Goal: Task Accomplishment & Management: Use online tool/utility

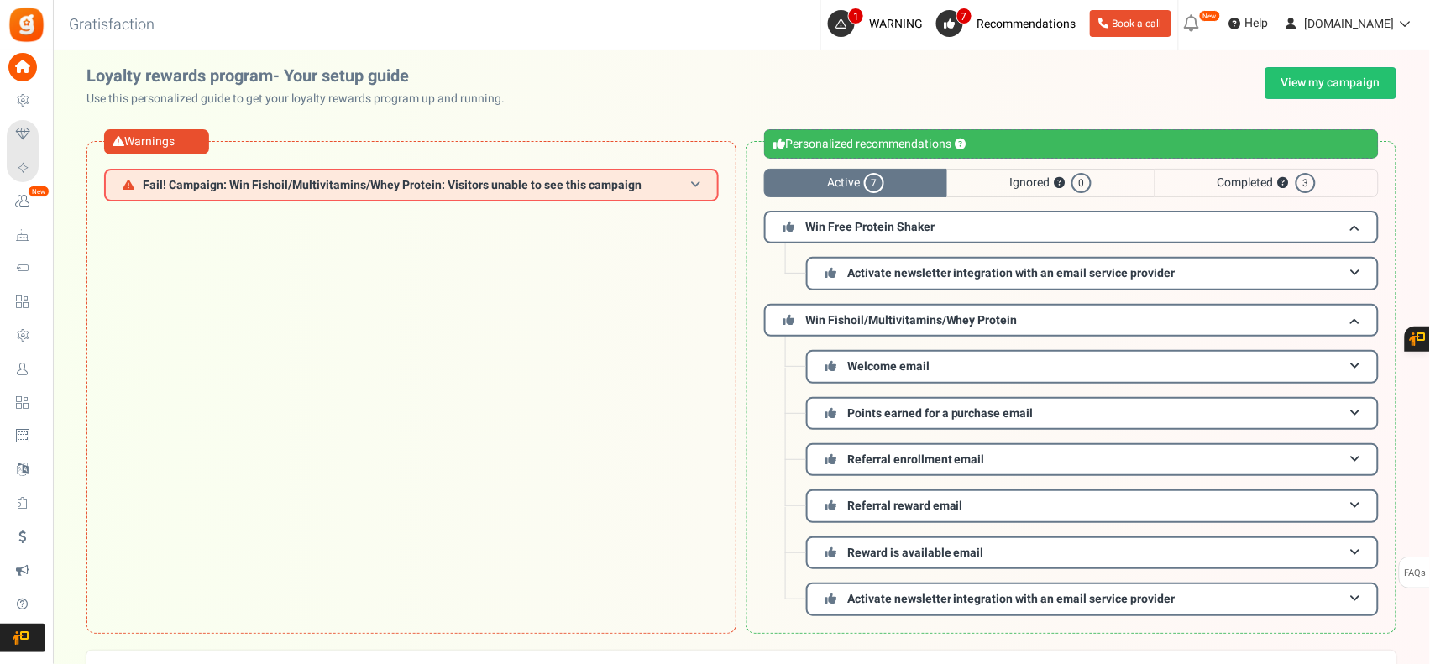
click at [623, 185] on span "Fail! Campaign: Win Fishoil/Multivitamins/Whey Protein: Visitors unable to see …" at bounding box center [392, 185] width 499 height 13
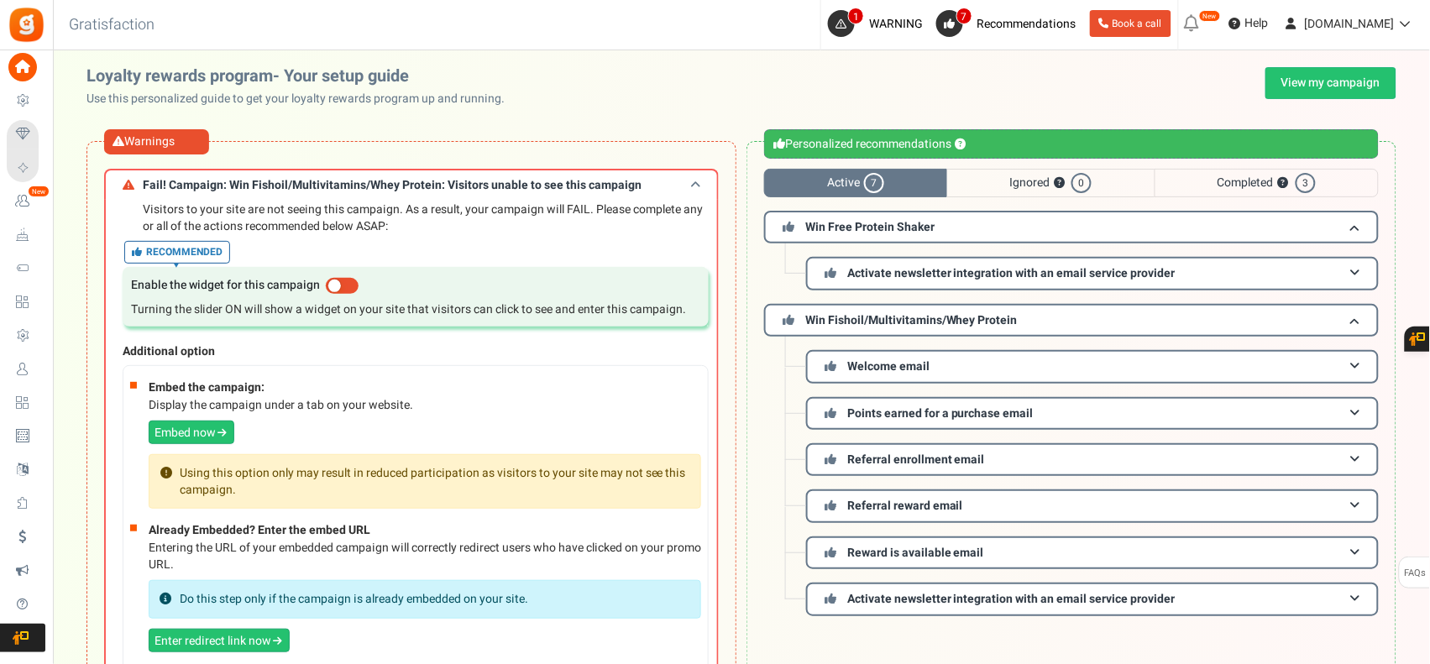
click at [623, 185] on span "Fail! Campaign: Win Fishoil/Multivitamins/Whey Protein: Visitors unable to see …" at bounding box center [392, 185] width 499 height 13
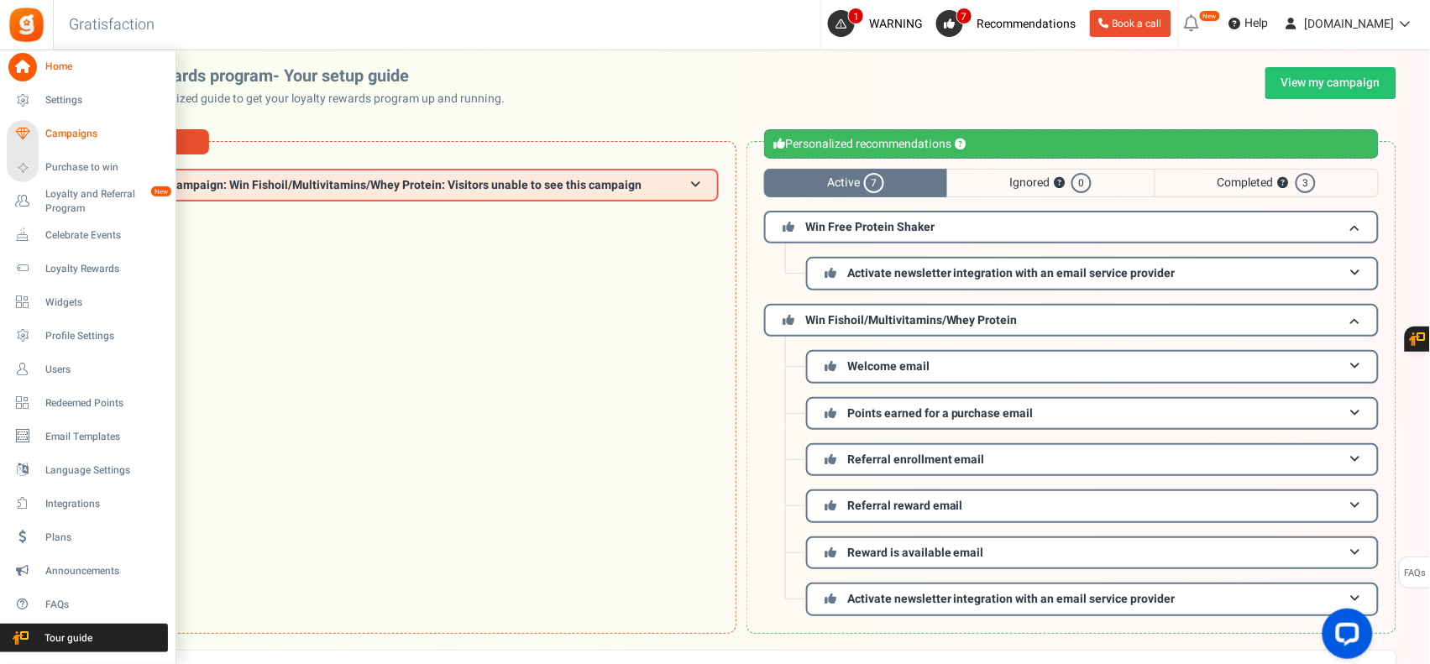
click at [84, 127] on span "Campaigns" at bounding box center [104, 134] width 118 height 14
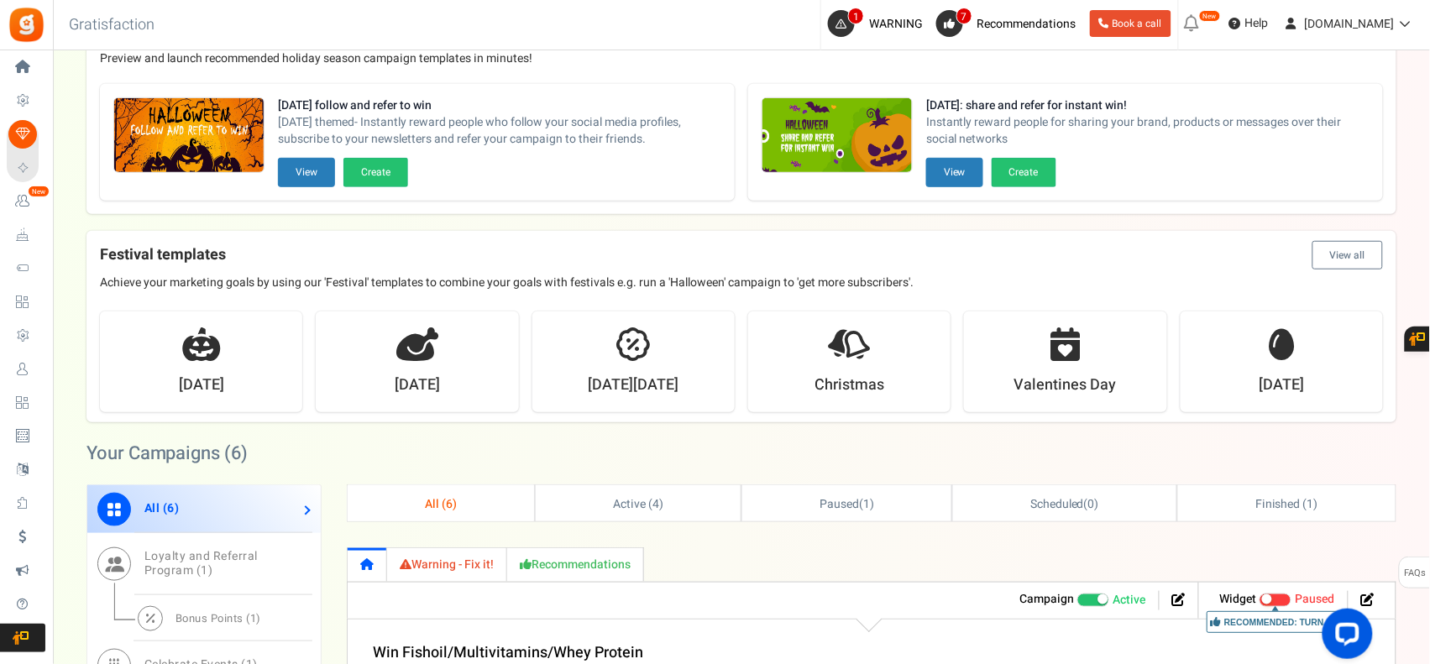
scroll to position [39, 0]
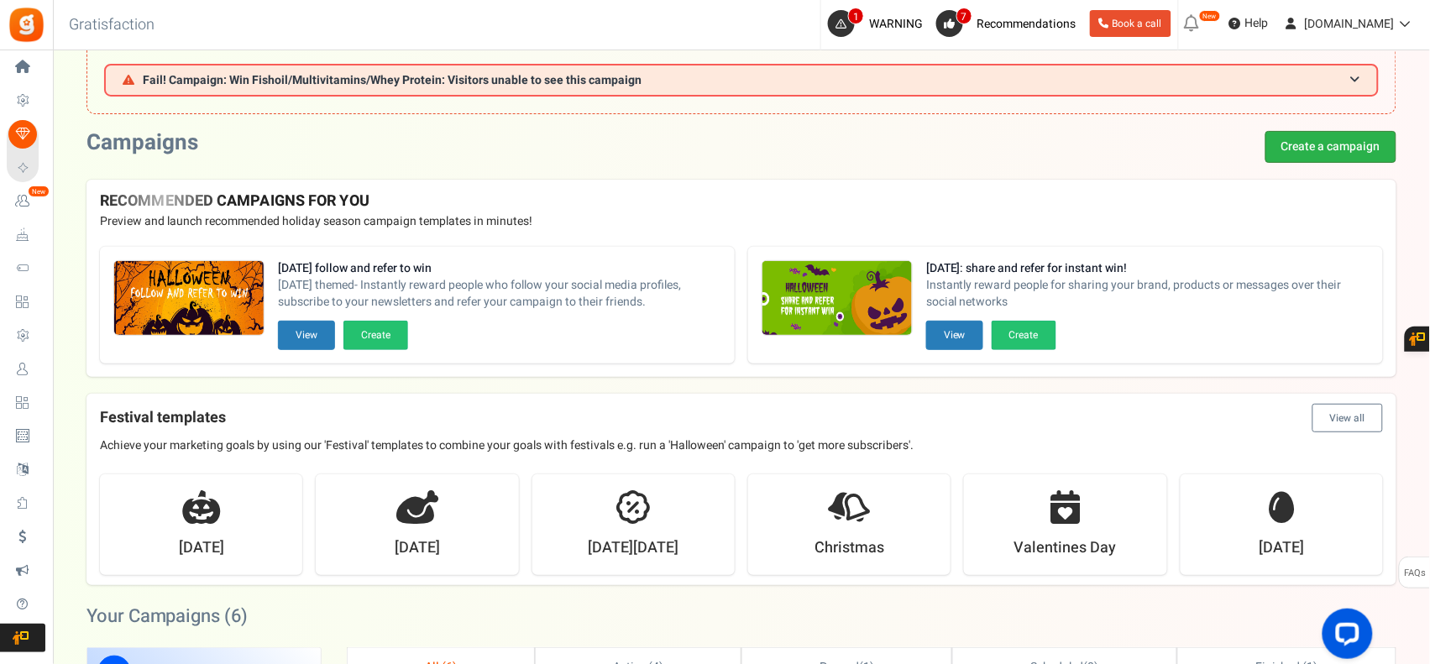
click at [1299, 149] on link "Create a campaign" at bounding box center [1331, 147] width 131 height 32
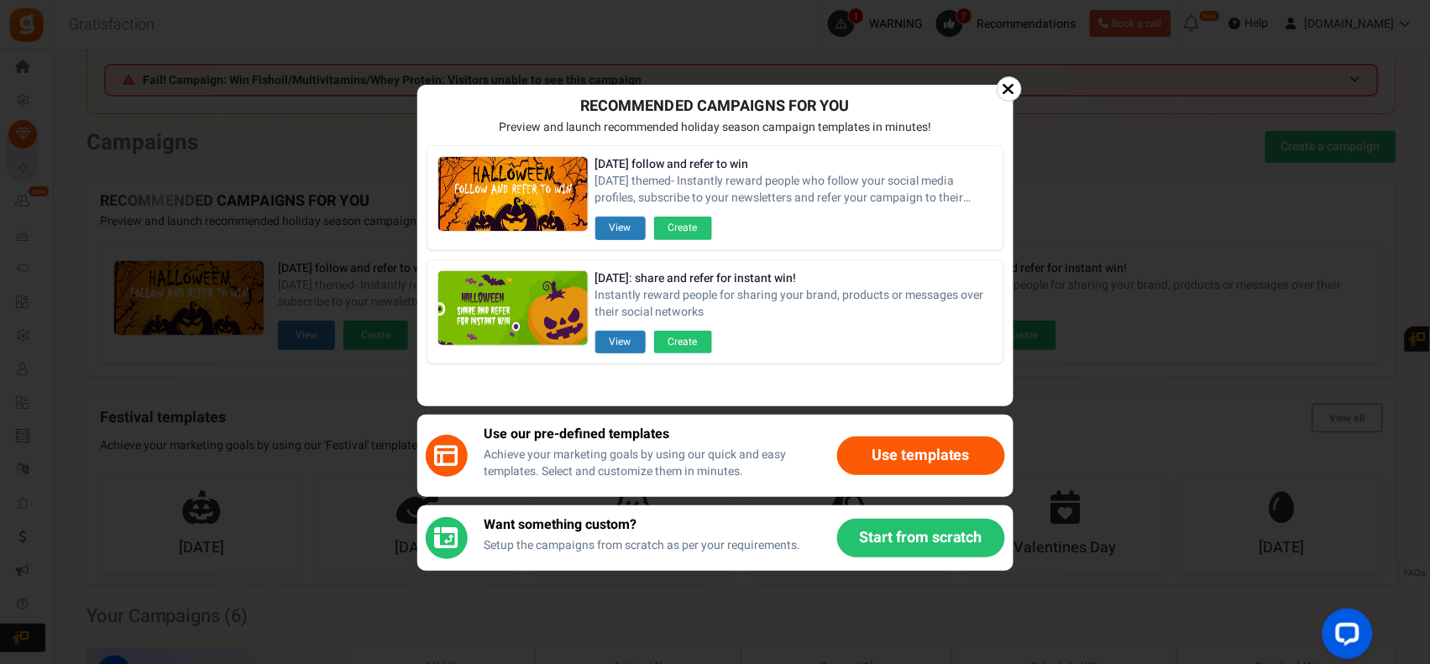
click at [892, 454] on button "Use templates" at bounding box center [921, 456] width 168 height 39
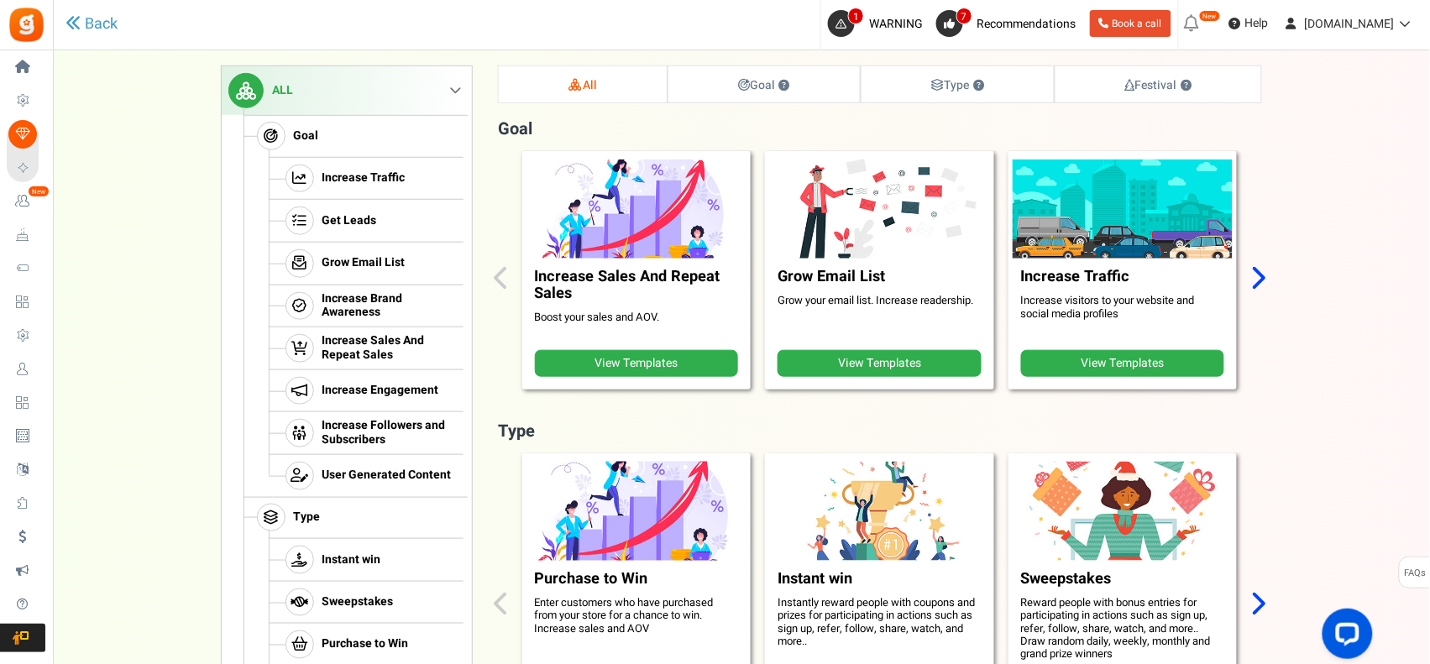
scroll to position [260, 0]
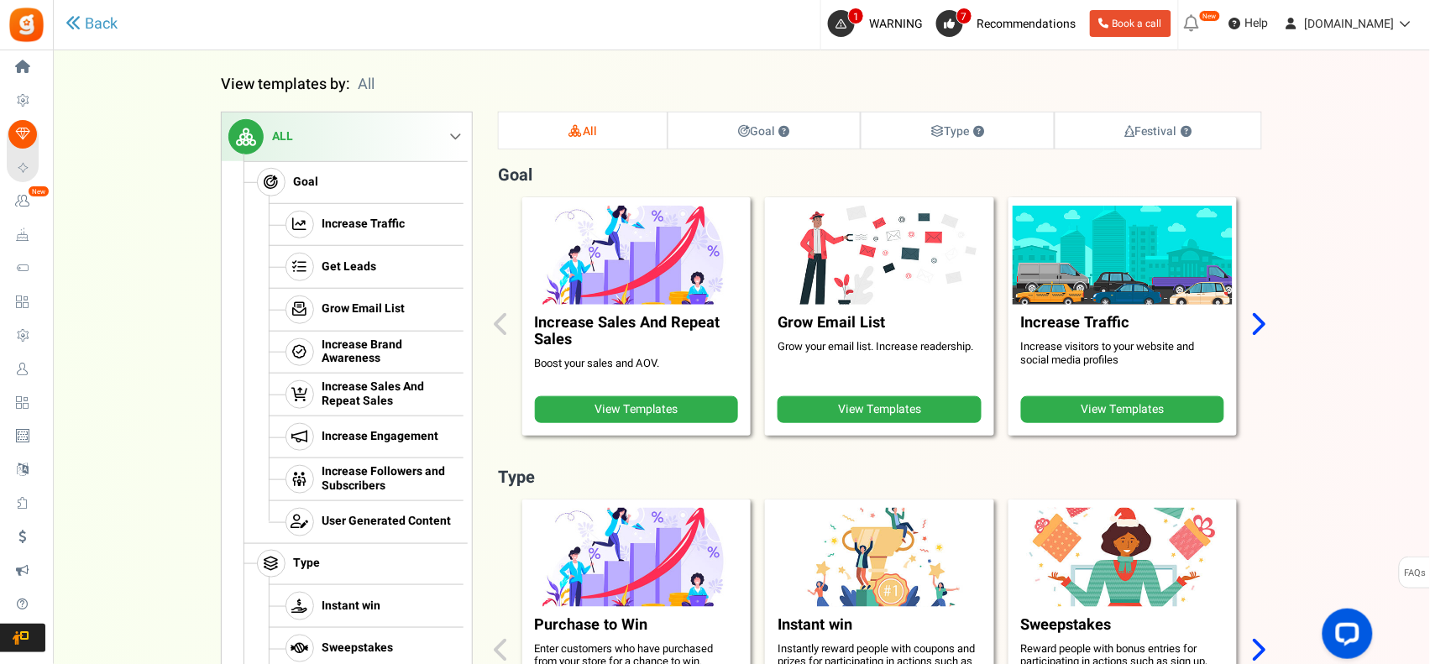
click at [1262, 325] on icon "Next slide" at bounding box center [1259, 324] width 16 height 25
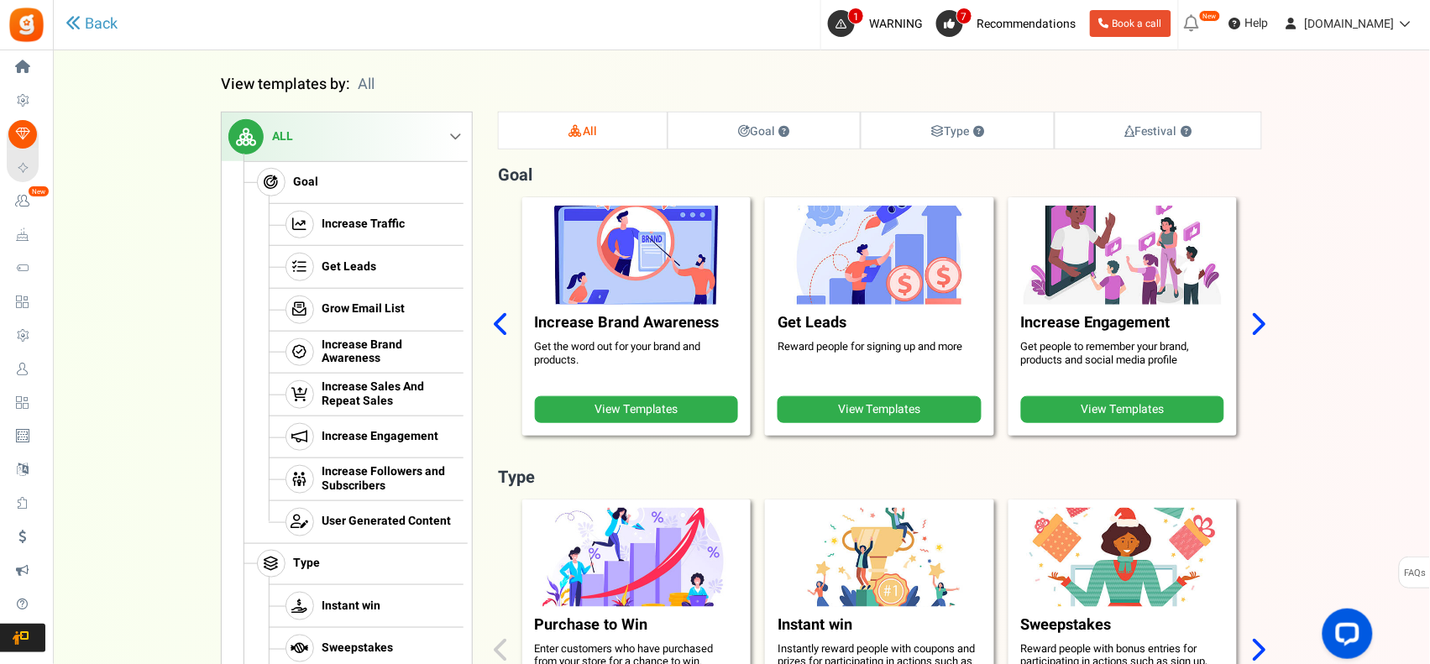
click at [1262, 325] on icon "Next slide" at bounding box center [1259, 324] width 16 height 25
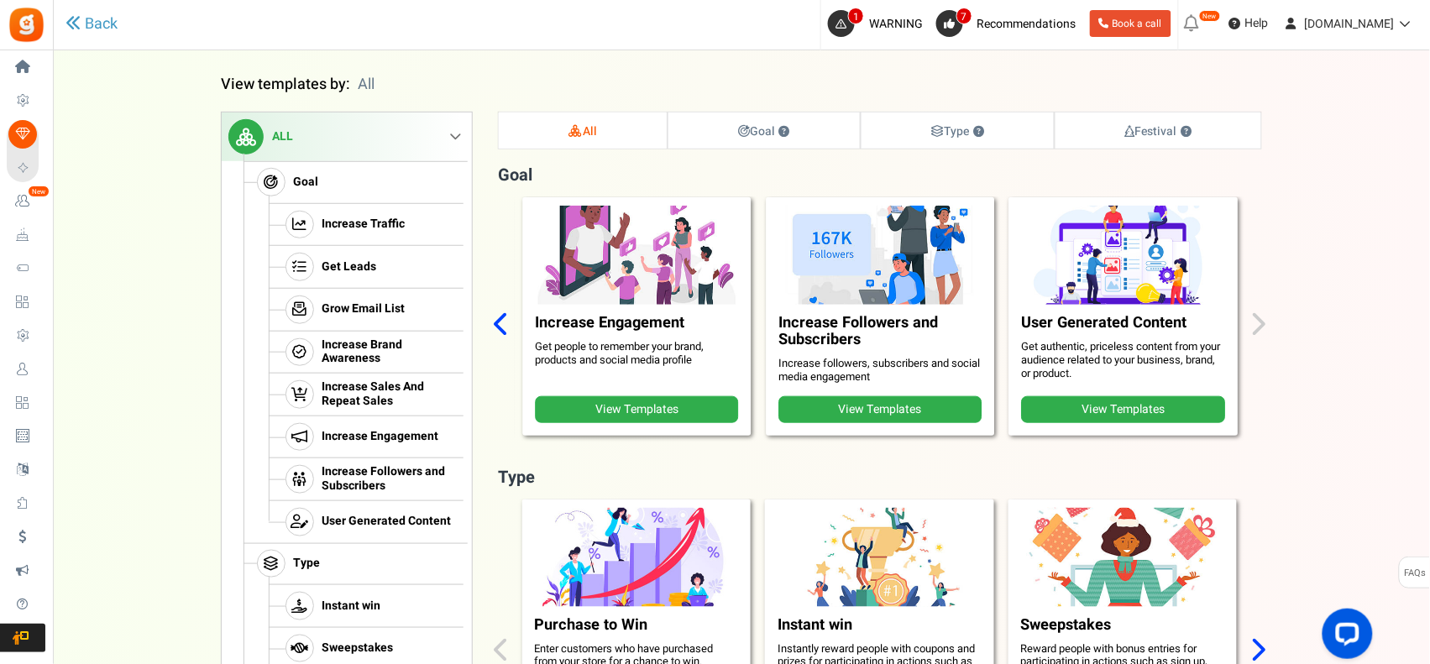
click at [1262, 322] on div "Increase Sales And Repeat Sales Boost your sales and AOV. View Templates Grow E…" at bounding box center [880, 326] width 764 height 258
click at [501, 316] on icon "Previous slide" at bounding box center [502, 324] width 16 height 25
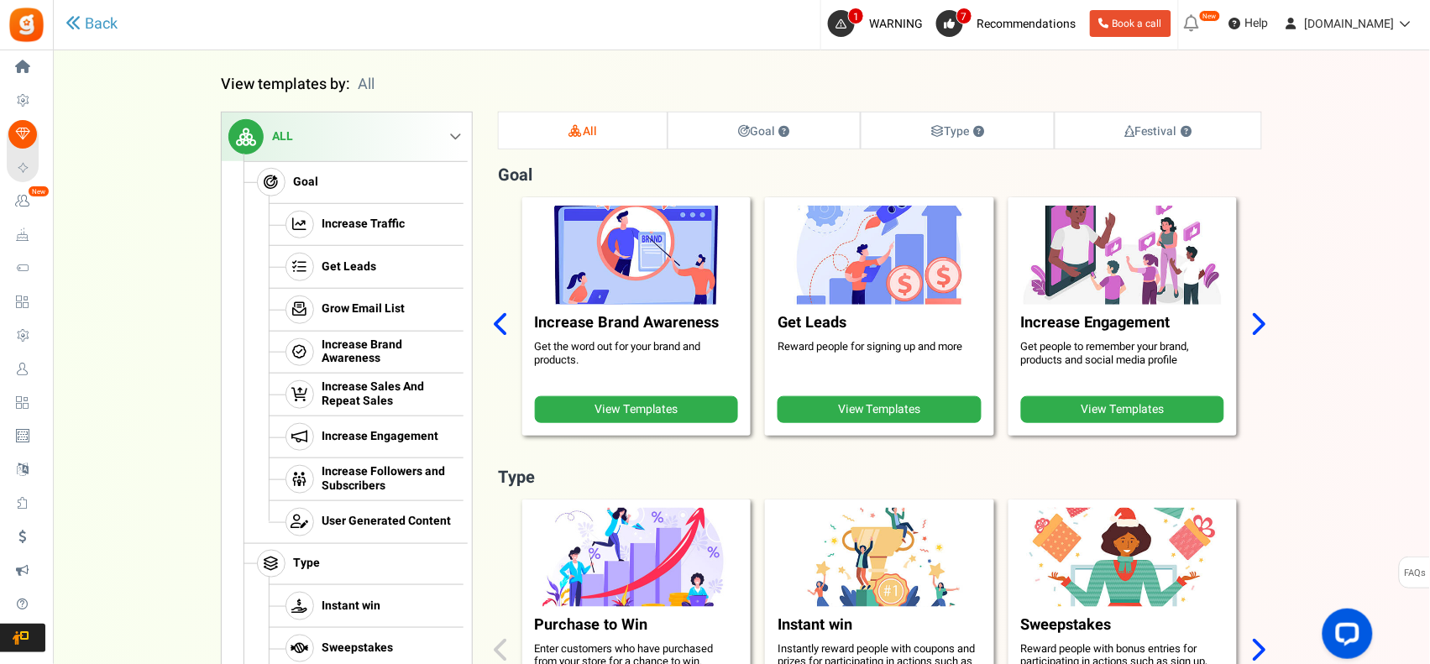
click at [501, 316] on icon "Previous slide" at bounding box center [502, 324] width 16 height 25
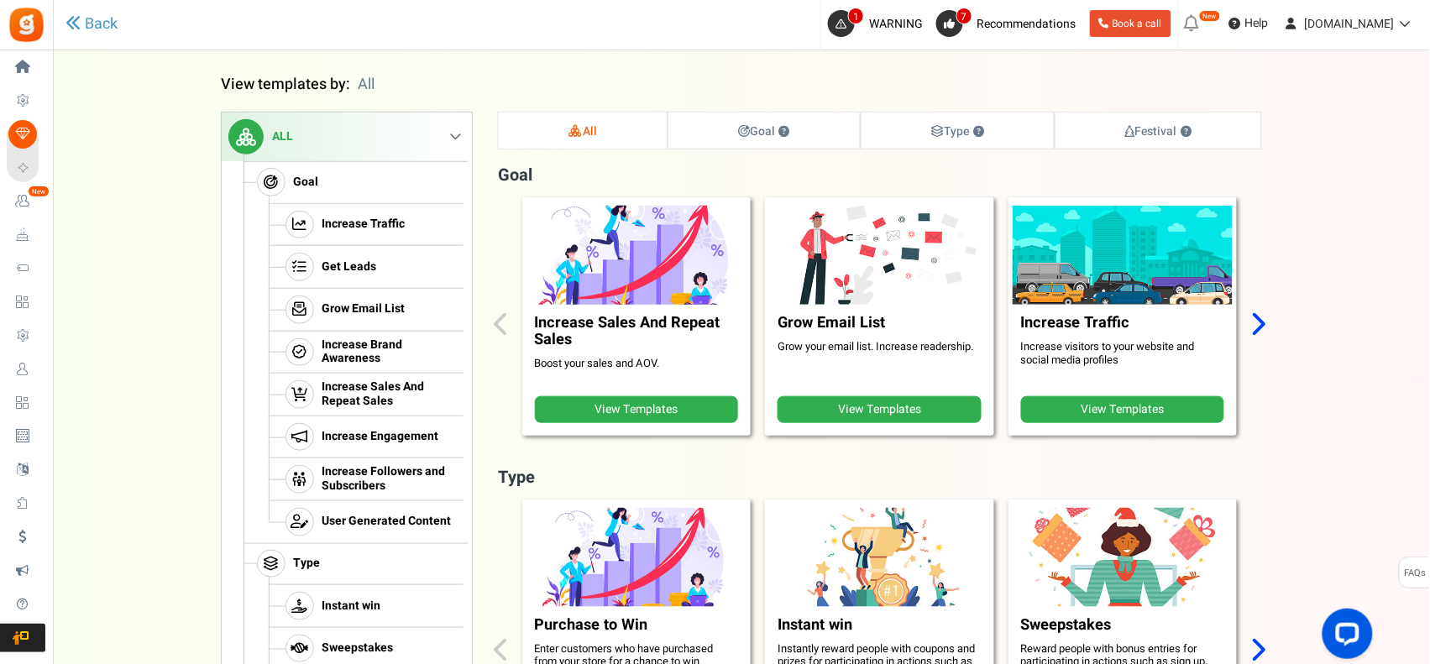
click at [641, 407] on link "View Templates" at bounding box center [636, 409] width 203 height 27
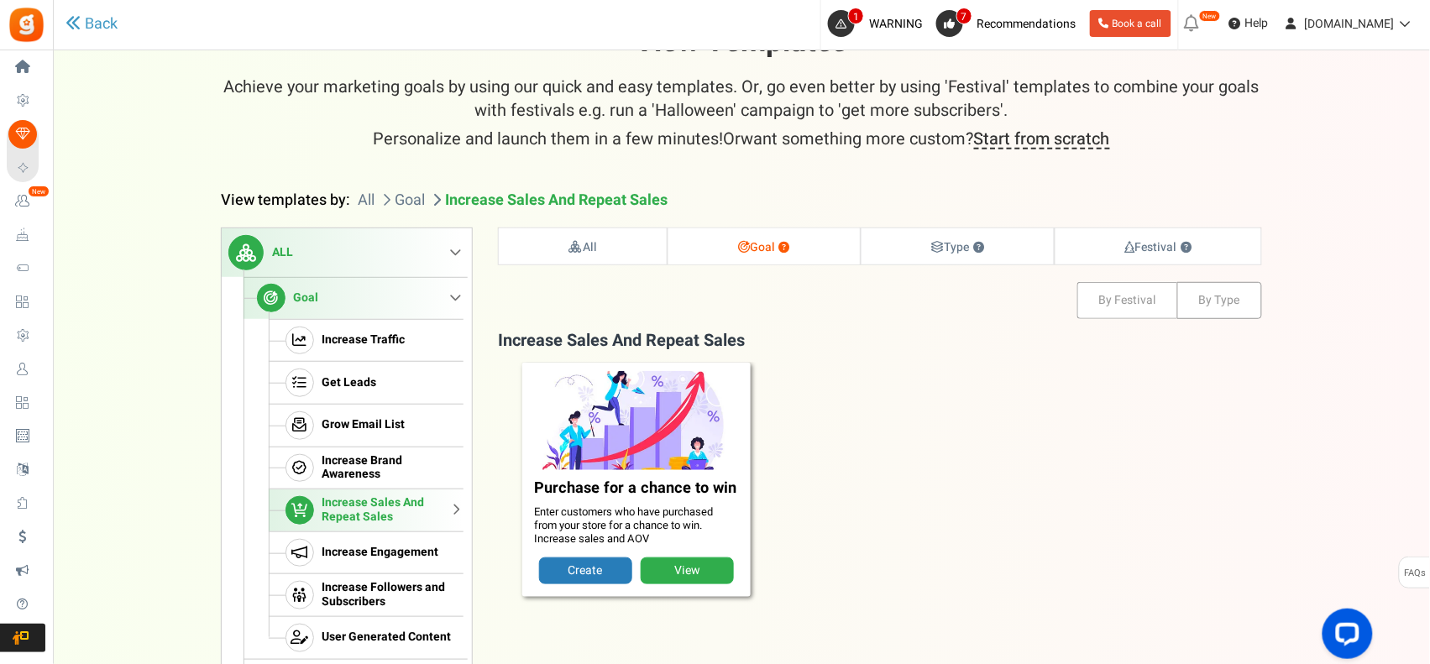
scroll to position [0, 0]
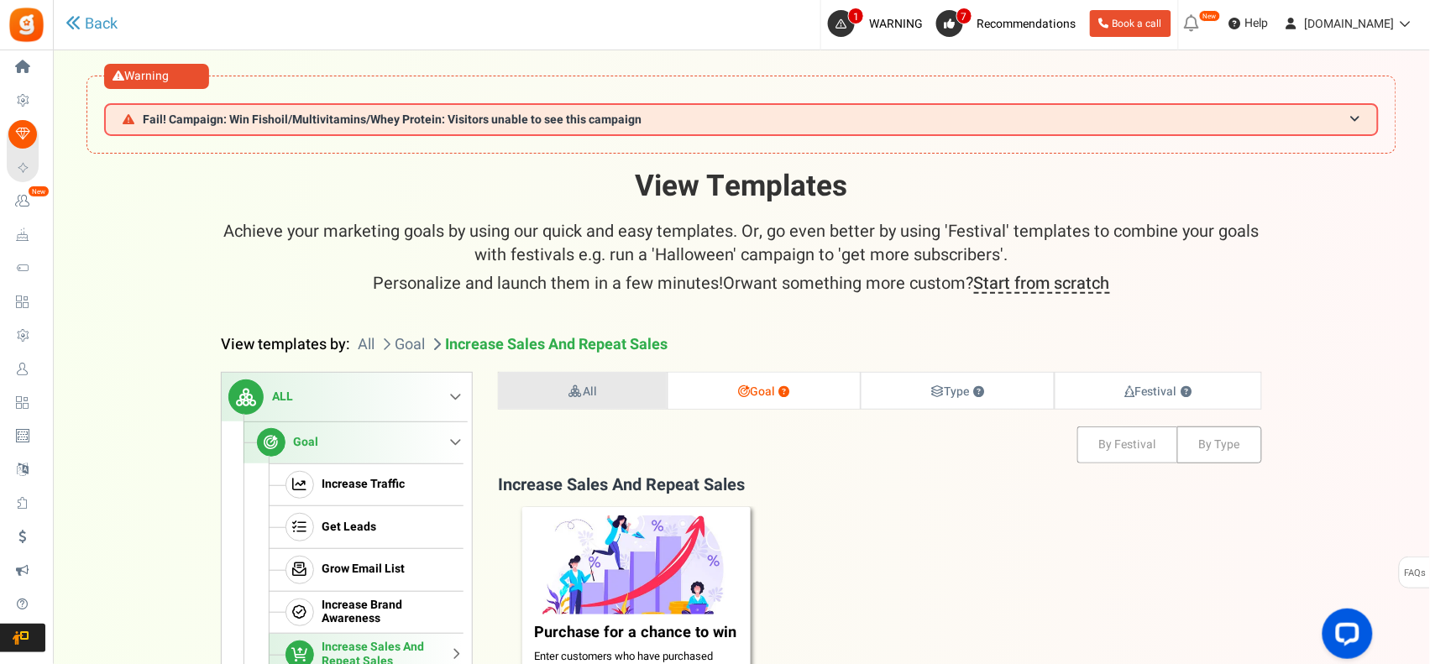
click at [576, 395] on icon at bounding box center [576, 392] width 15 height 12
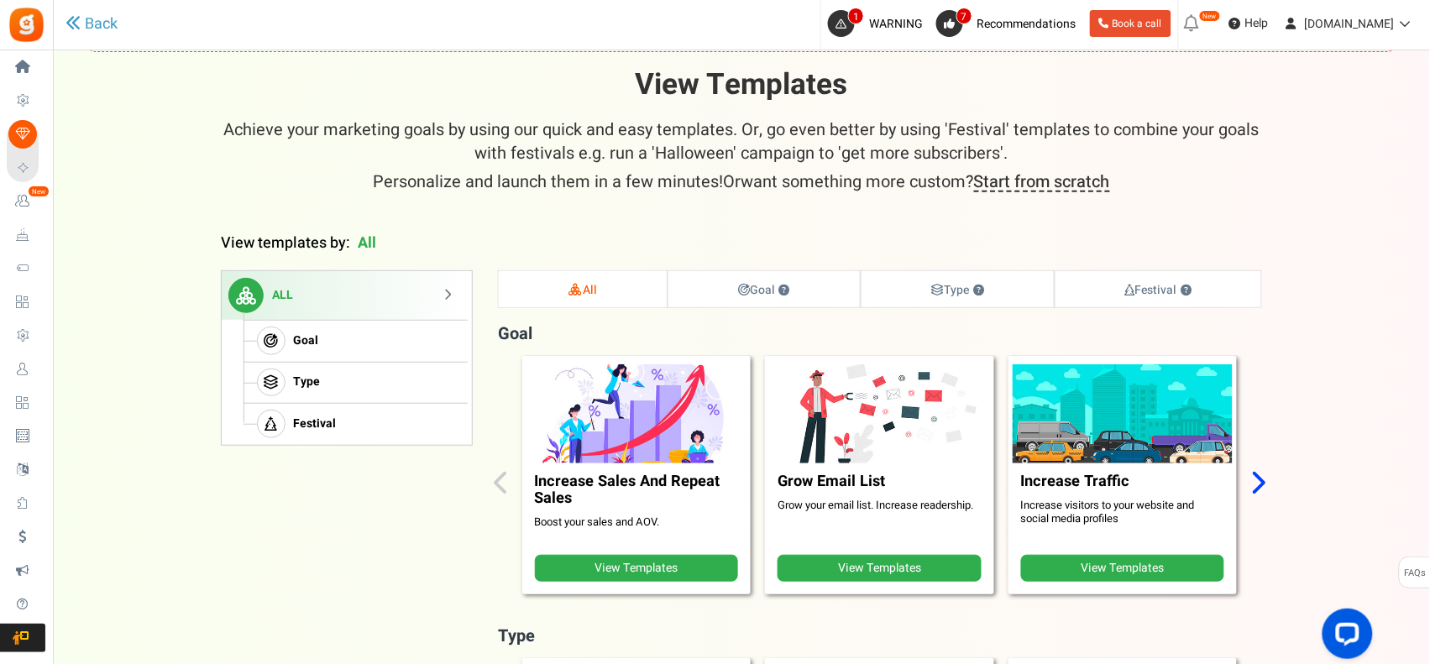
scroll to position [280, 0]
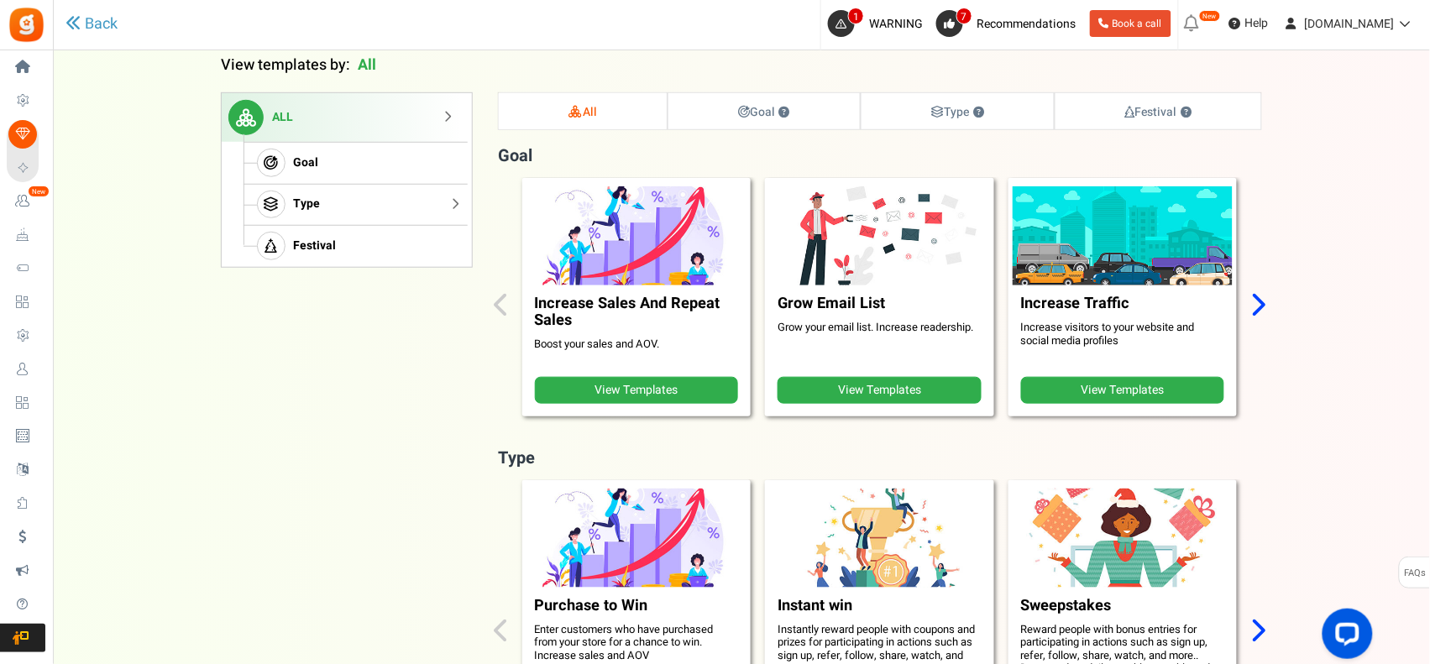
click at [292, 200] on link "Type" at bounding box center [354, 205] width 220 height 42
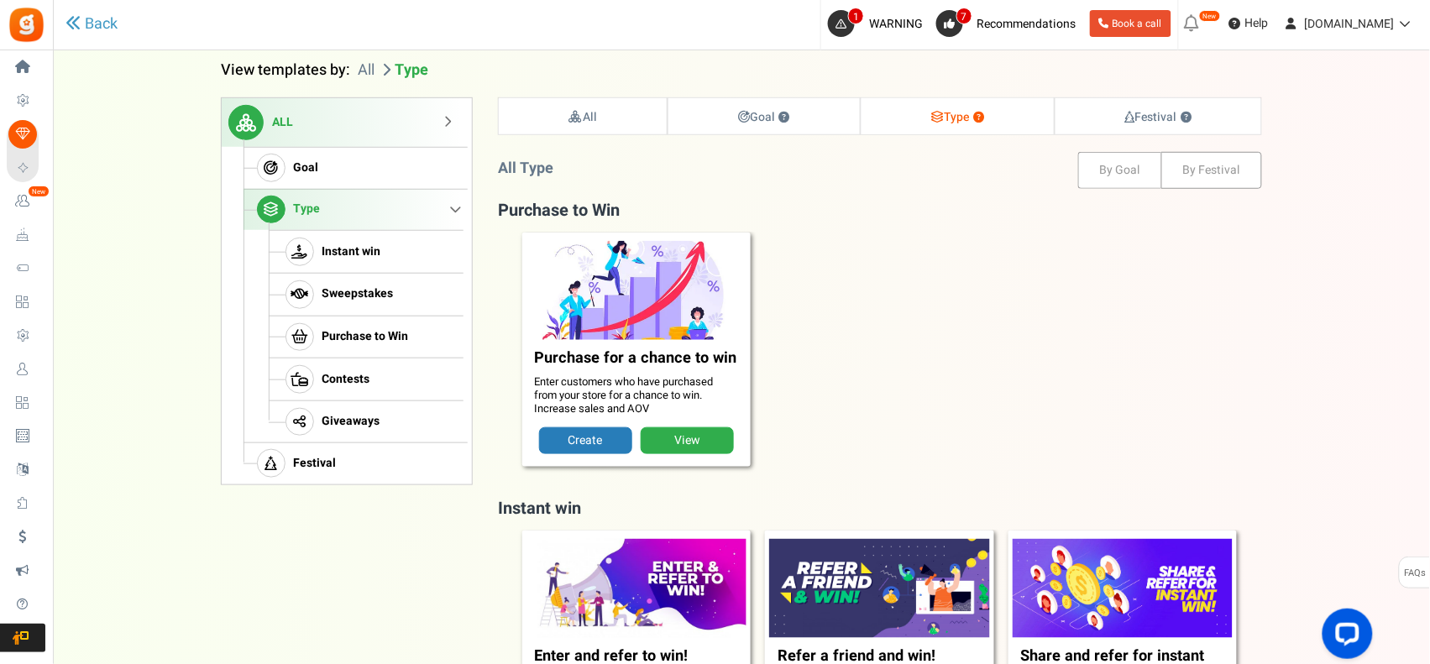
scroll to position [274, 0]
click at [312, 165] on span "Goal" at bounding box center [306, 169] width 25 height 14
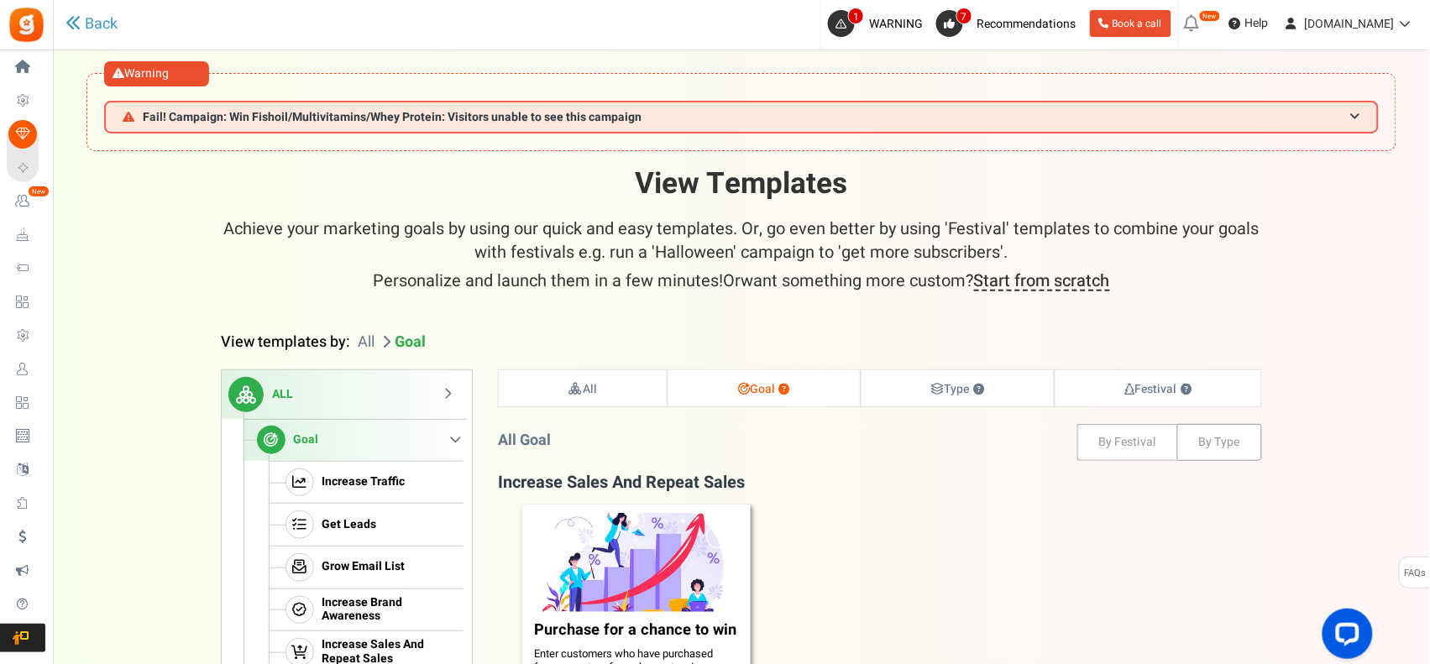
scroll to position [0, 0]
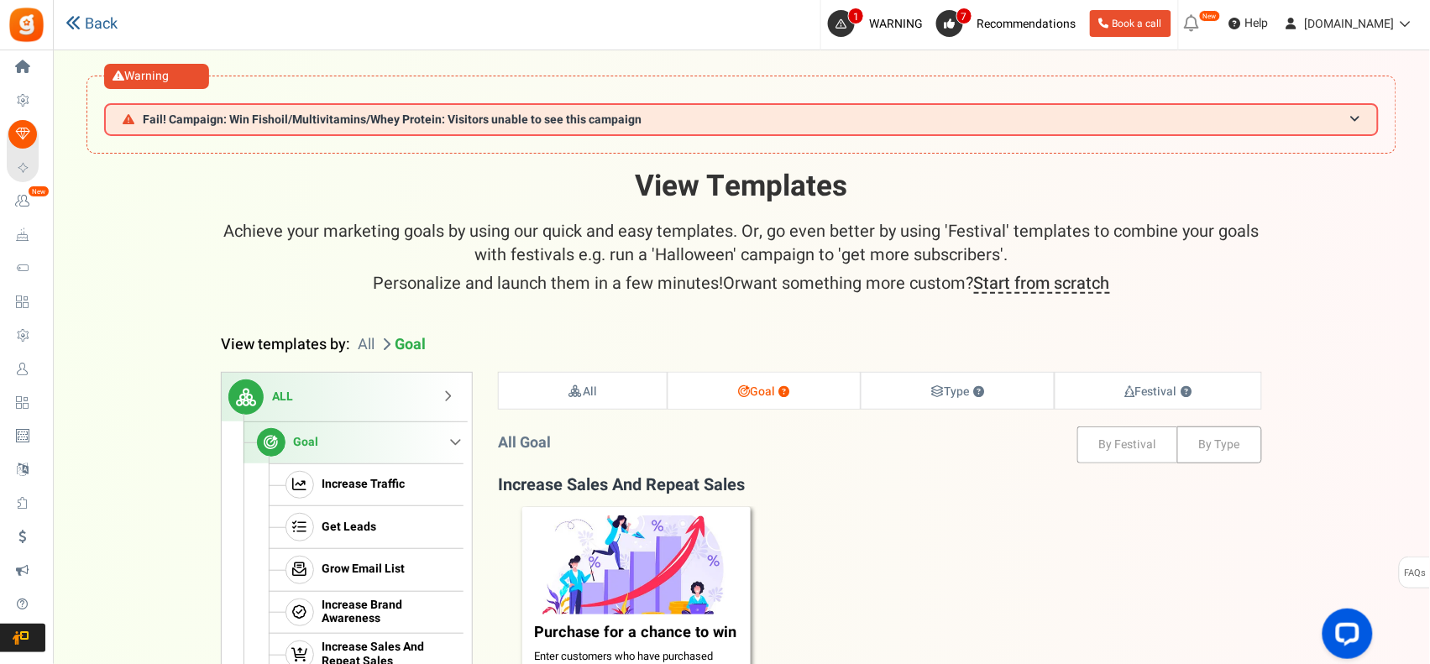
click at [92, 22] on link "Back" at bounding box center [92, 24] width 52 height 22
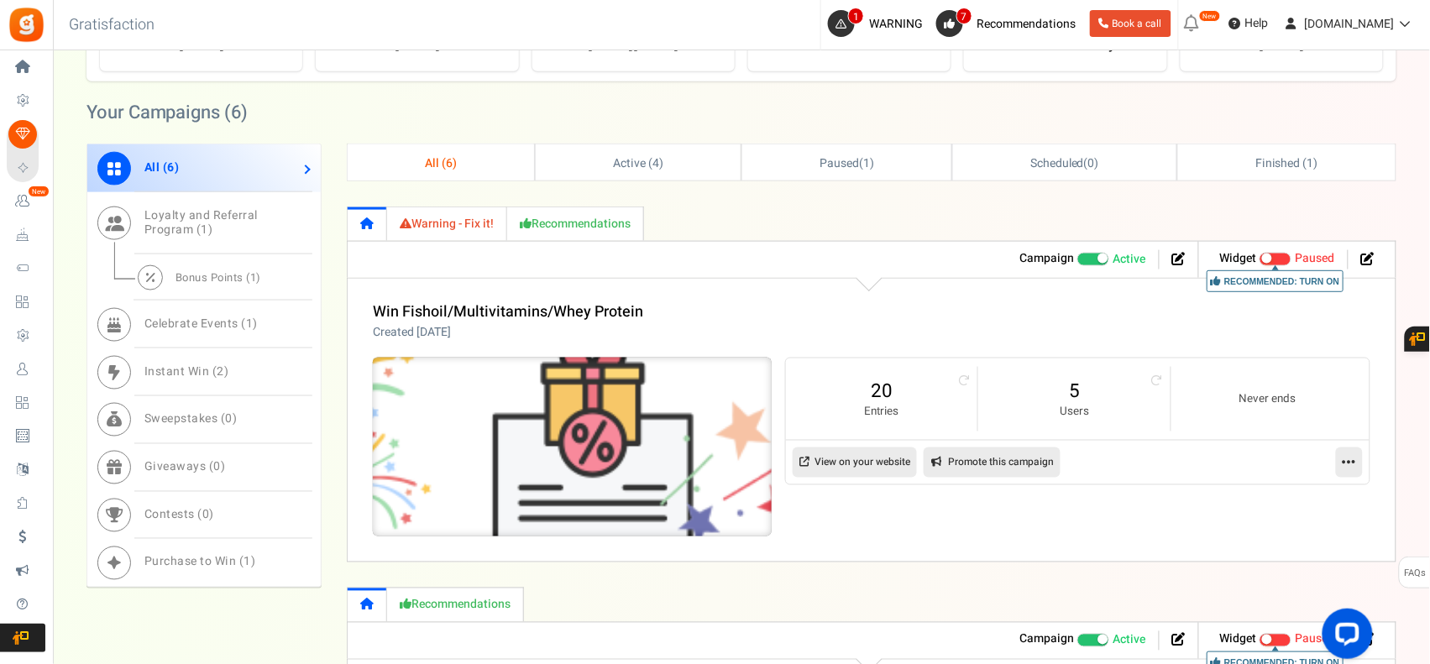
scroll to position [559, 0]
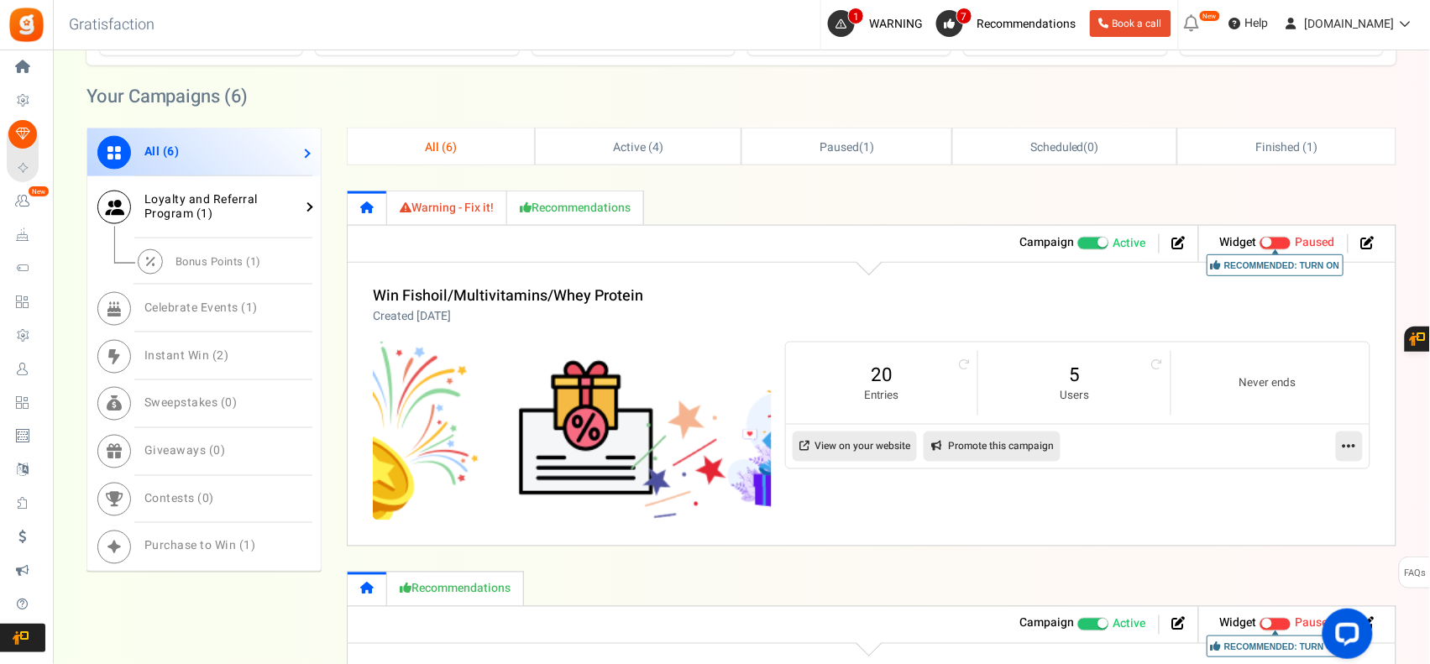
click at [196, 211] on span "Loyalty and Referral Program ( 1 )" at bounding box center [200, 207] width 113 height 32
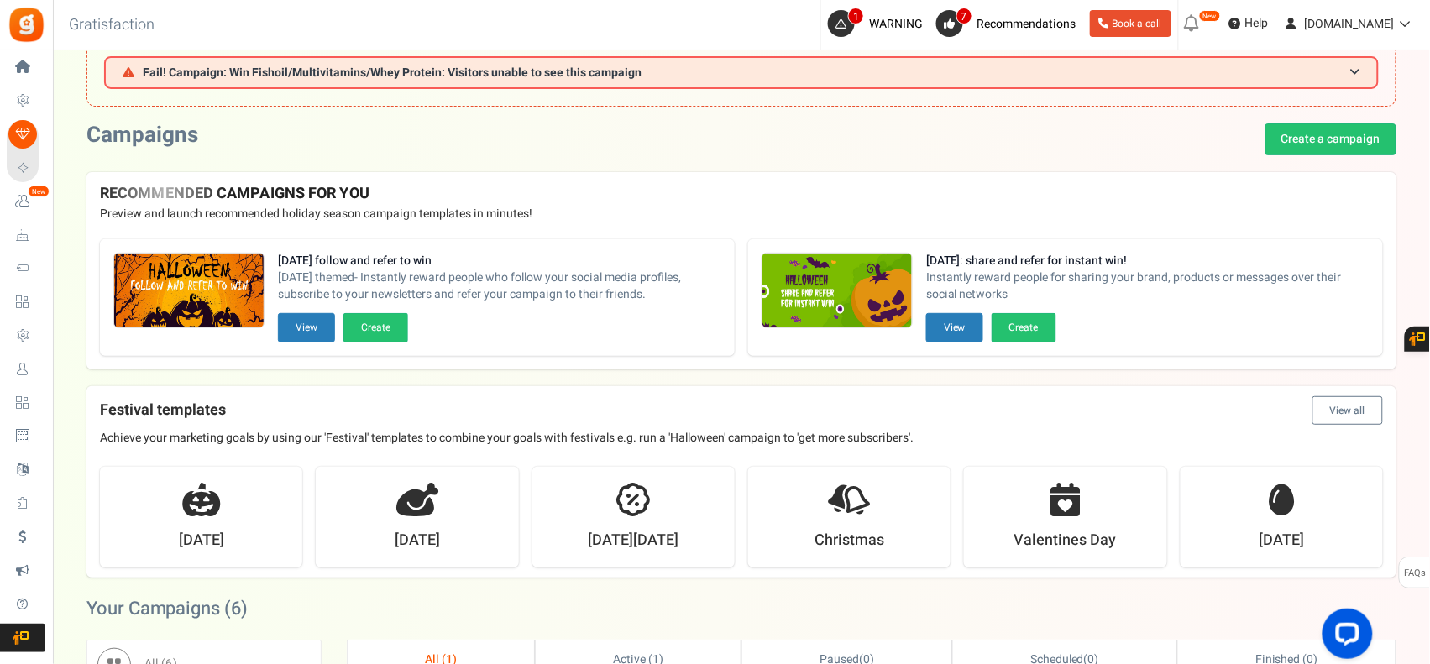
scroll to position [0, 0]
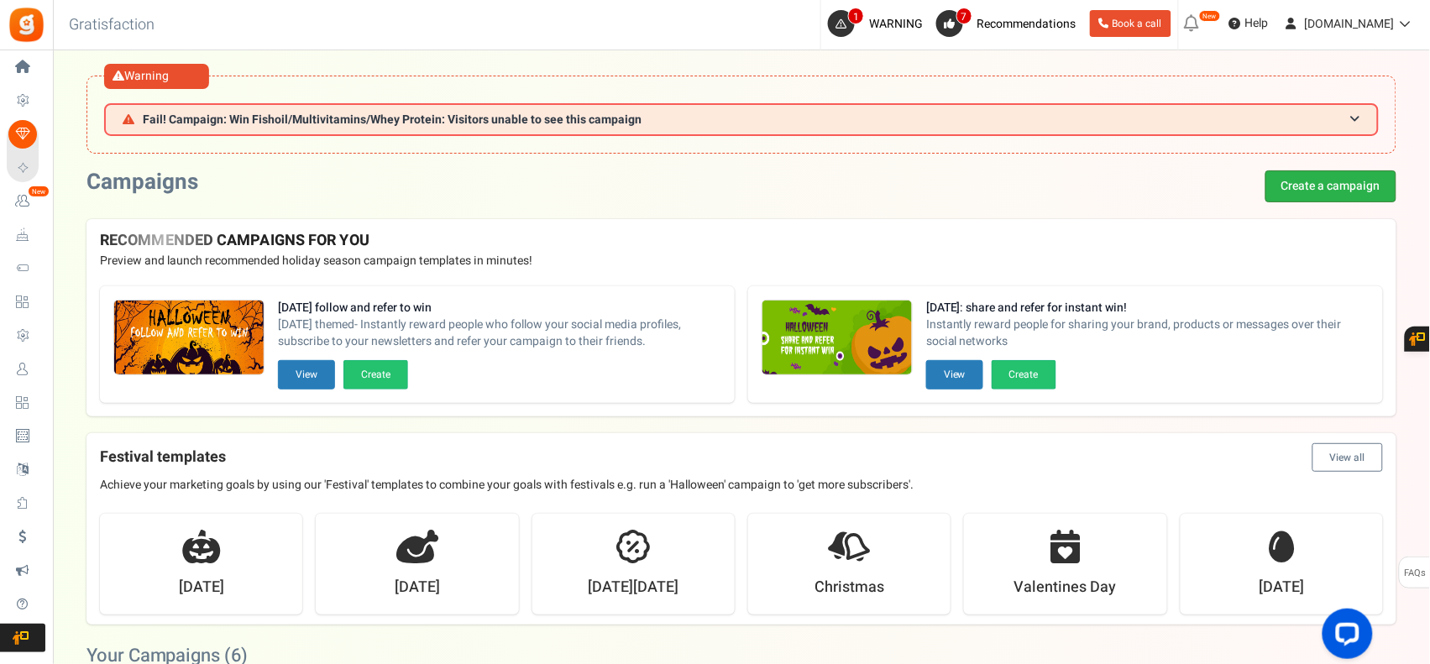
click at [1315, 187] on link "Create a campaign" at bounding box center [1331, 186] width 131 height 32
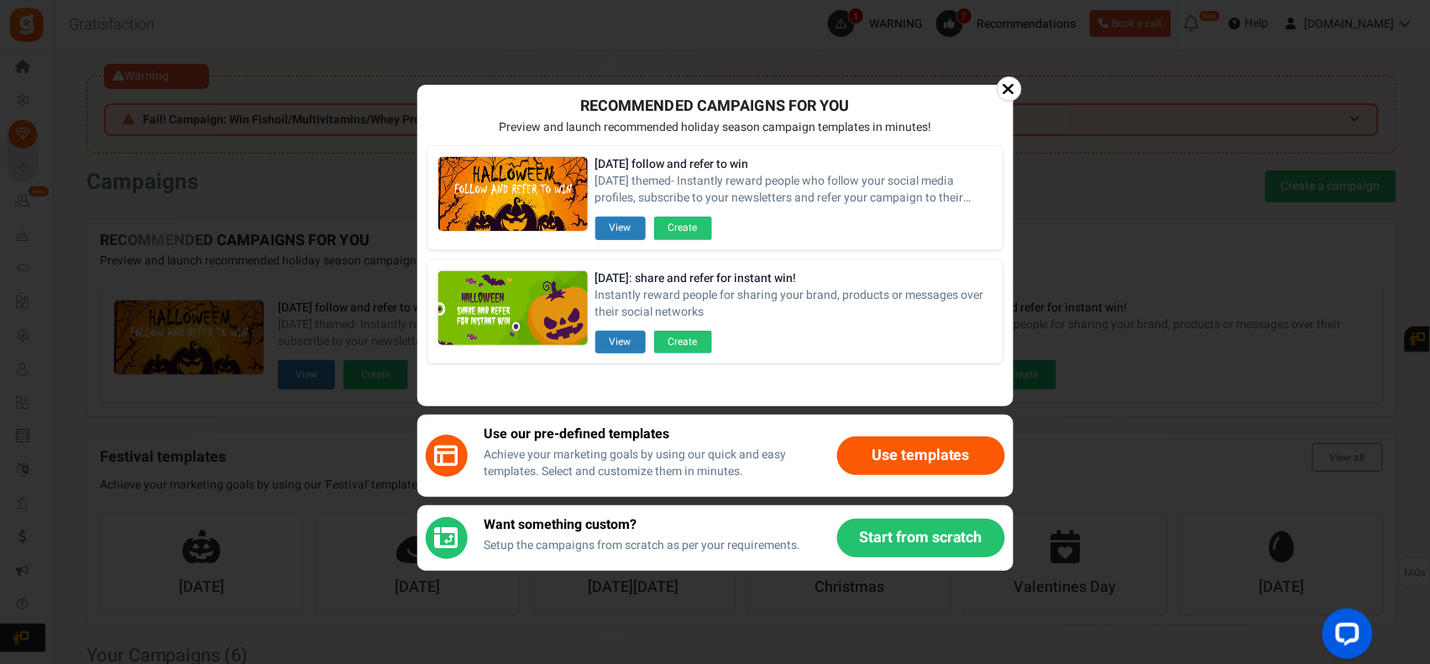
click at [1005, 95] on icon at bounding box center [1009, 89] width 13 height 17
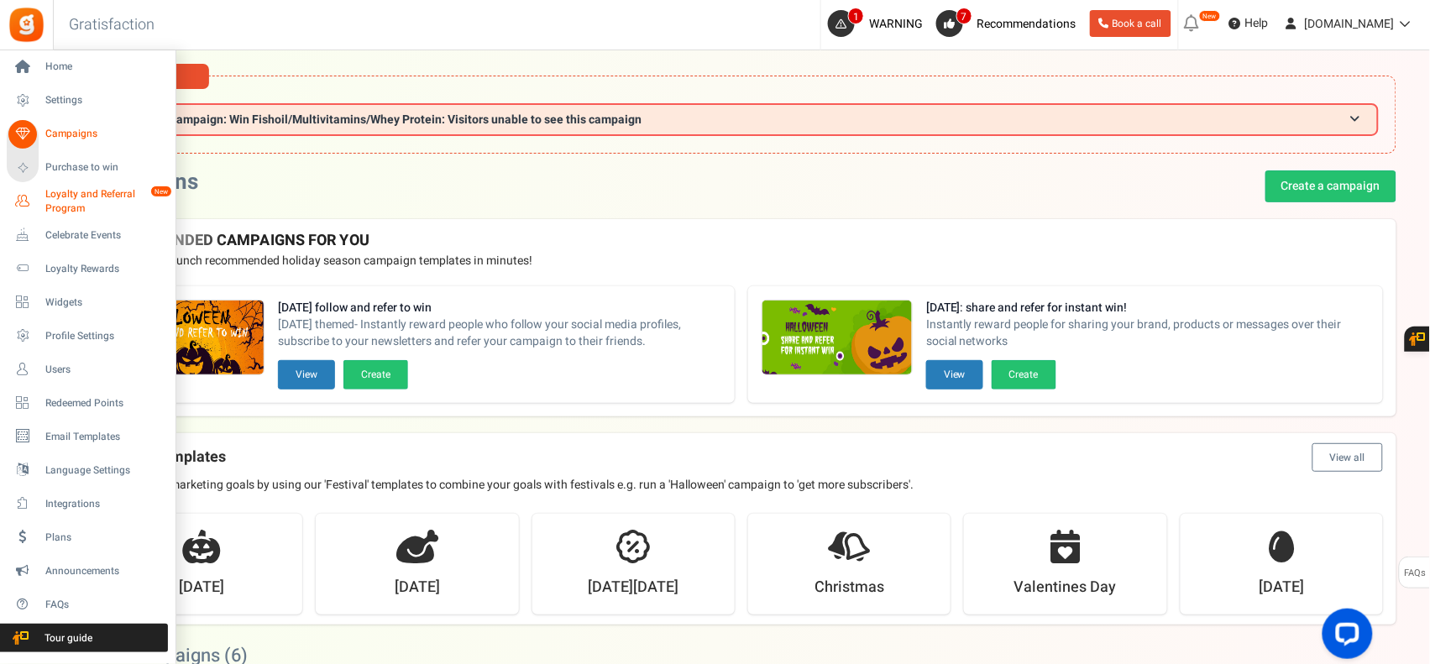
click at [67, 194] on span "Loyalty and Referral Program" at bounding box center [106, 201] width 123 height 29
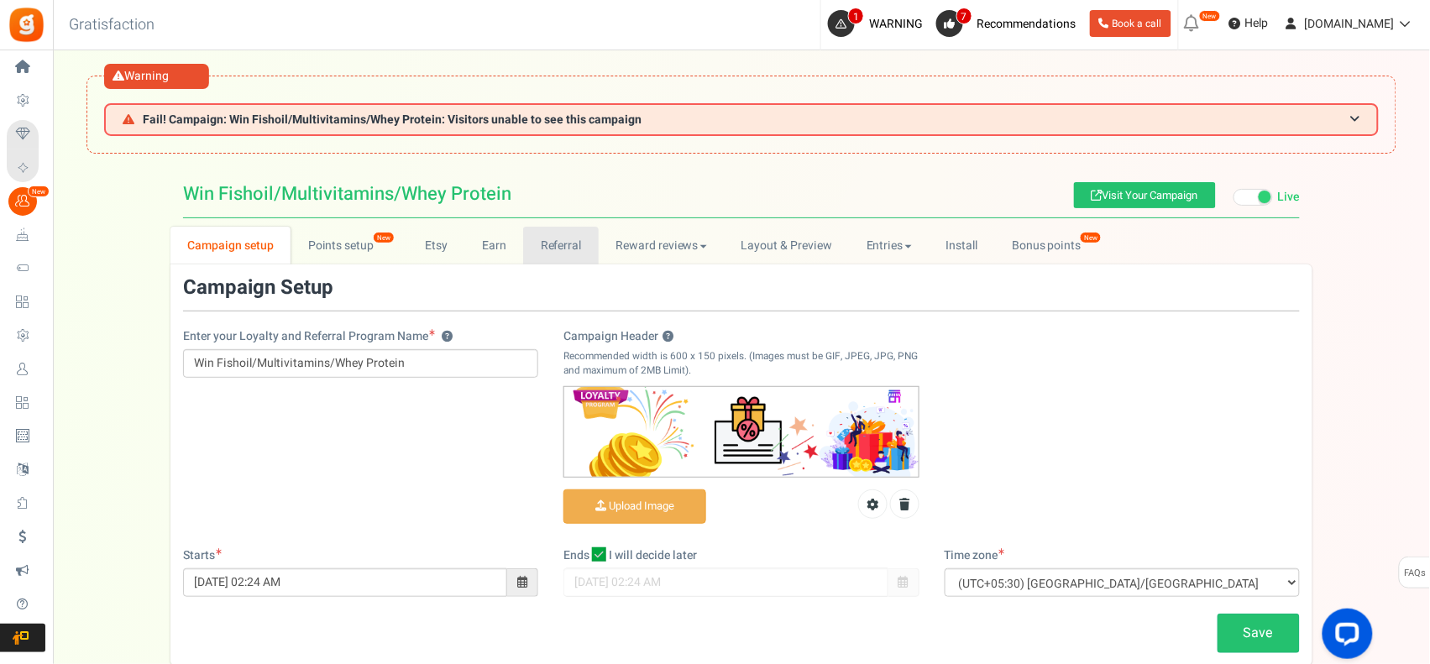
click at [564, 238] on link "Referral" at bounding box center [561, 246] width 76 height 38
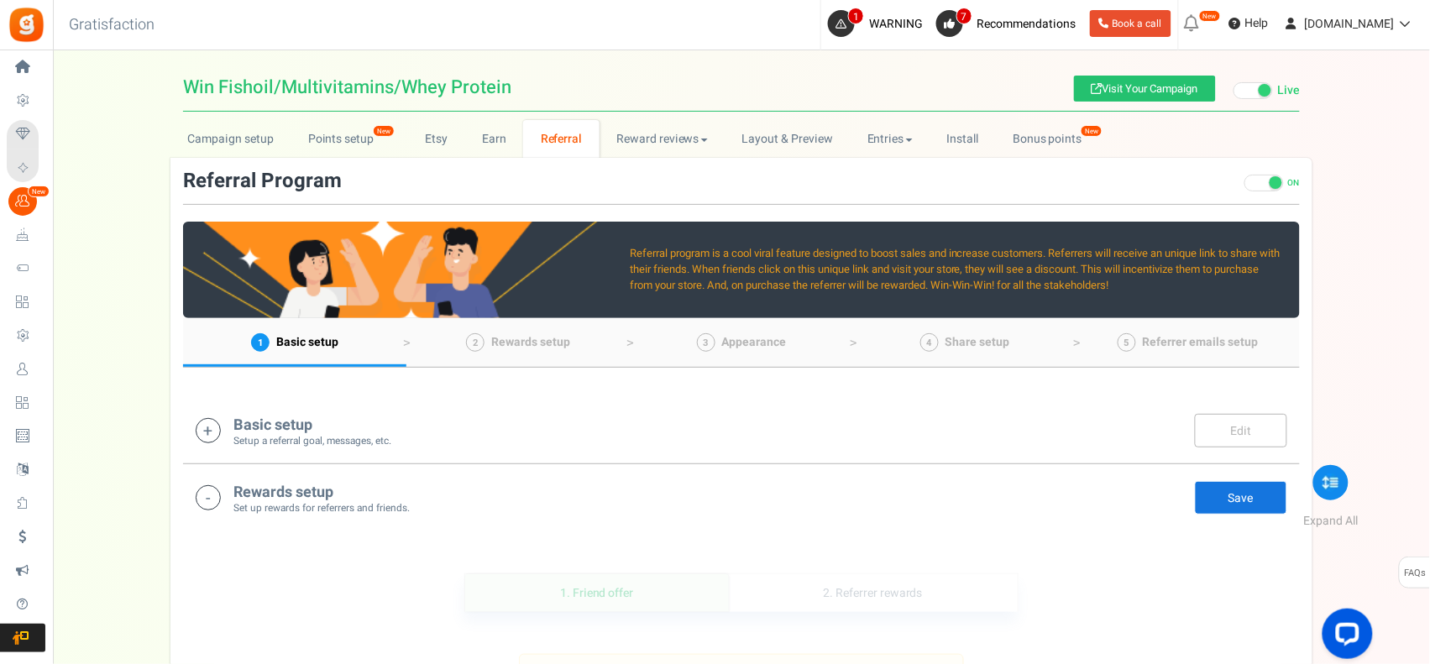
scroll to position [139, 0]
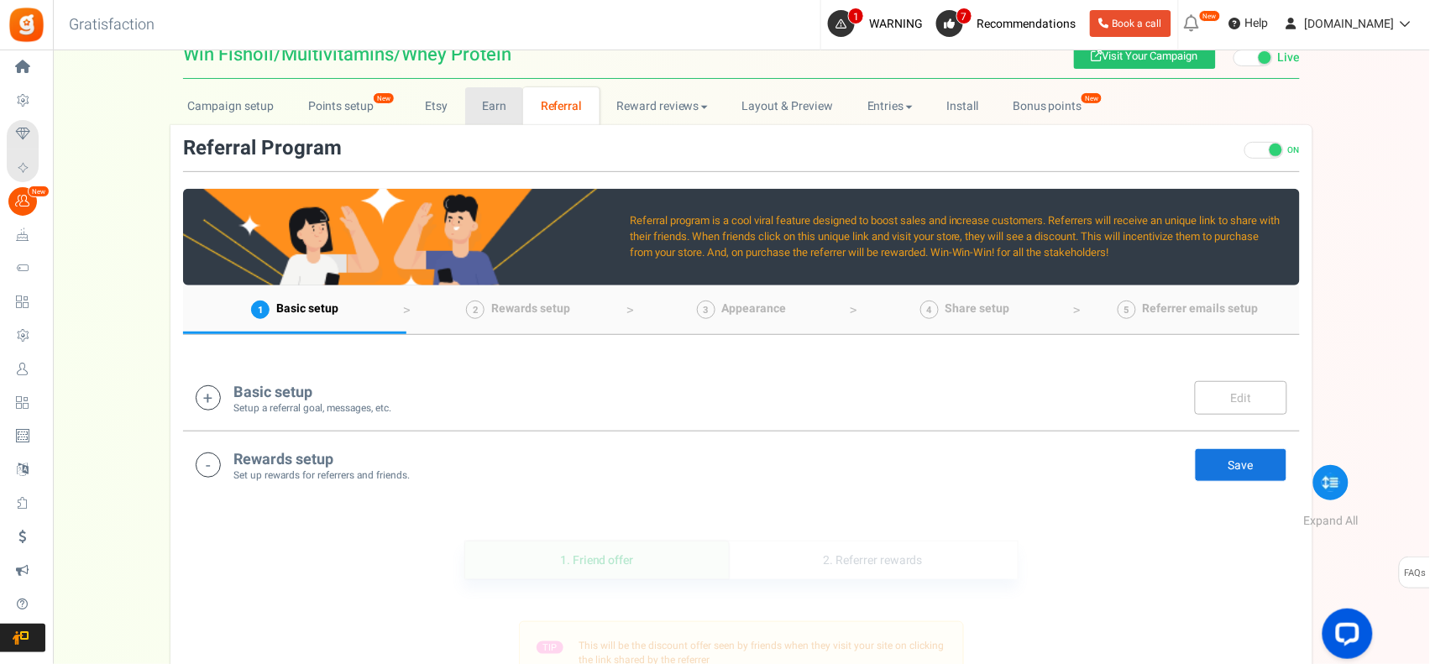
click at [494, 105] on link "Earn" at bounding box center [494, 106] width 59 height 38
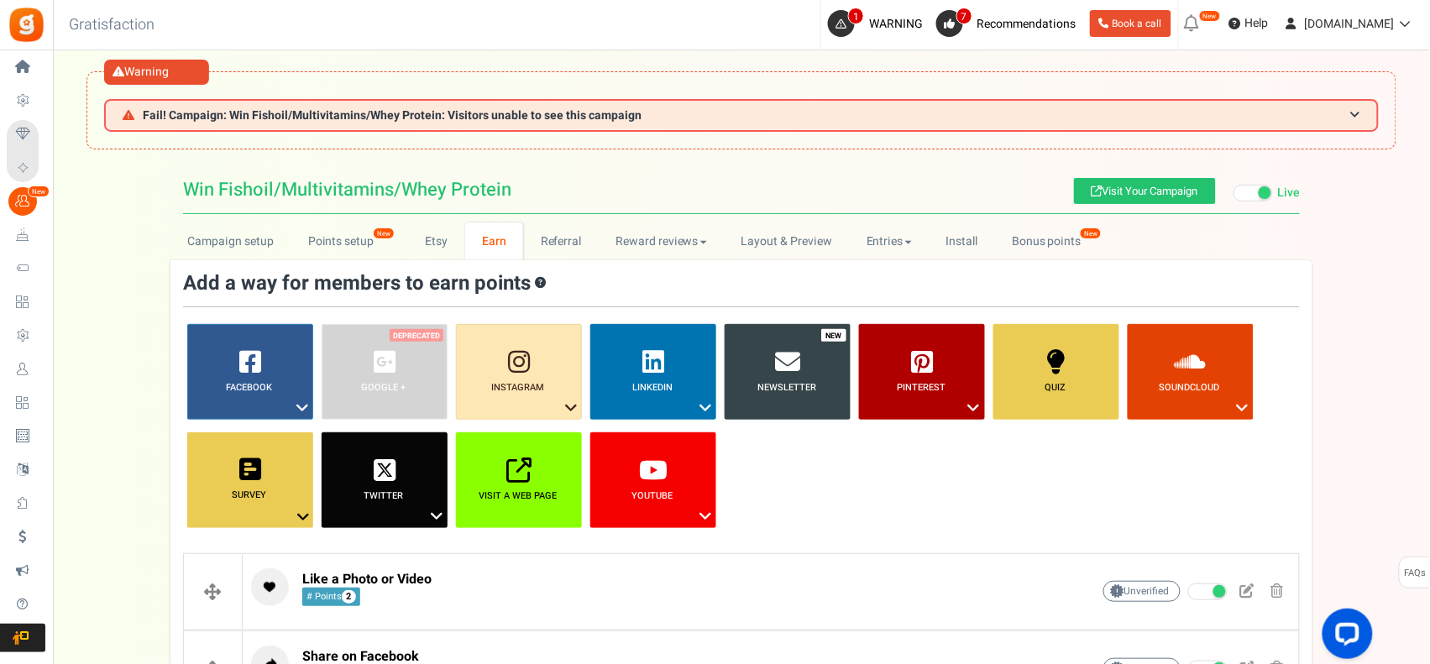
scroll to position [0, 0]
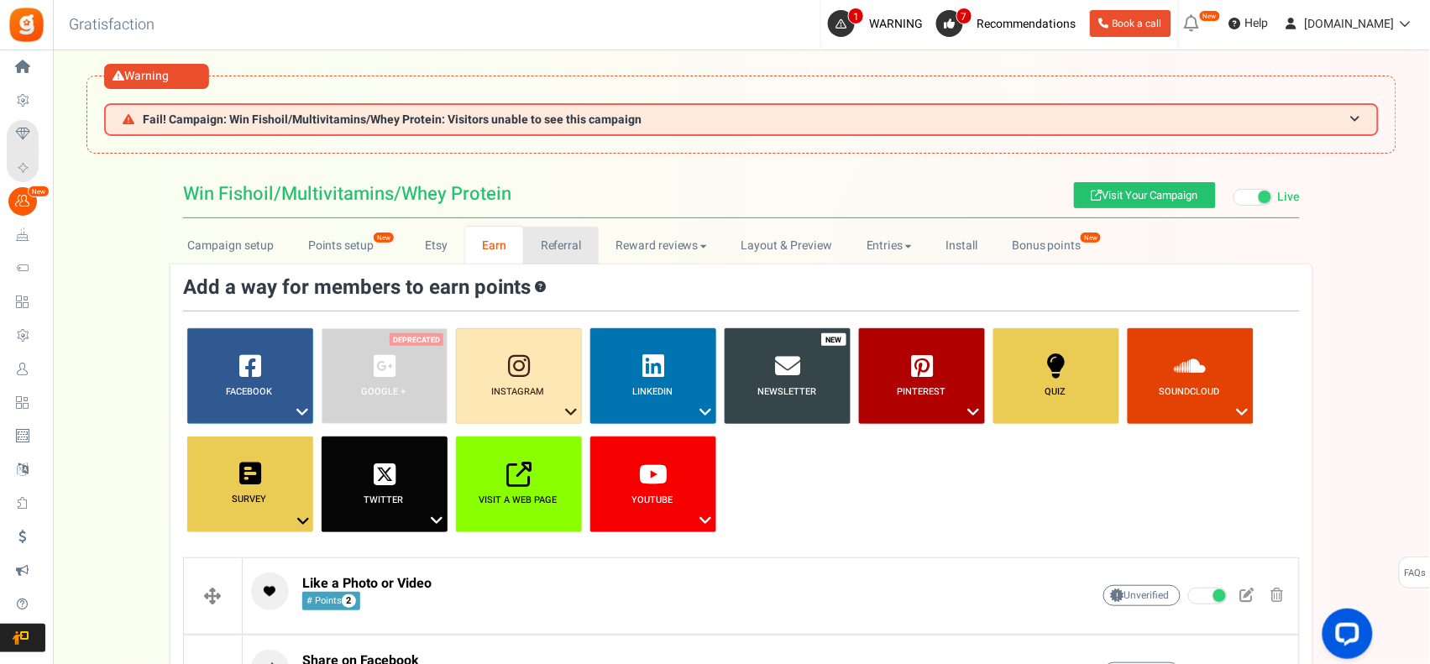
click at [548, 249] on link "Referral" at bounding box center [561, 246] width 76 height 38
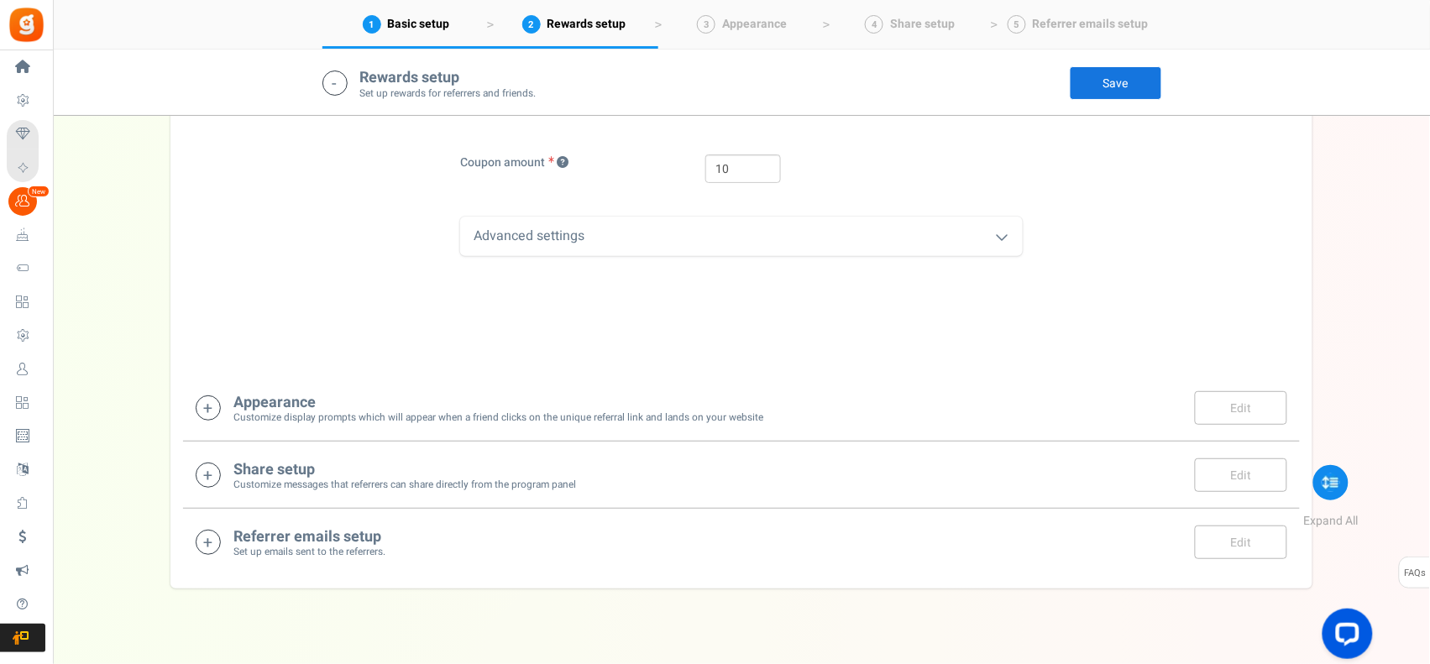
scroll to position [895, 0]
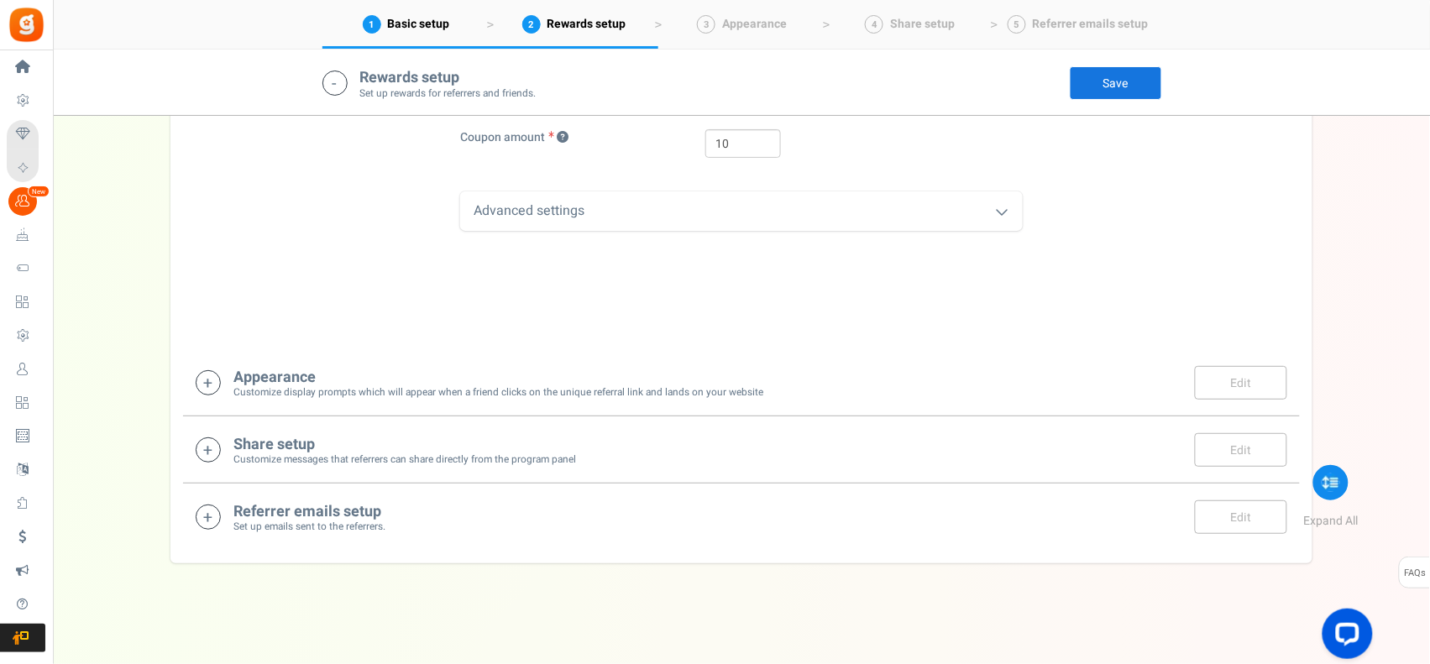
click at [786, 218] on div "Advanced settings" at bounding box center [741, 210] width 563 height 39
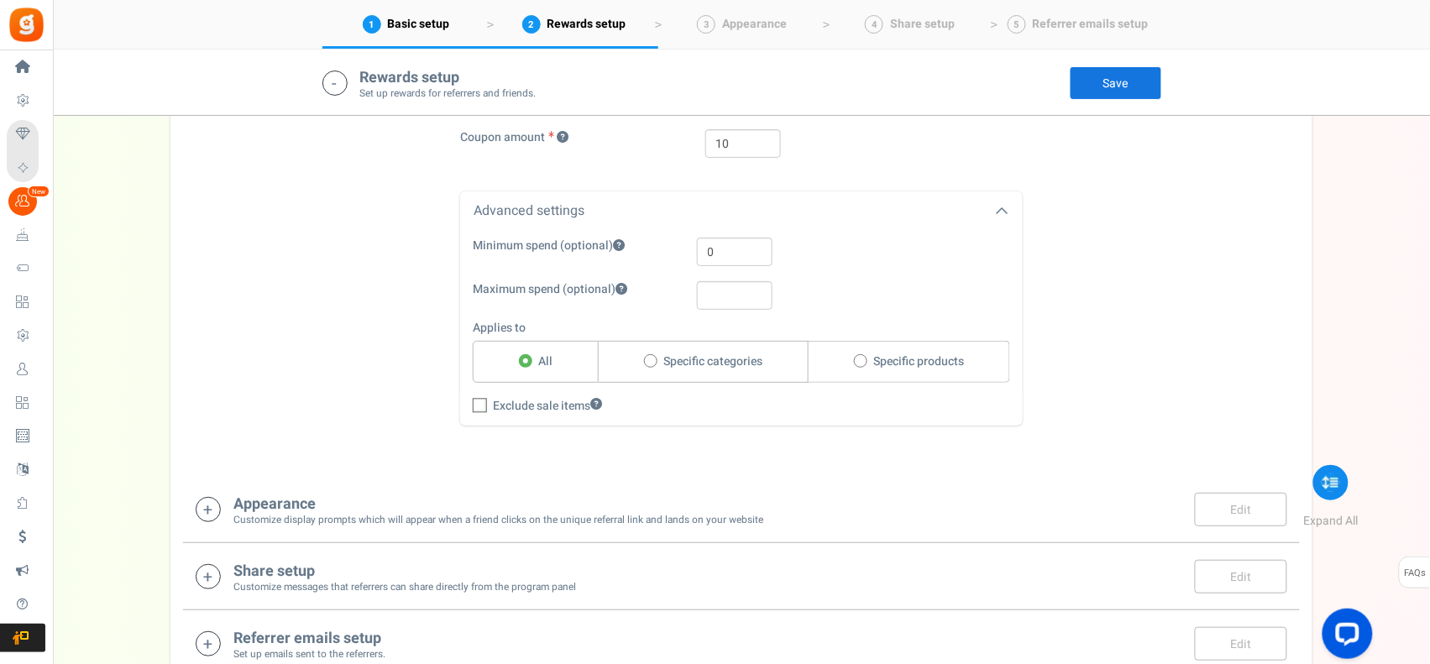
click at [433, 509] on h4 "Appearance" at bounding box center [498, 504] width 530 height 17
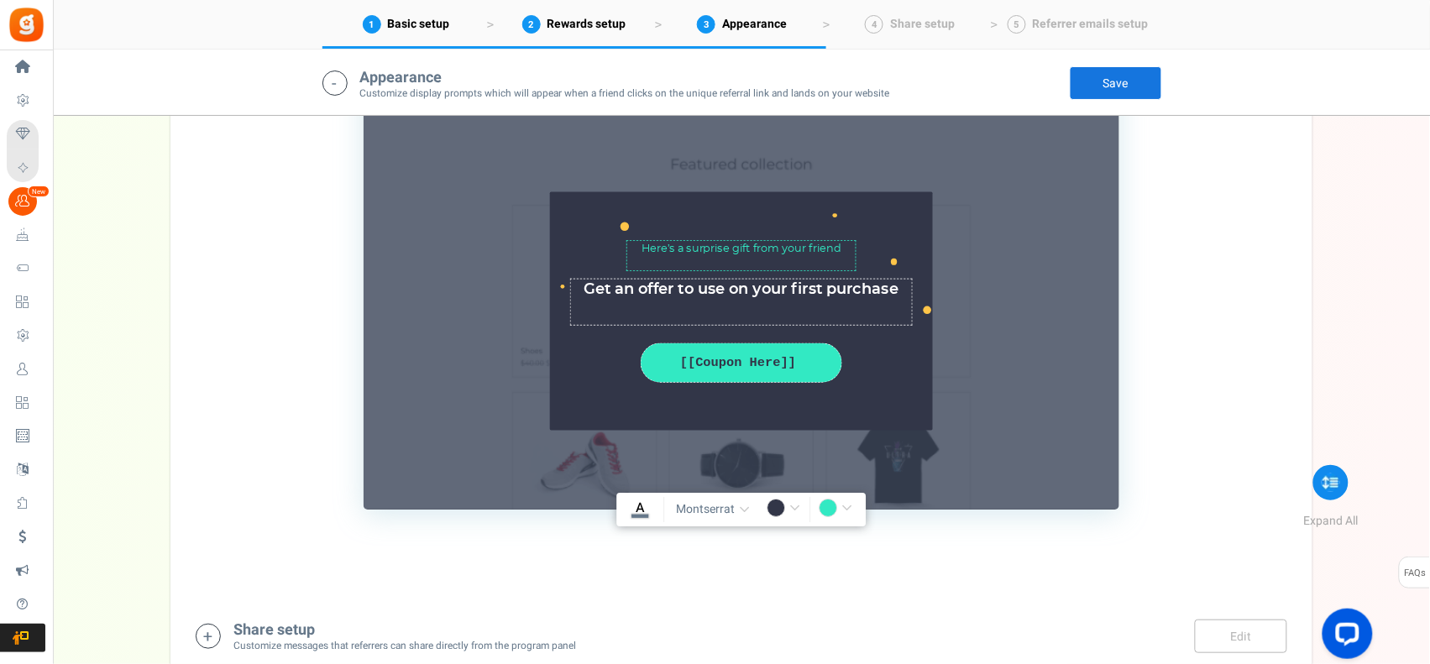
scroll to position [1744, 0]
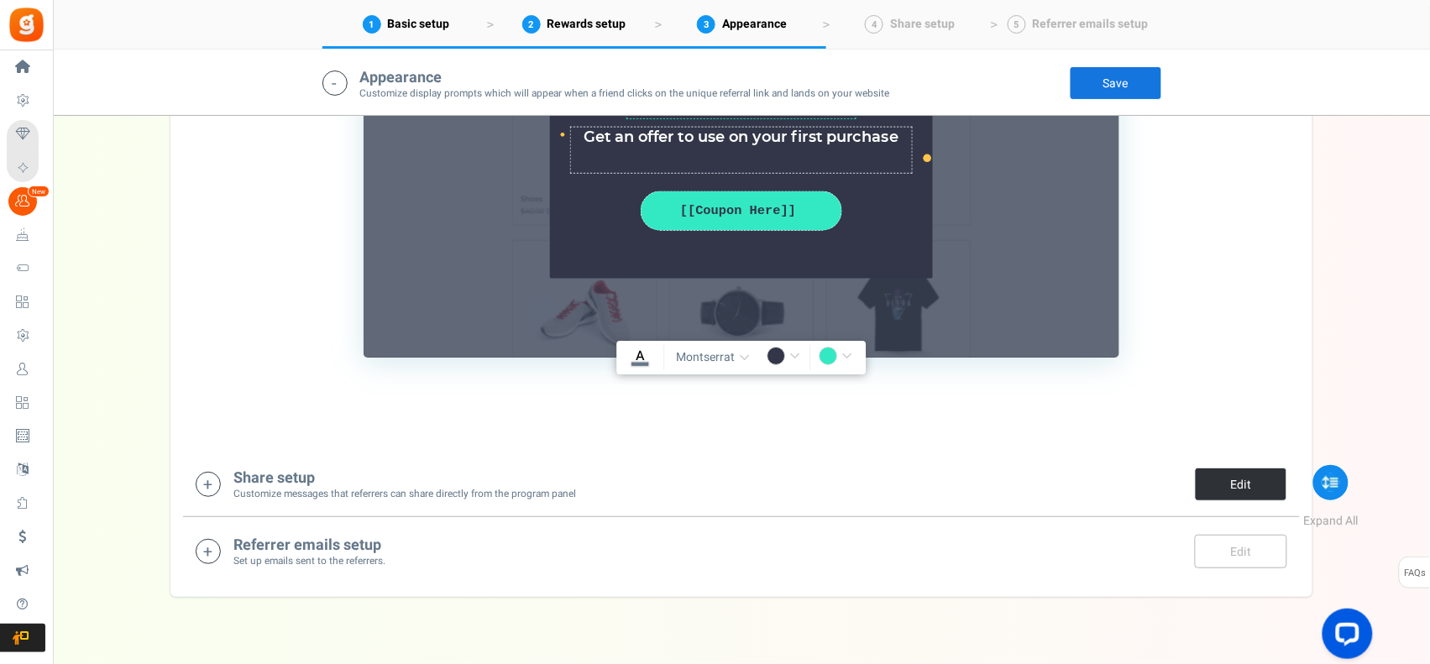
click at [1218, 485] on link "Edit" at bounding box center [1241, 485] width 92 height 34
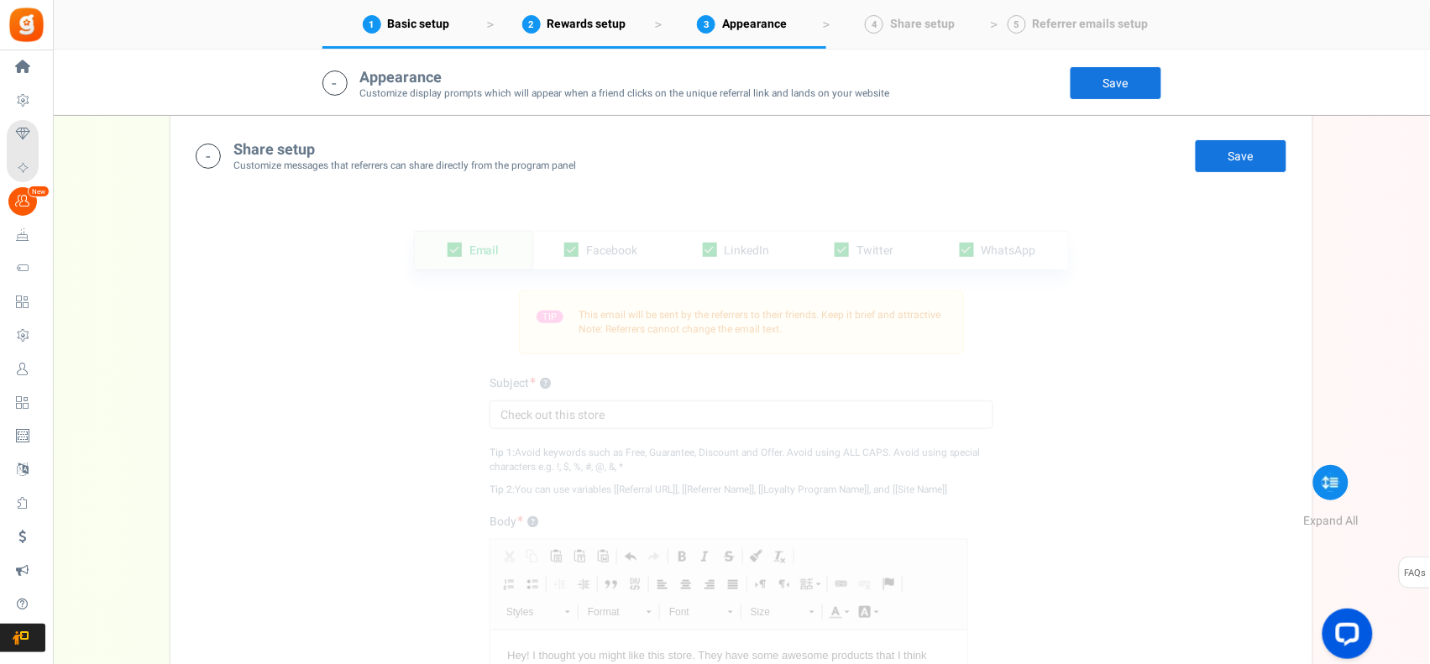
scroll to position [2007, 0]
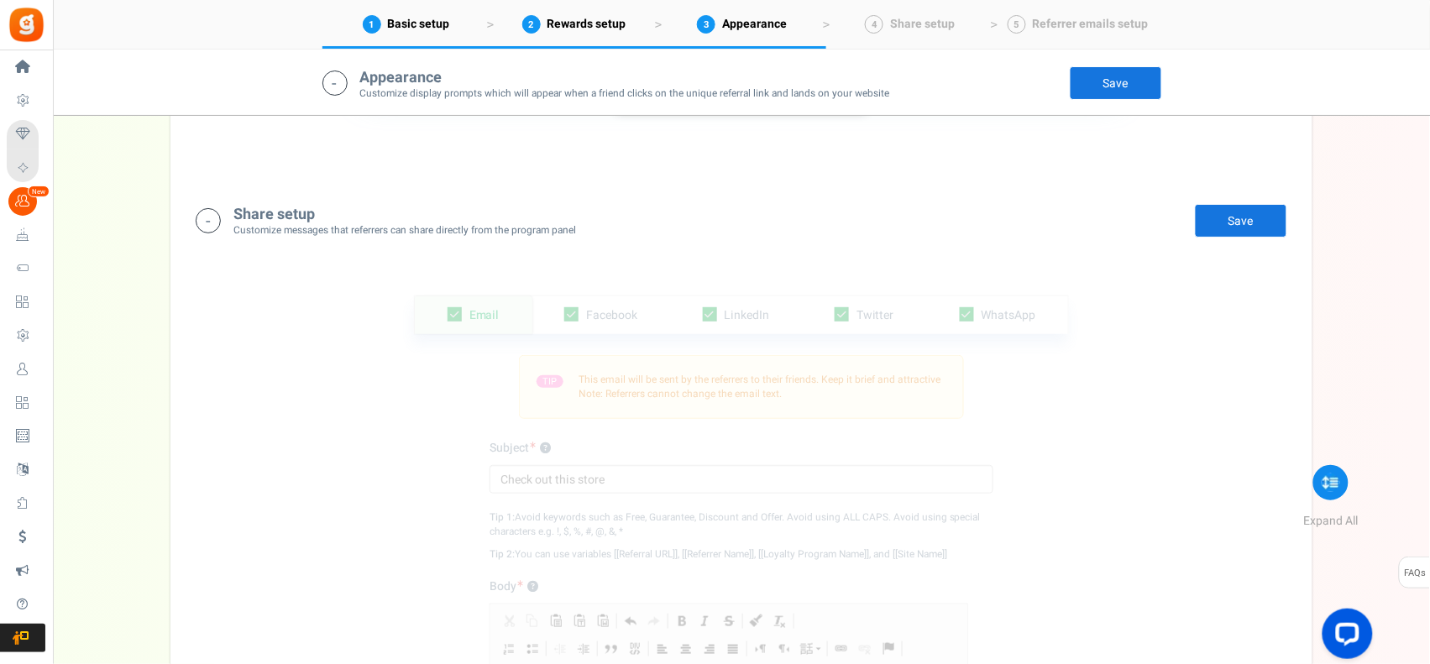
click at [323, 220] on h4 "Share setup" at bounding box center [404, 215] width 343 height 17
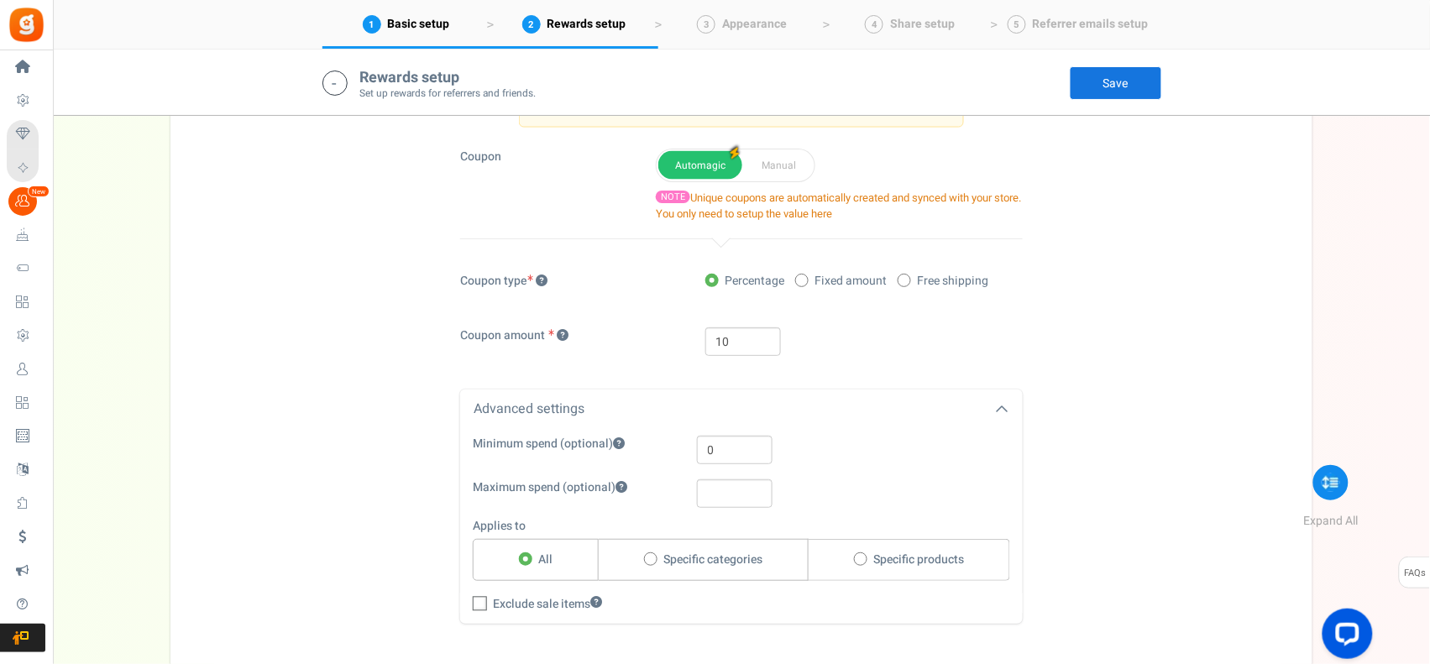
scroll to position [380, 0]
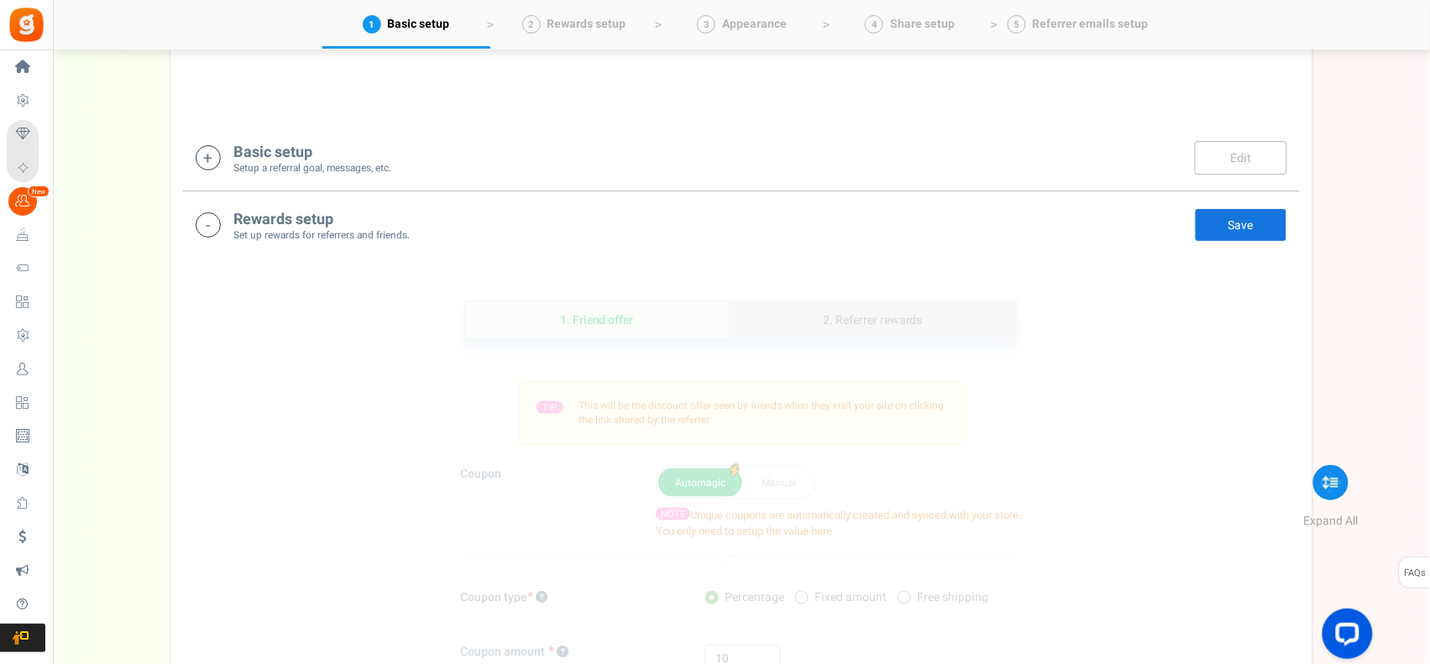
click at [884, 325] on link "2. Referrer rewards" at bounding box center [873, 321] width 289 height 38
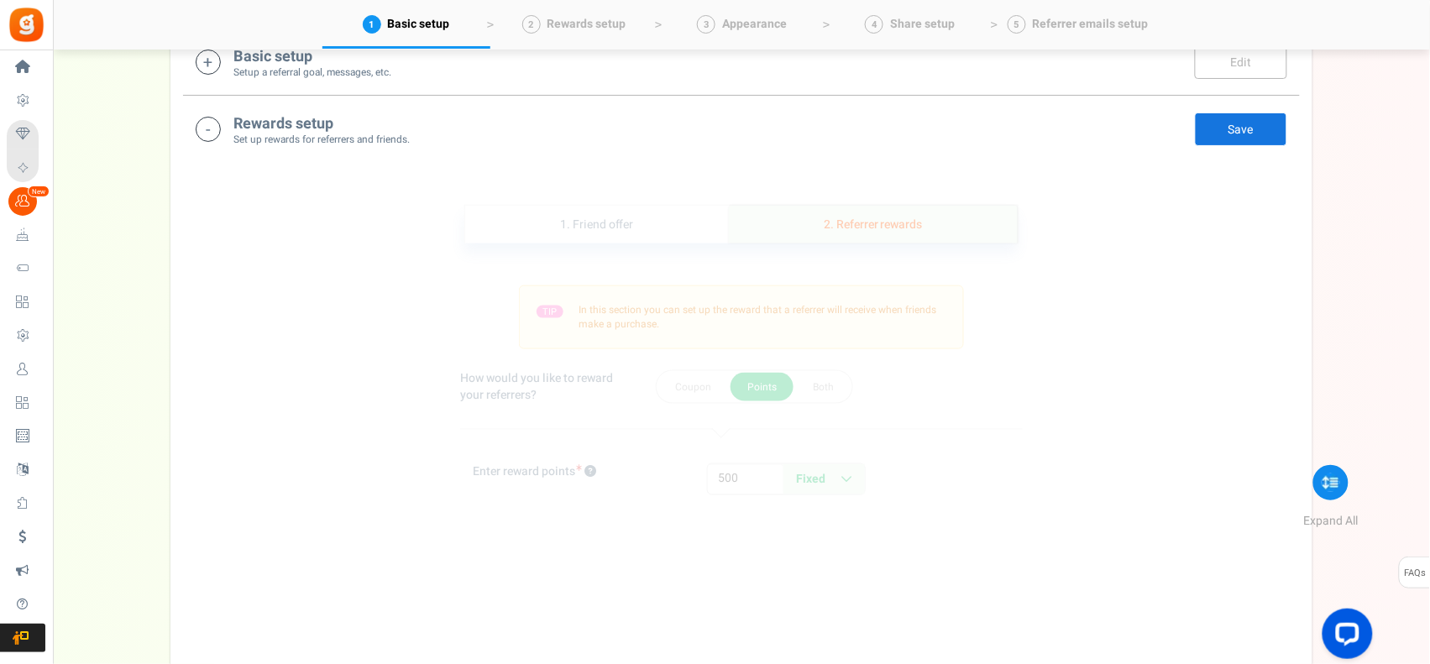
scroll to position [522, 0]
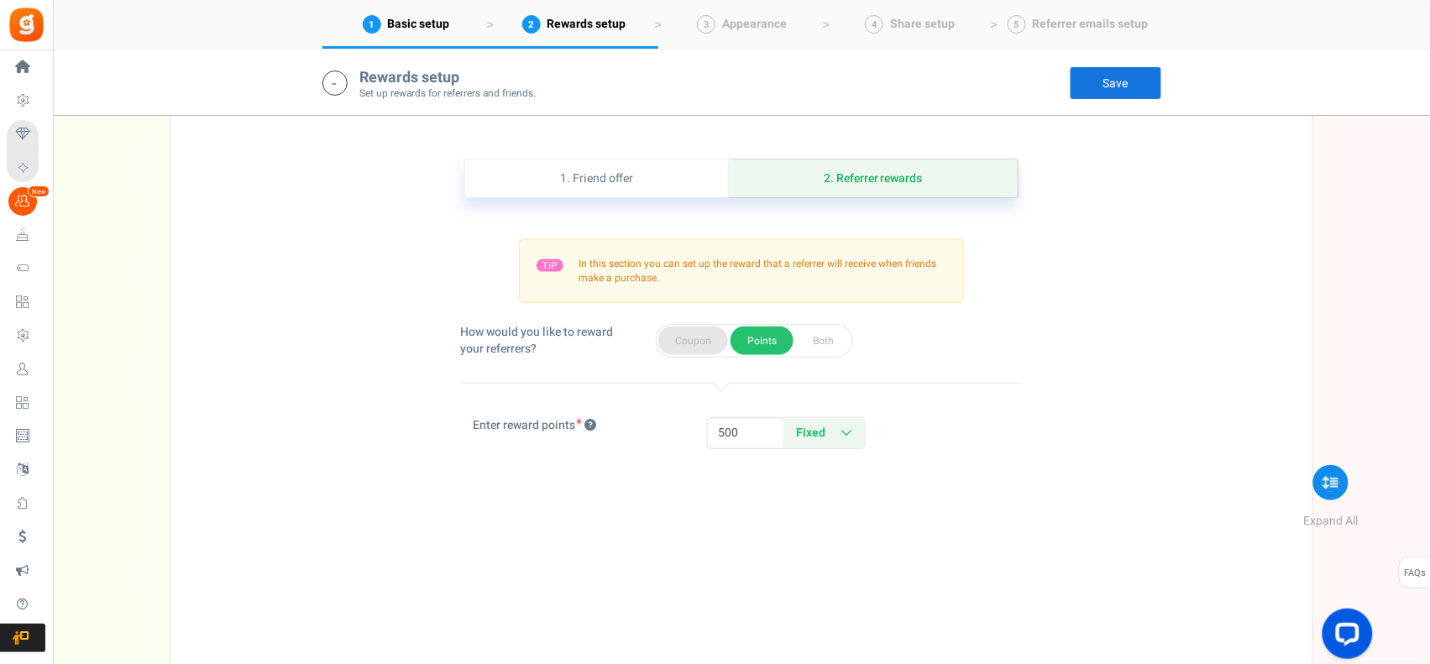
click at [680, 345] on button "Coupon" at bounding box center [693, 341] width 70 height 29
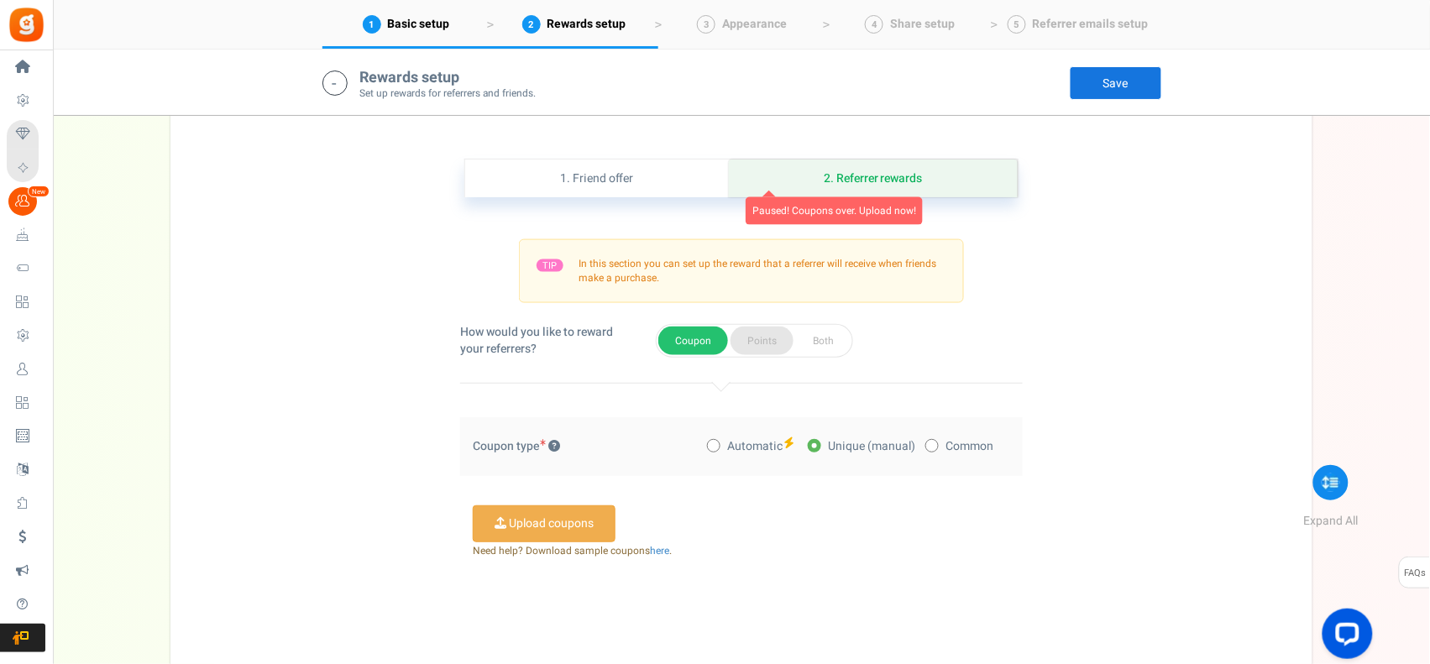
click at [767, 341] on button "Points" at bounding box center [762, 341] width 63 height 29
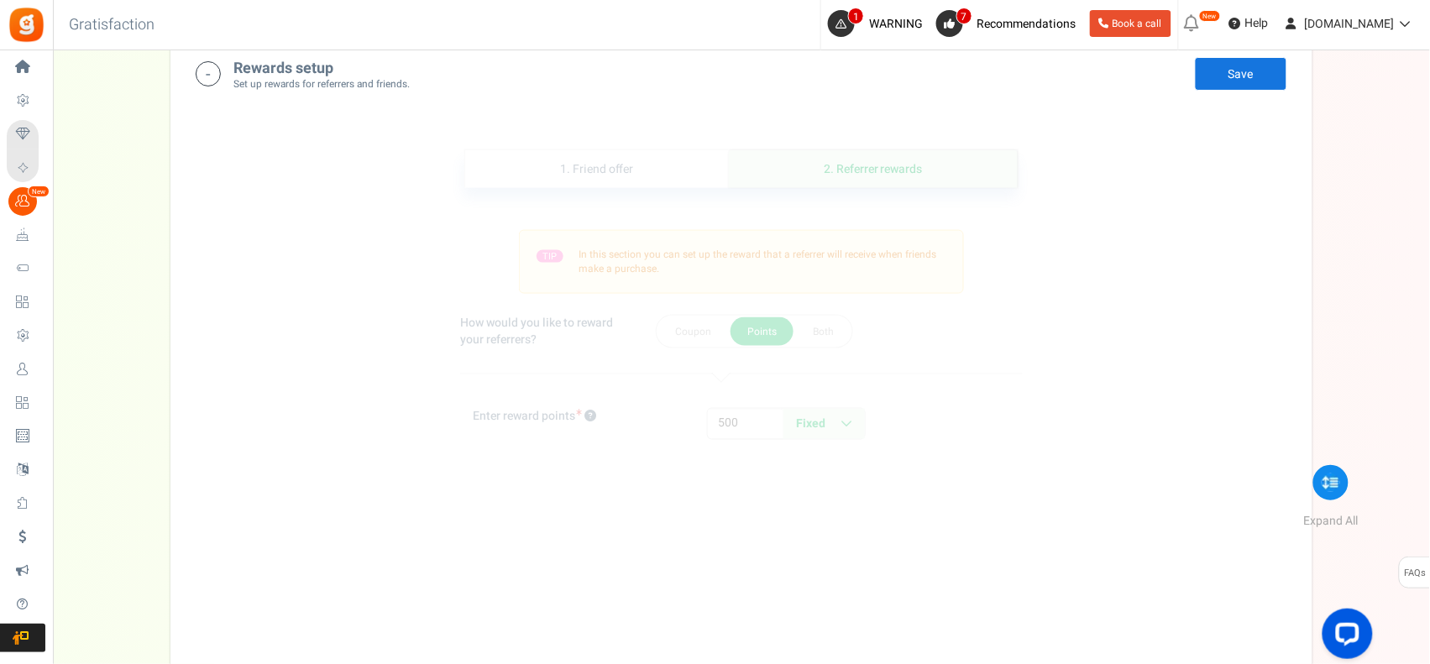
scroll to position [0, 0]
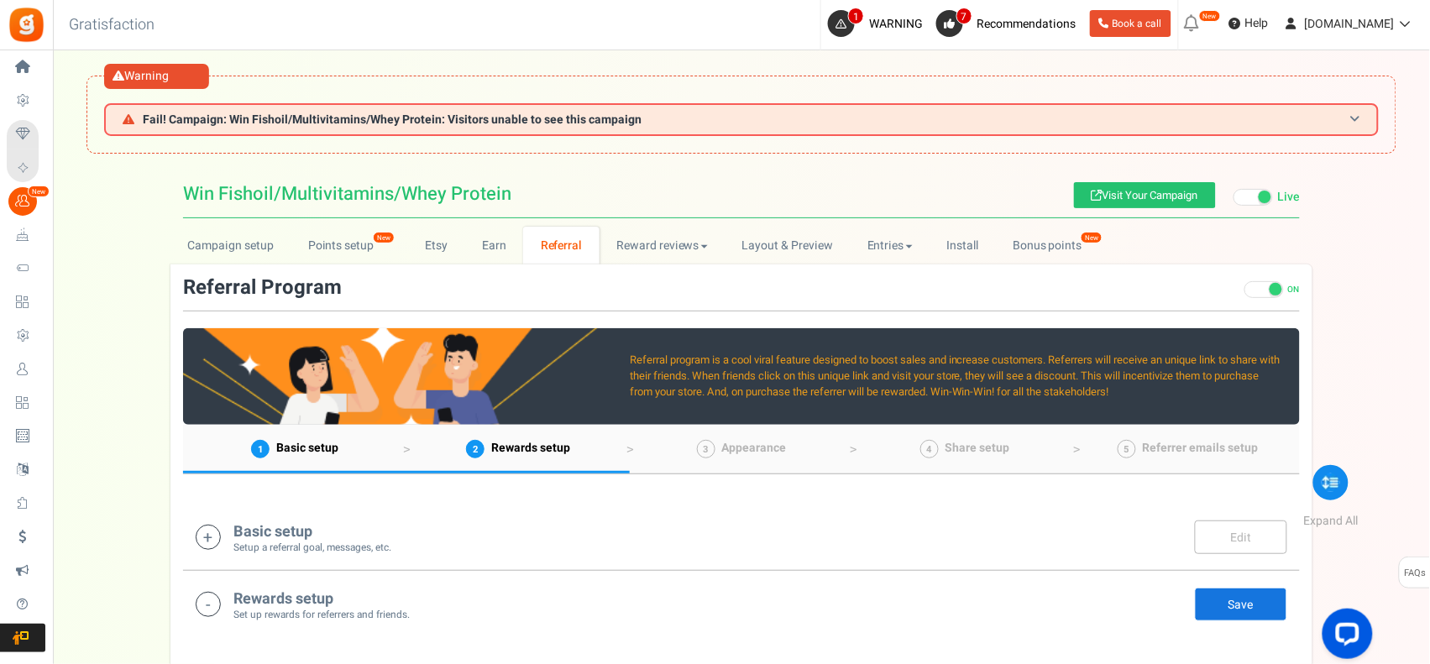
click at [1282, 124] on h3 "Fail! Campaign: Win Fishoil/Multivitamins/Whey Protein: Visitors unable to see …" at bounding box center [741, 119] width 1275 height 33
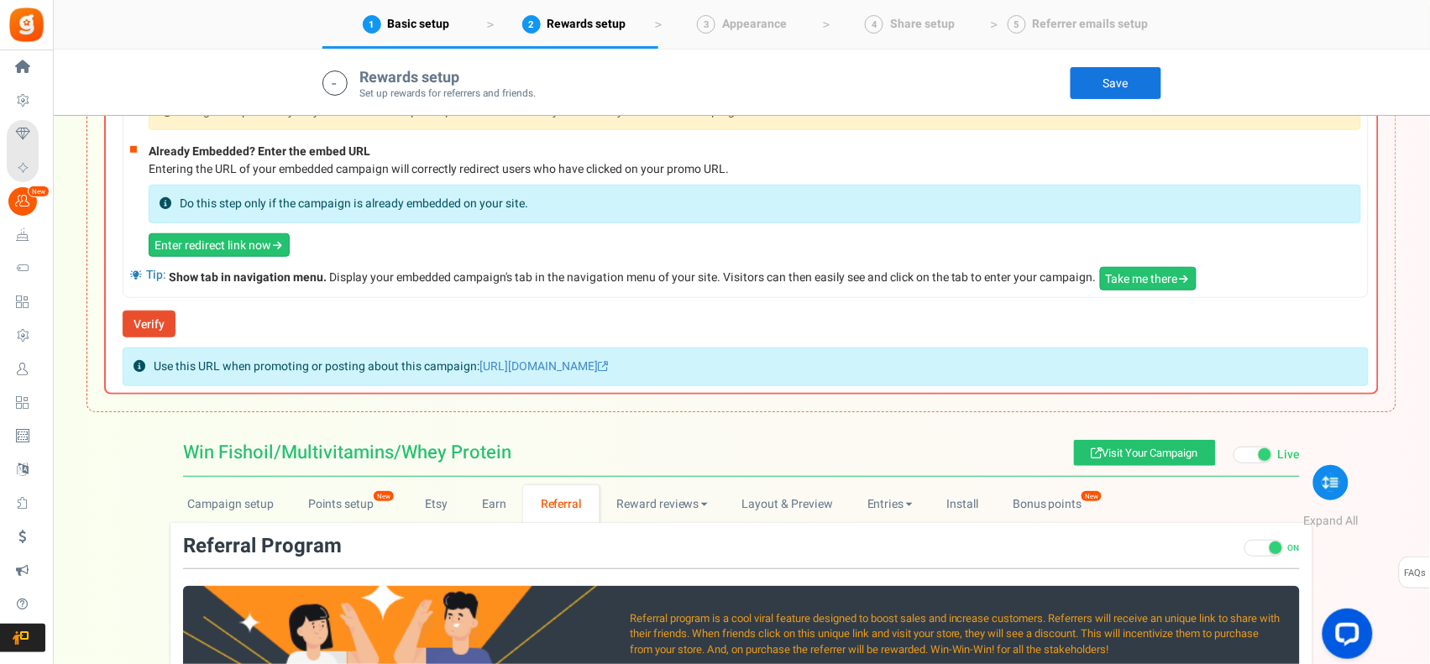
scroll to position [559, 0]
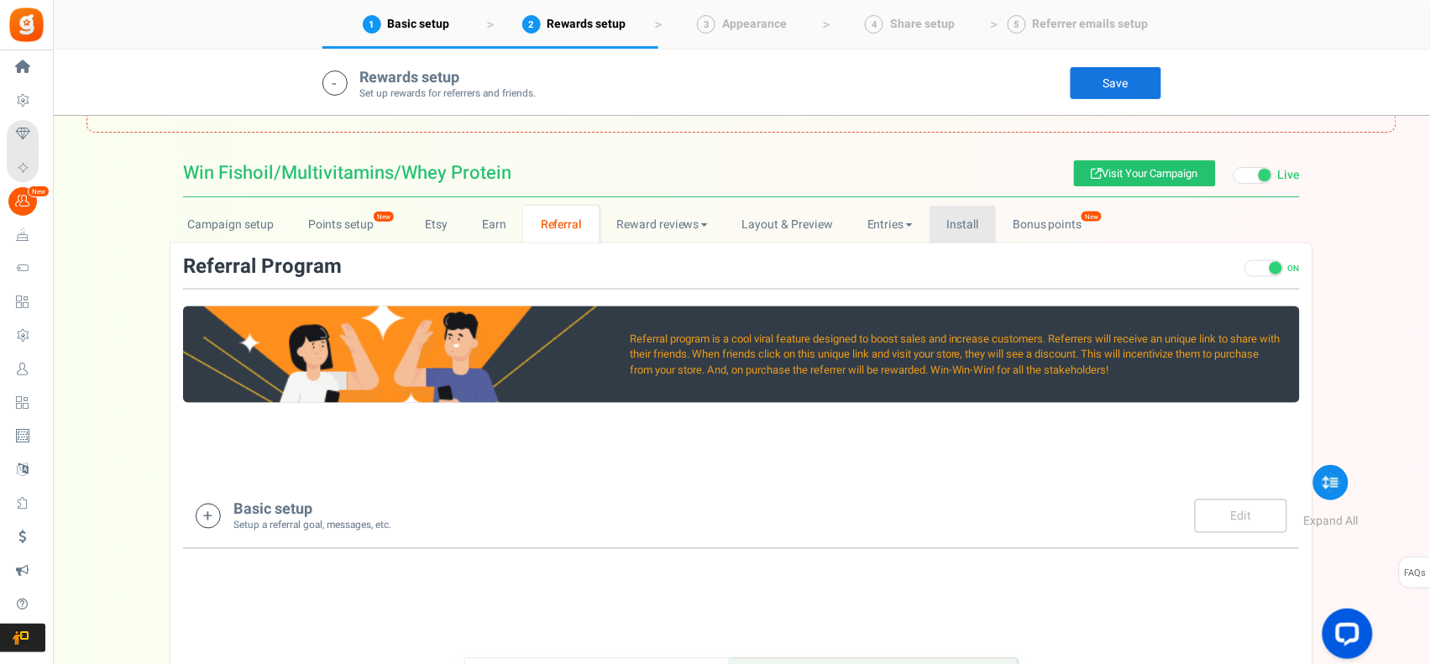
click at [947, 223] on link "Install" at bounding box center [963, 225] width 66 height 38
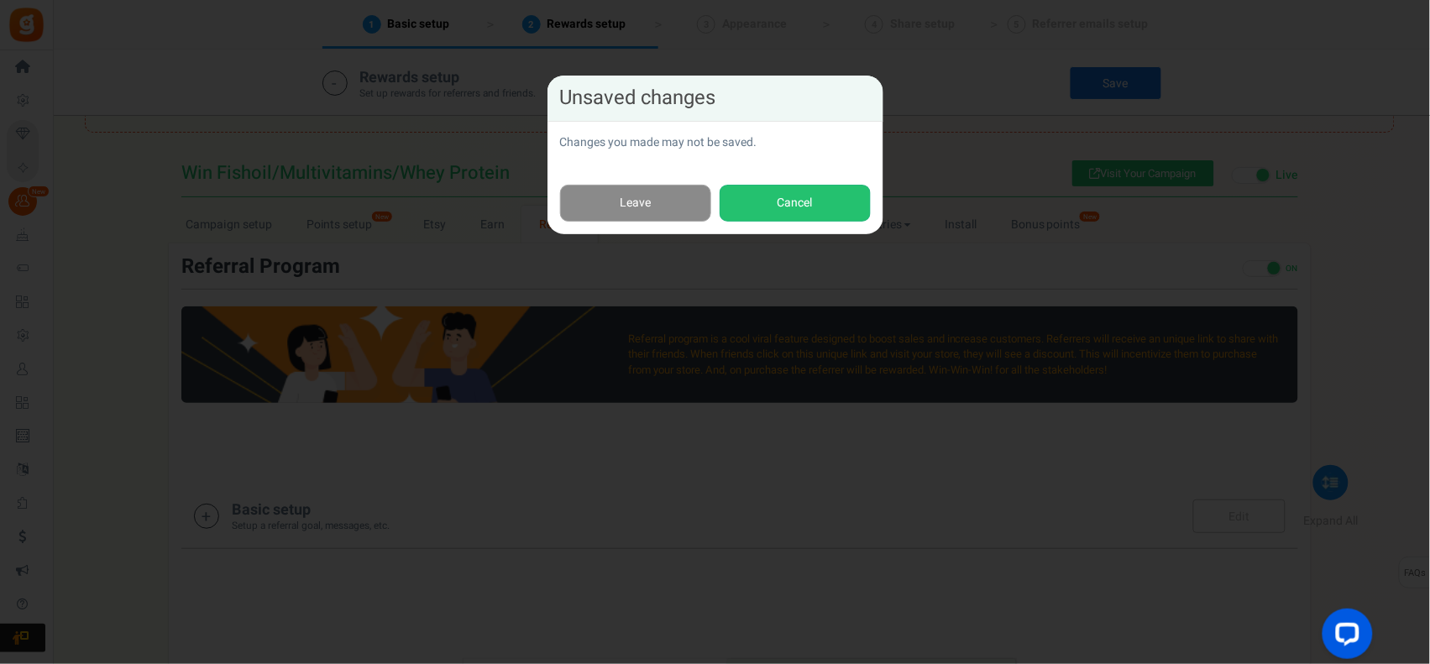
click at [648, 206] on link "Leave" at bounding box center [635, 204] width 151 height 38
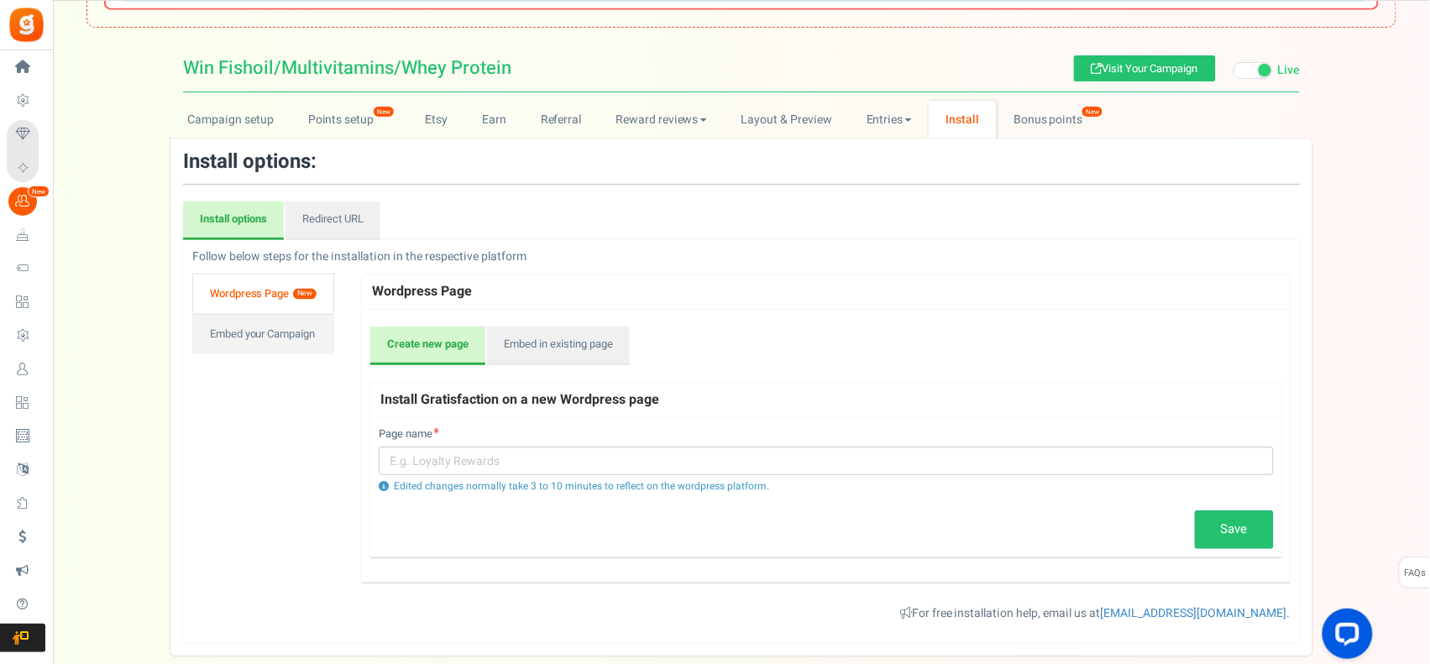
scroll to position [618, 0]
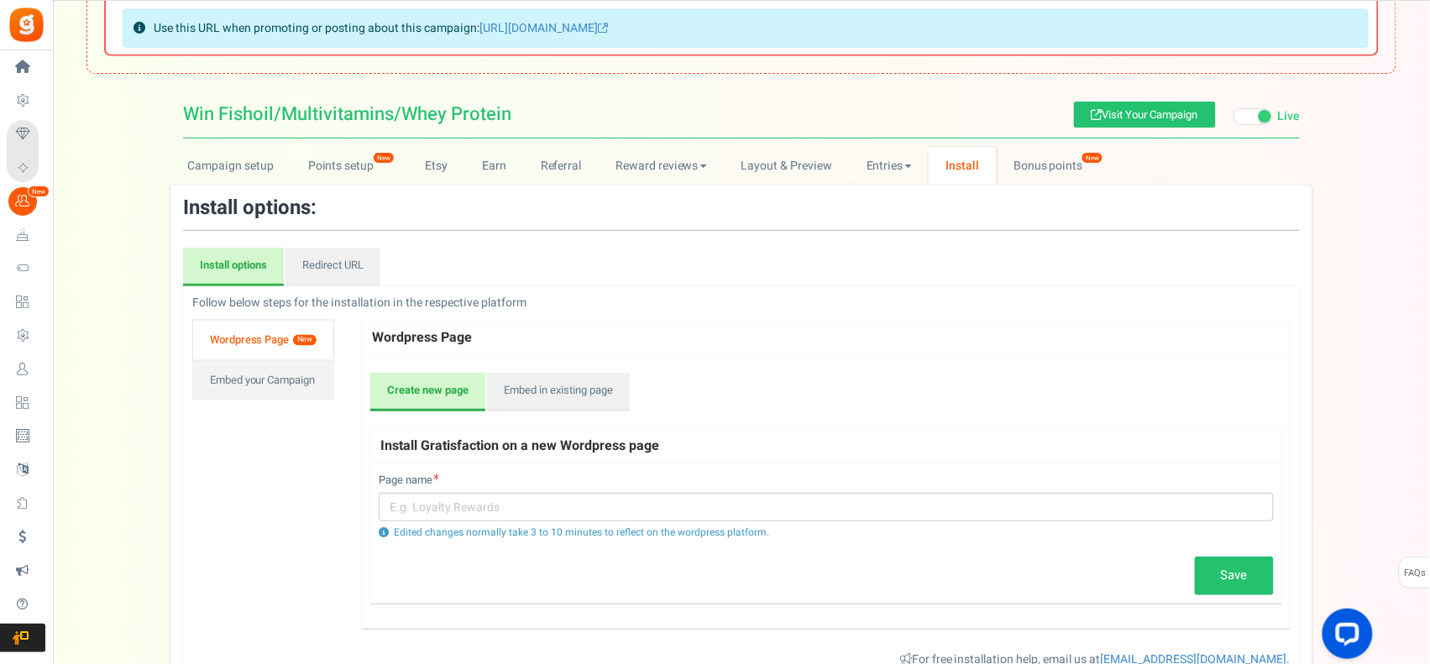
click at [287, 342] on link "Wordpress Page New" at bounding box center [263, 340] width 142 height 40
click at [585, 387] on link "Embed in existing page" at bounding box center [558, 392] width 143 height 39
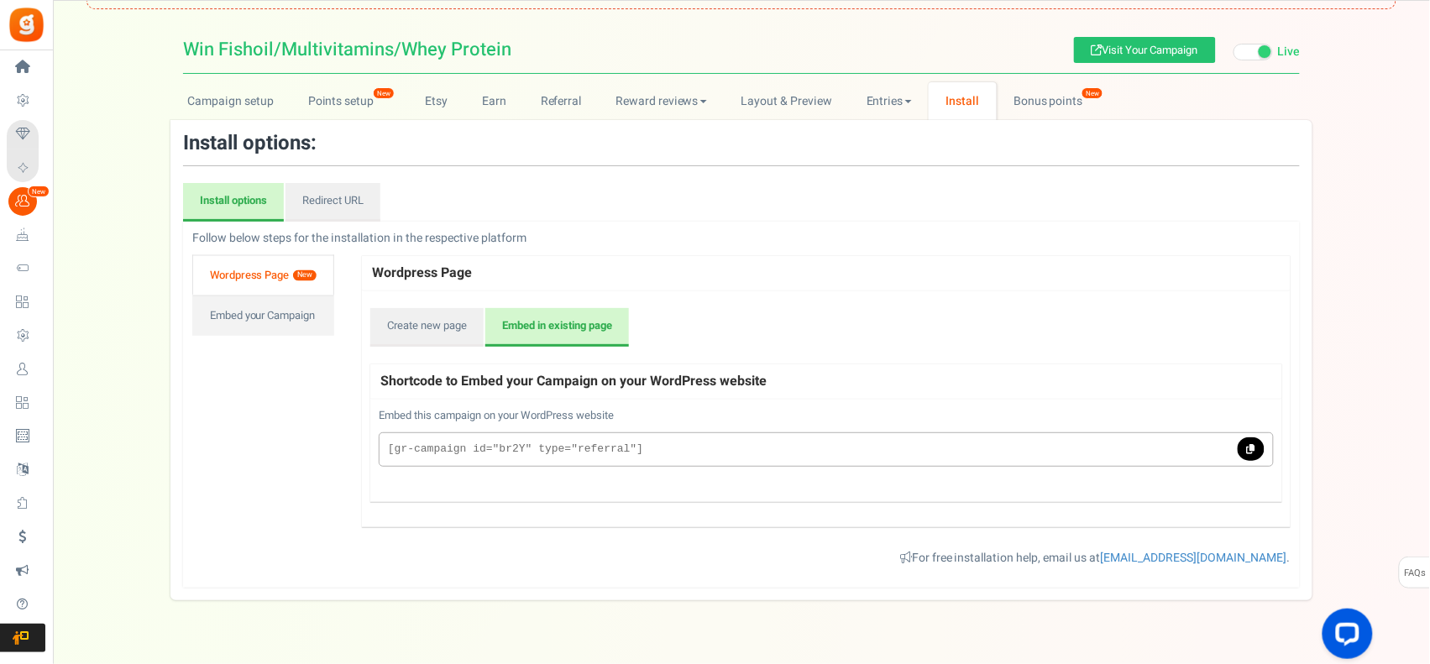
scroll to position [720, 0]
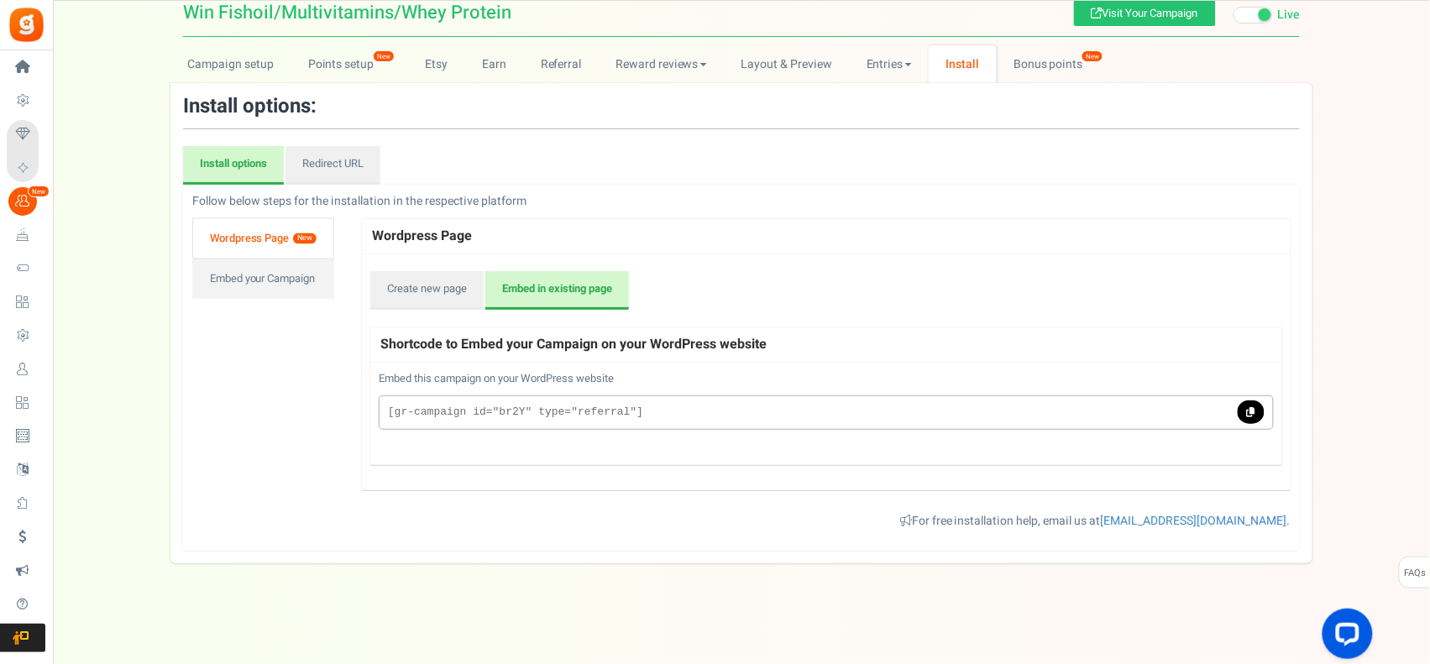
click at [270, 245] on link "Wordpress Page New" at bounding box center [263, 238] width 142 height 40
click at [340, 154] on link "Redirect URL" at bounding box center [333, 165] width 95 height 39
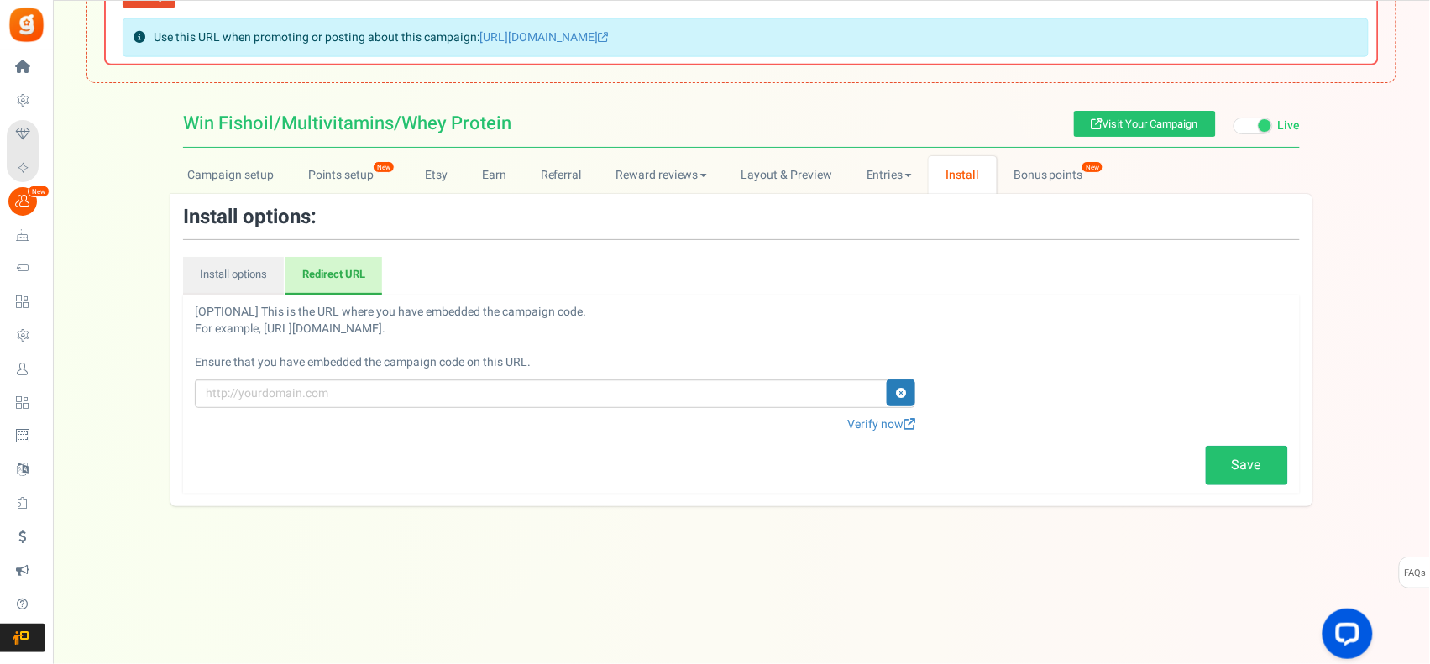
scroll to position [609, 0]
click at [233, 273] on link "Install options" at bounding box center [233, 276] width 101 height 39
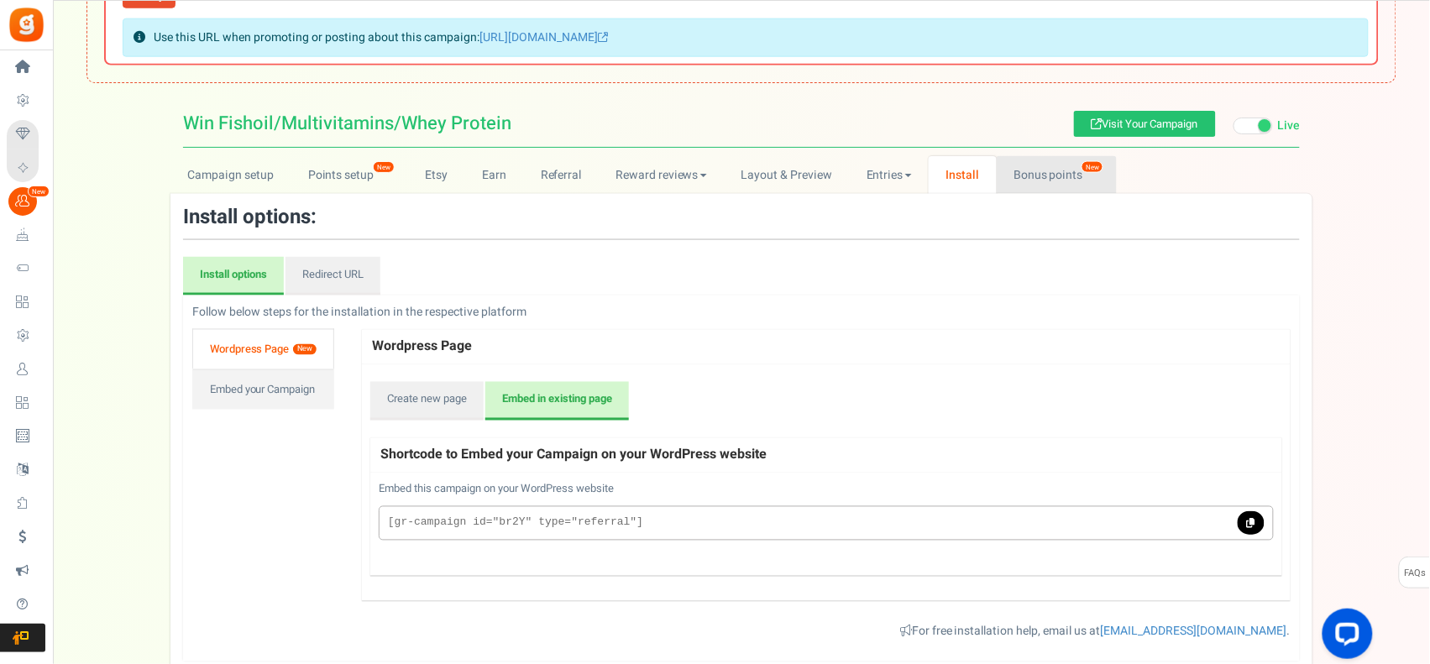
click at [1051, 172] on link "Bonus points New" at bounding box center [1057, 175] width 120 height 38
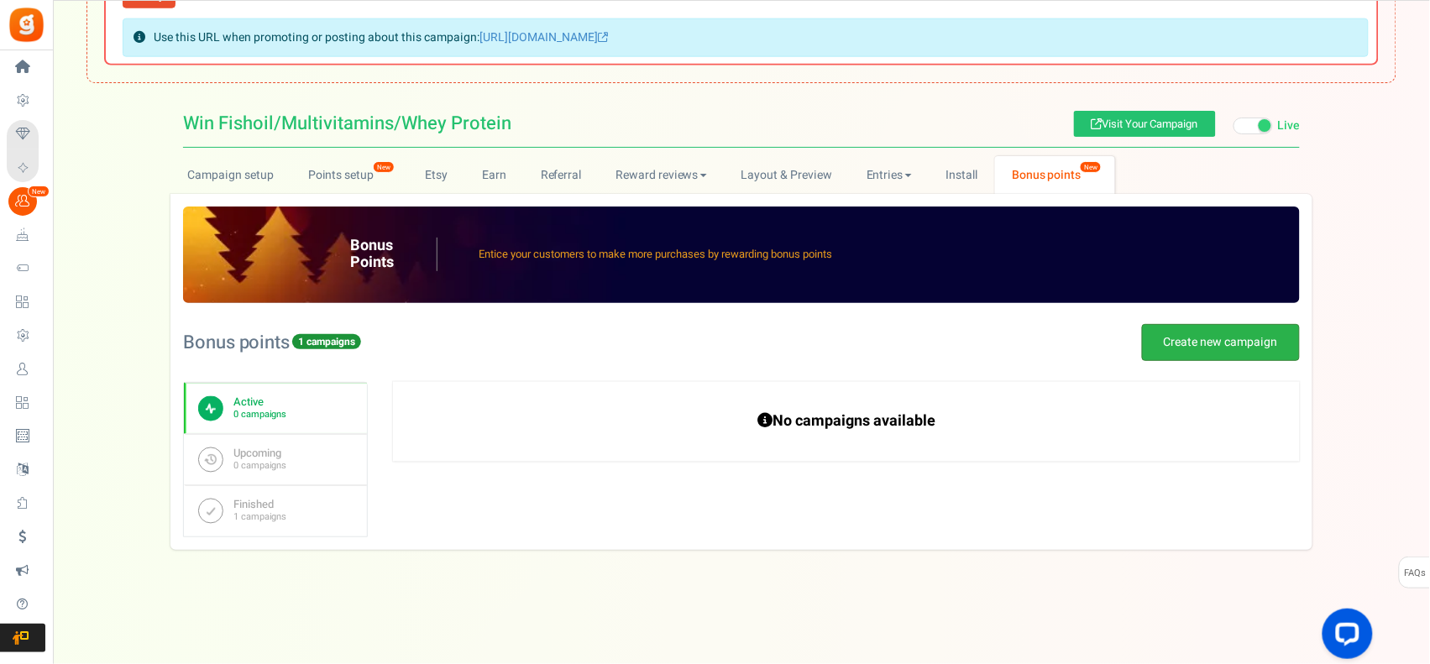
click at [1188, 349] on link "Create new campaign" at bounding box center [1221, 342] width 158 height 37
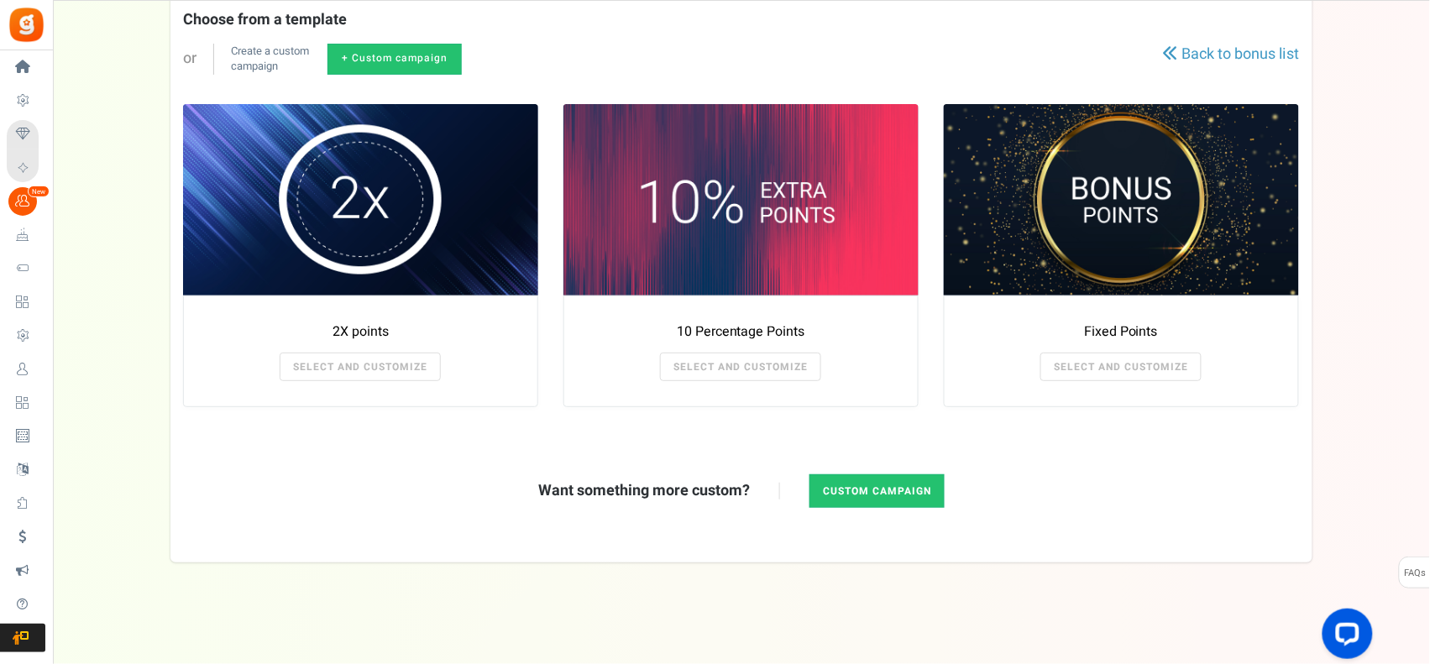
scroll to position [510, 0]
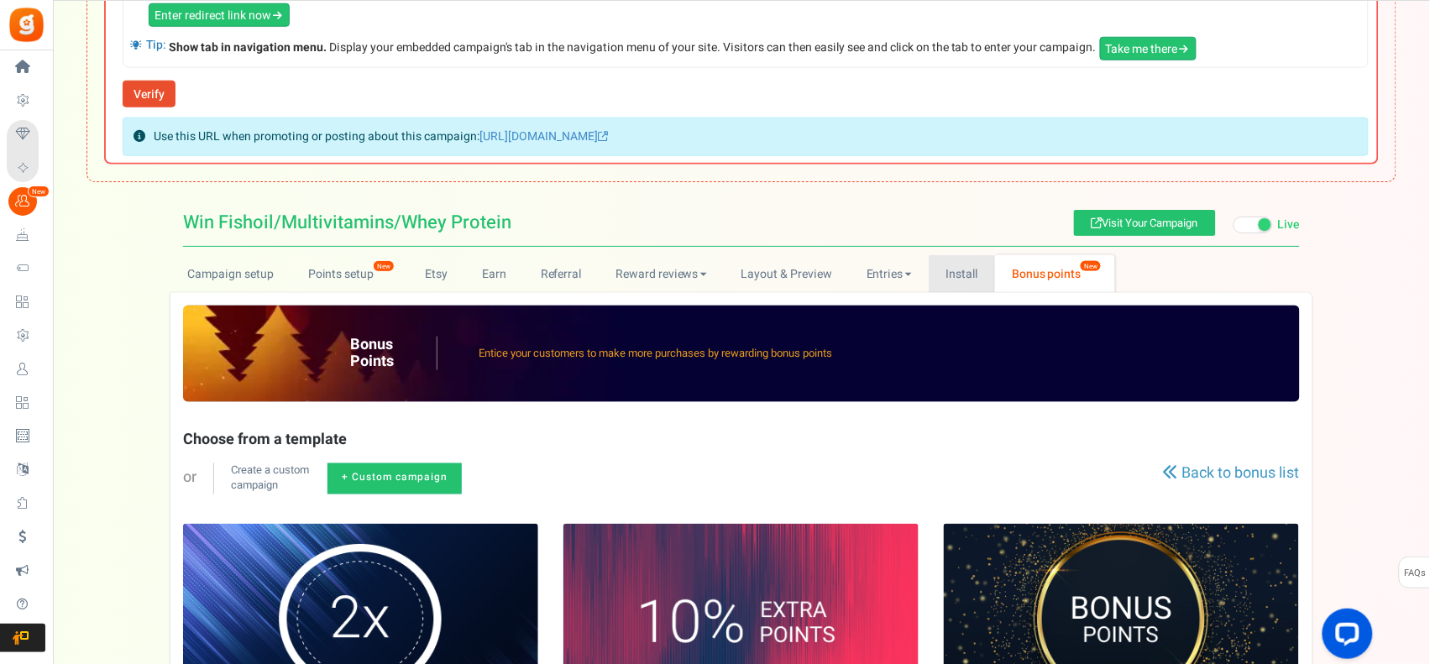
click at [962, 274] on link "Install" at bounding box center [962, 274] width 66 height 38
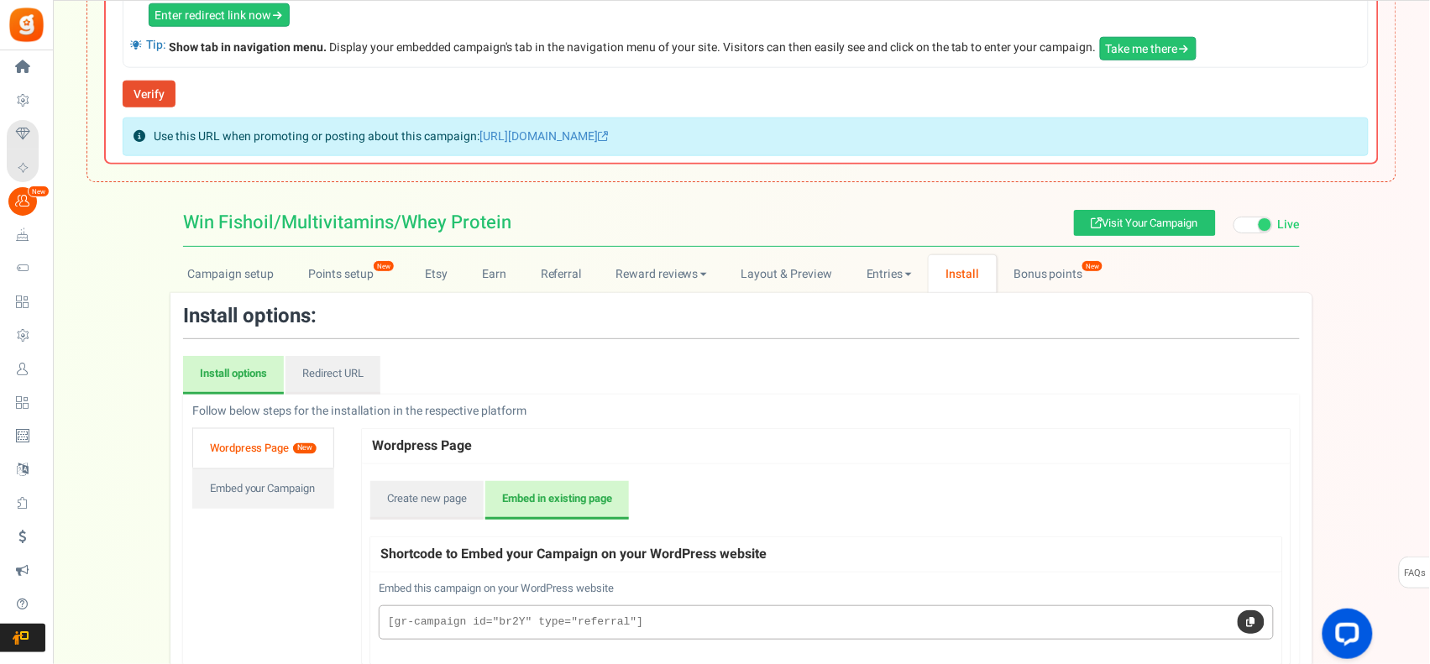
click at [1252, 623] on icon at bounding box center [1251, 621] width 8 height 9
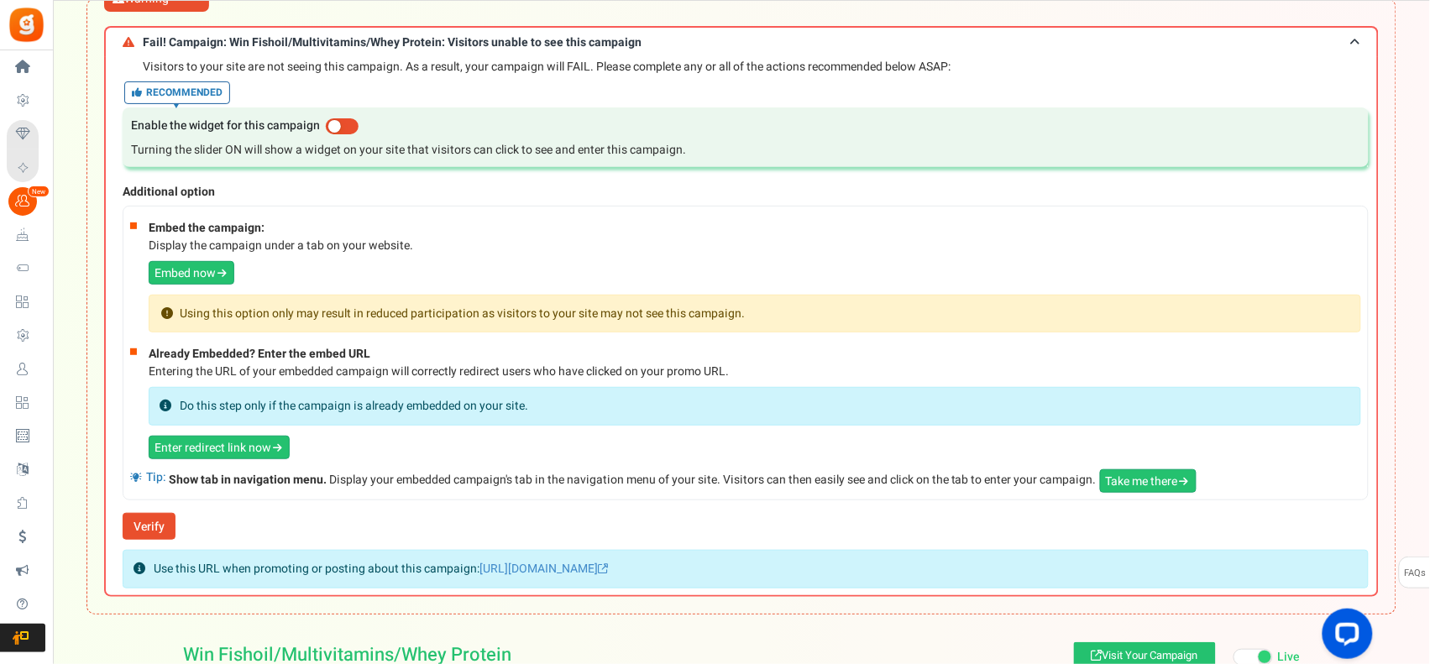
scroll to position [0, 0]
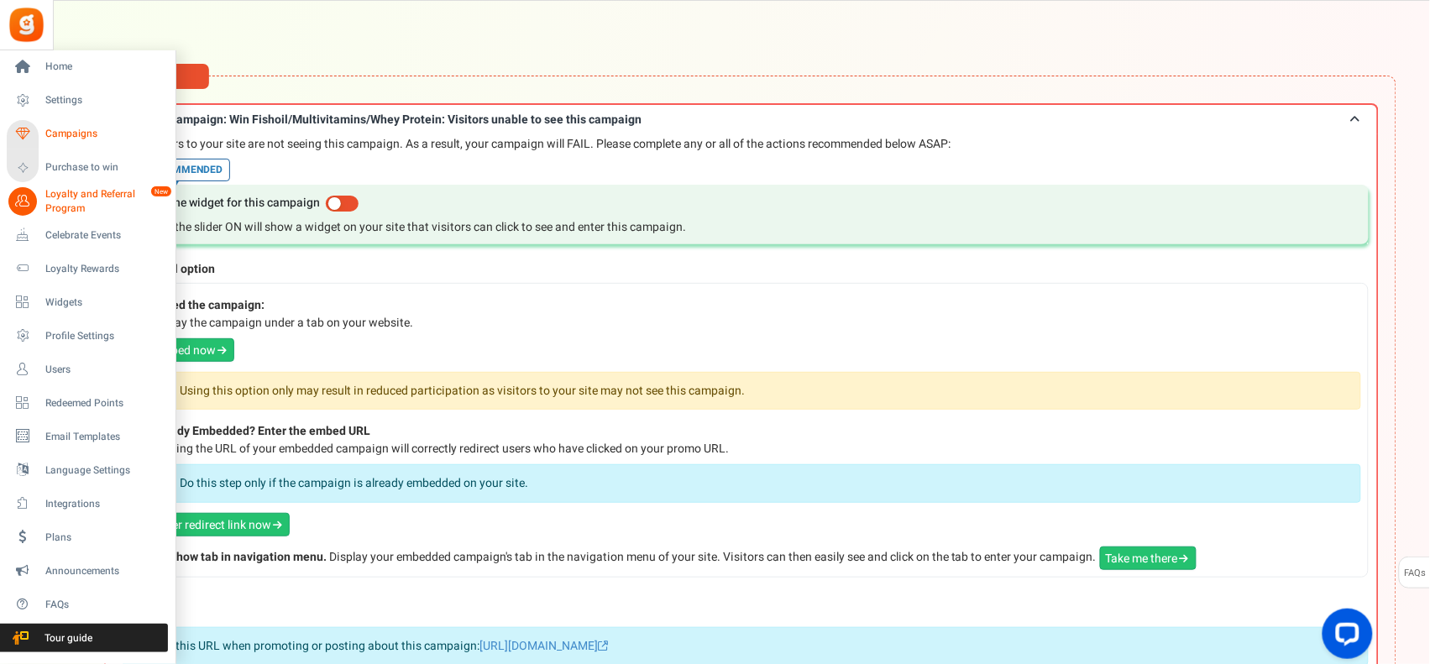
click at [85, 132] on span "Campaigns" at bounding box center [104, 134] width 118 height 14
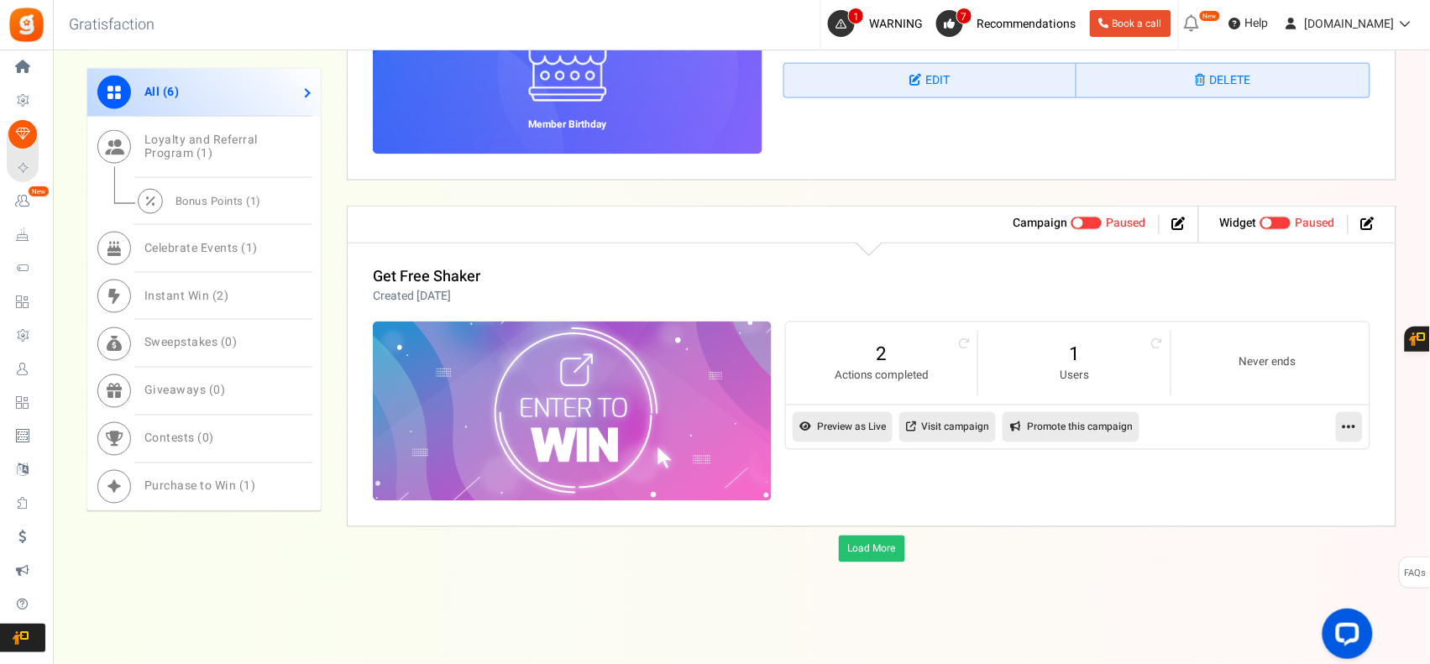
scroll to position [2539, 0]
click at [865, 550] on link "Load More" at bounding box center [872, 549] width 66 height 27
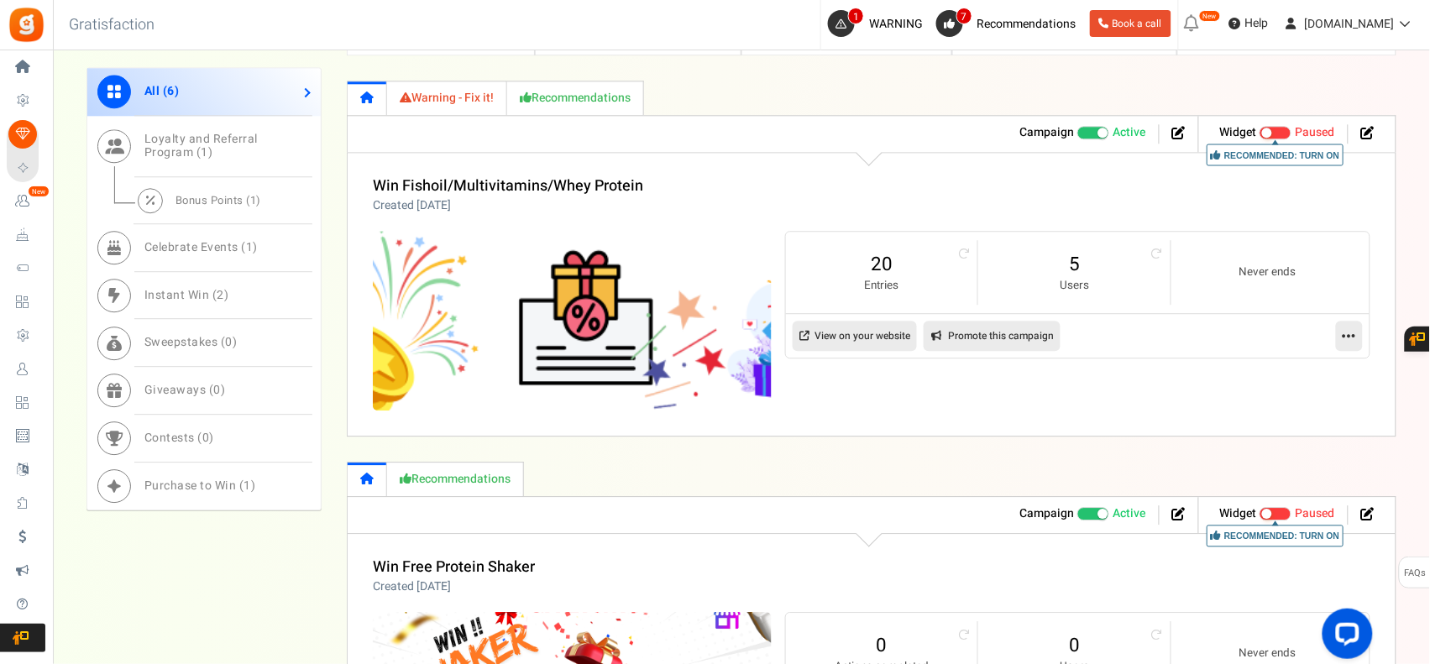
scroll to position [1193, 0]
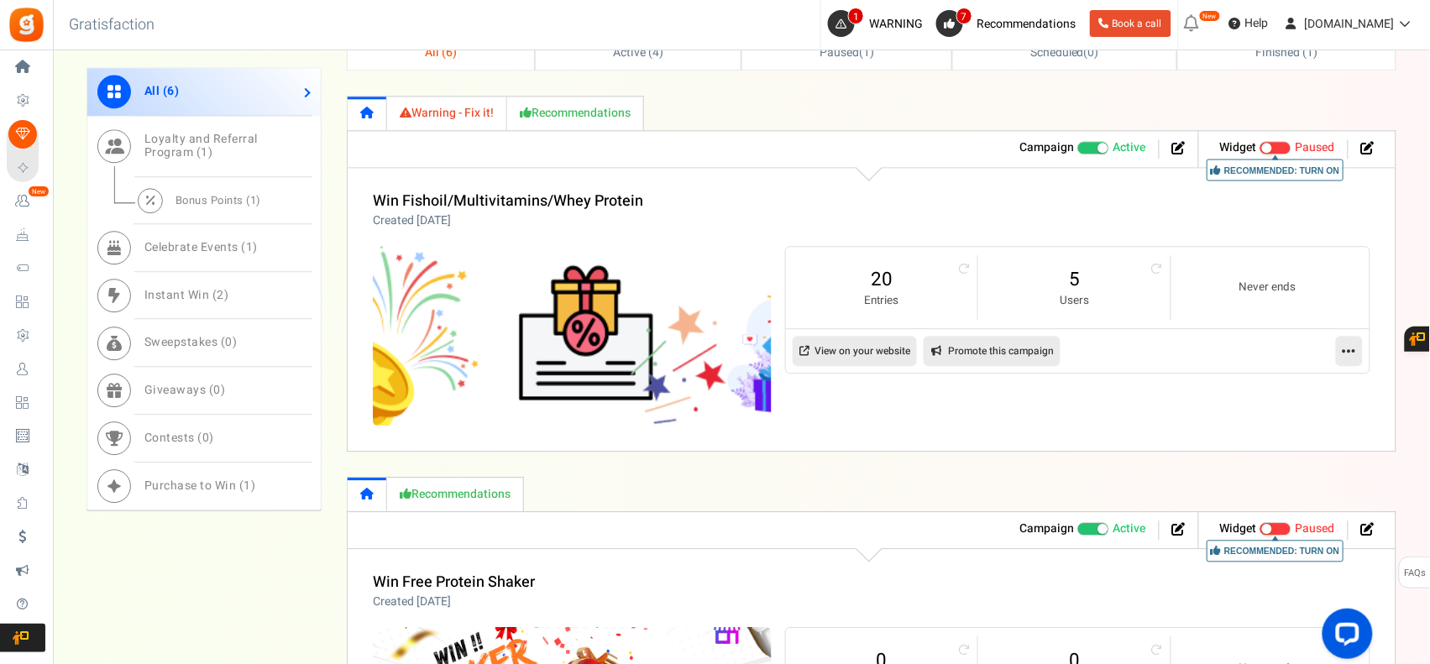
click at [1346, 358] on icon at bounding box center [1349, 351] width 13 height 15
click at [1367, 151] on icon at bounding box center [1367, 147] width 13 height 13
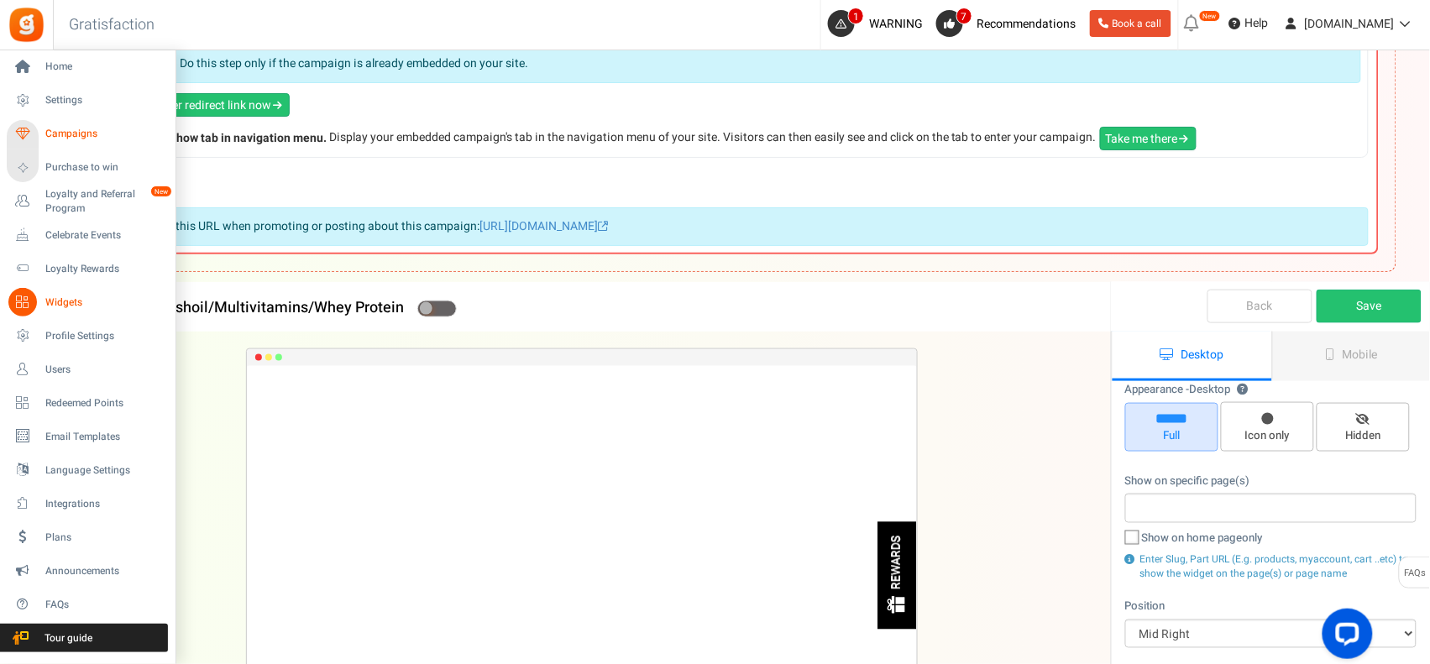
click at [89, 129] on span "Campaigns" at bounding box center [104, 134] width 118 height 14
click at [67, 136] on span "Campaigns" at bounding box center [104, 134] width 118 height 14
click at [69, 99] on span "Settings" at bounding box center [104, 100] width 118 height 14
click at [109, 126] on link "Campaigns" at bounding box center [87, 134] width 161 height 29
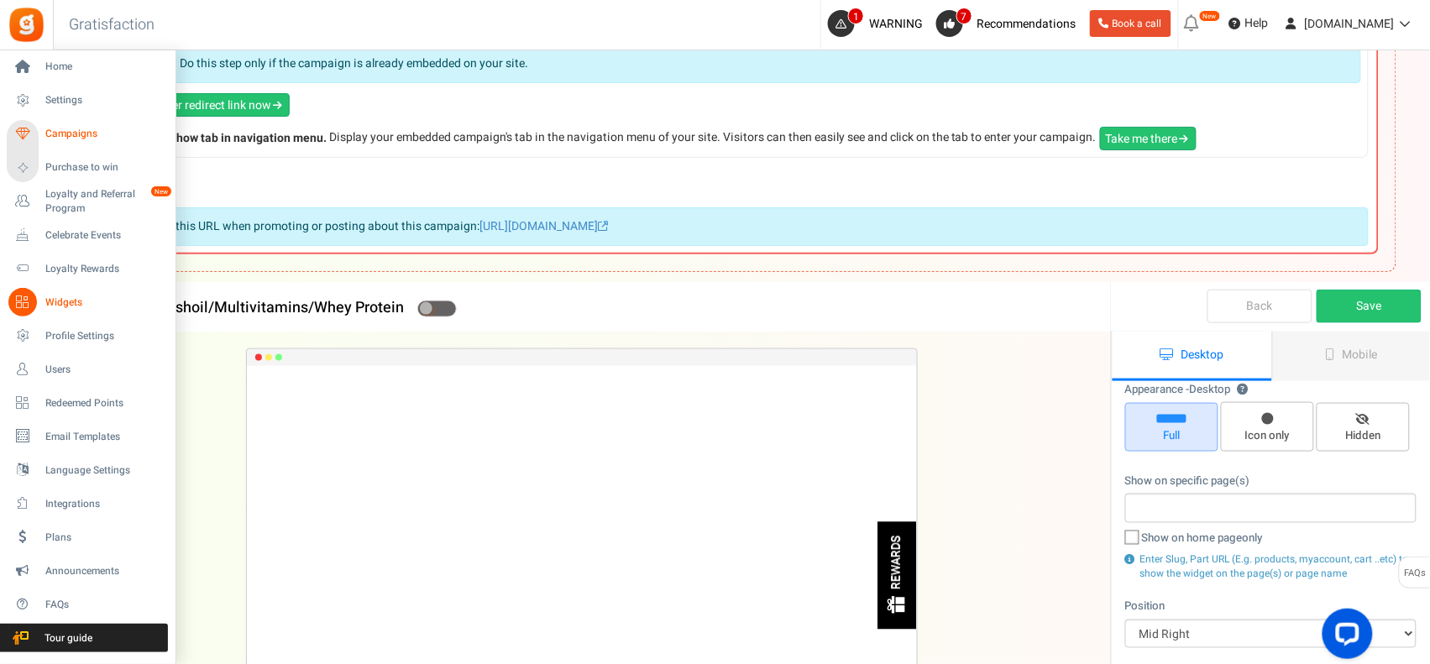
click at [108, 126] on link "Campaigns" at bounding box center [87, 134] width 161 height 29
click at [24, 126] on icon at bounding box center [22, 134] width 29 height 29
click at [86, 130] on span "Campaigns" at bounding box center [104, 134] width 118 height 14
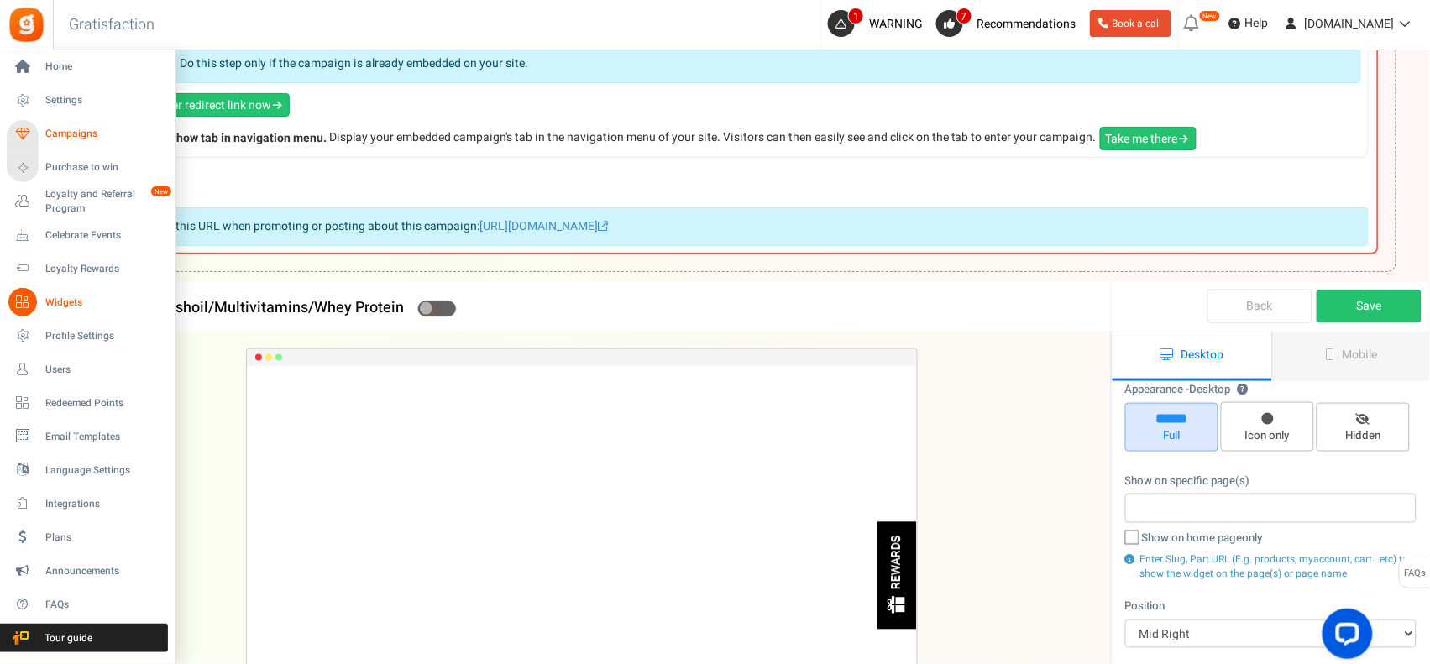
click at [85, 130] on span "Campaigns" at bounding box center [104, 134] width 118 height 14
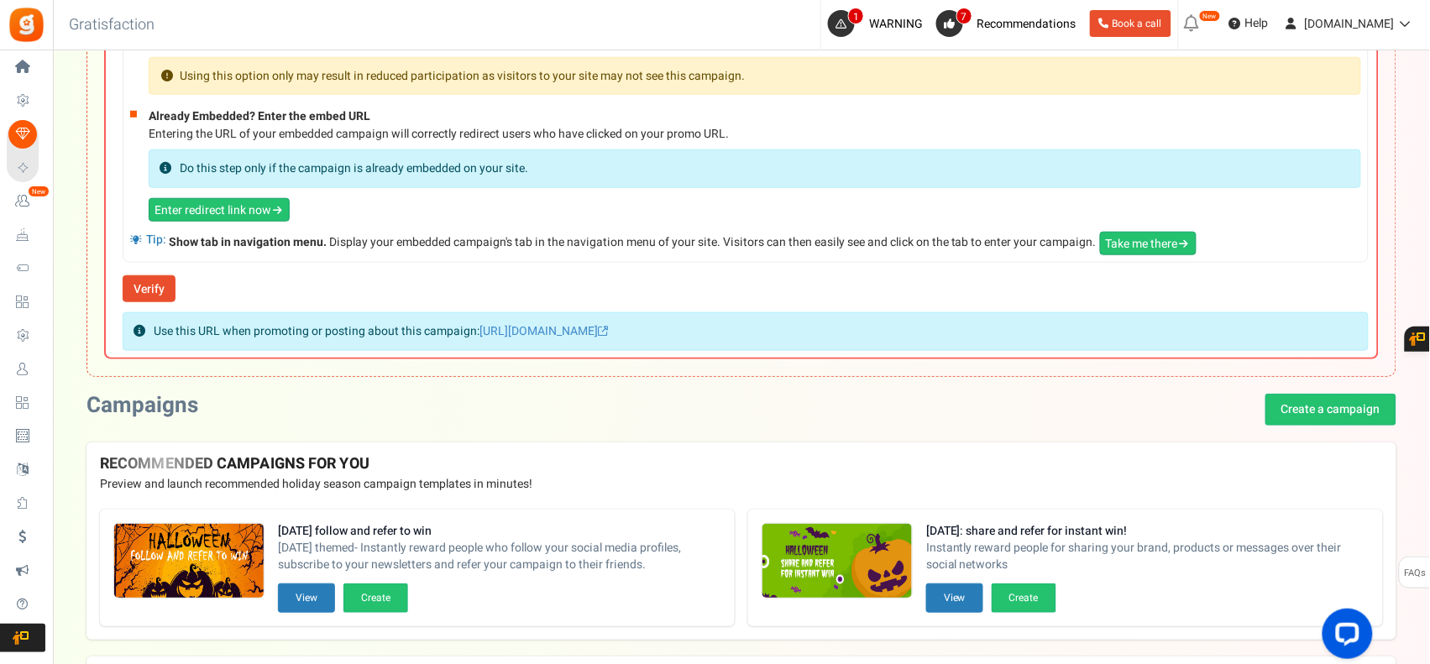
scroll to position [280, 0]
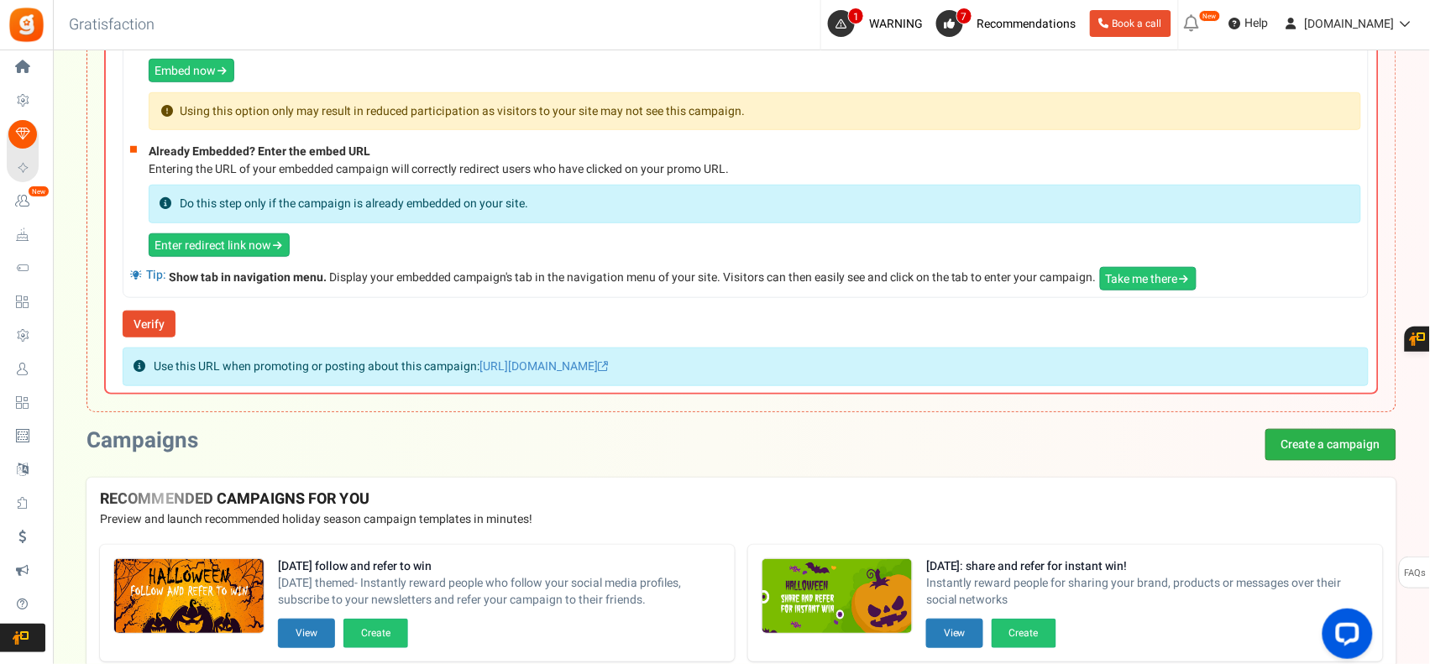
click at [1321, 446] on link "Create a campaign" at bounding box center [1331, 445] width 131 height 32
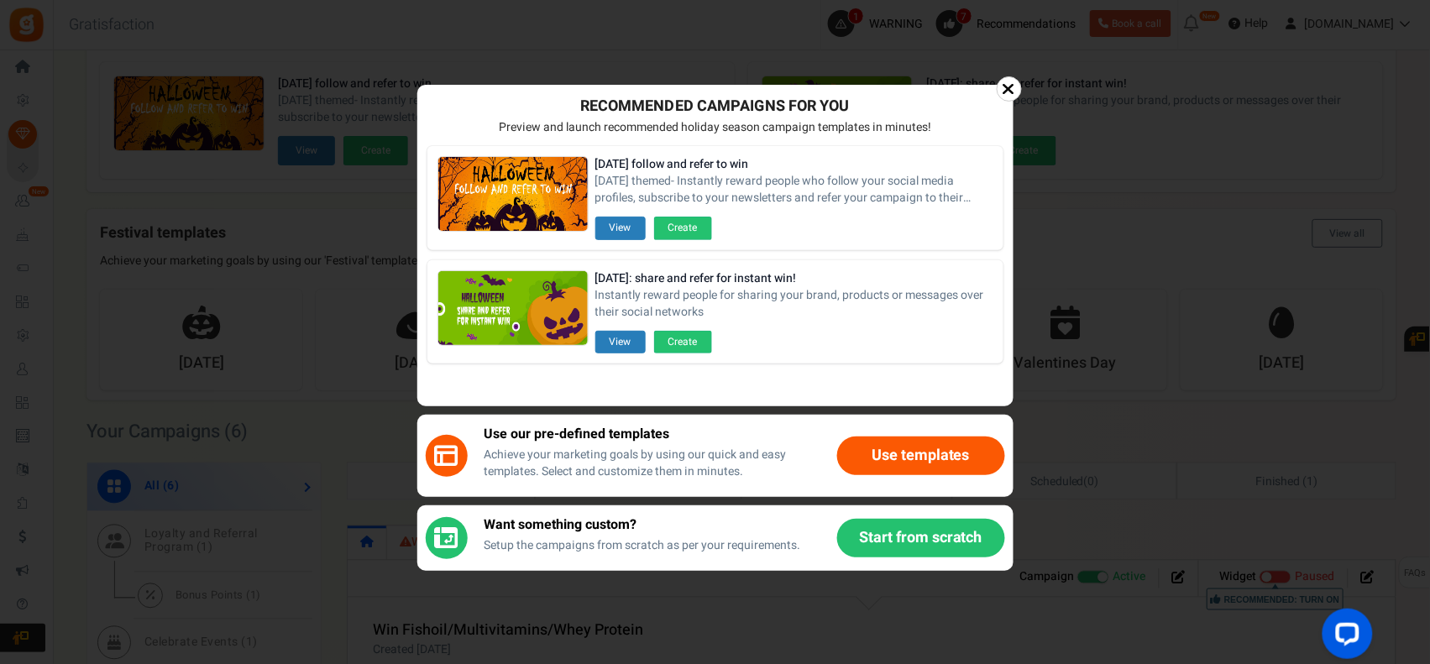
scroll to position [840, 0]
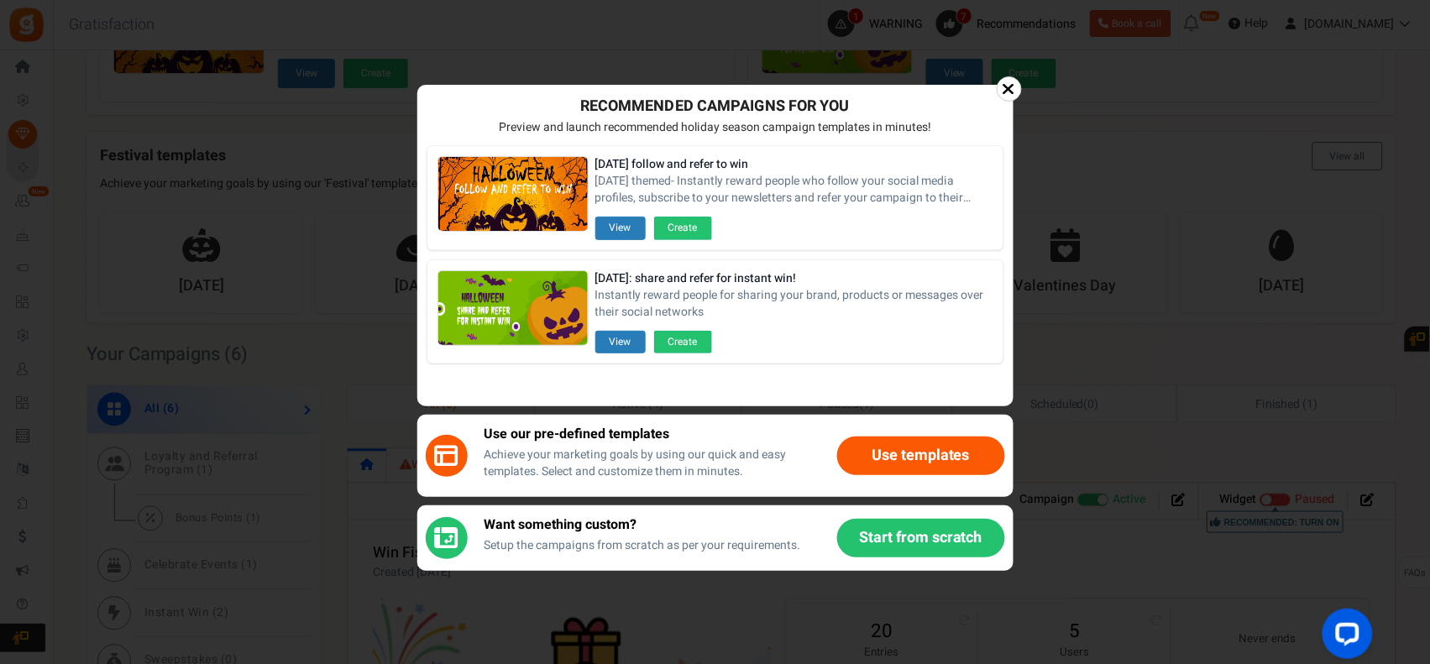
click at [958, 530] on button "Start from scratch" at bounding box center [921, 538] width 168 height 39
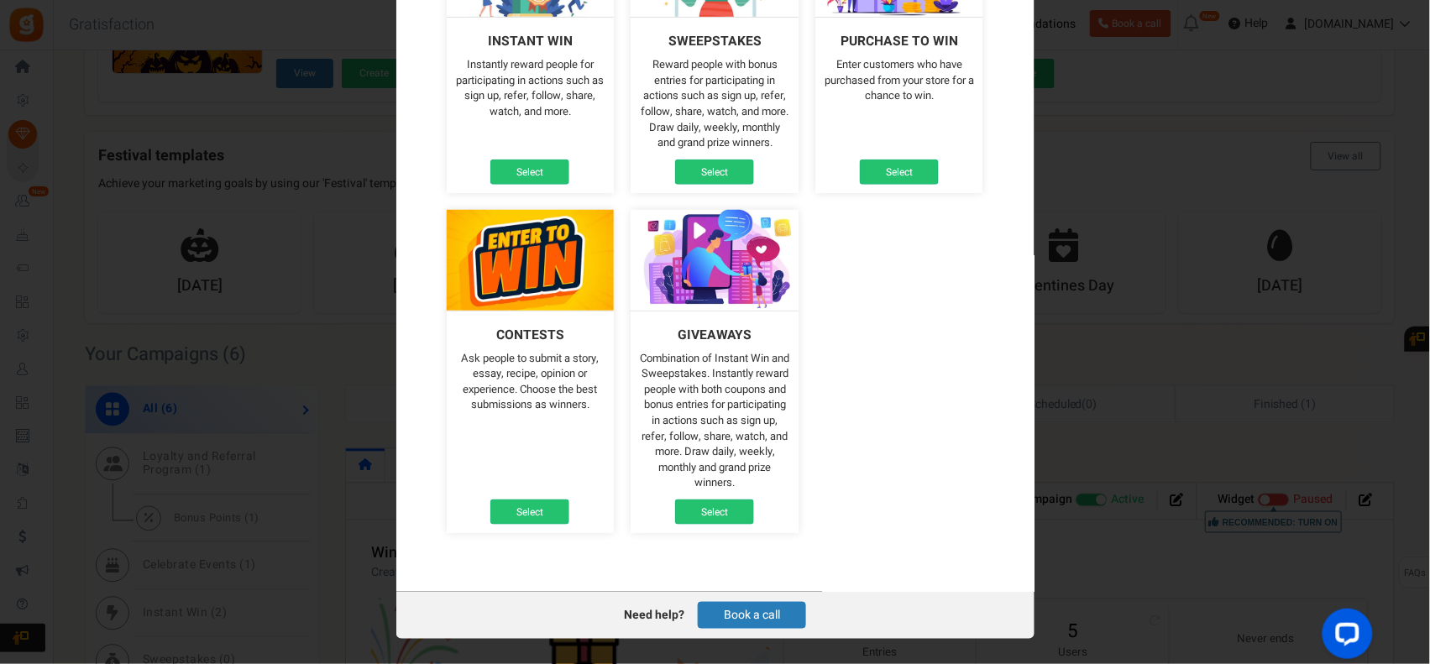
scroll to position [249, 0]
click at [728, 509] on link "Select" at bounding box center [714, 512] width 79 height 25
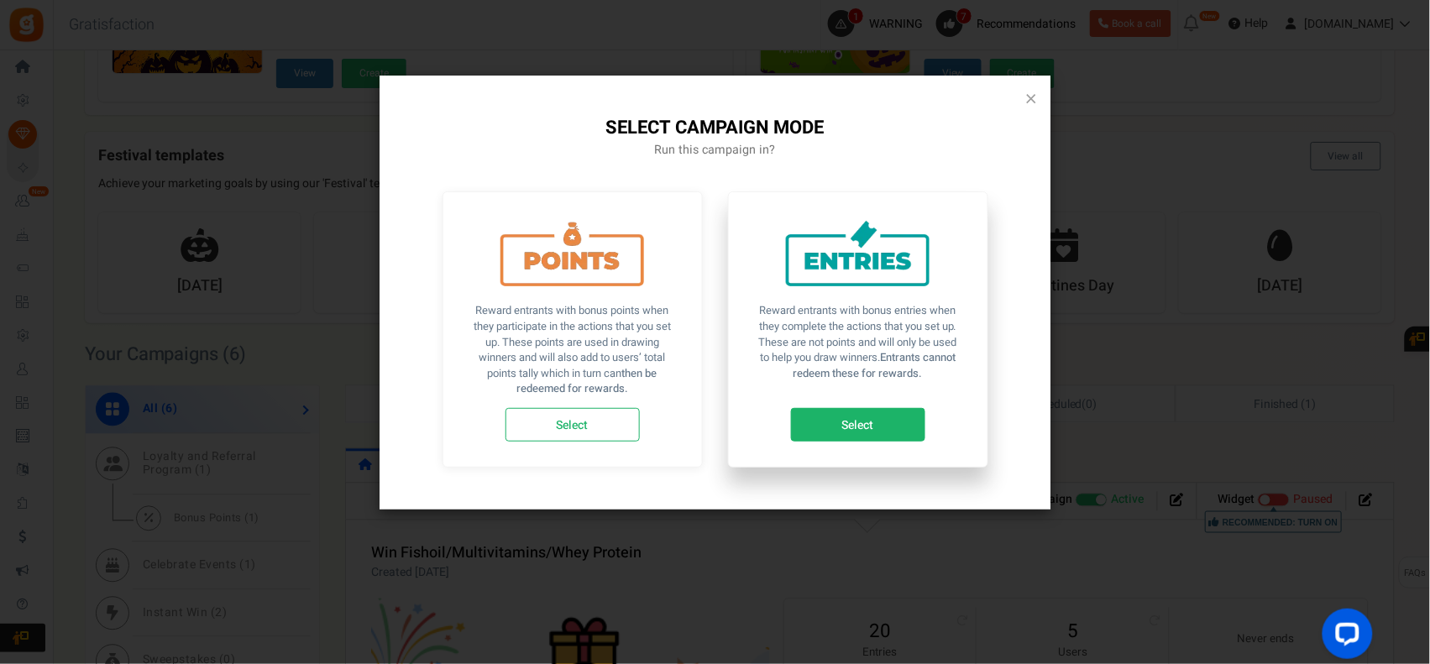
click at [893, 421] on link "Select" at bounding box center [858, 425] width 134 height 34
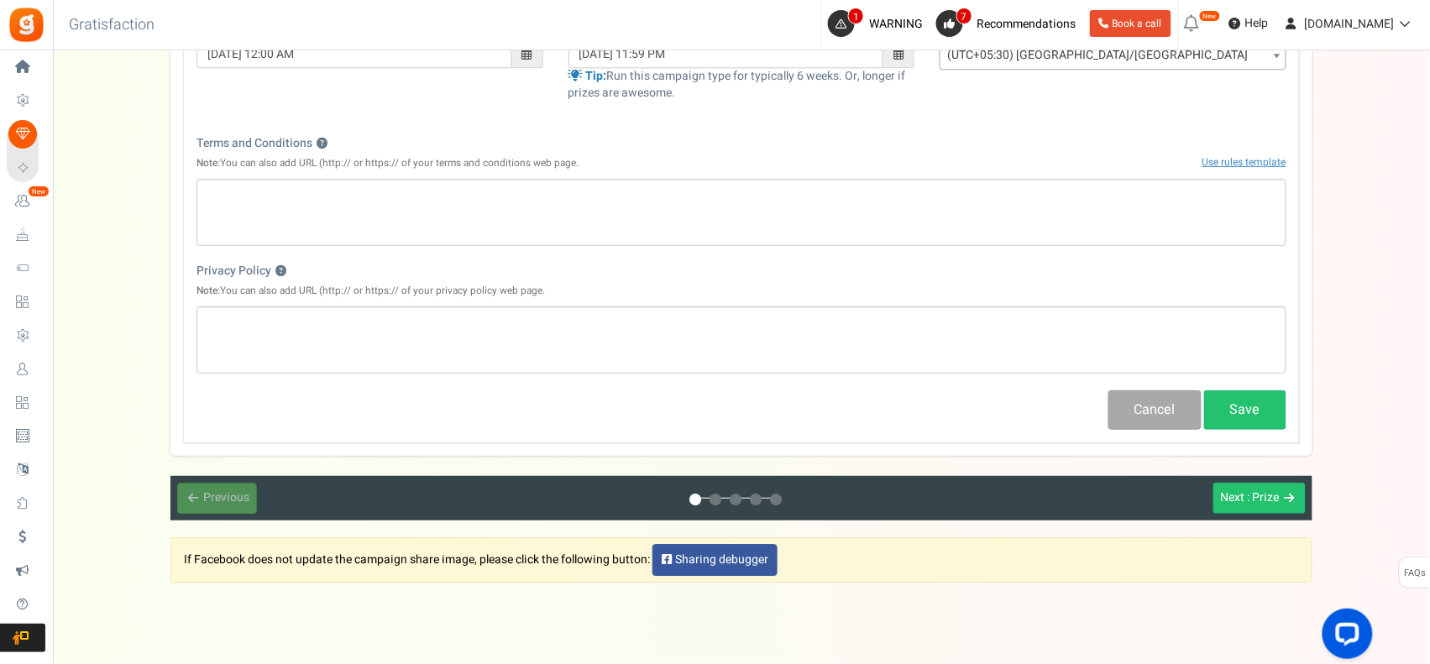
scroll to position [1243, 0]
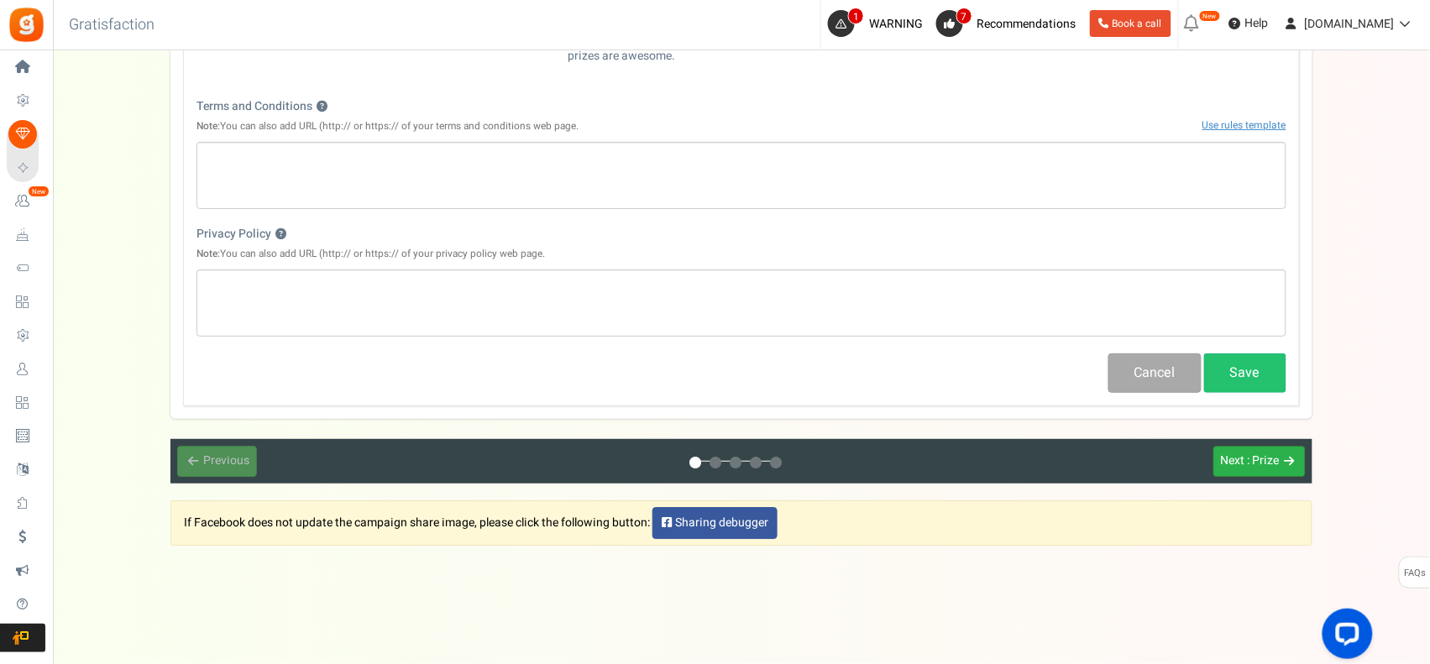
click at [1250, 459] on span ": Prize" at bounding box center [1264, 461] width 32 height 18
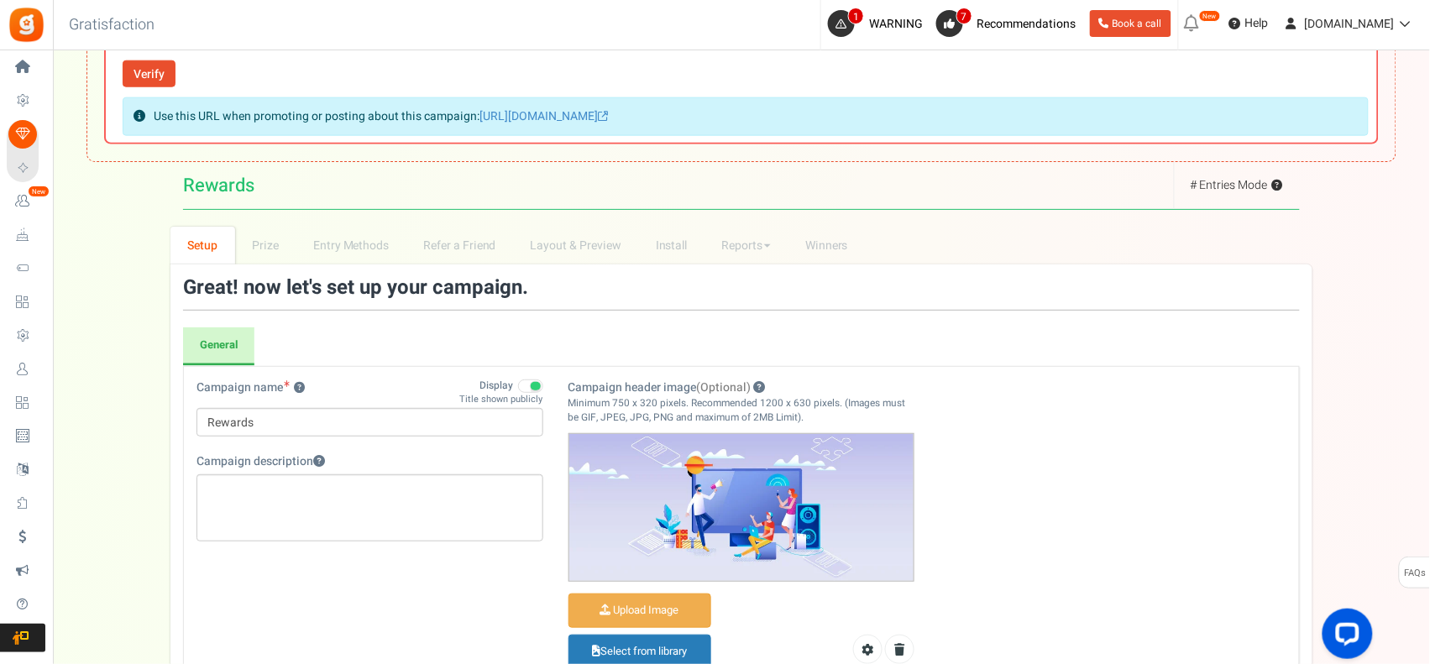
scroll to position [543, 0]
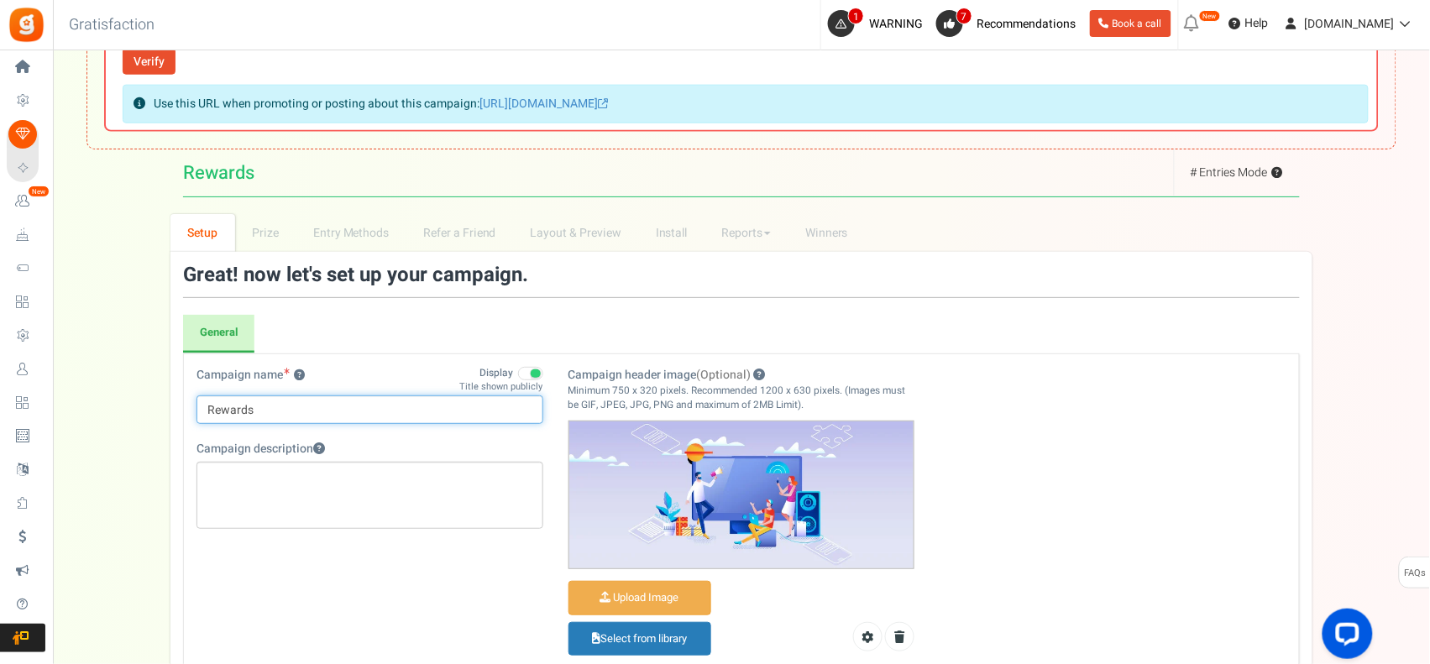
click at [319, 414] on input "Rewards" at bounding box center [370, 410] width 347 height 29
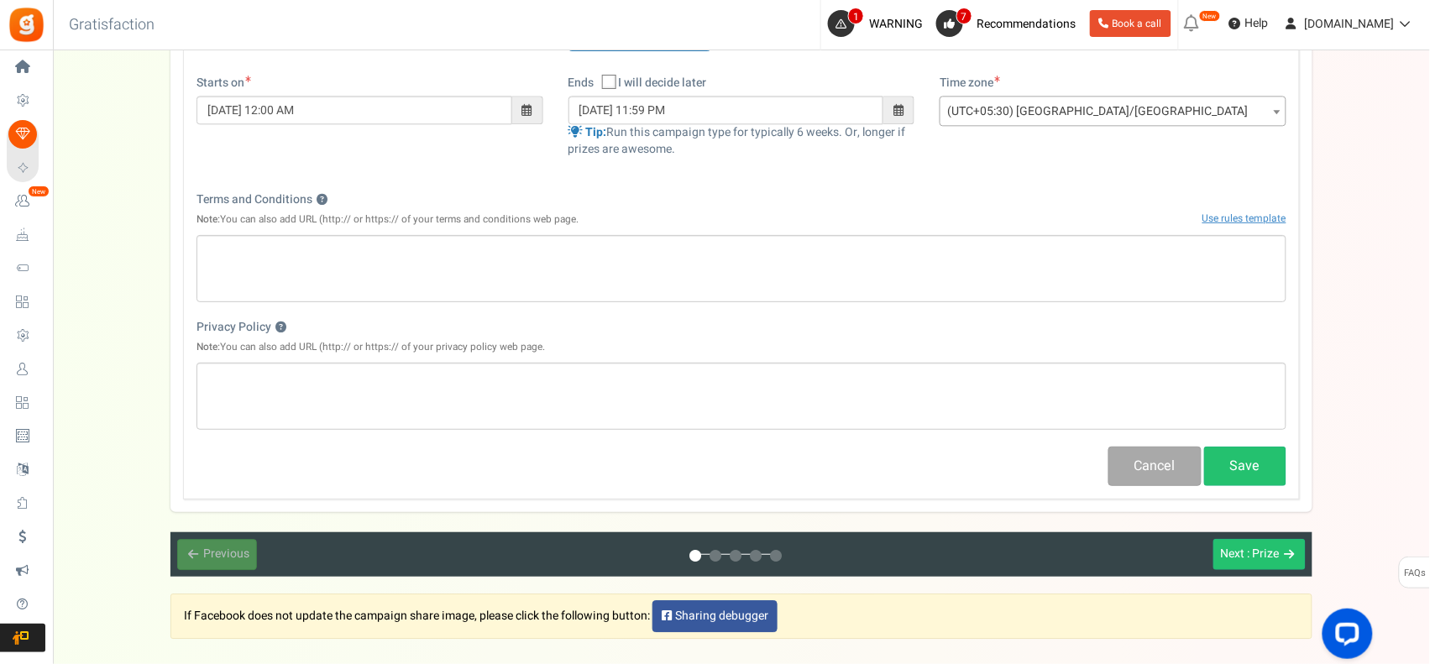
scroll to position [1243, 0]
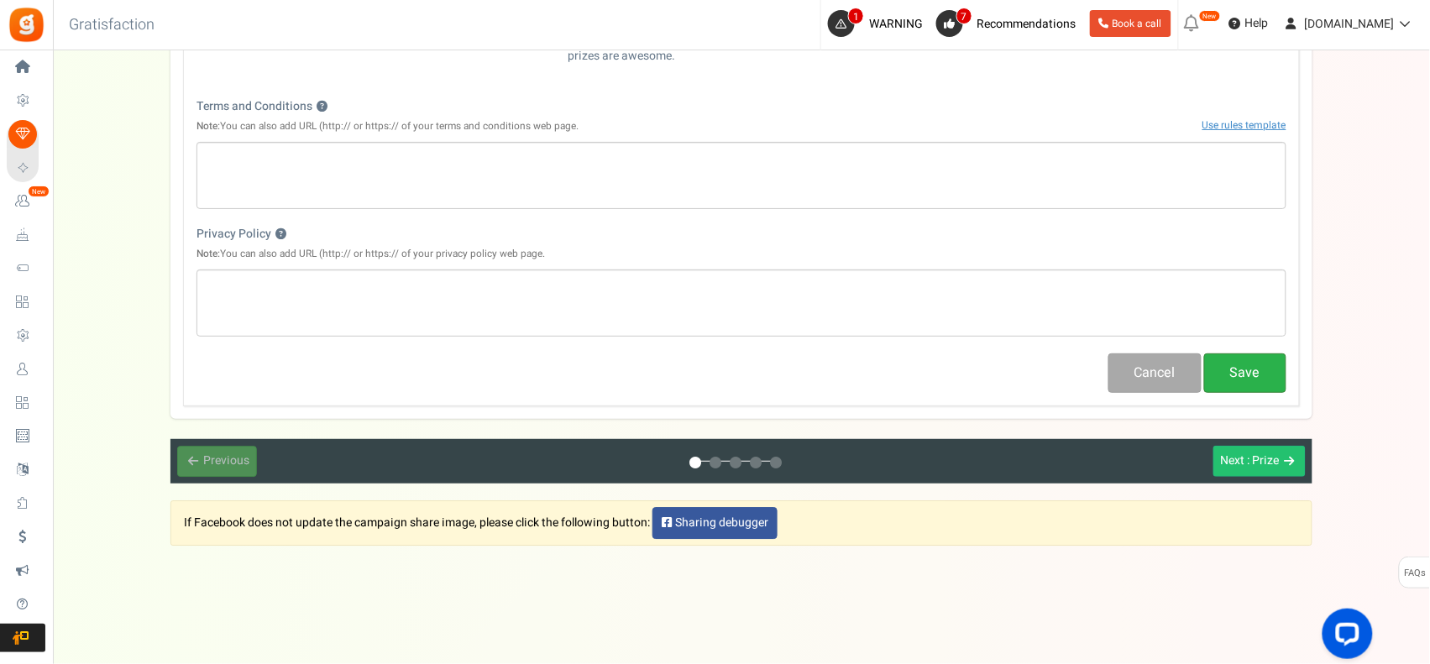
type input "T-Rewards"
click at [1244, 375] on button "Save" at bounding box center [1245, 373] width 82 height 39
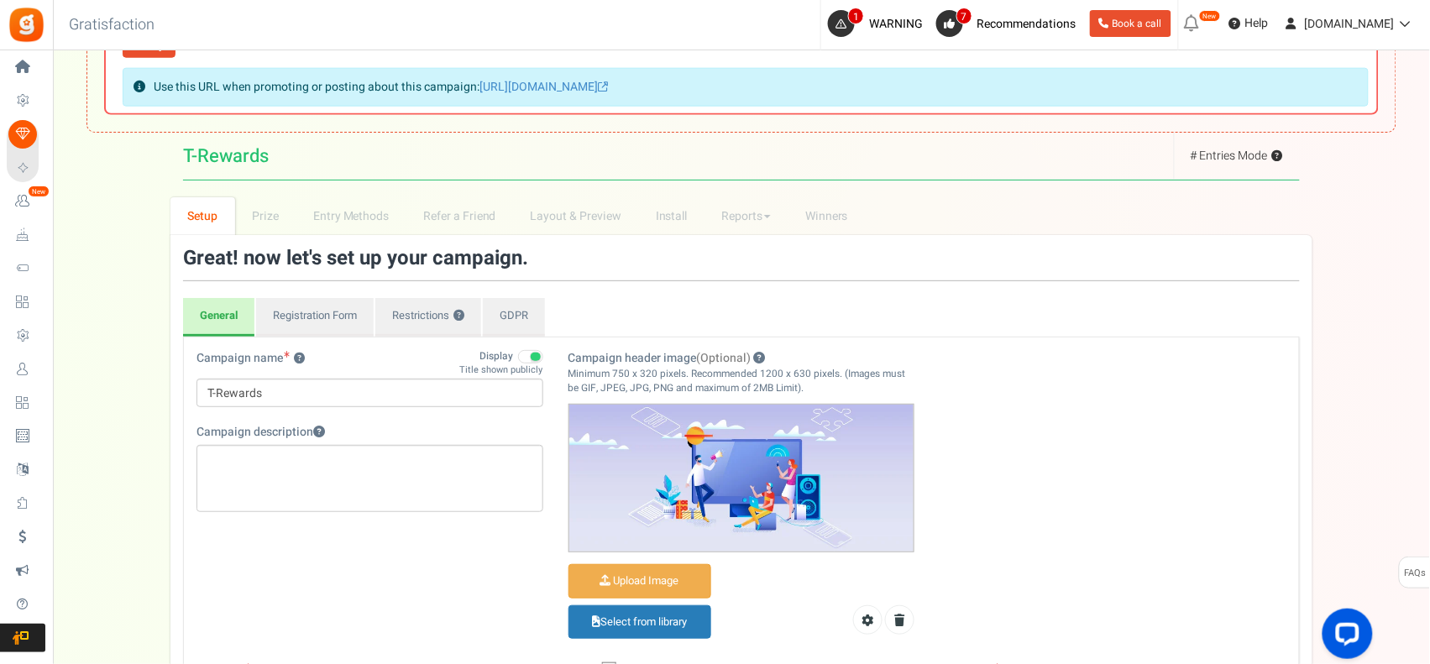
scroll to position [1243, 0]
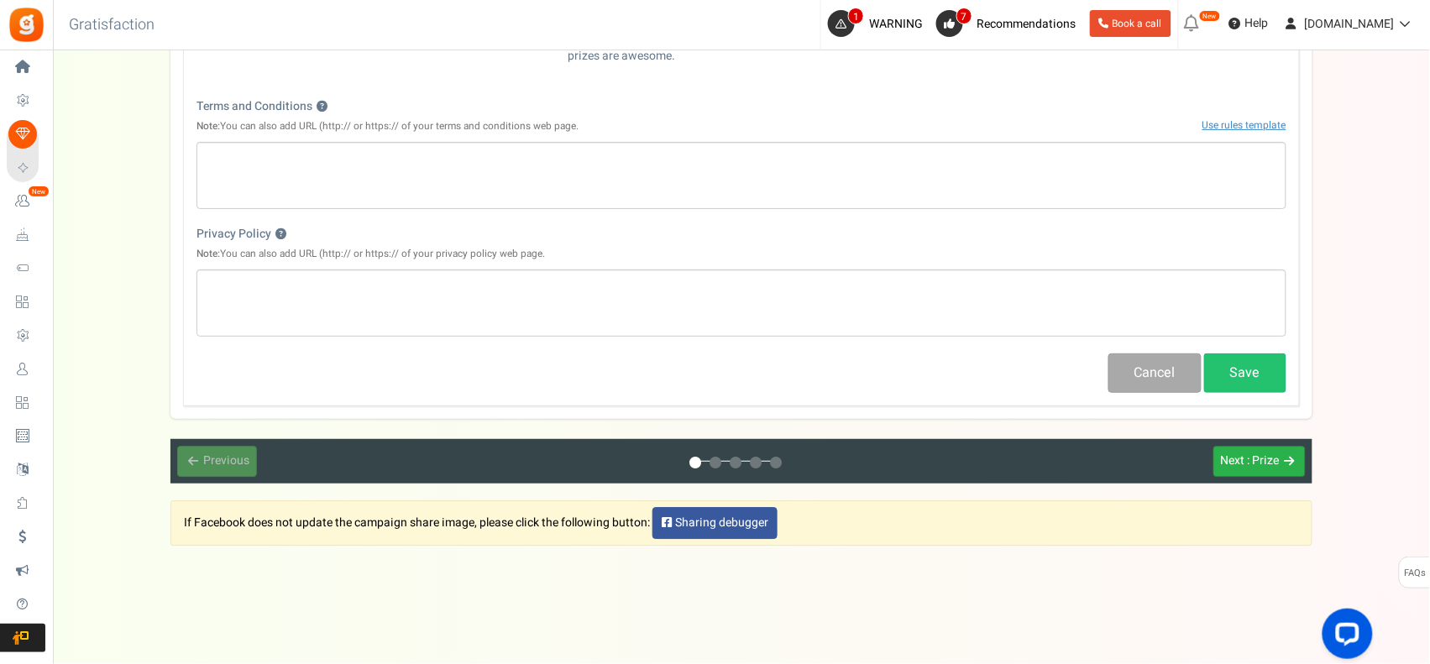
click at [1245, 454] on div "Next : Prize" at bounding box center [1250, 462] width 59 height 16
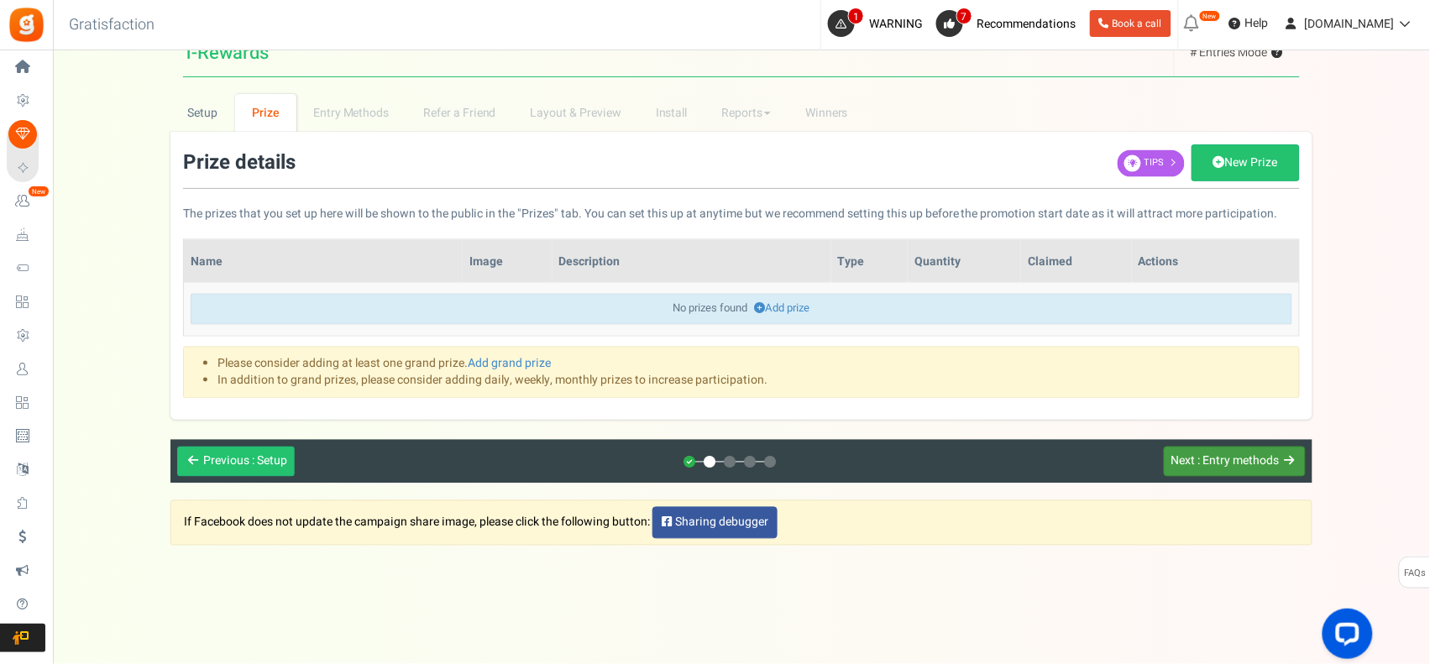
scroll to position [665, 0]
click at [1254, 168] on link "New Prize" at bounding box center [1246, 162] width 108 height 37
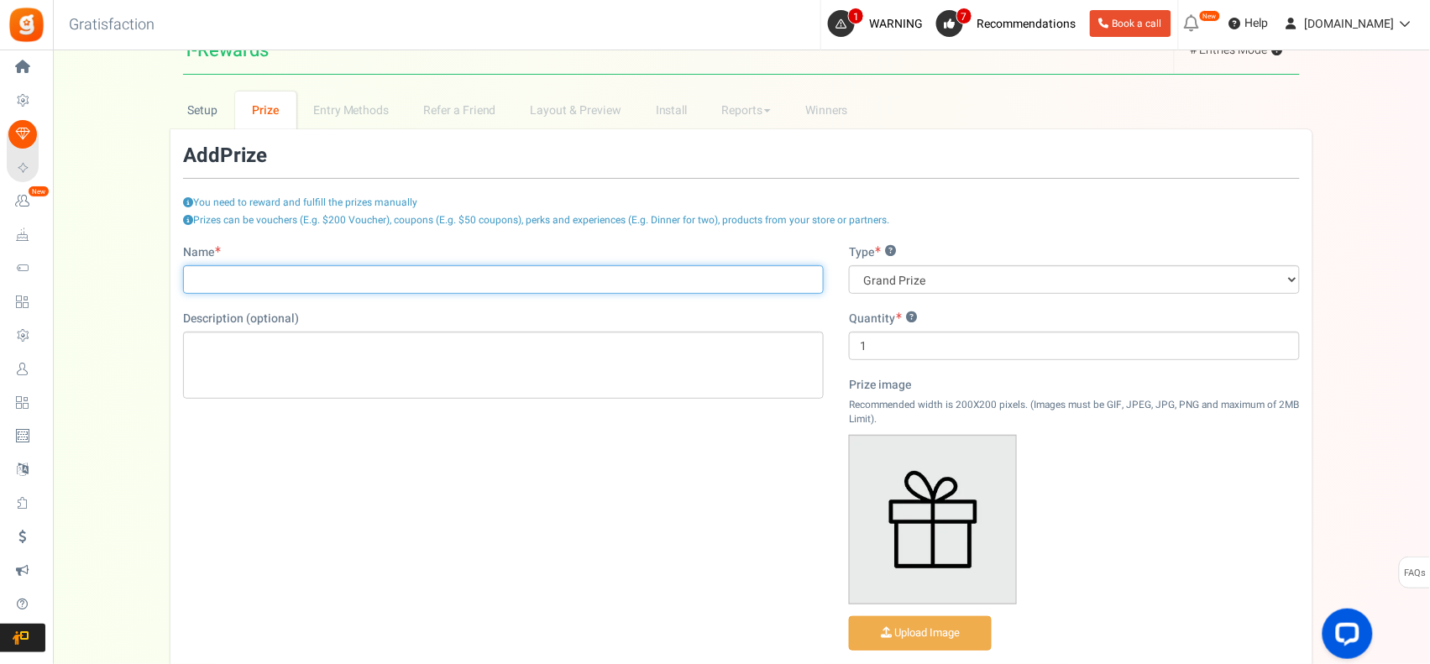
click at [473, 282] on input "Name" at bounding box center [503, 279] width 641 height 29
type input "1000/- cash to Account"
click at [674, 502] on div "Name 1000/- cash to Account Description (optional) Type ? Grand Prize Daily Pri…" at bounding box center [741, 479] width 1142 height 470
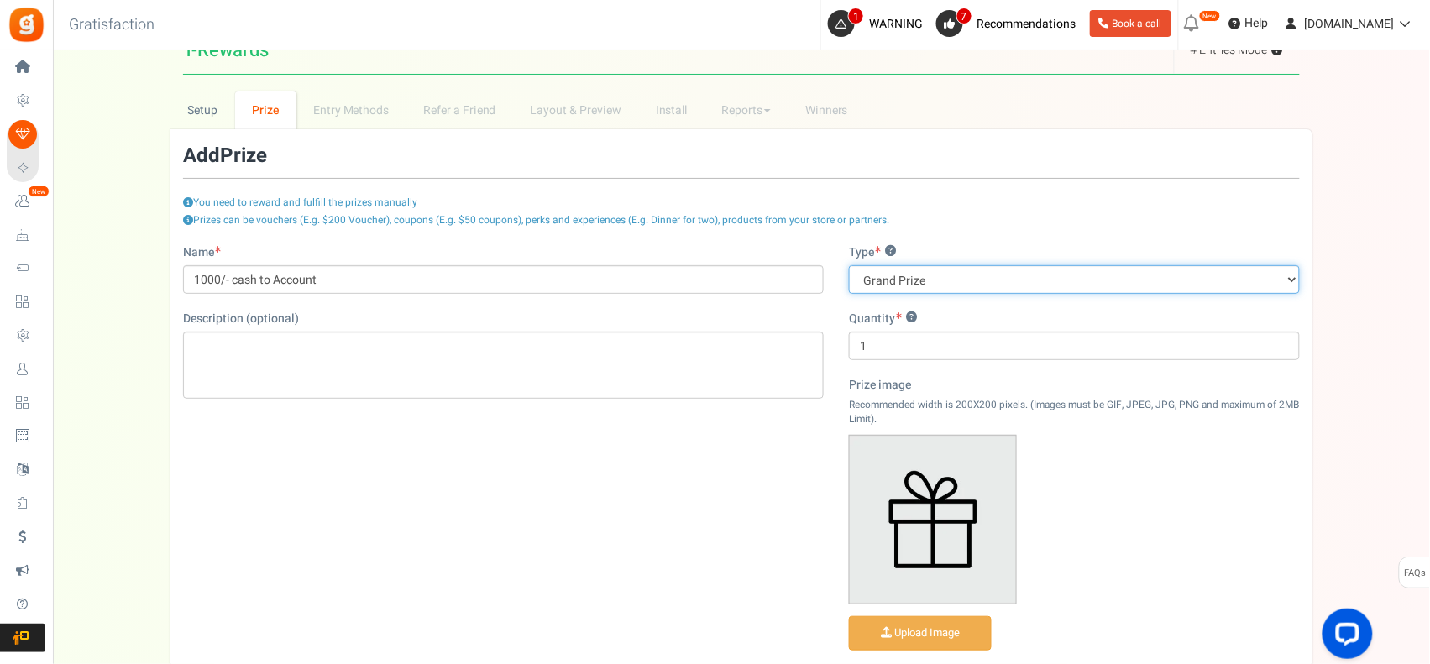
click at [963, 273] on select "Grand Prize Daily Prize Weekly Prize Monthly Prize" at bounding box center [1074, 279] width 451 height 29
select select "monthly"
click at [849, 265] on select "Grand Prize Daily Prize Weekly Prize Monthly Prize" at bounding box center [1074, 279] width 451 height 29
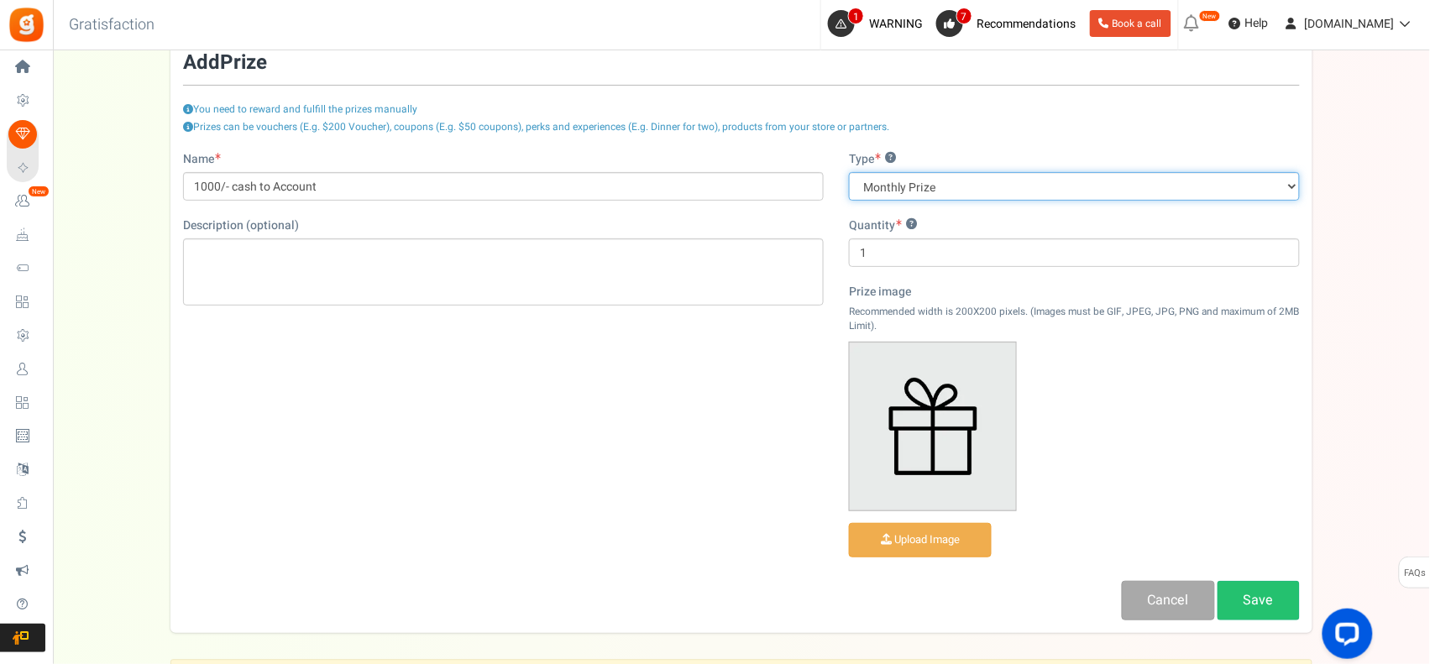
scroll to position [921, 0]
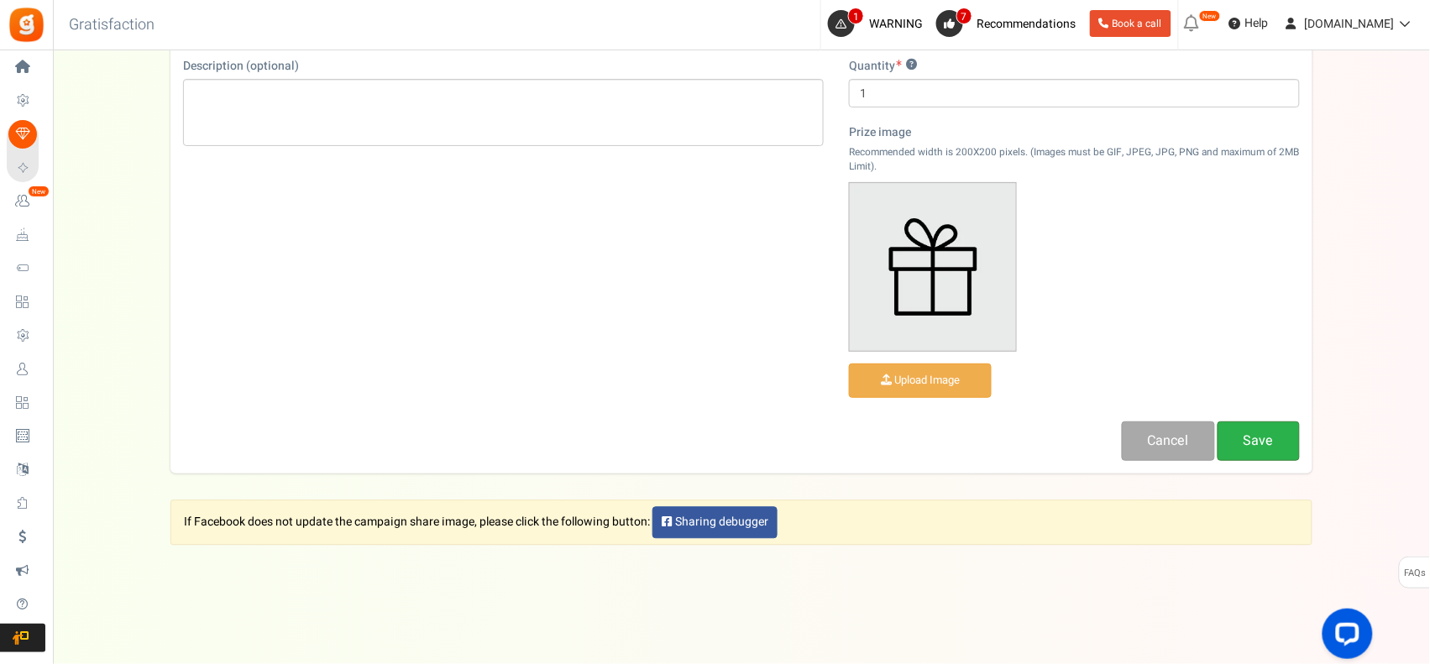
click at [1260, 439] on link "Save" at bounding box center [1259, 441] width 82 height 39
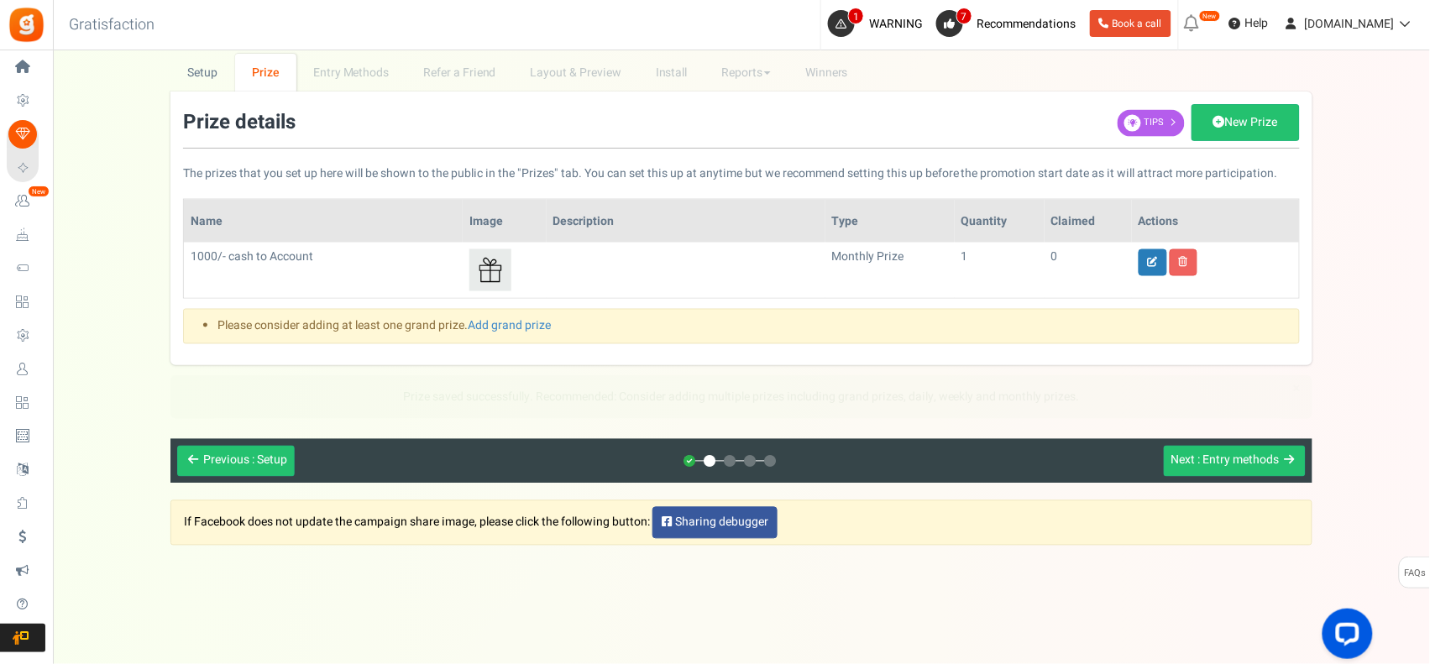
scroll to position [652, 0]
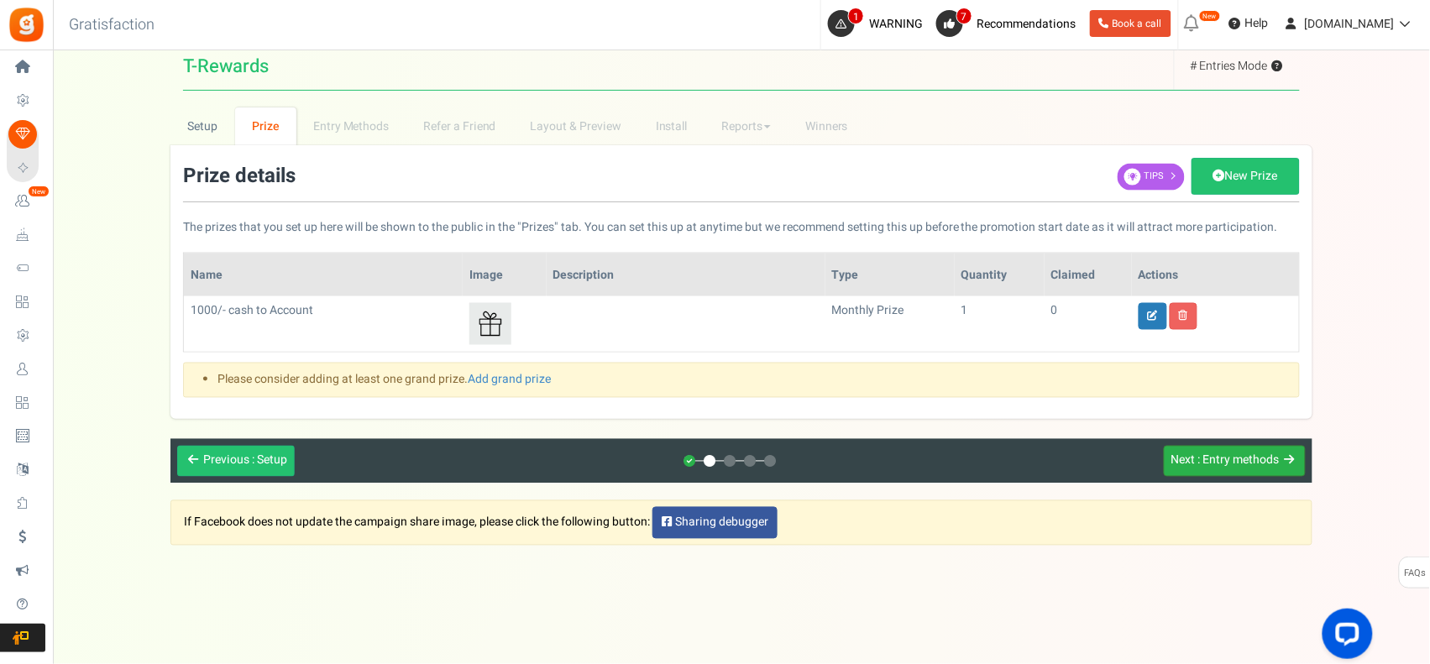
click at [1220, 448] on button "Next : Entry methods" at bounding box center [1235, 461] width 142 height 31
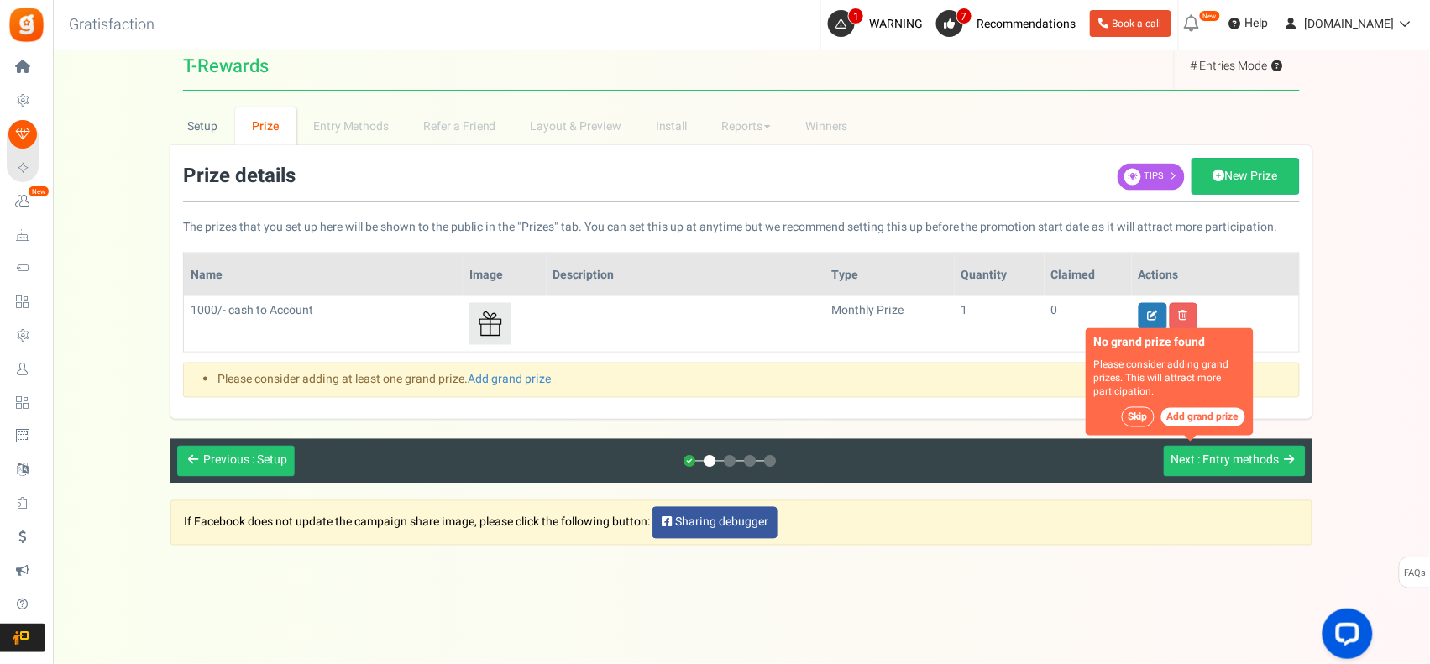
click at [1135, 417] on button "Skip" at bounding box center [1138, 417] width 33 height 20
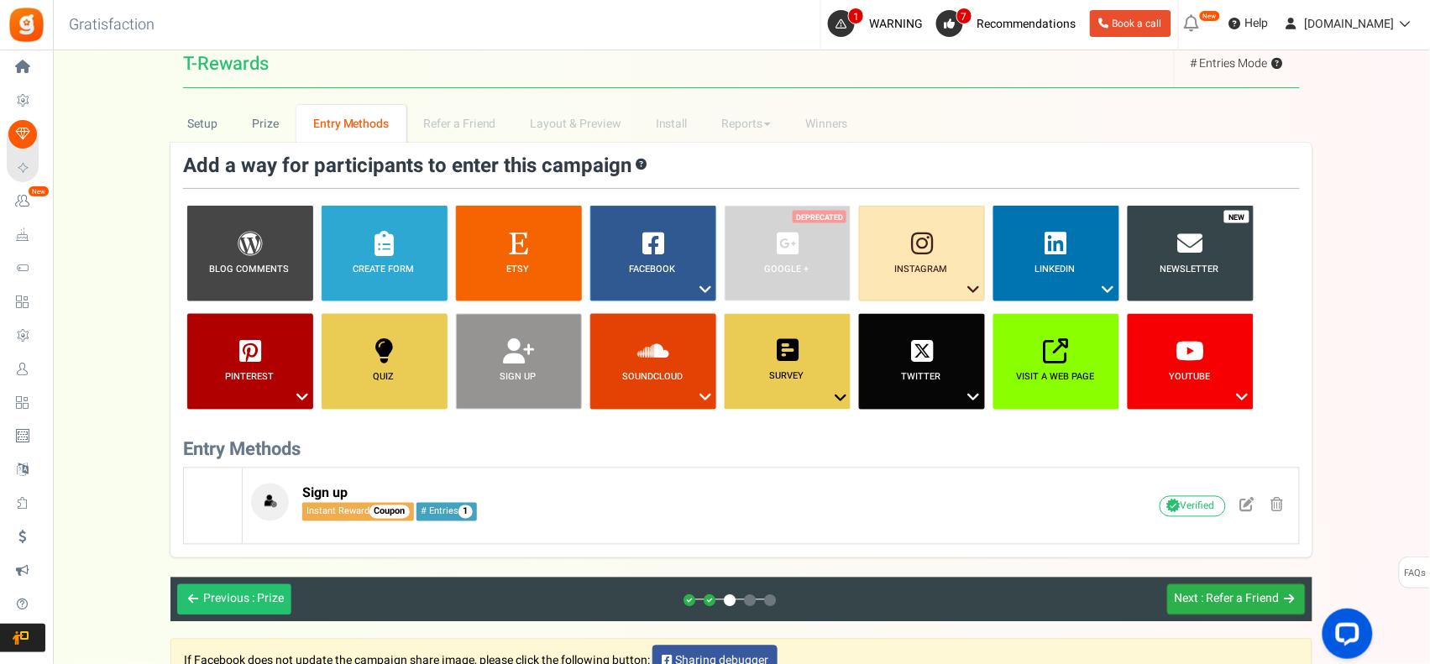
click at [1243, 601] on span ": Refer a Friend" at bounding box center [1241, 599] width 78 height 18
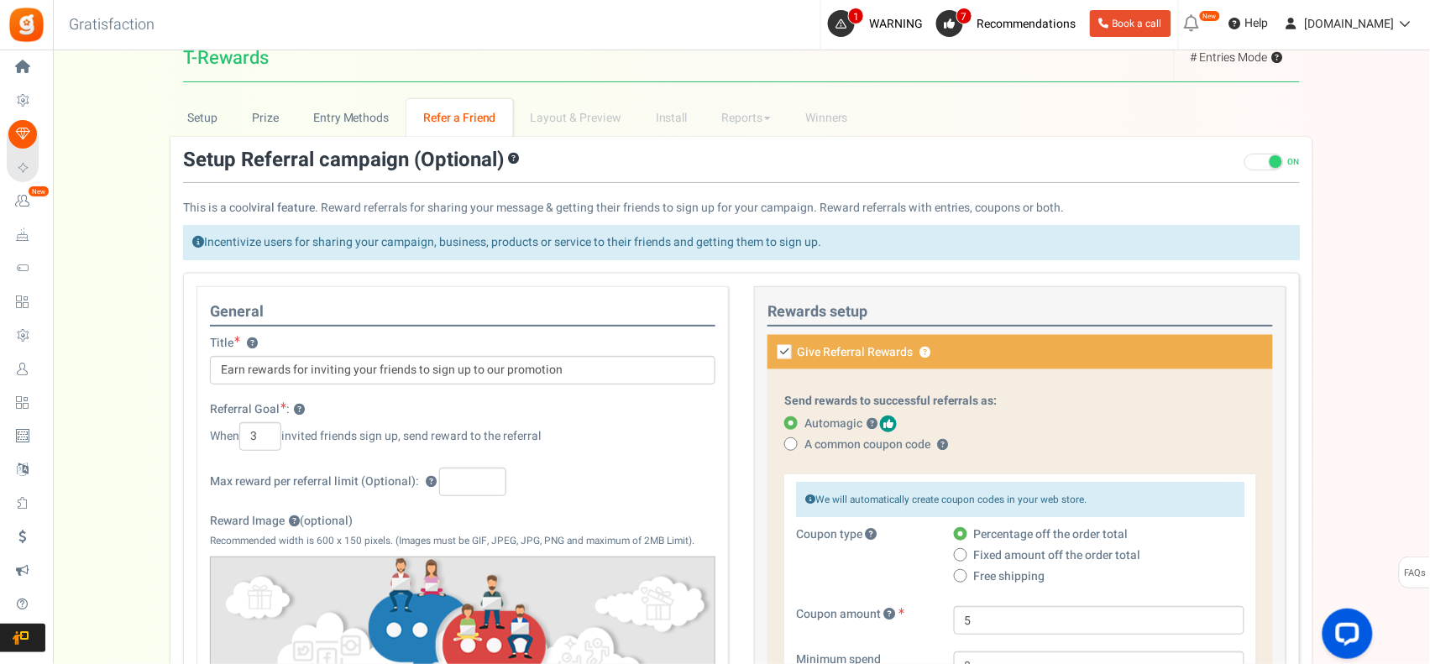
scroll to position [427, 0]
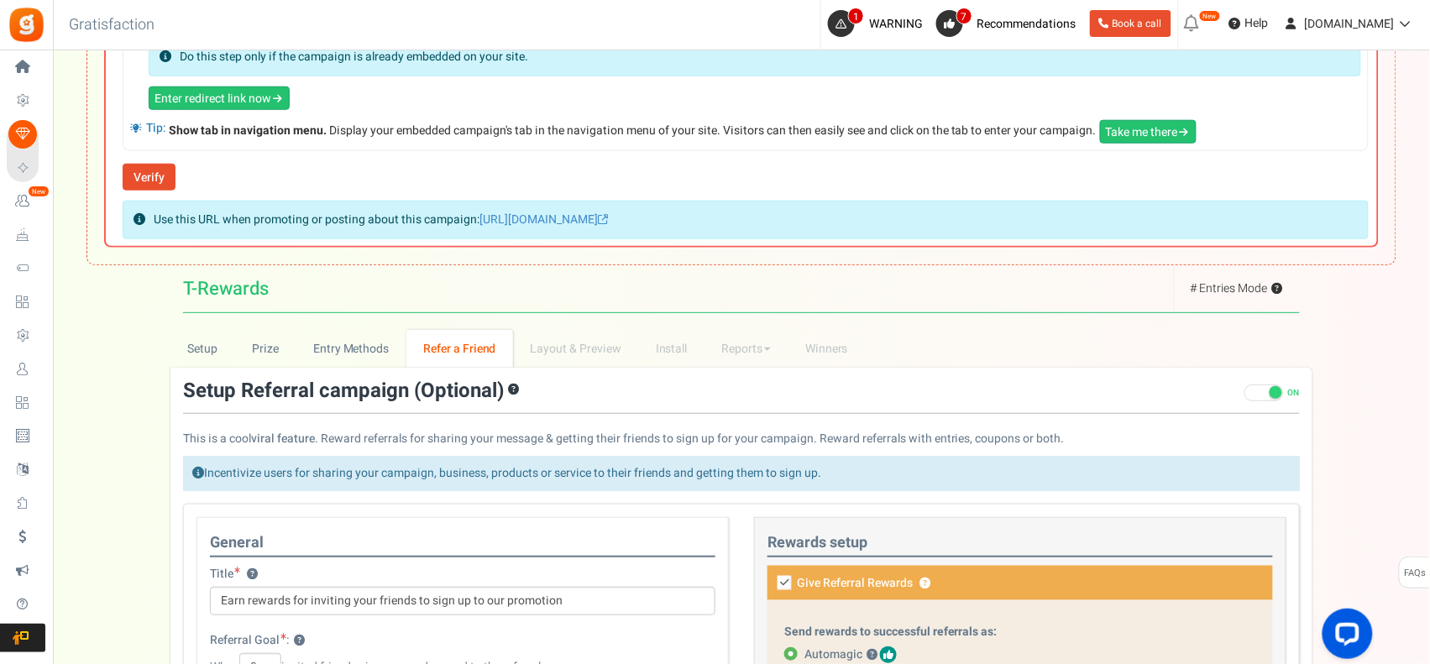
click at [788, 577] on icon at bounding box center [785, 583] width 14 height 14
click at [788, 580] on input "Give Referral Rewards ? Coupon over" at bounding box center [1014, 594] width 506 height 29
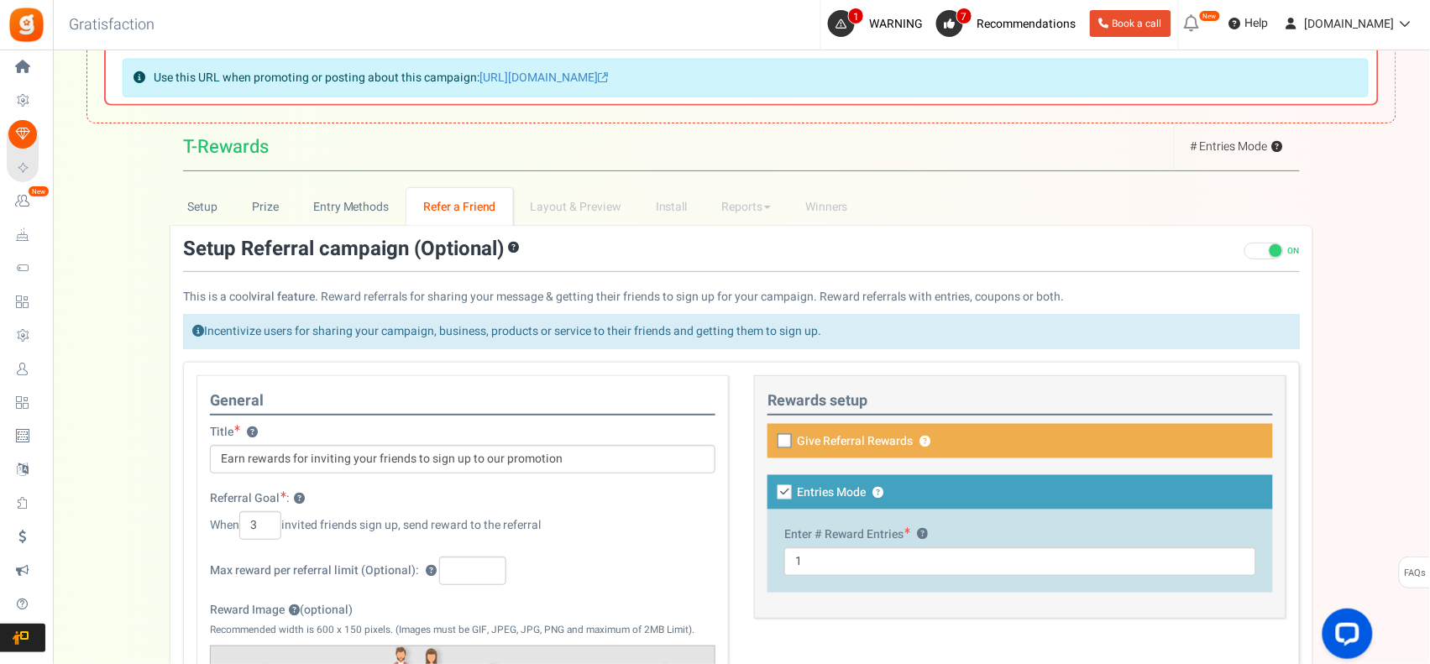
scroll to position [568, 0]
click at [784, 445] on icon at bounding box center [785, 443] width 11 height 11
click at [784, 445] on input "Give Referral Rewards ? Coupon over" at bounding box center [1014, 452] width 506 height 29
checkbox input "true"
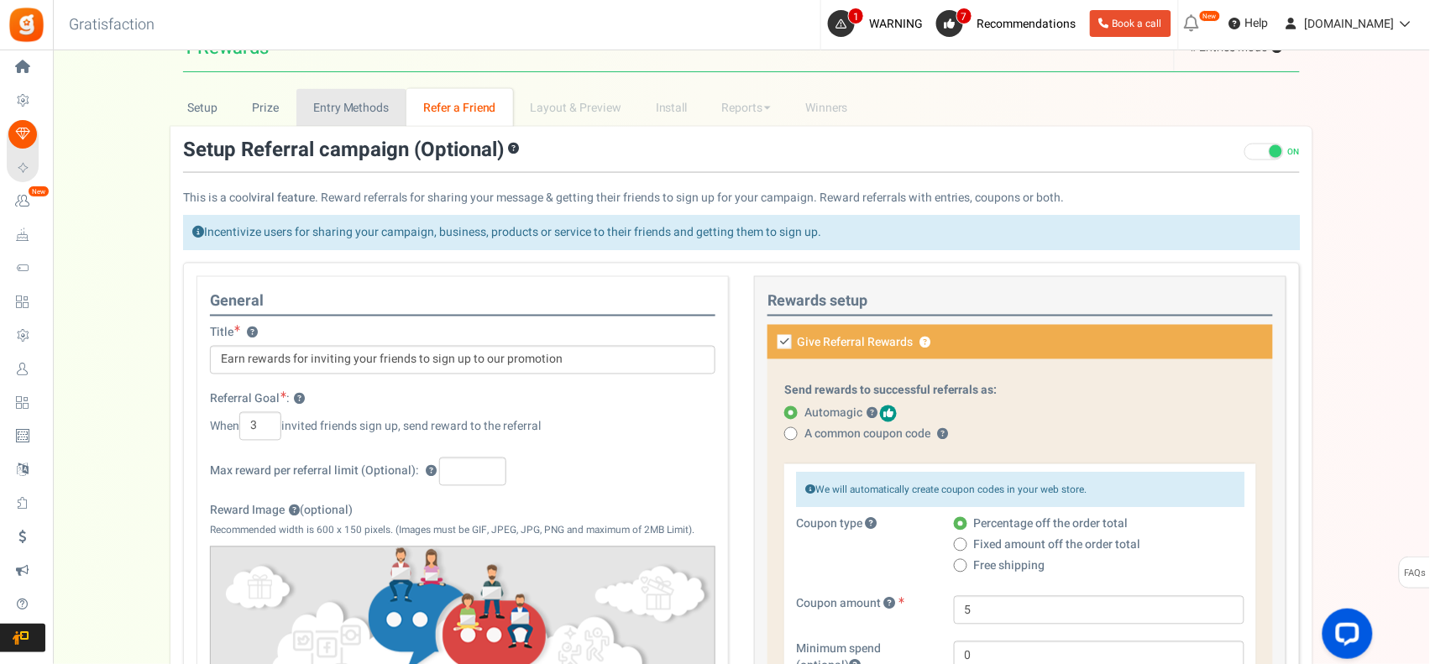
scroll to position [707, 0]
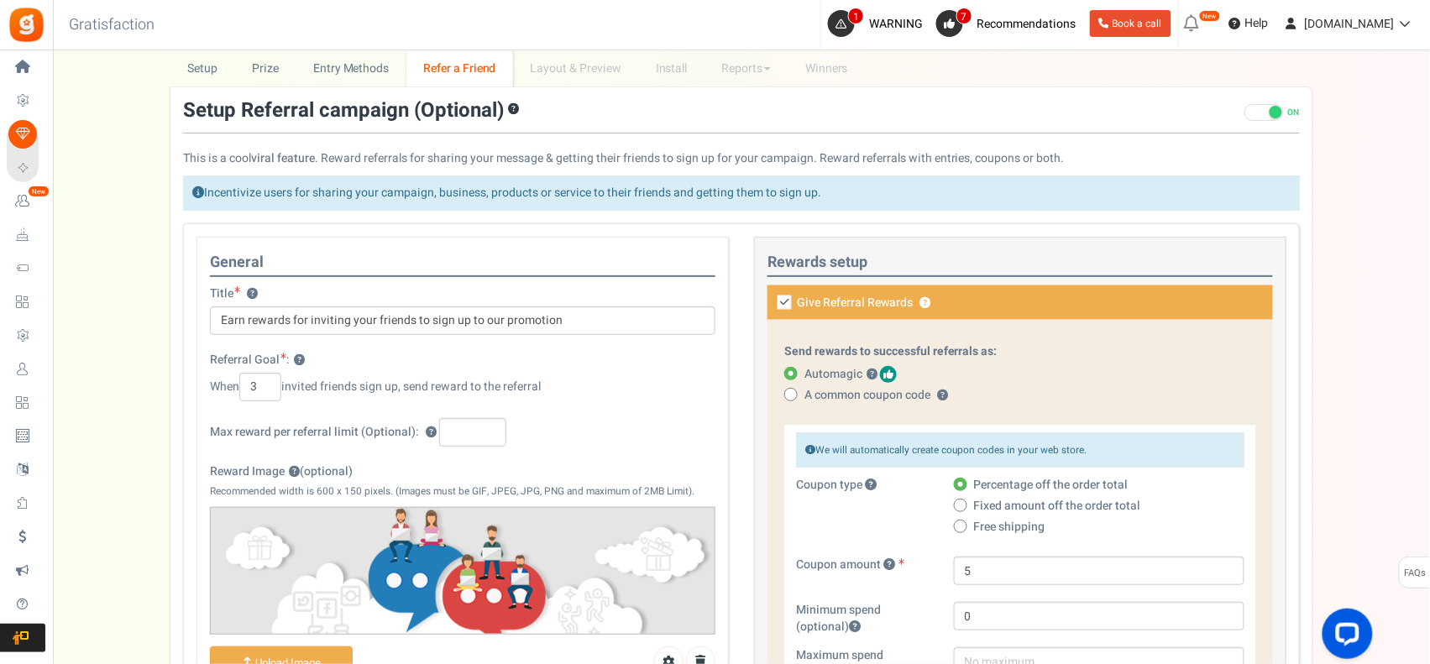
click at [1258, 116] on span at bounding box center [1264, 112] width 39 height 17
click at [1245, 116] on input "ON OFF" at bounding box center [1245, 113] width 0 height 11
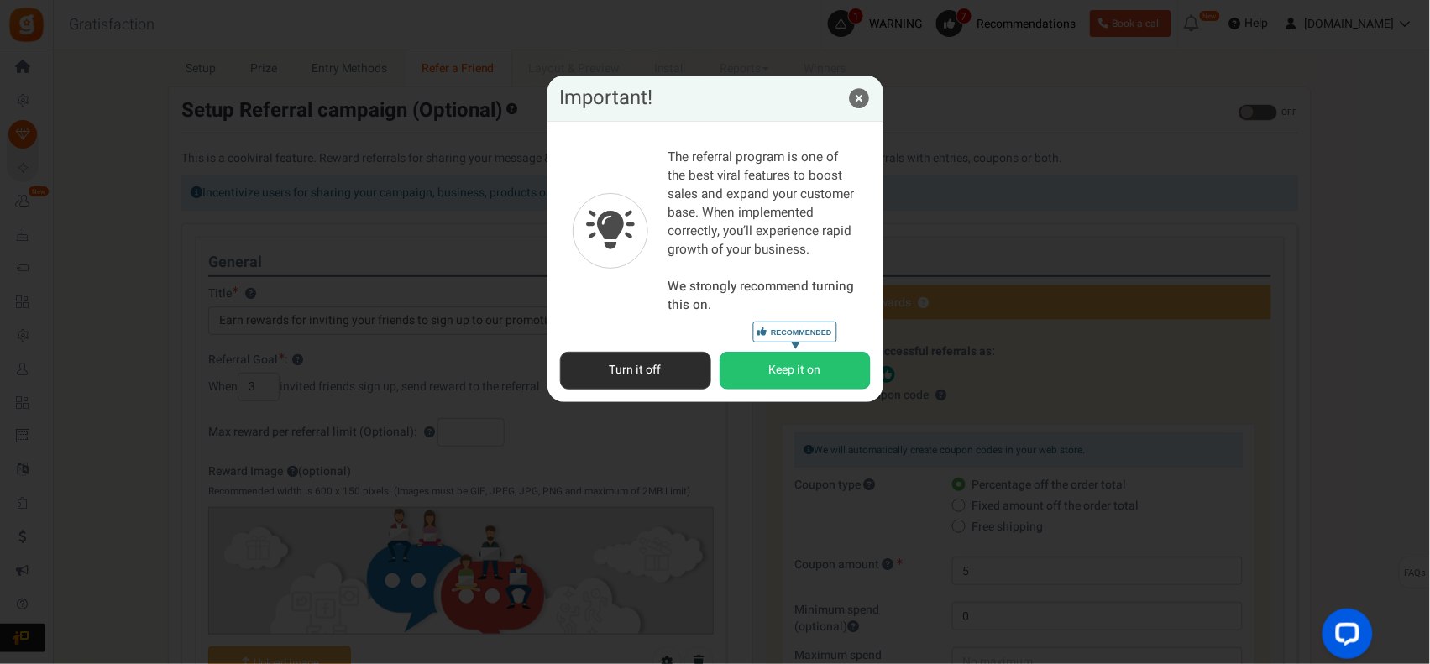
click at [670, 380] on button "Turn it off" at bounding box center [635, 371] width 151 height 38
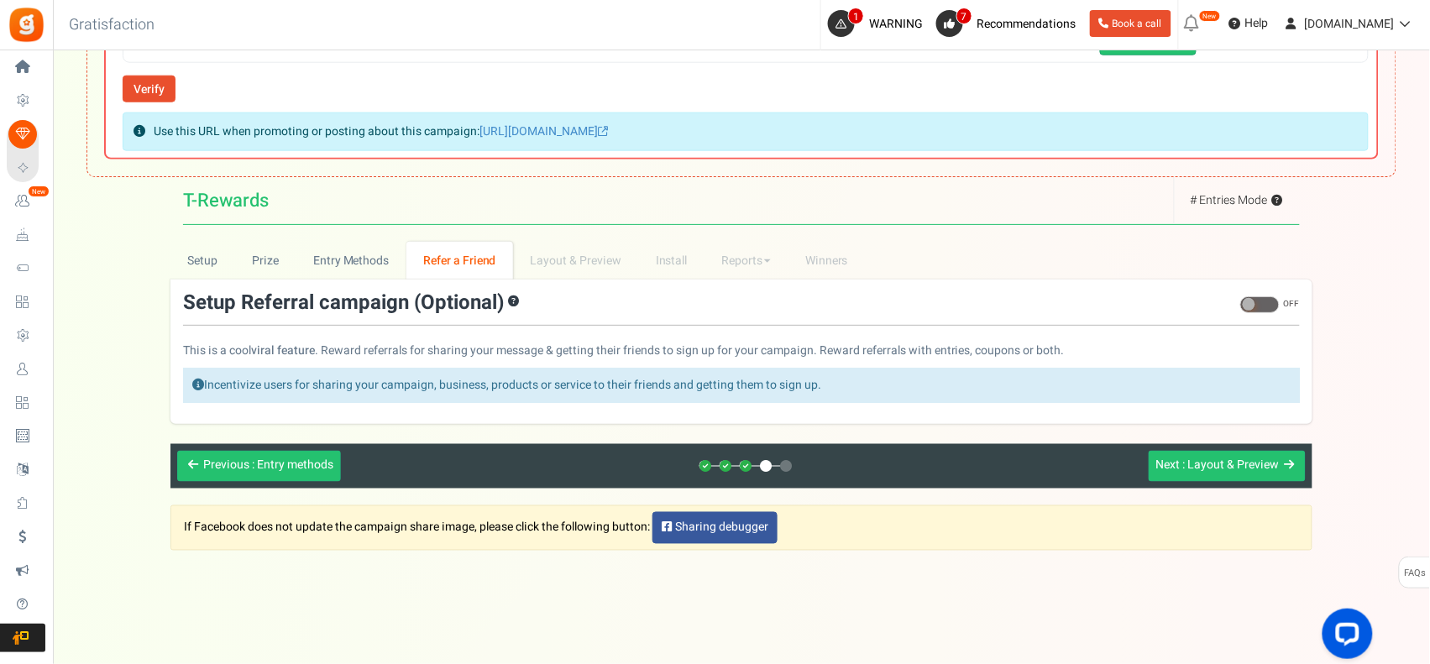
scroll to position [469, 0]
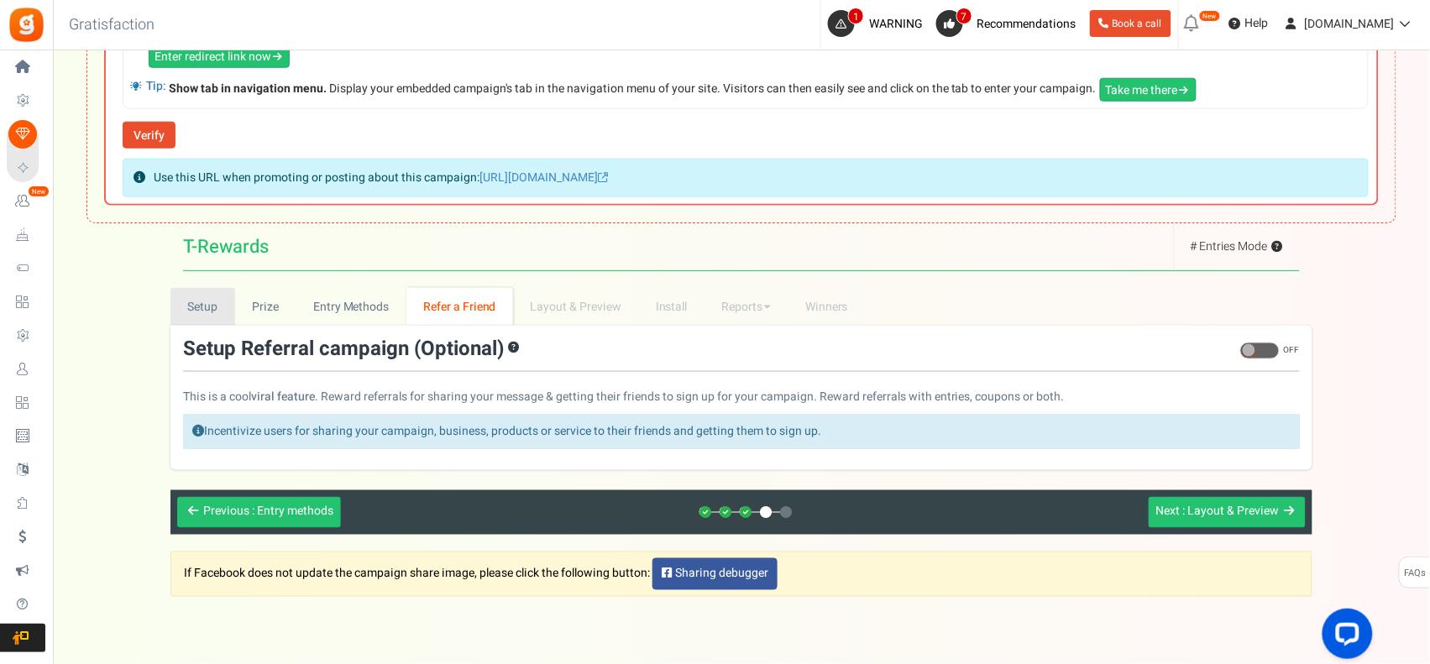
click at [210, 291] on link "Setup" at bounding box center [202, 307] width 65 height 38
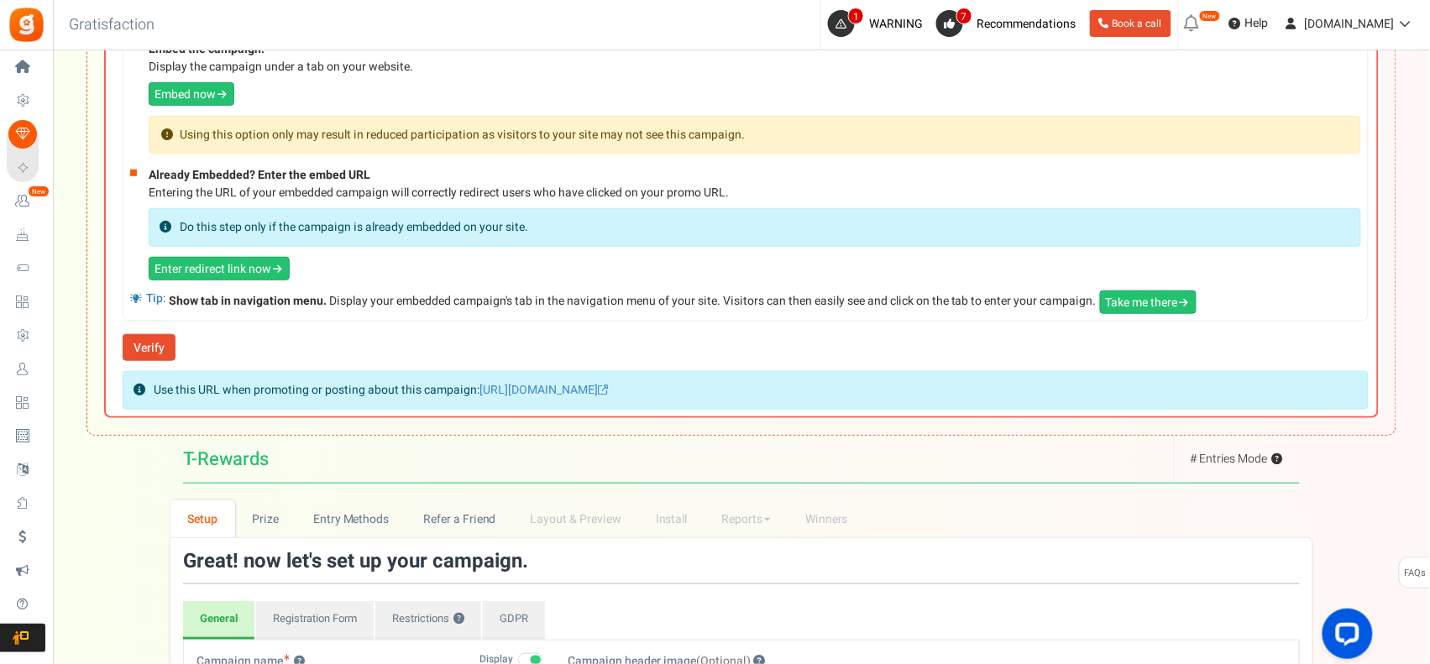
scroll to position [0, 0]
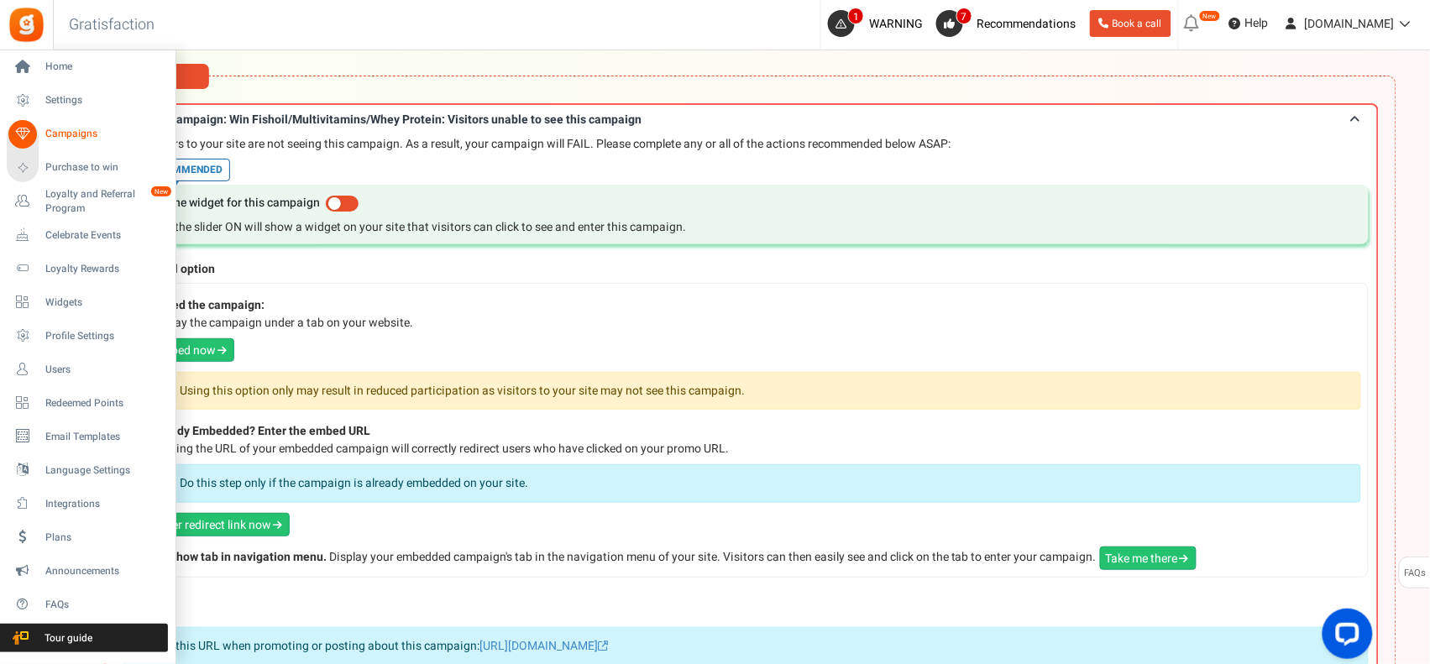
click at [71, 130] on span "Campaigns" at bounding box center [104, 134] width 118 height 14
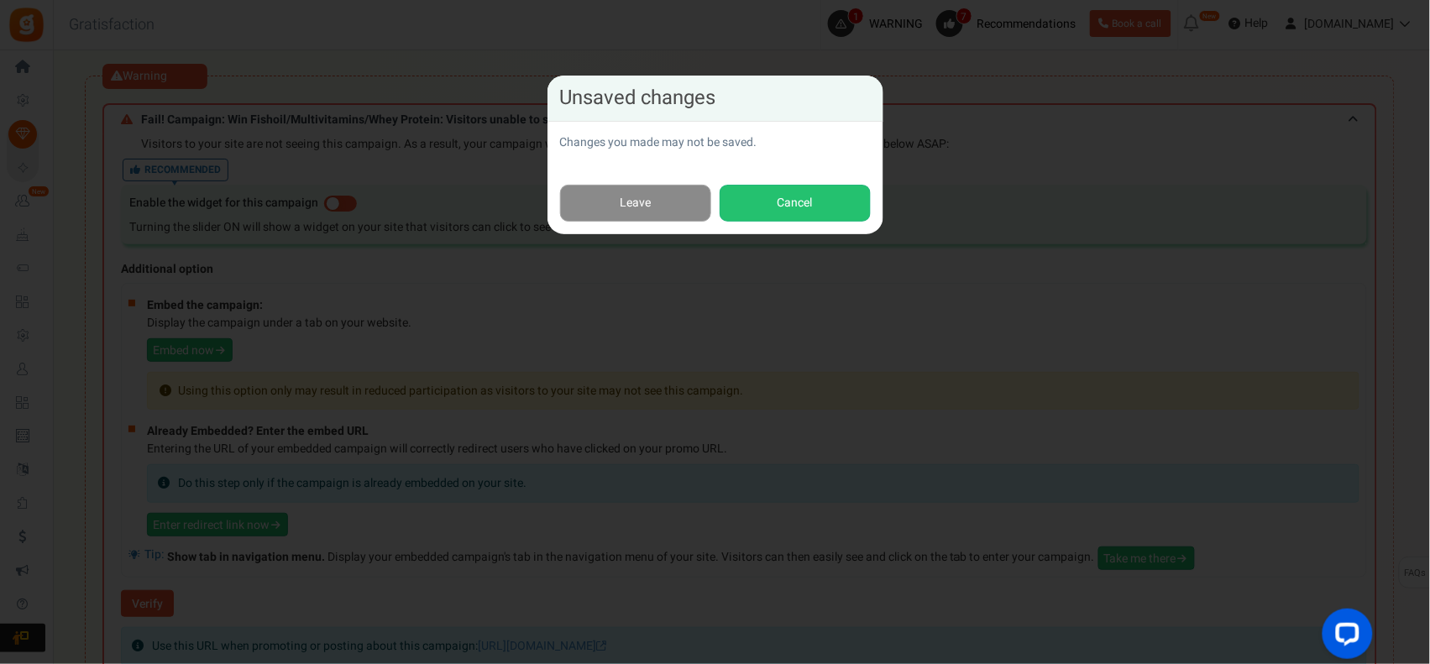
click at [644, 197] on link "Leave" at bounding box center [635, 204] width 151 height 38
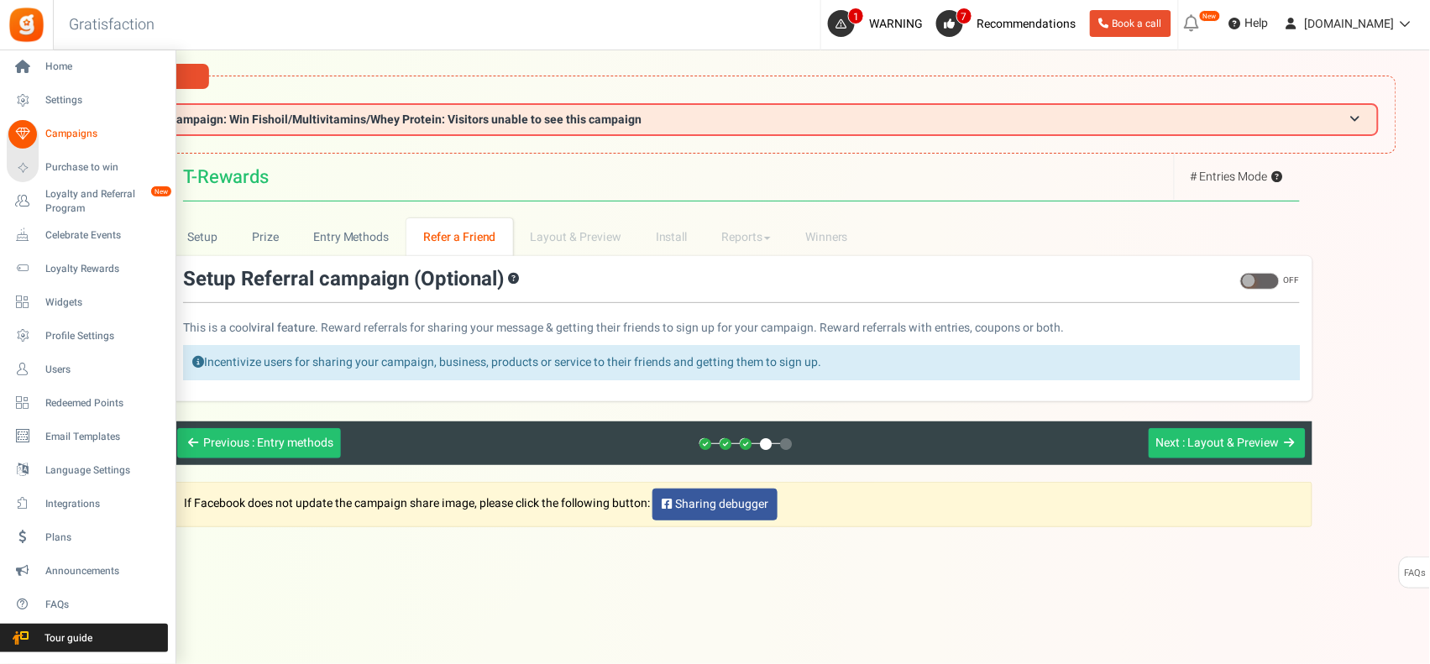
click at [69, 130] on span "Campaigns" at bounding box center [104, 134] width 118 height 14
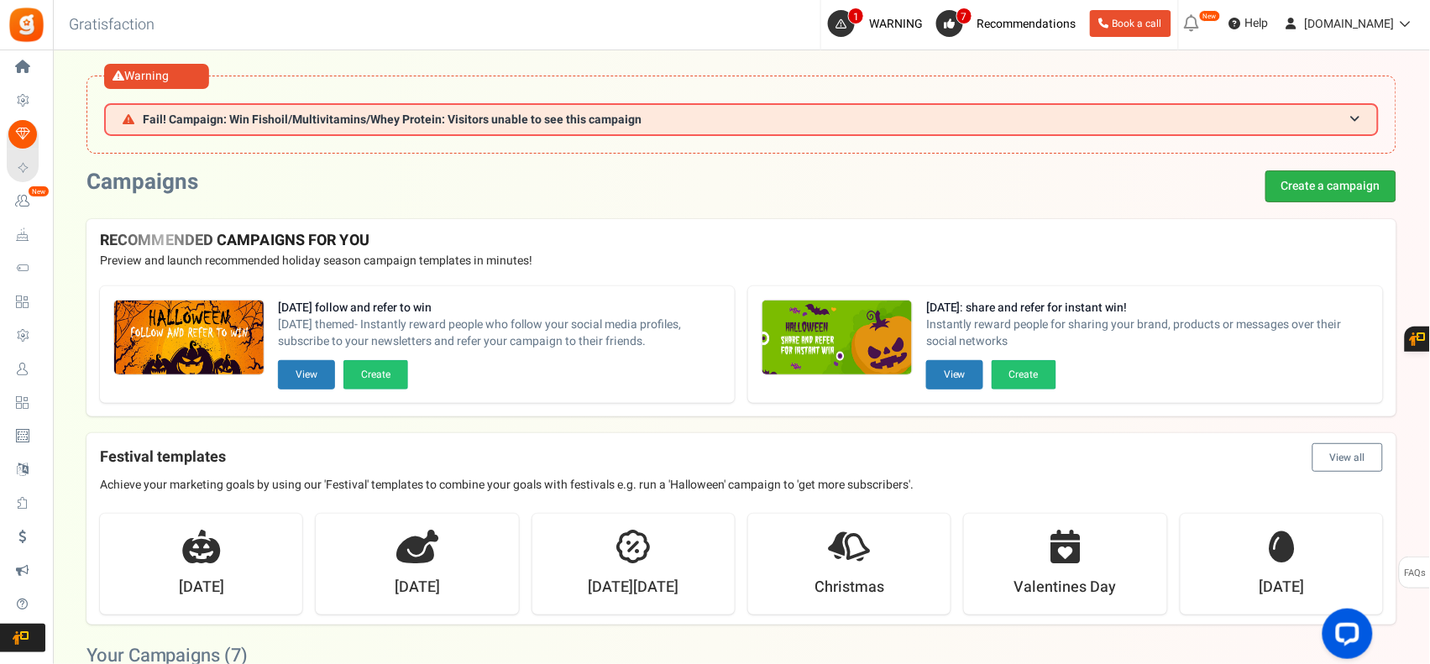
click at [1332, 195] on link "Create a campaign" at bounding box center [1331, 186] width 131 height 32
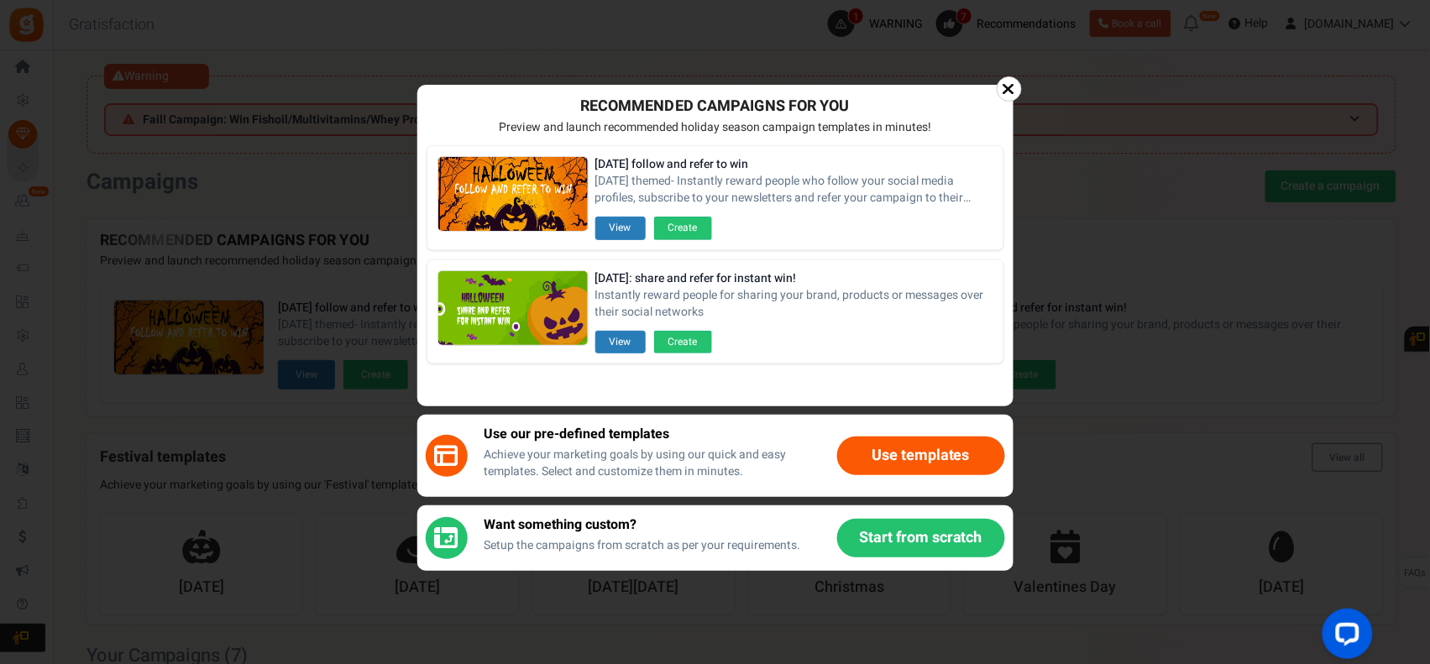
click at [956, 539] on button "Start from scratch" at bounding box center [921, 538] width 168 height 39
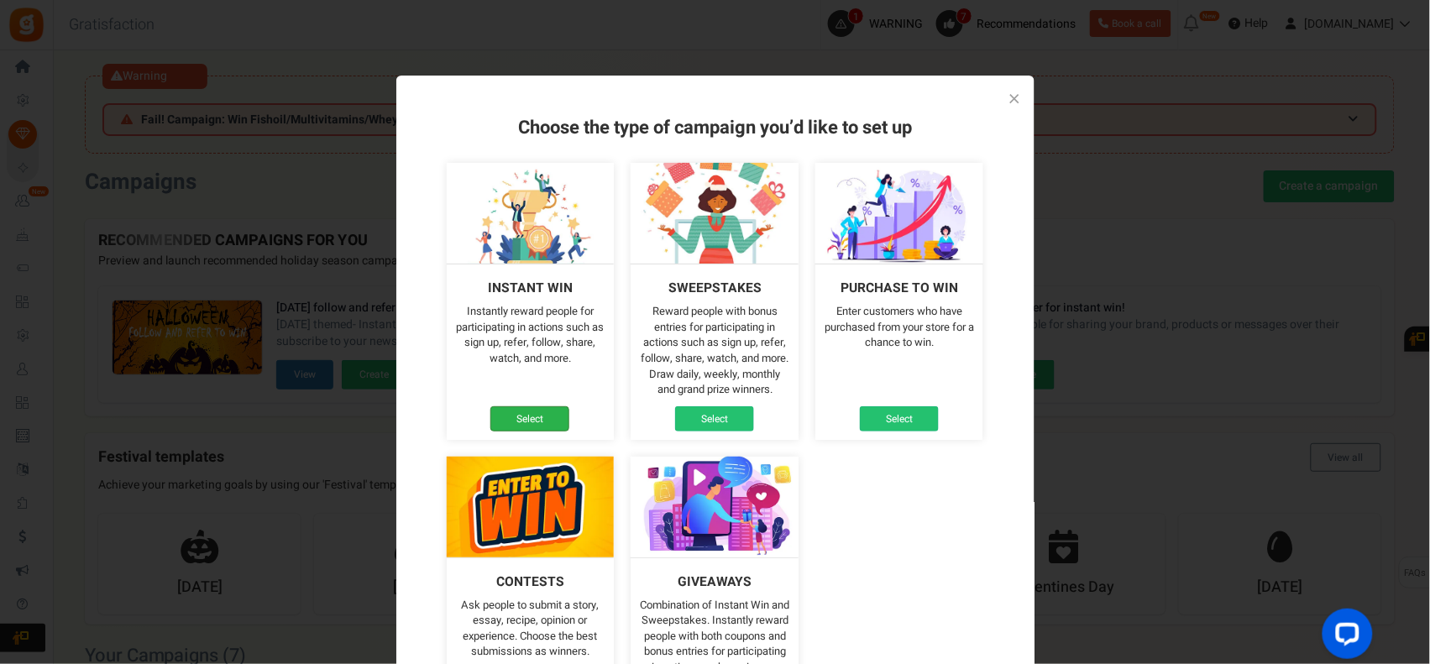
click at [531, 412] on link "Select" at bounding box center [530, 419] width 79 height 25
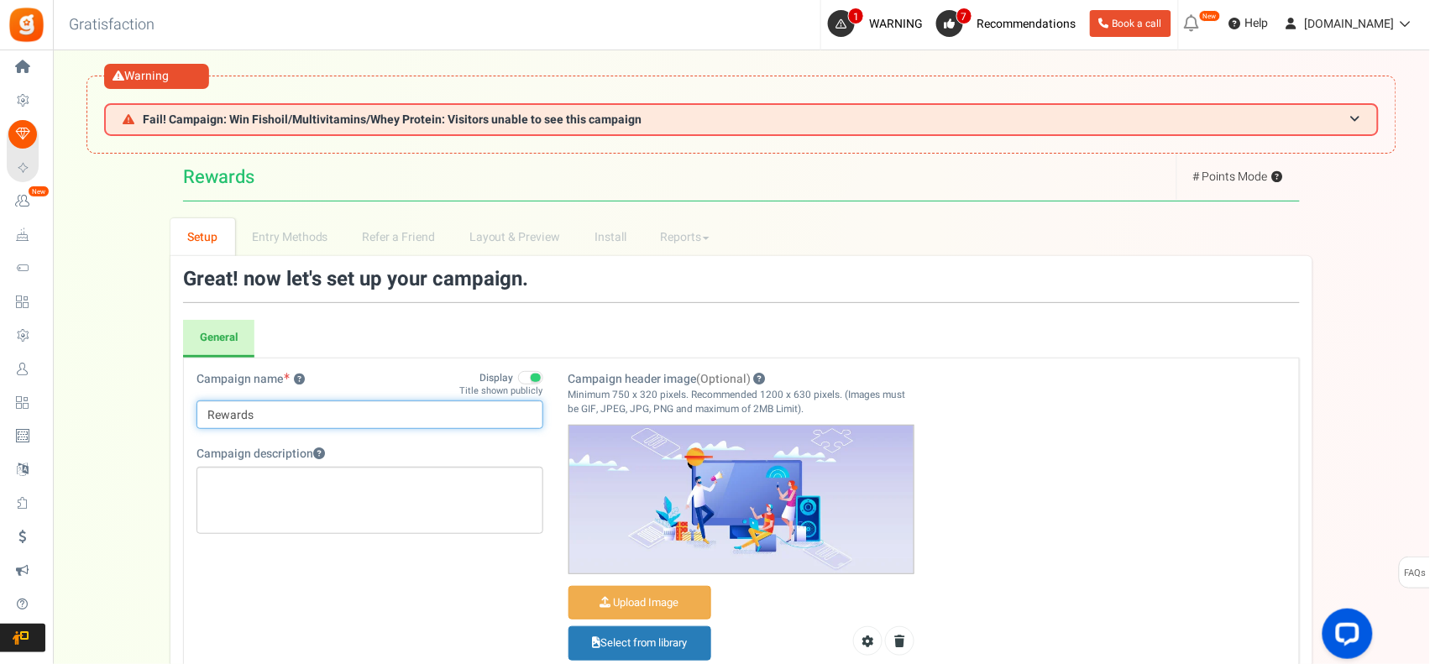
click at [208, 407] on input "Rewards" at bounding box center [370, 415] width 347 height 29
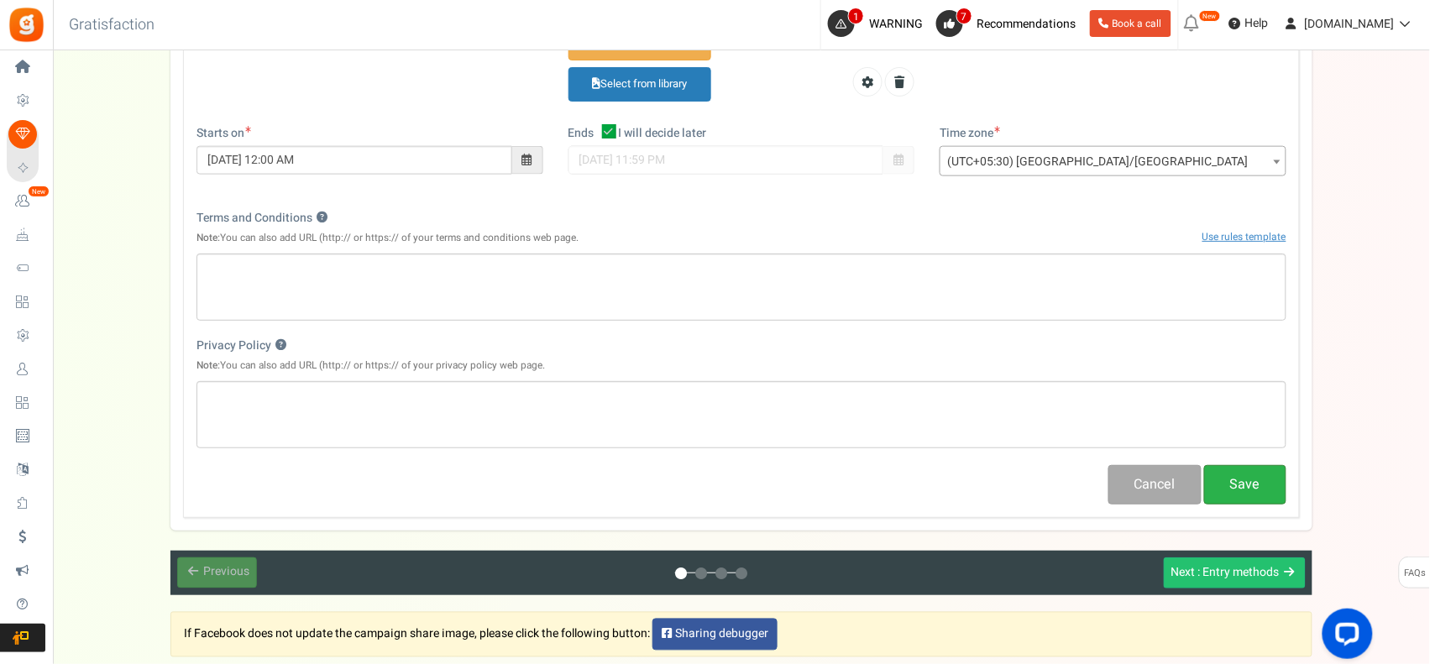
type input "T-Rewards"
click at [1278, 481] on button "Save" at bounding box center [1245, 484] width 82 height 39
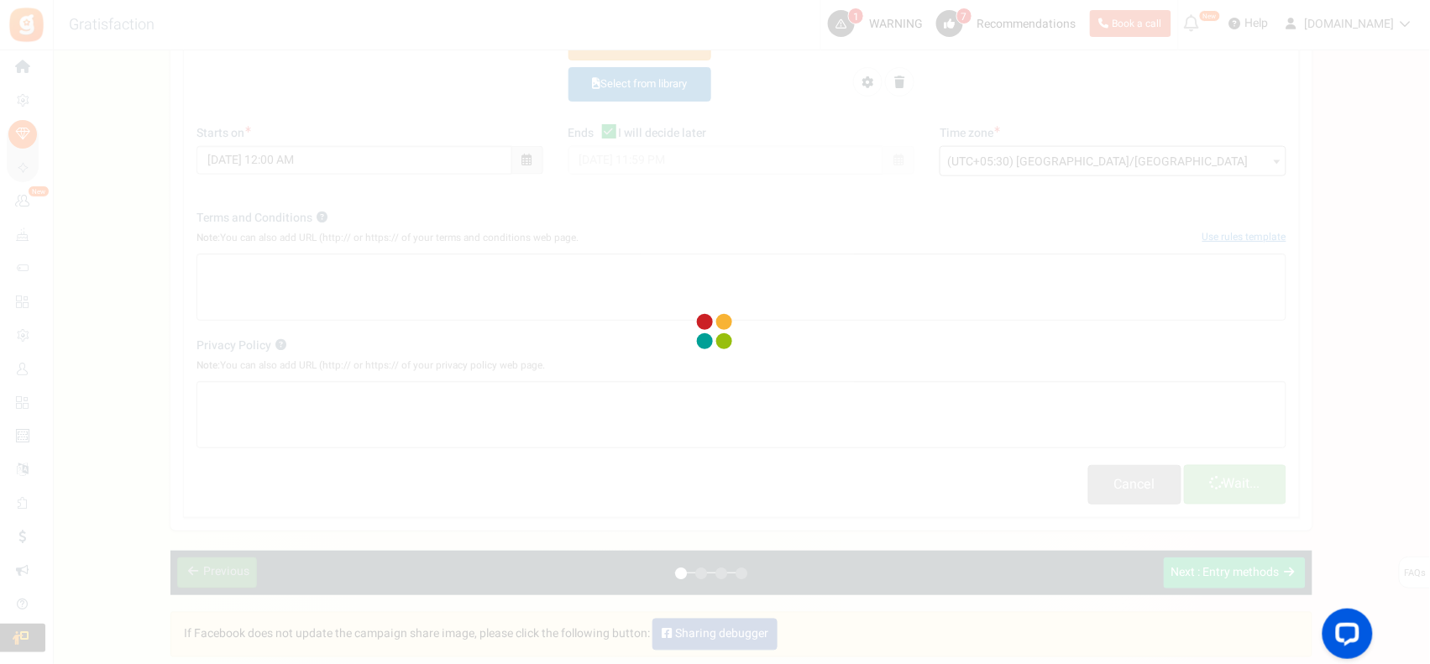
scroll to position [673, 0]
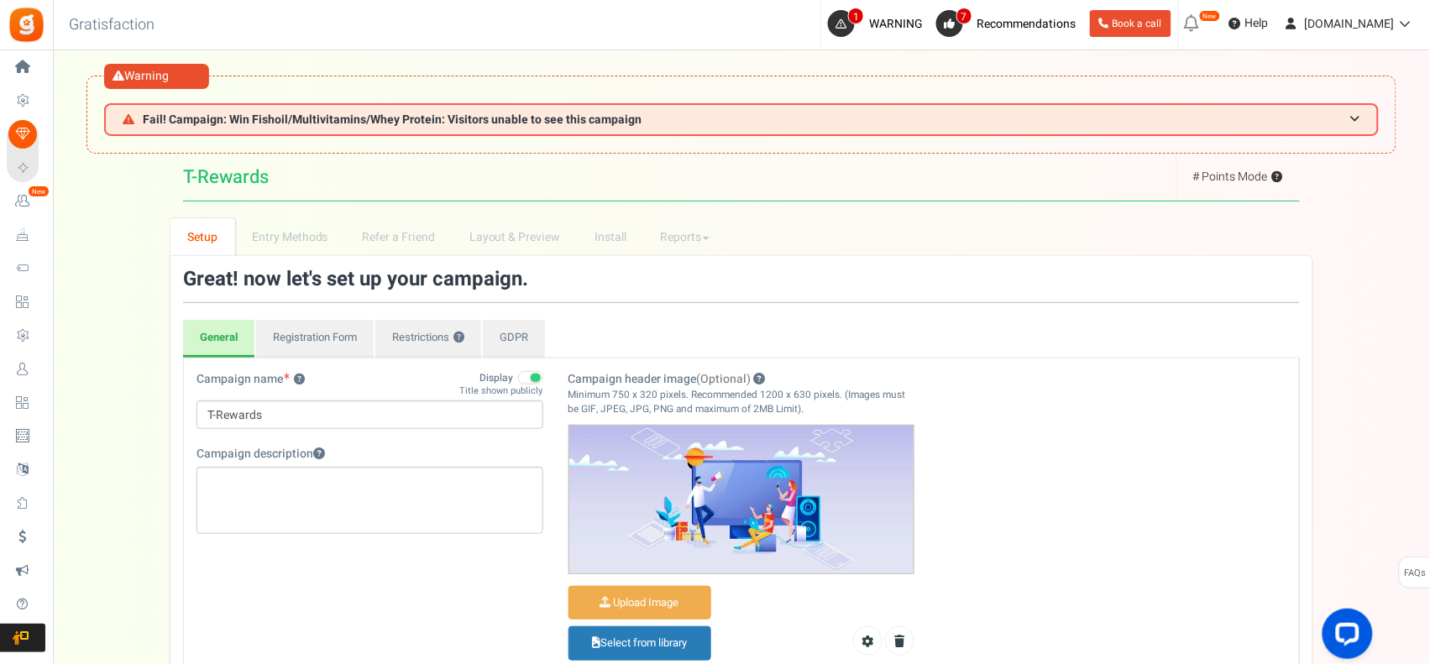
scroll to position [673, 0]
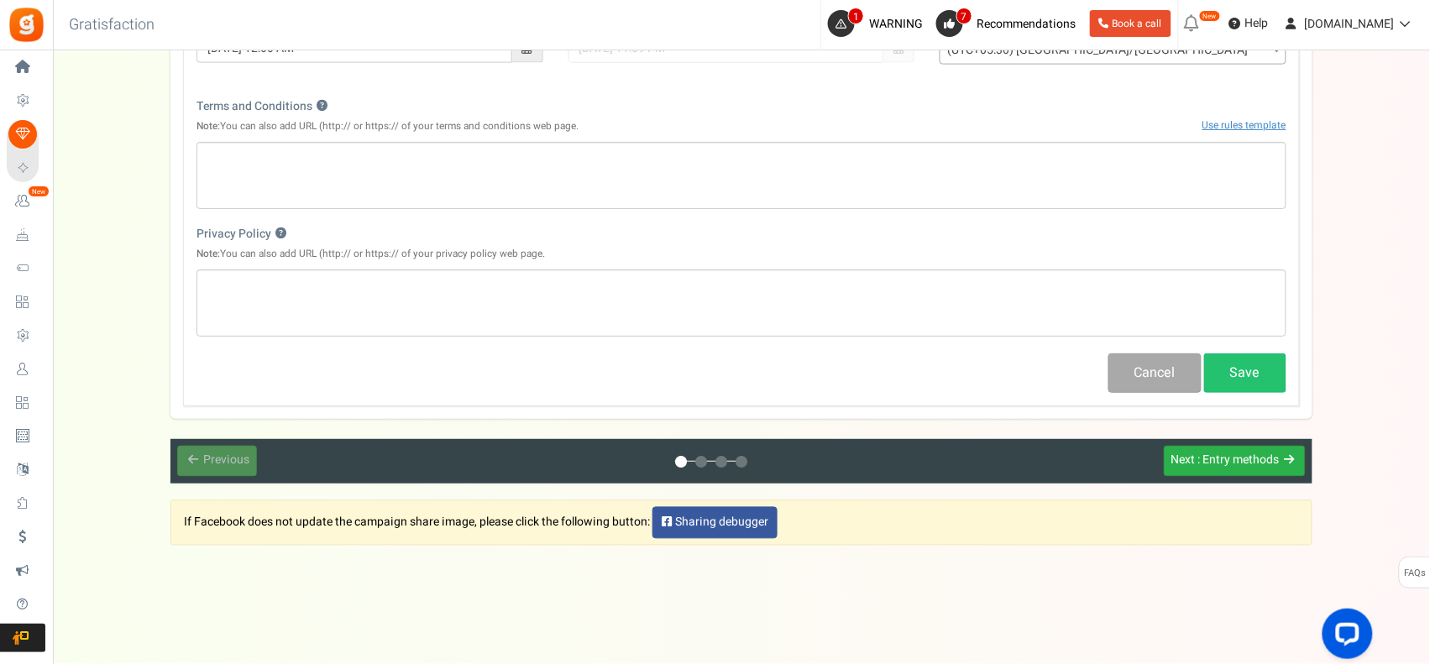
click at [1222, 464] on span ": Entry methods" at bounding box center [1239, 461] width 81 height 18
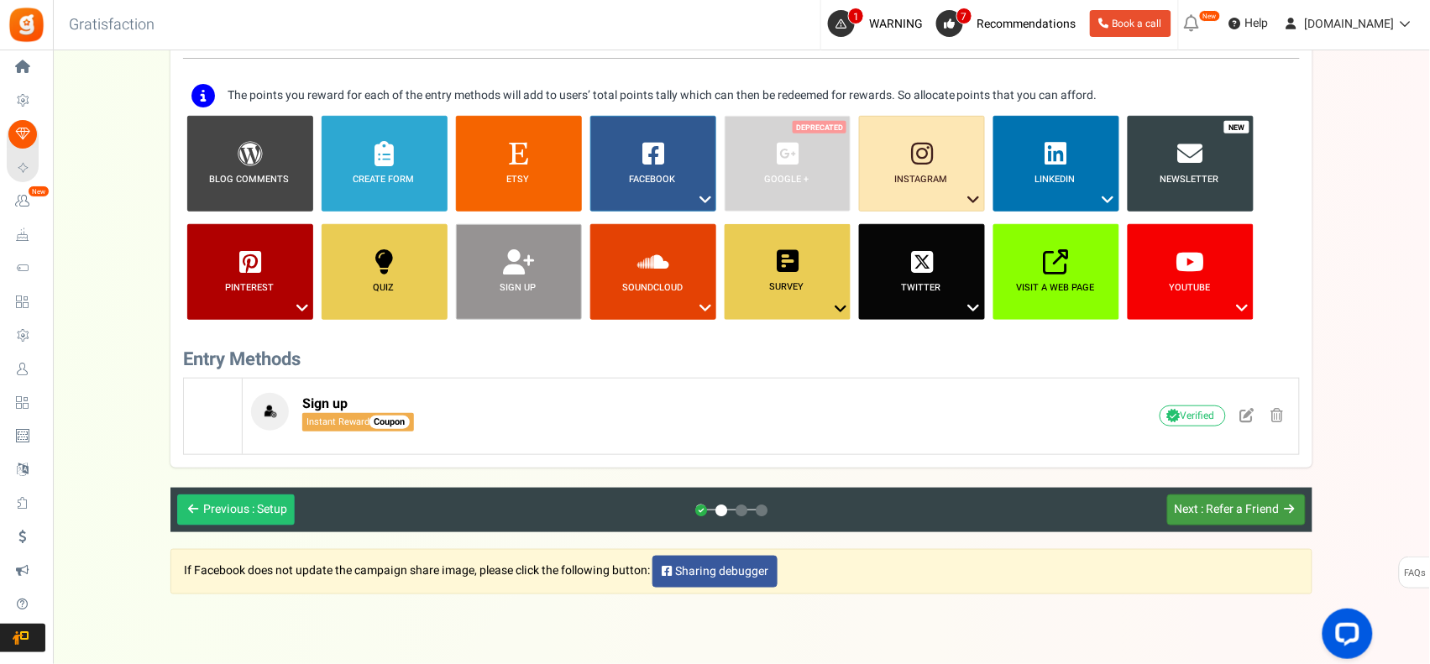
scroll to position [294, 0]
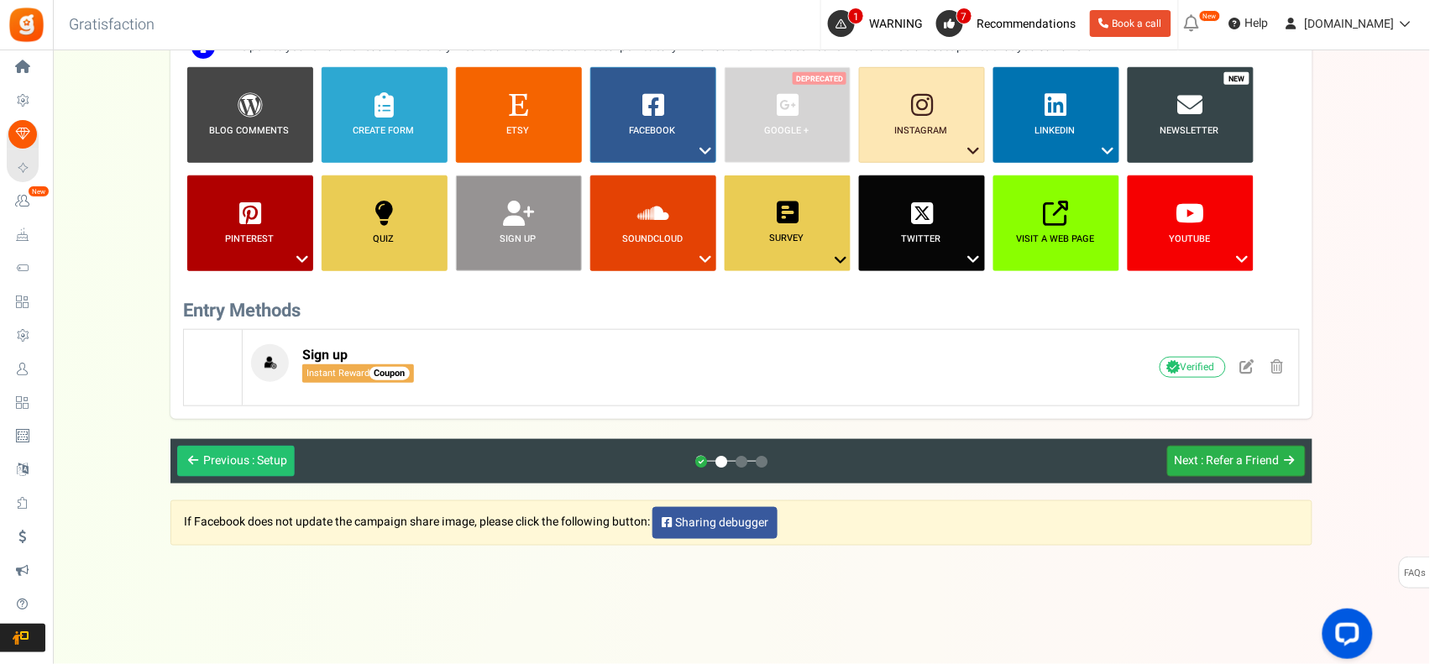
click at [1265, 468] on div "Next : Refer a Friend" at bounding box center [1227, 462] width 105 height 16
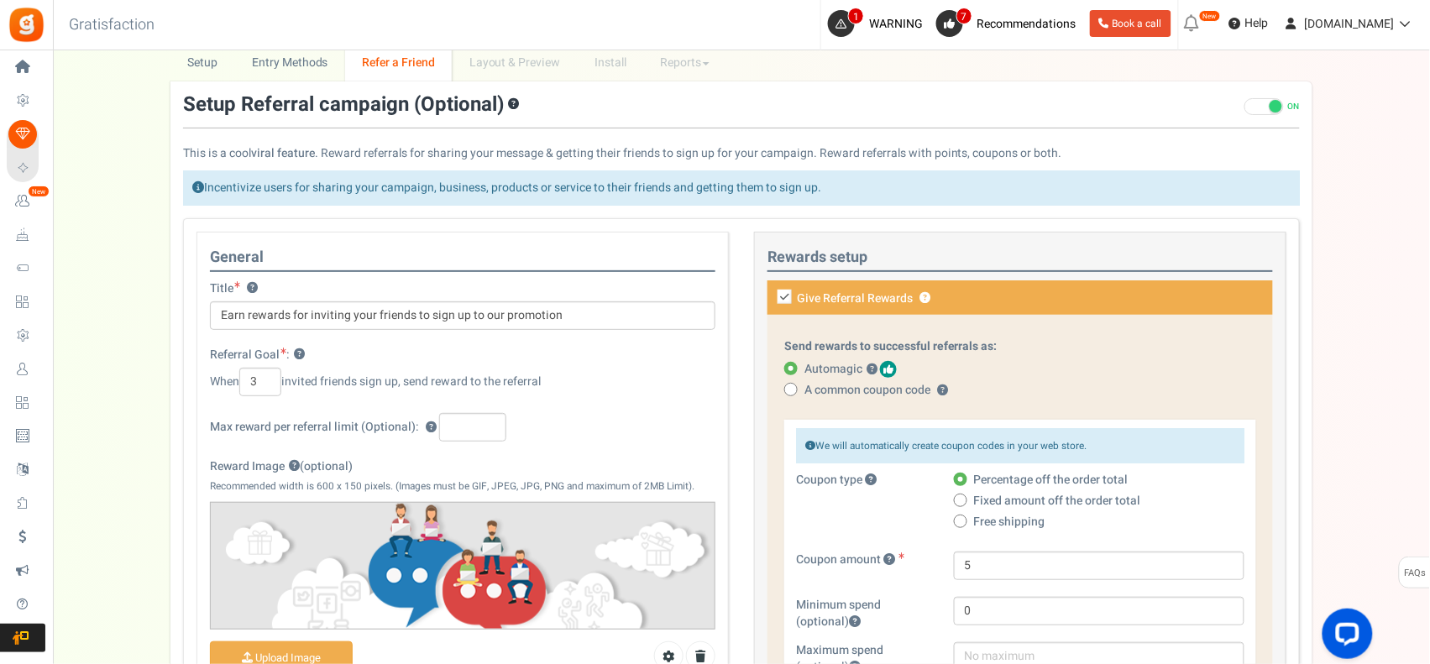
scroll to position [154, 0]
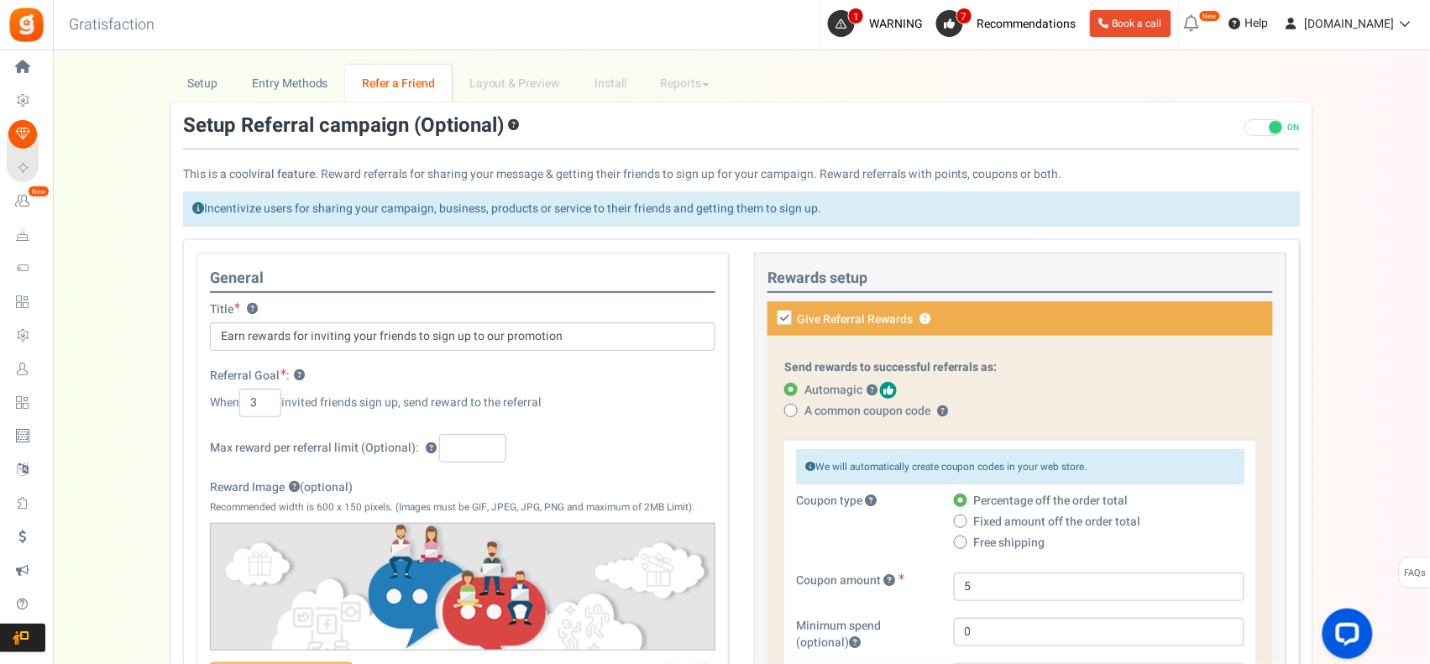
click at [1265, 130] on span at bounding box center [1264, 127] width 39 height 17
click at [1245, 130] on input "ON OFF" at bounding box center [1245, 128] width 0 height 11
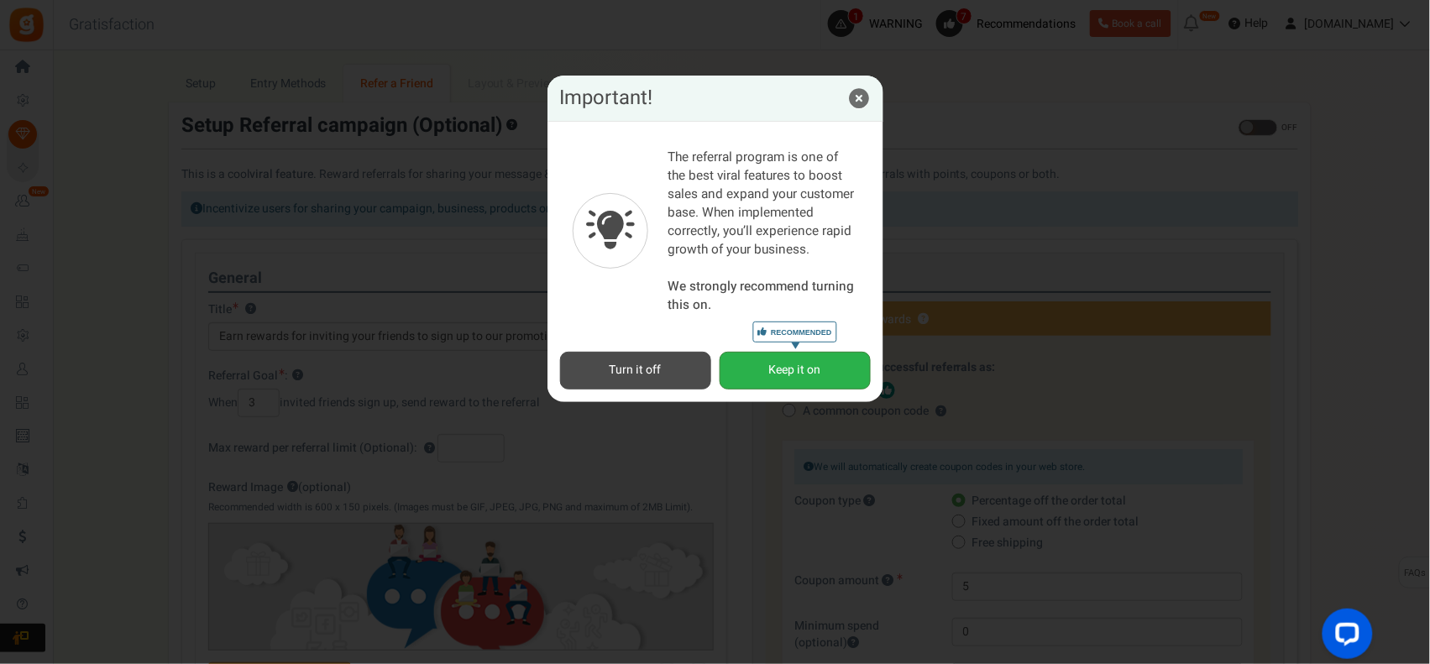
click at [779, 366] on button "Keep it on Recommended" at bounding box center [795, 371] width 151 height 38
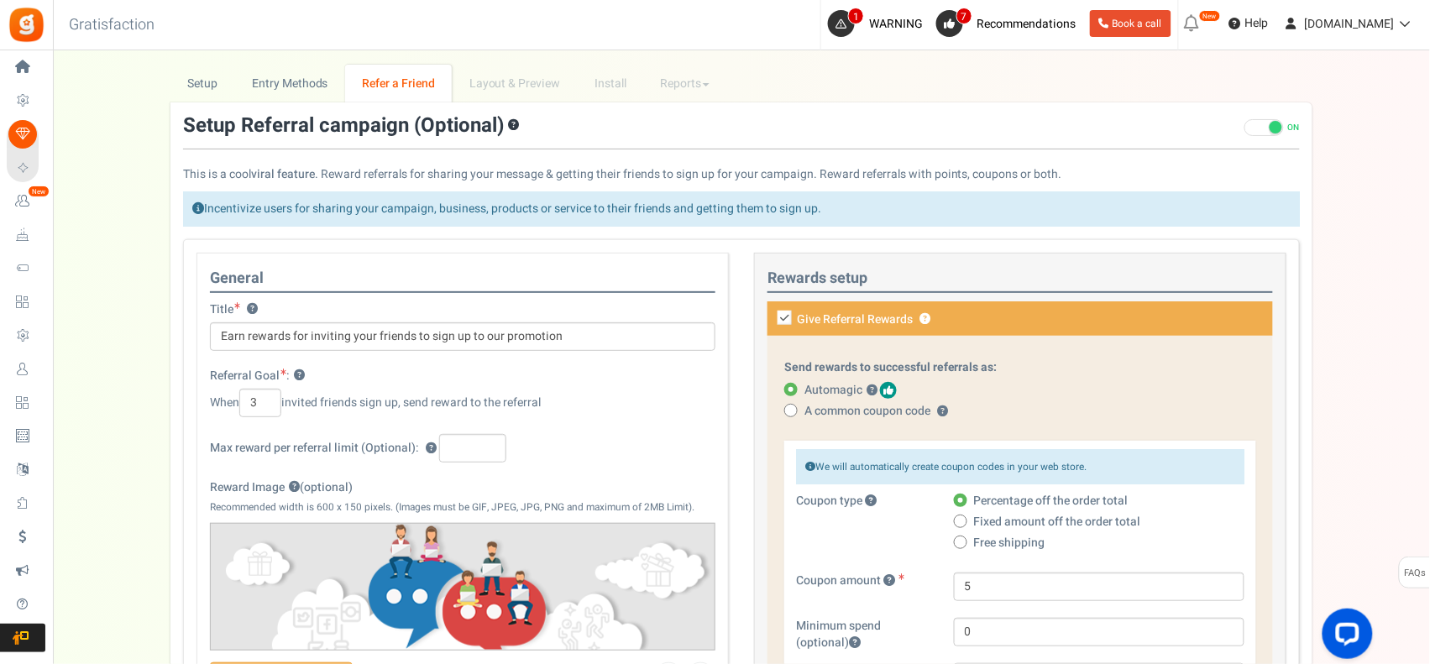
click at [1258, 126] on span at bounding box center [1264, 127] width 39 height 17
click at [1245, 126] on input "ON OFF" at bounding box center [1245, 128] width 0 height 11
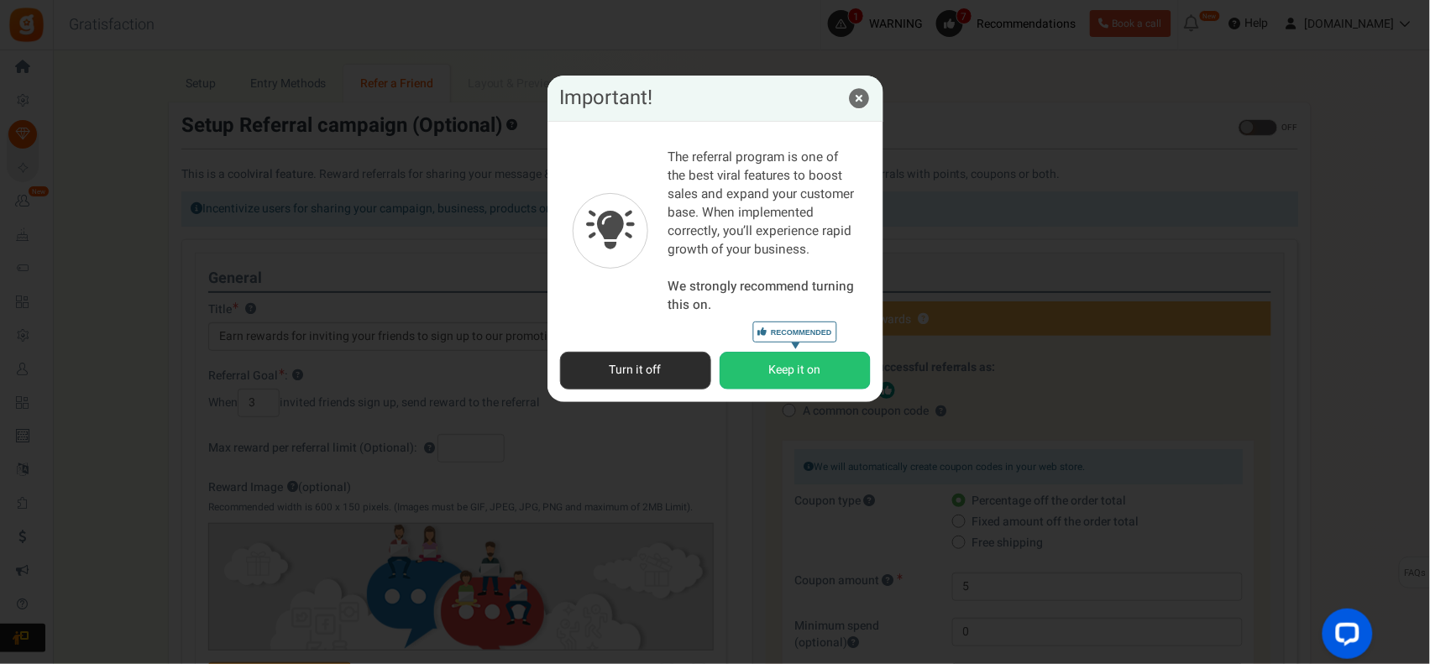
click at [632, 365] on button "Turn it off" at bounding box center [635, 371] width 151 height 38
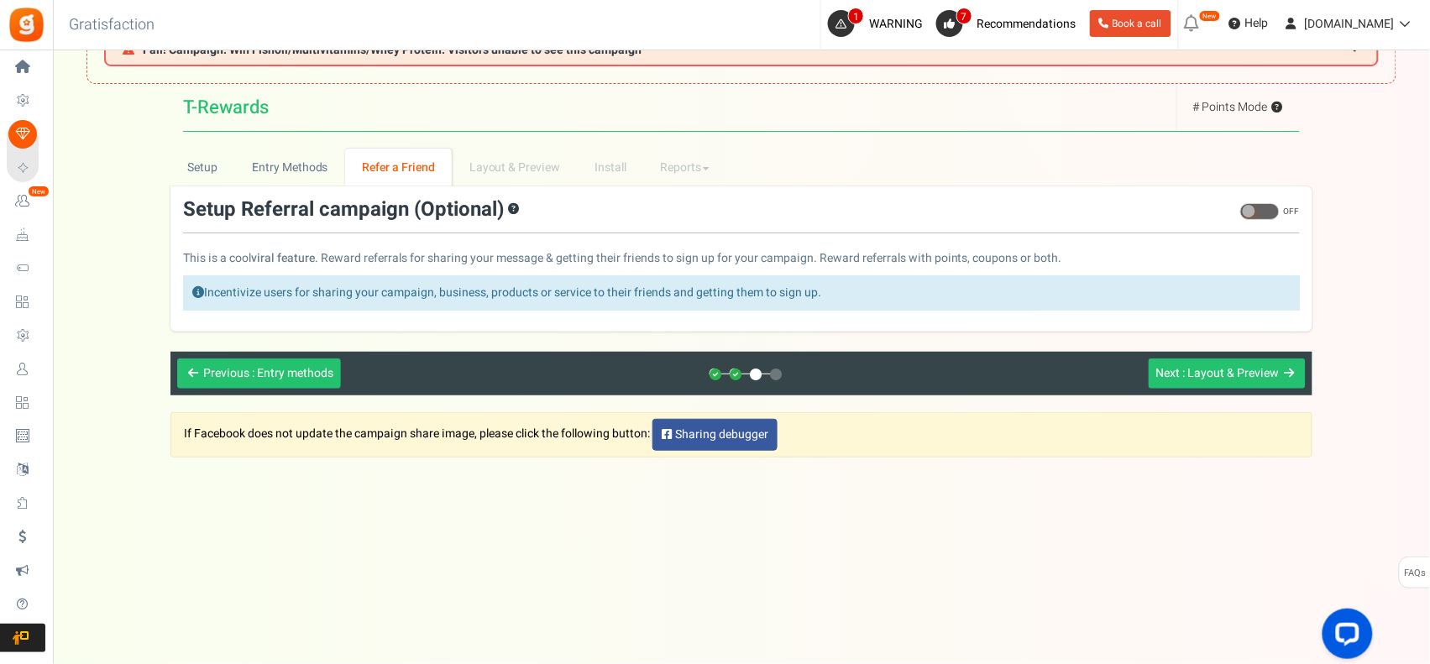
scroll to position [0, 0]
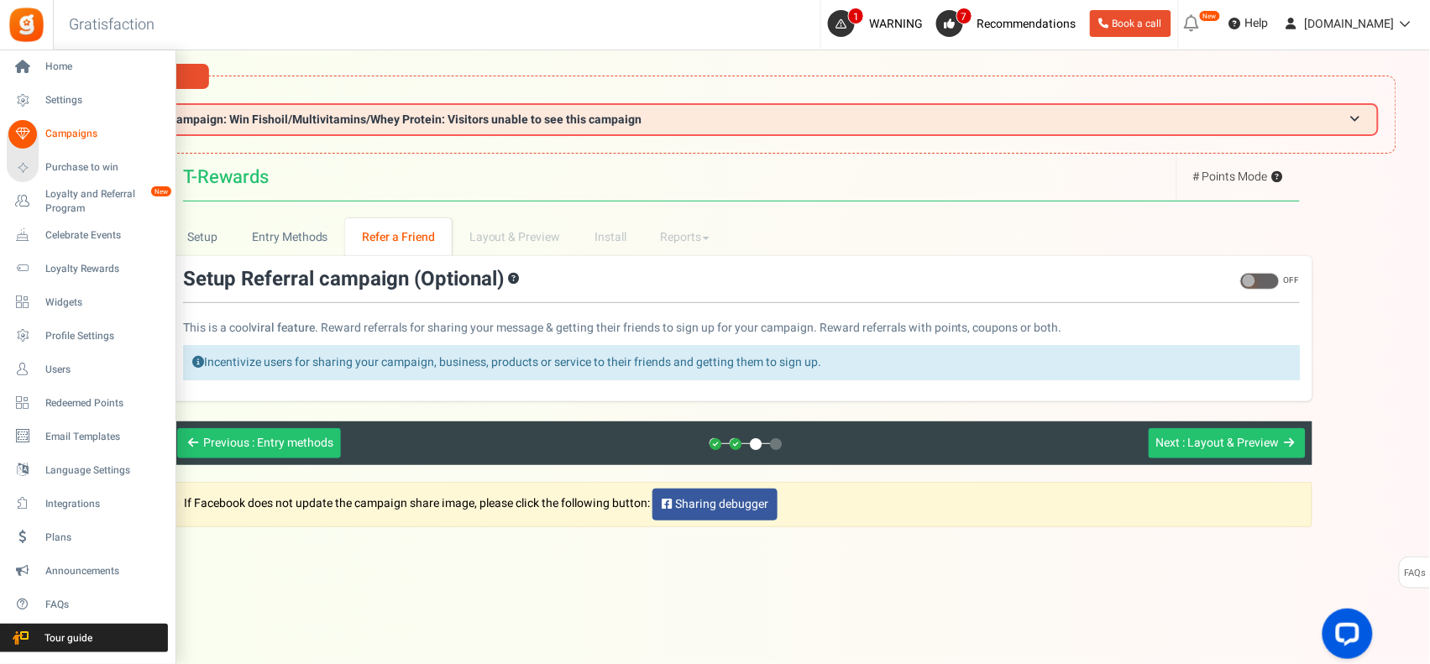
click at [64, 133] on span "Campaigns" at bounding box center [104, 134] width 118 height 14
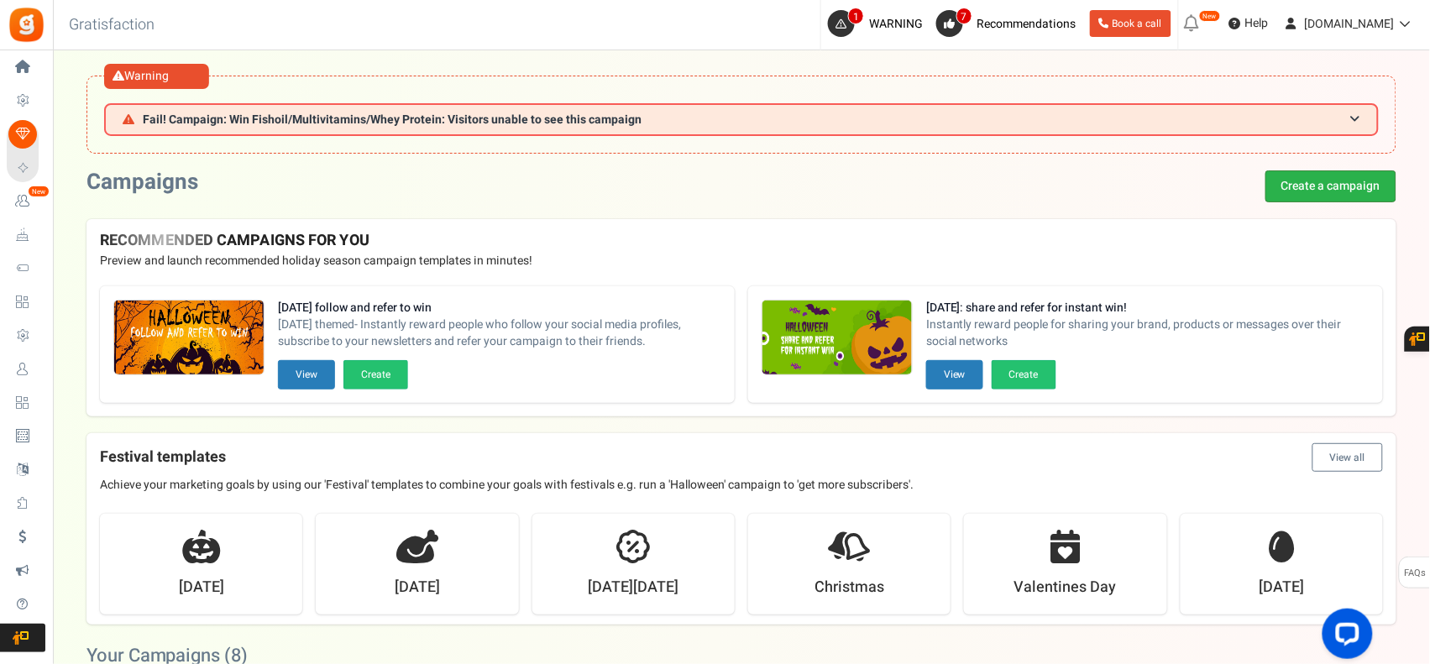
click at [1346, 194] on link "Create a campaign" at bounding box center [1331, 186] width 131 height 32
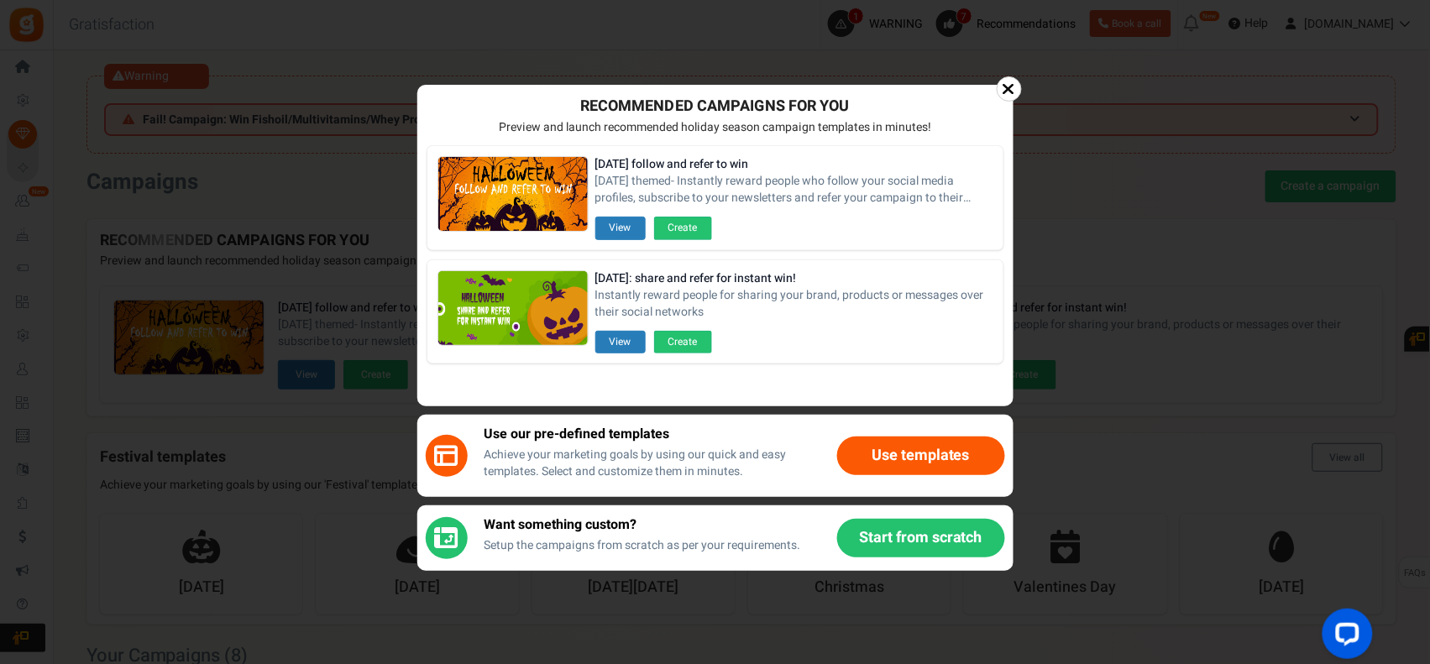
click at [916, 546] on button "Start from scratch" at bounding box center [921, 538] width 168 height 39
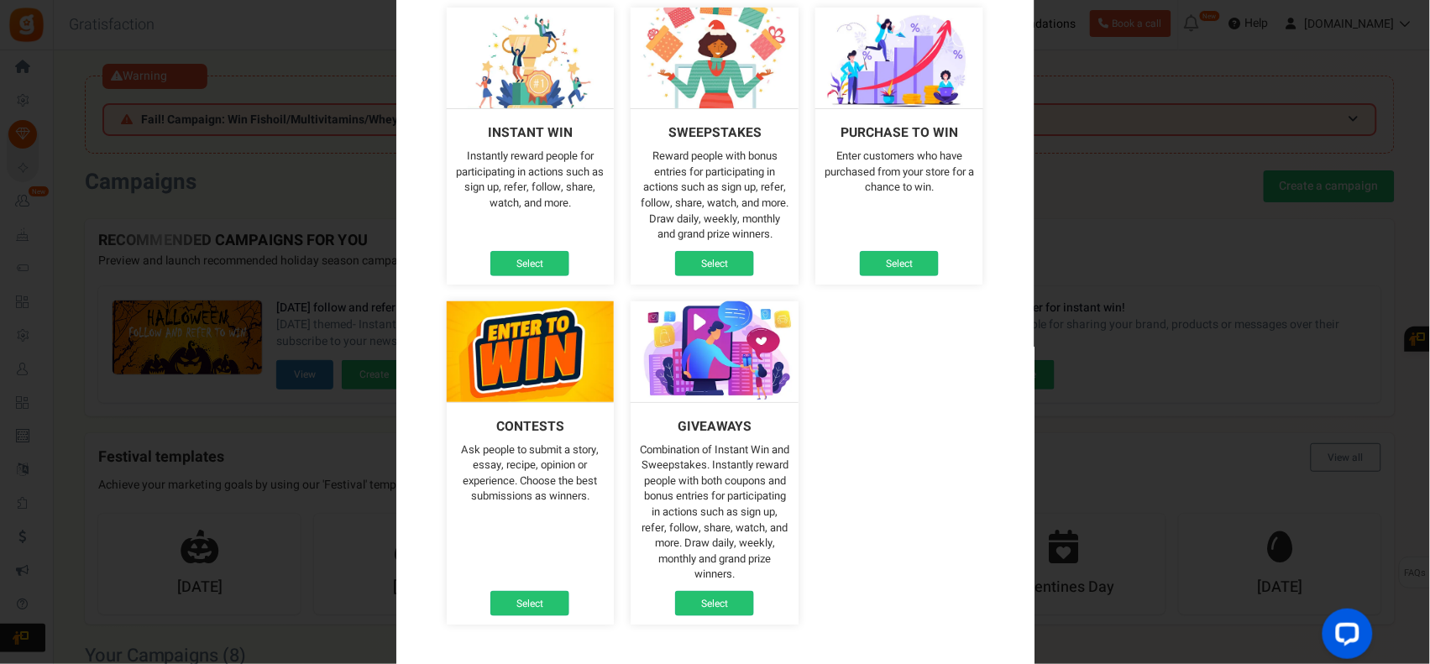
scroll to position [249, 0]
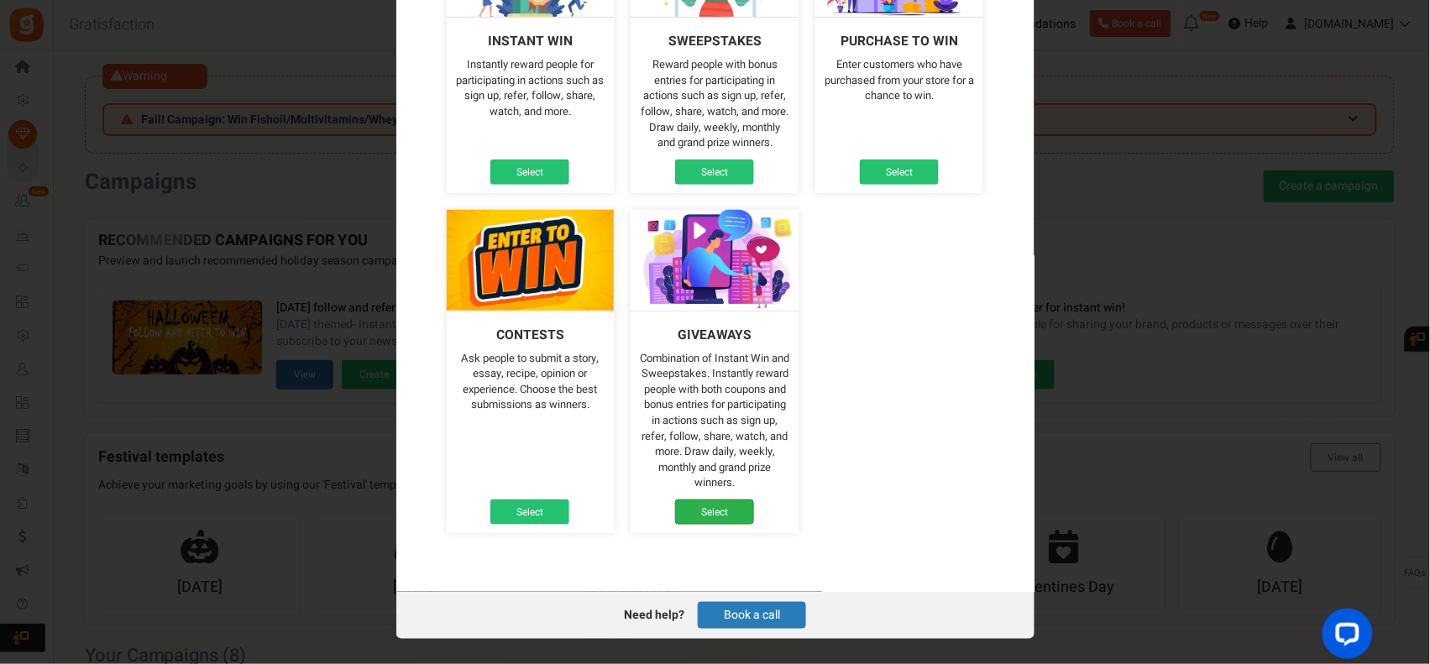
click at [712, 501] on link "Select" at bounding box center [714, 512] width 79 height 25
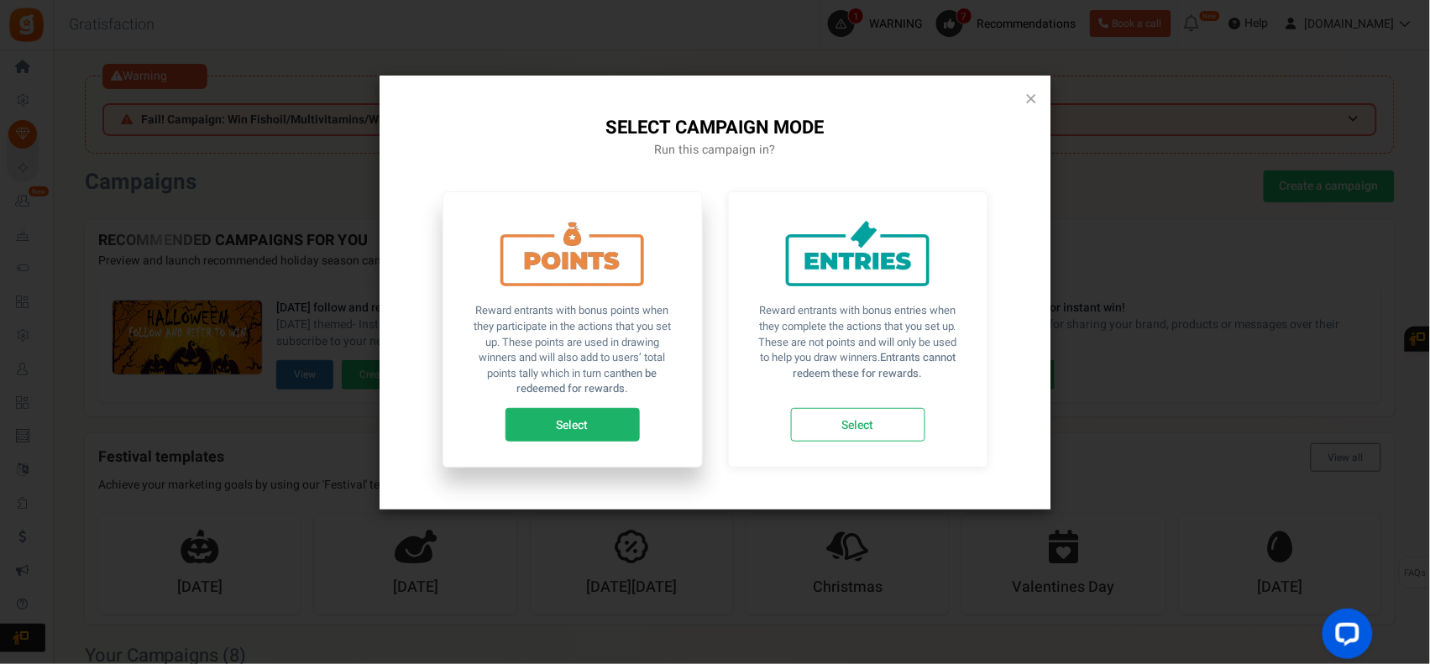
click at [603, 425] on link "Select" at bounding box center [573, 425] width 134 height 34
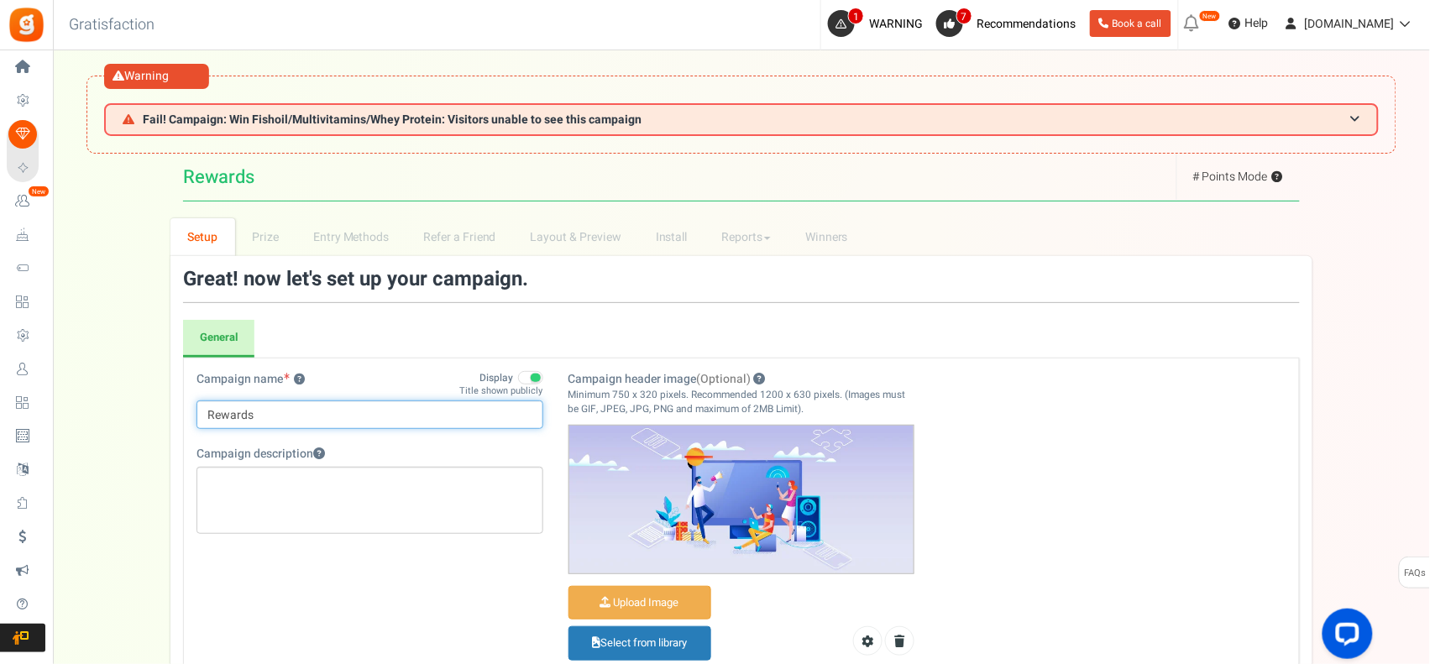
click at [203, 414] on input "Rewards" at bounding box center [370, 415] width 347 height 29
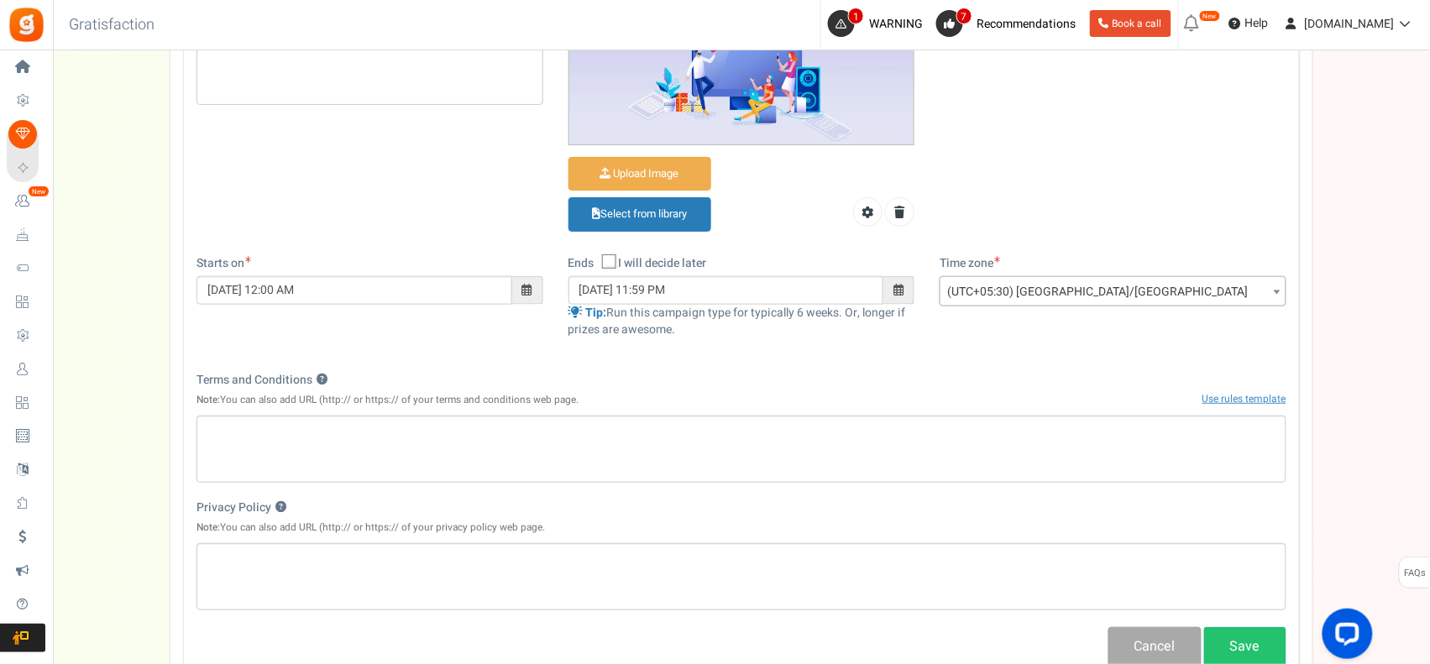
scroll to position [559, 0]
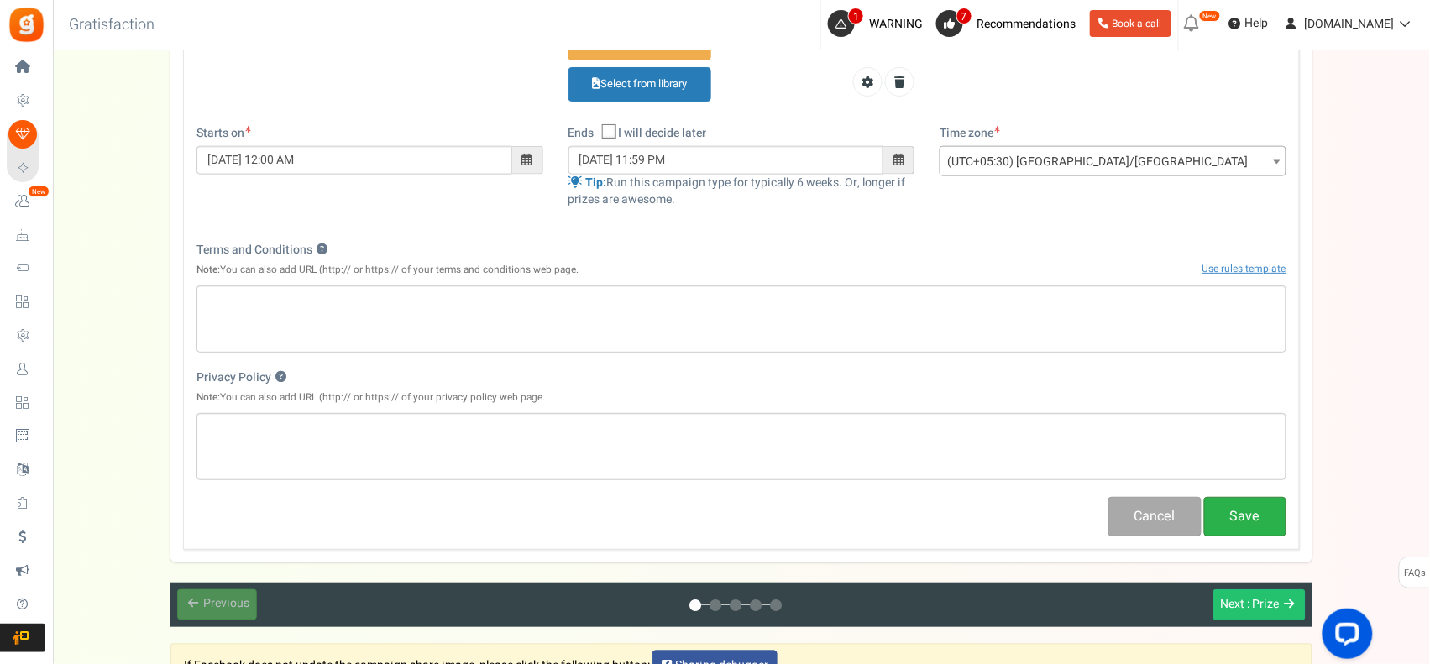
type input "T-1Rewards"
click at [1233, 531] on button "Save" at bounding box center [1245, 516] width 82 height 39
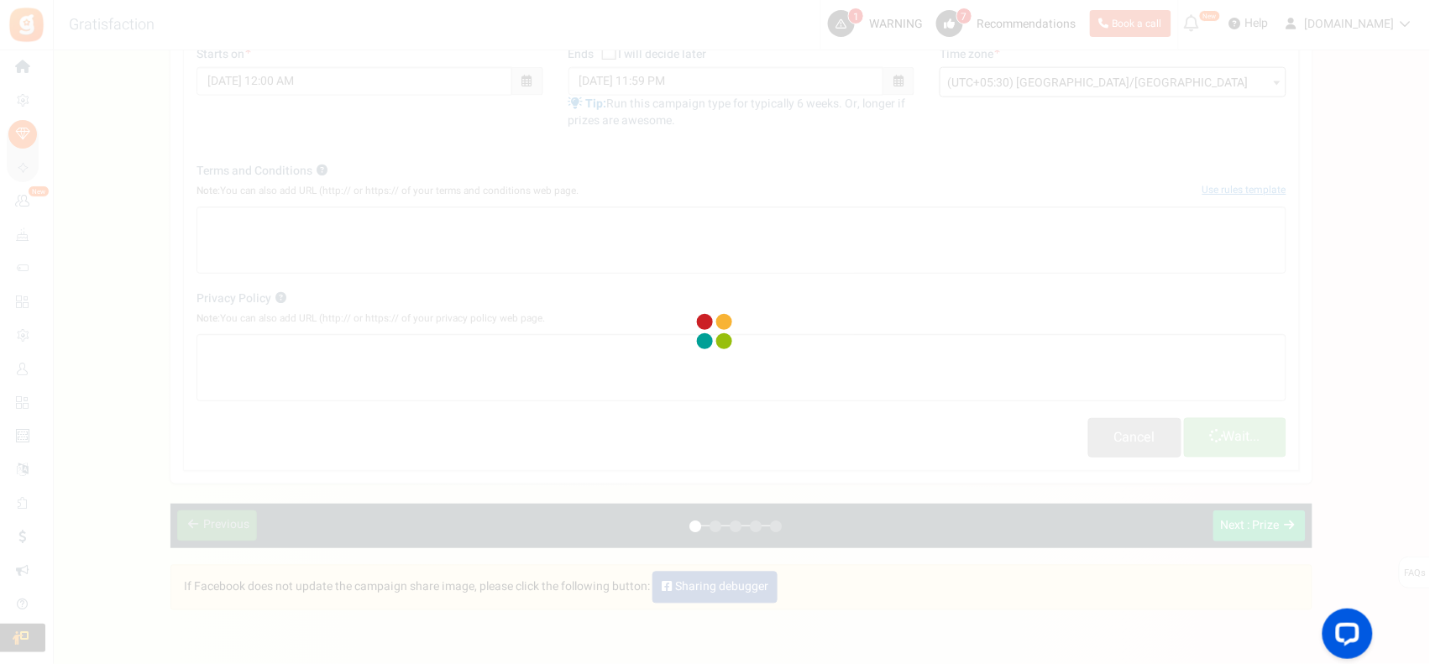
scroll to position [704, 0]
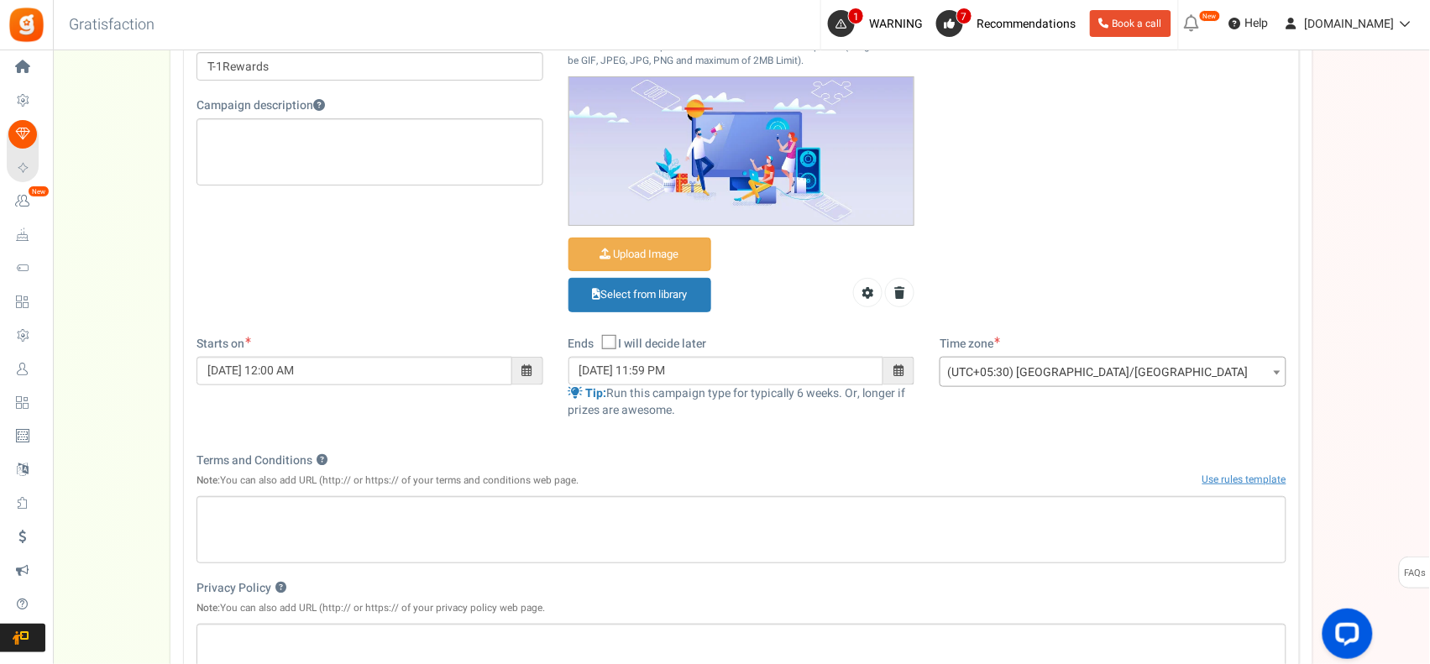
scroll to position [700, 0]
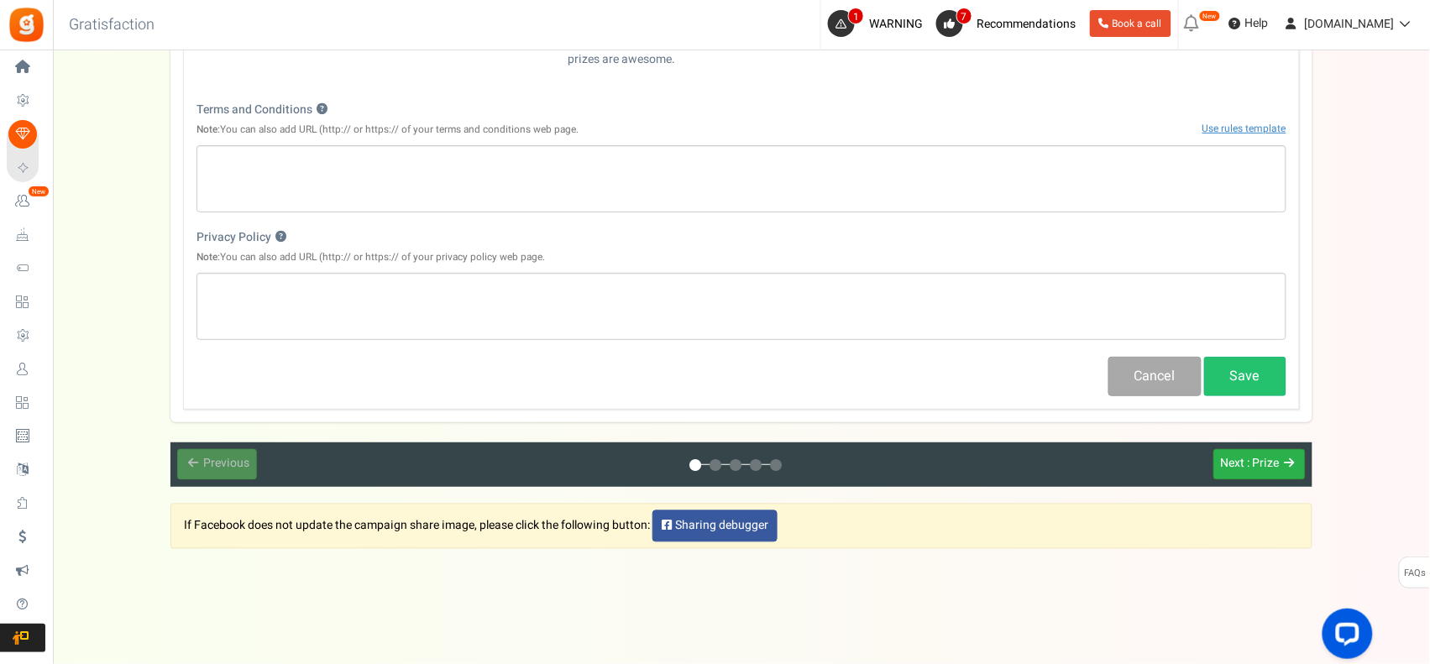
click at [1251, 475] on button "Next : Prize" at bounding box center [1260, 464] width 92 height 31
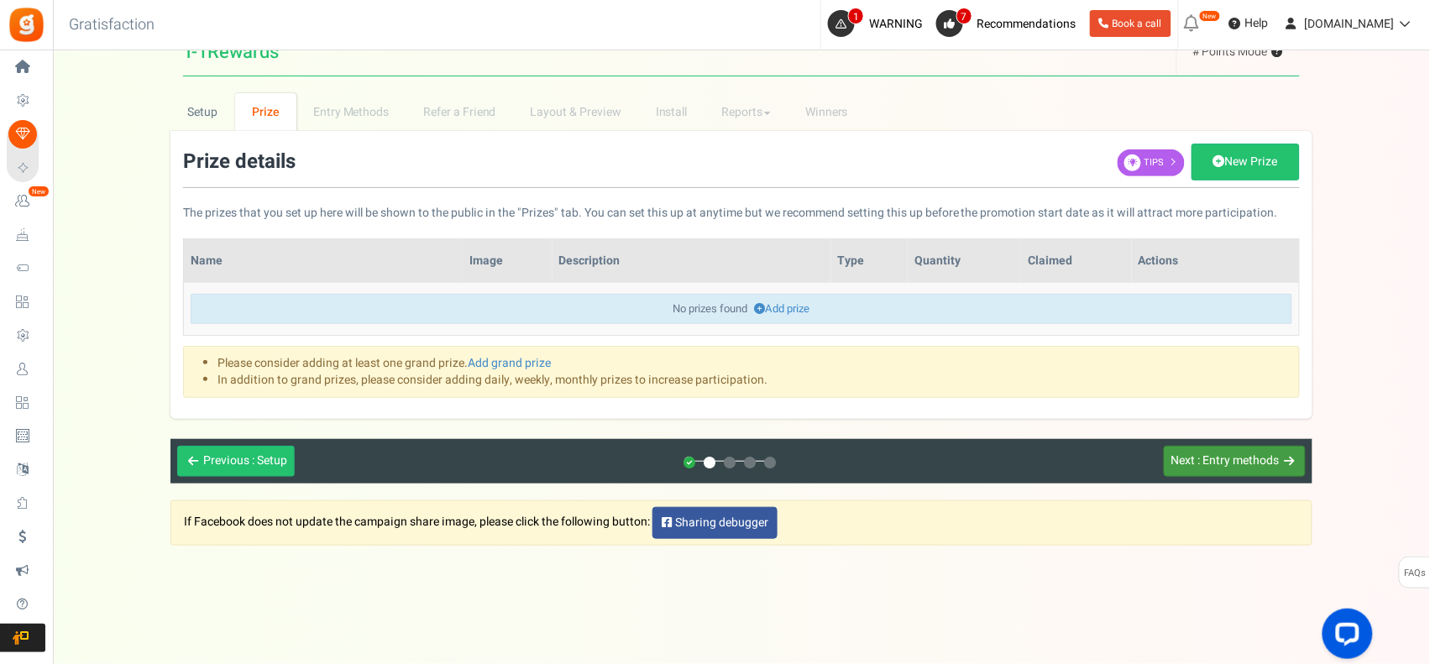
scroll to position [0, 0]
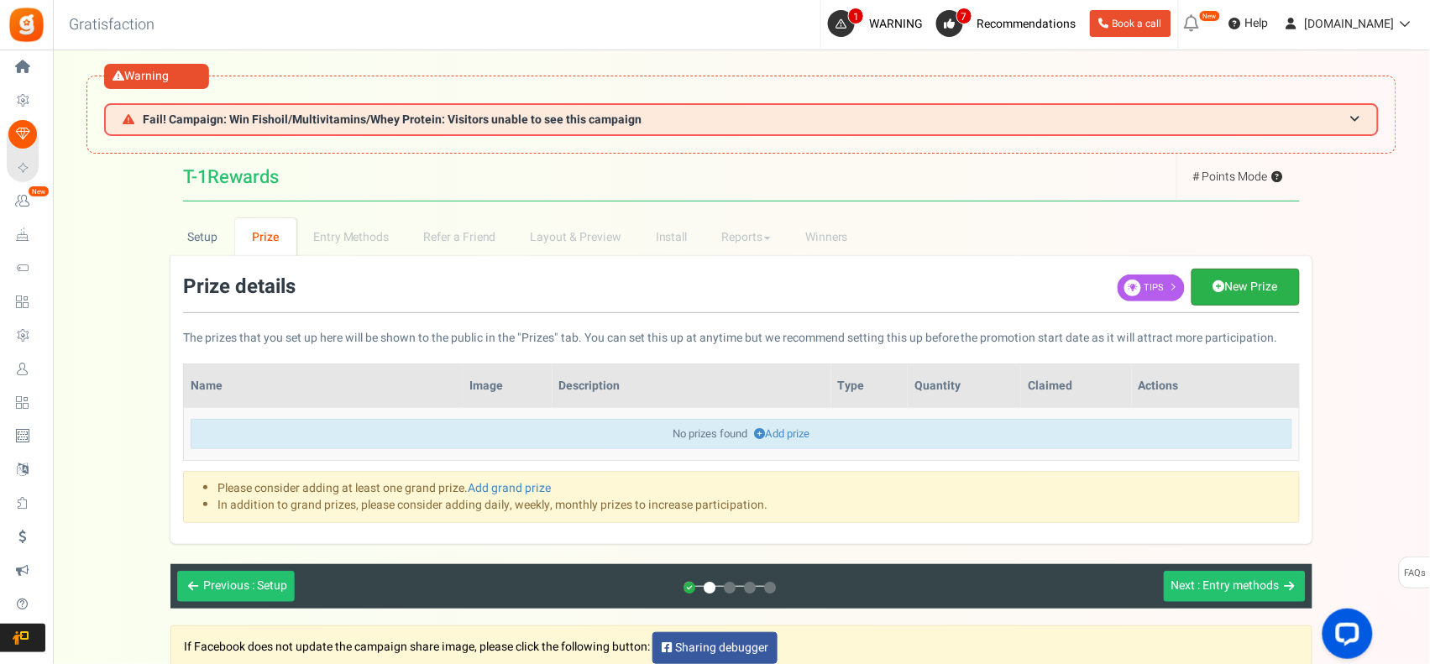
click at [1251, 295] on link "New Prize" at bounding box center [1246, 287] width 108 height 37
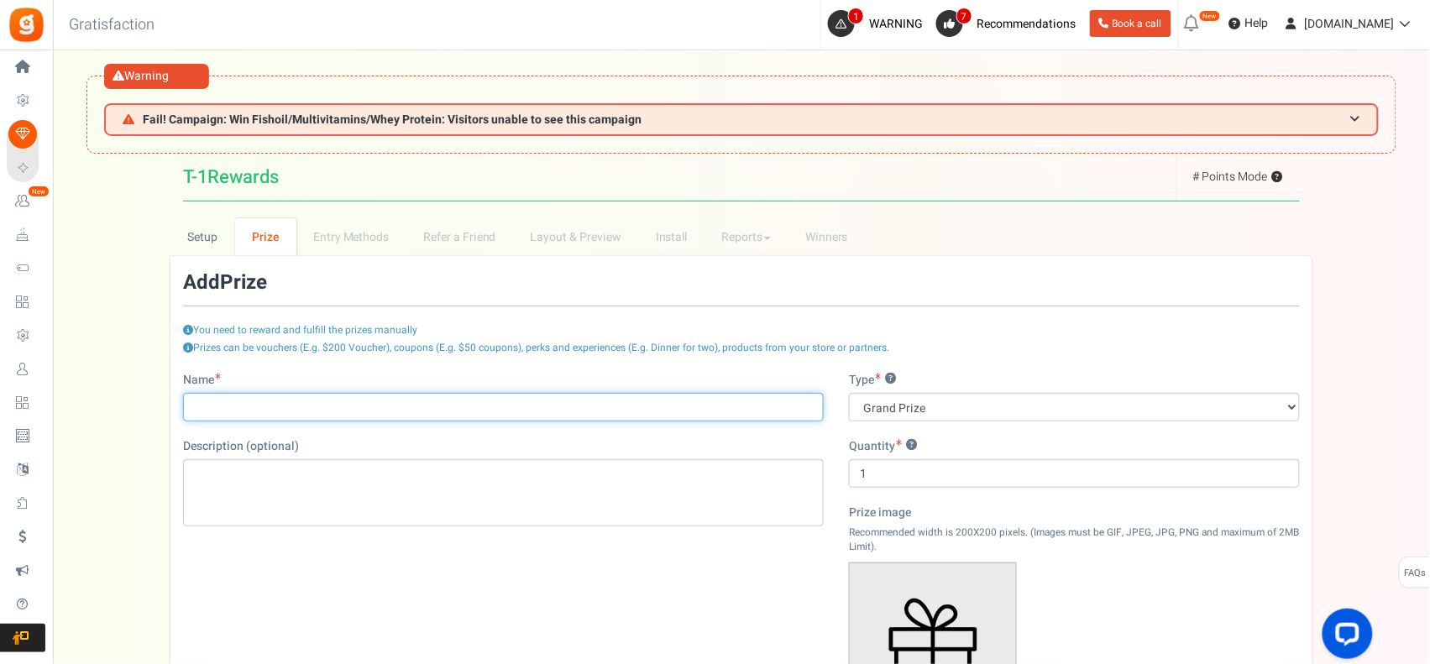
click at [443, 412] on input "Name" at bounding box center [503, 407] width 641 height 29
type input "1500/-"
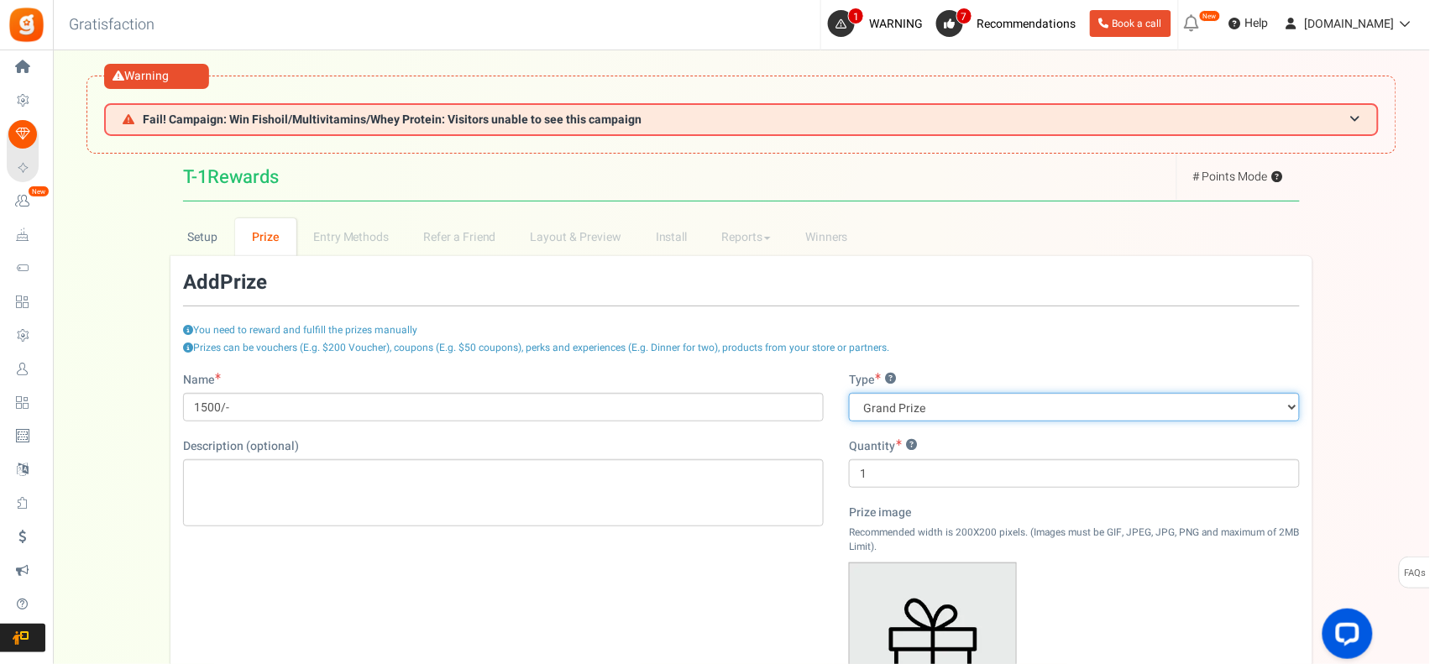
click at [976, 409] on select "Grand Prize Daily Prize Weekly Prize Monthly Prize" at bounding box center [1074, 407] width 451 height 29
select select "monthly"
click at [849, 393] on select "Grand Prize Daily Prize Weekly Prize Monthly Prize" at bounding box center [1074, 407] width 451 height 29
click at [918, 413] on select "Grand Prize Daily Prize Weekly Prize Monthly Prize" at bounding box center [1074, 407] width 451 height 29
click at [757, 564] on div "Name 1500/- Description (optional) Type ? Grand Prize Daily Prize Weekly Prize …" at bounding box center [741, 607] width 1142 height 470
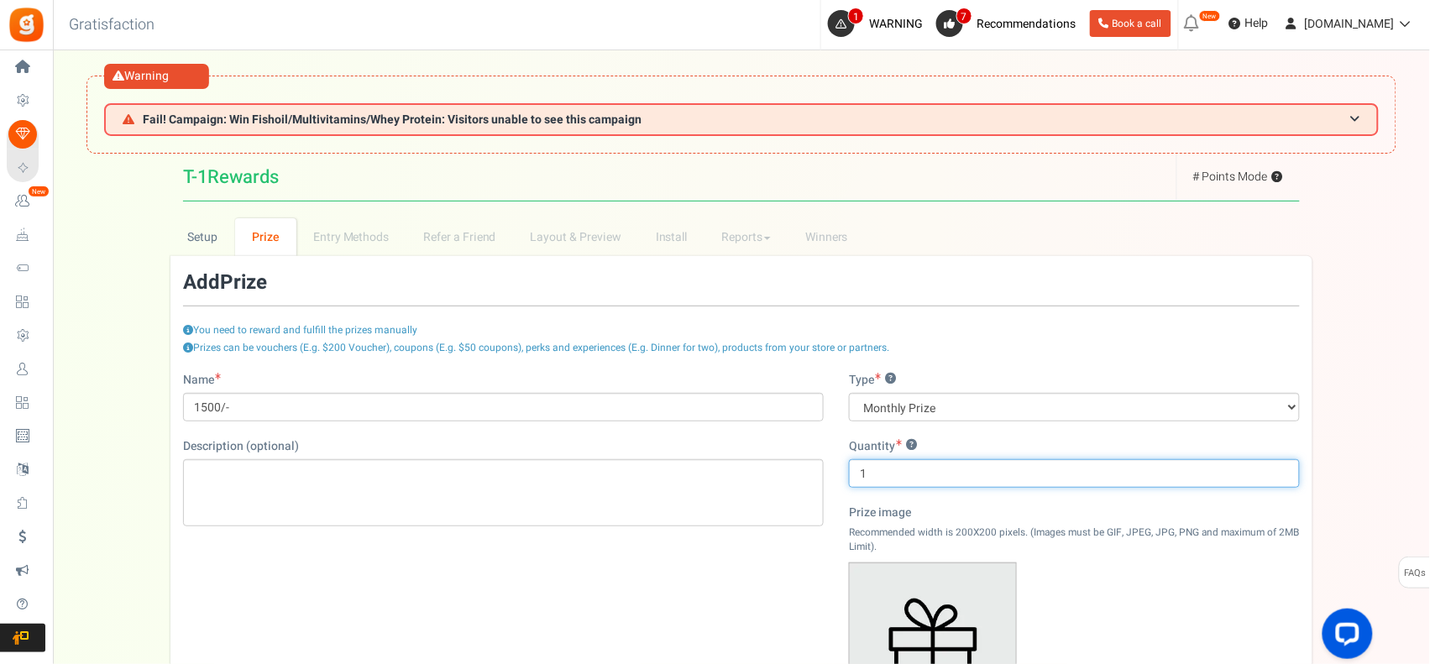
click at [900, 471] on input "1" at bounding box center [1074, 473] width 451 height 29
type input "10"
click at [665, 619] on div "Name 1500/- Description (optional) Type ? Grand Prize Daily Prize Weekly Prize …" at bounding box center [741, 607] width 1142 height 470
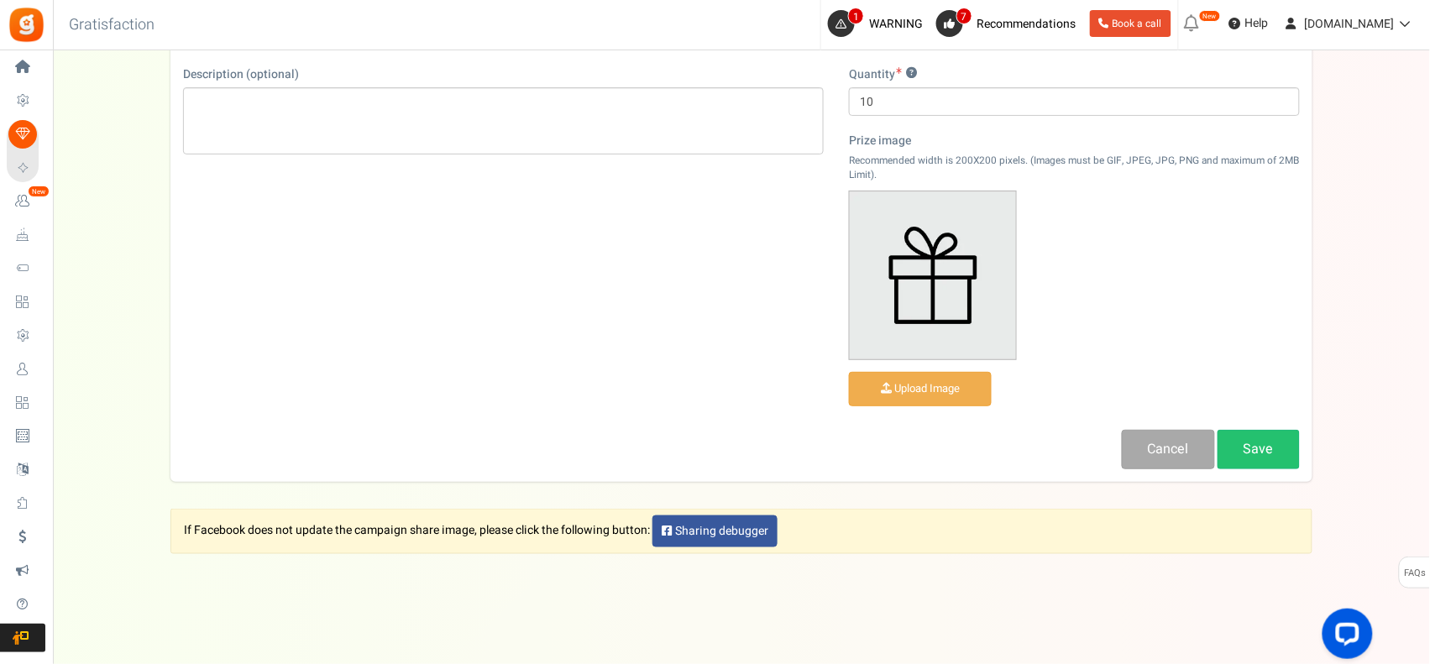
scroll to position [382, 0]
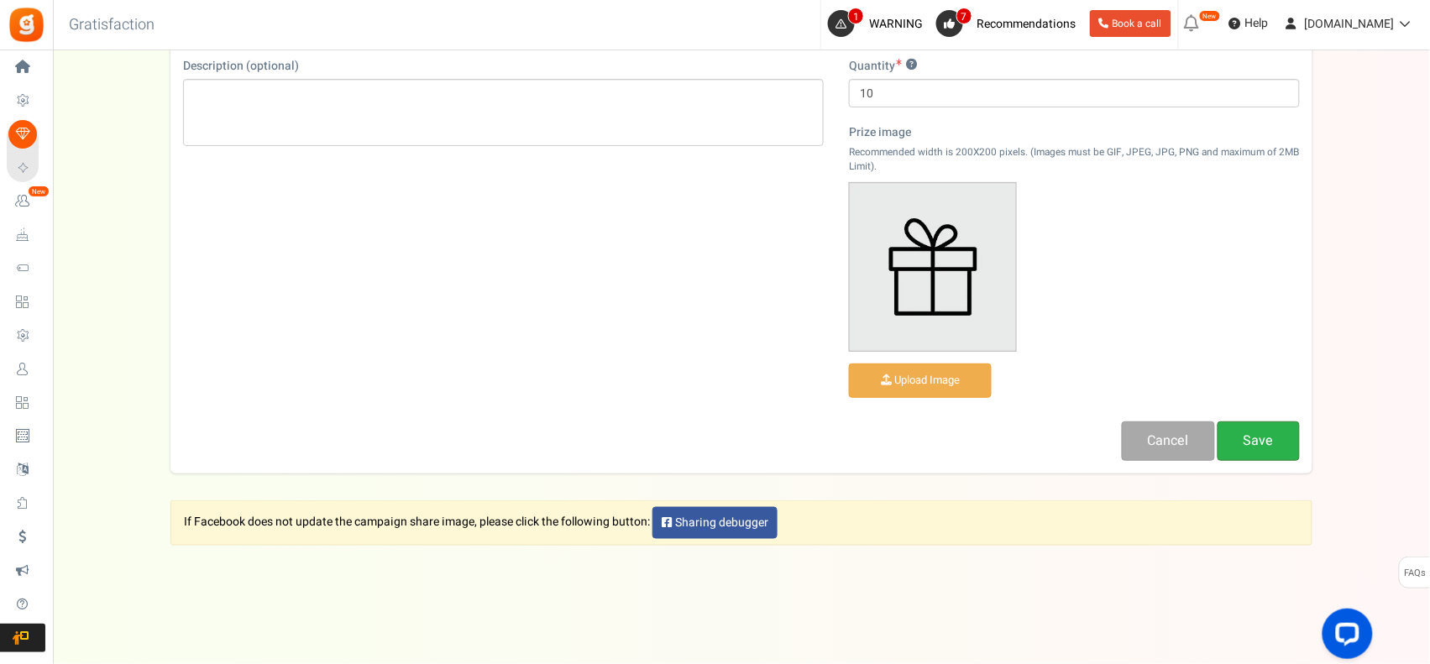
click at [1278, 426] on link "Save" at bounding box center [1259, 441] width 82 height 39
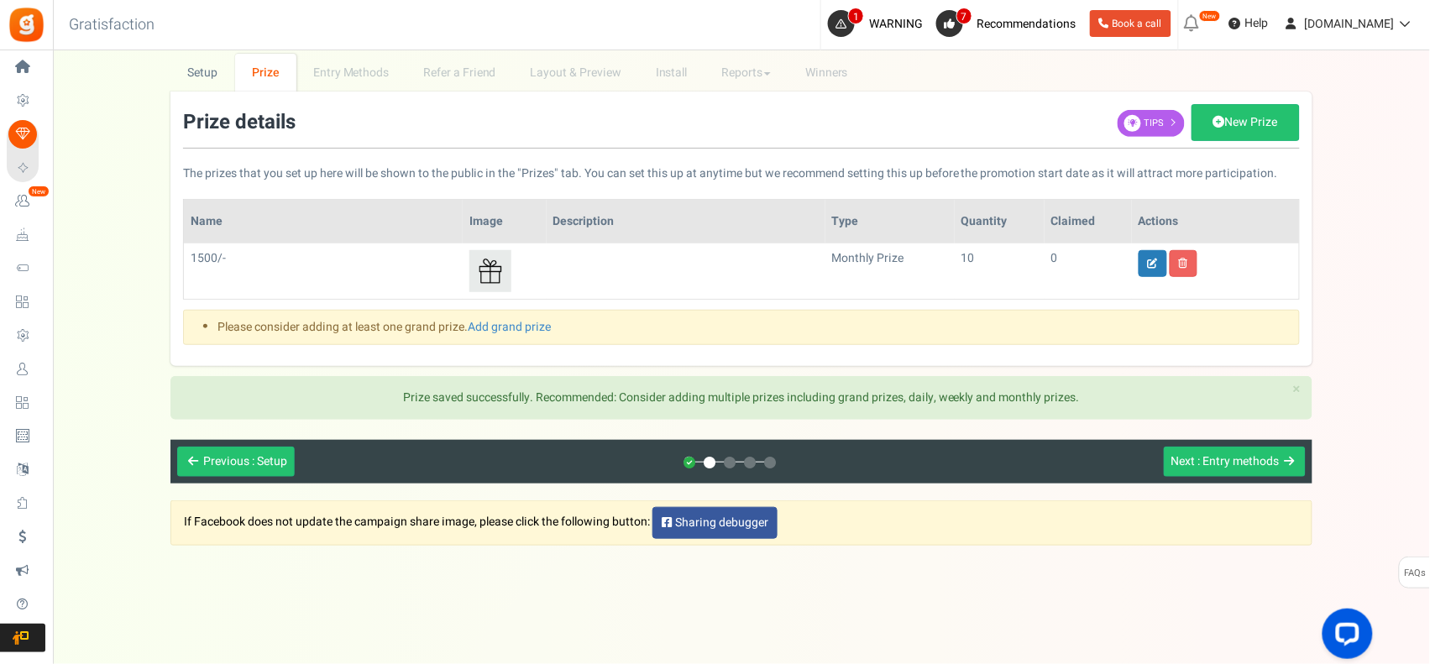
scroll to position [166, 0]
click at [1260, 113] on link "New Prize" at bounding box center [1246, 122] width 108 height 37
select select "grand"
type input "1"
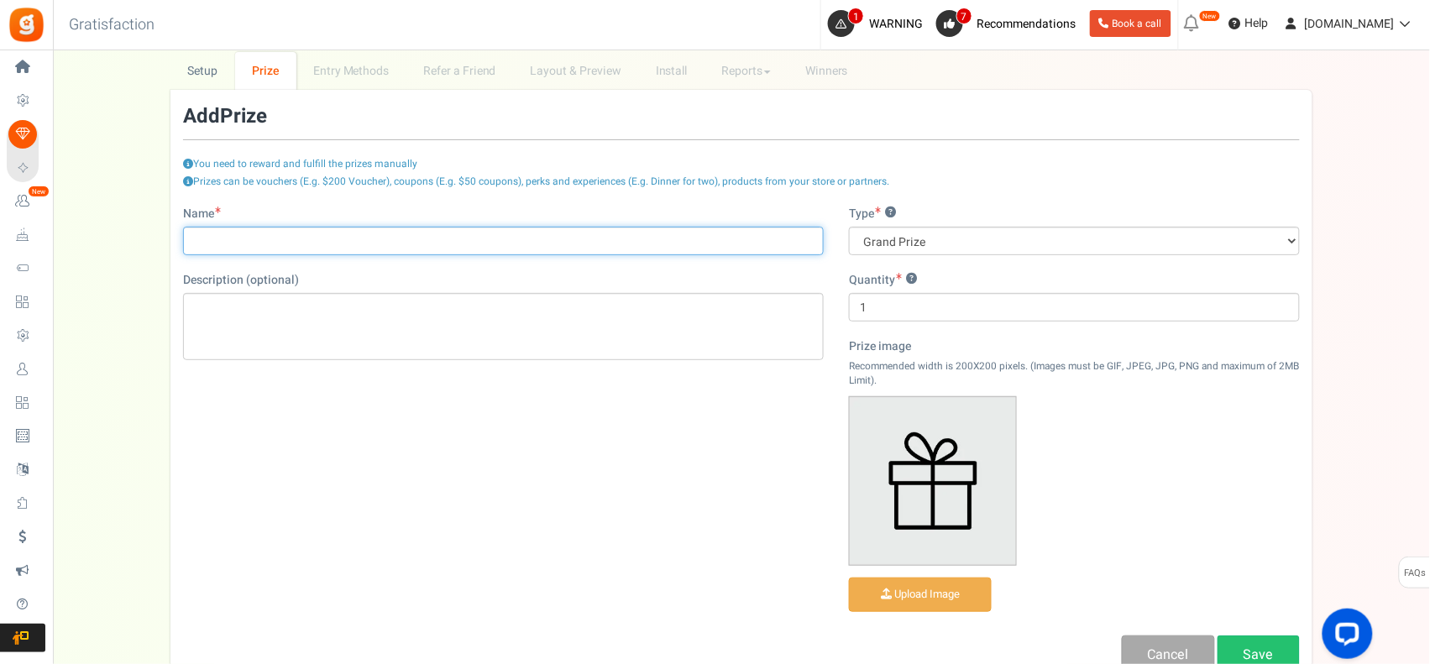
click at [371, 236] on input "Name" at bounding box center [503, 241] width 641 height 29
type input "2500/-"
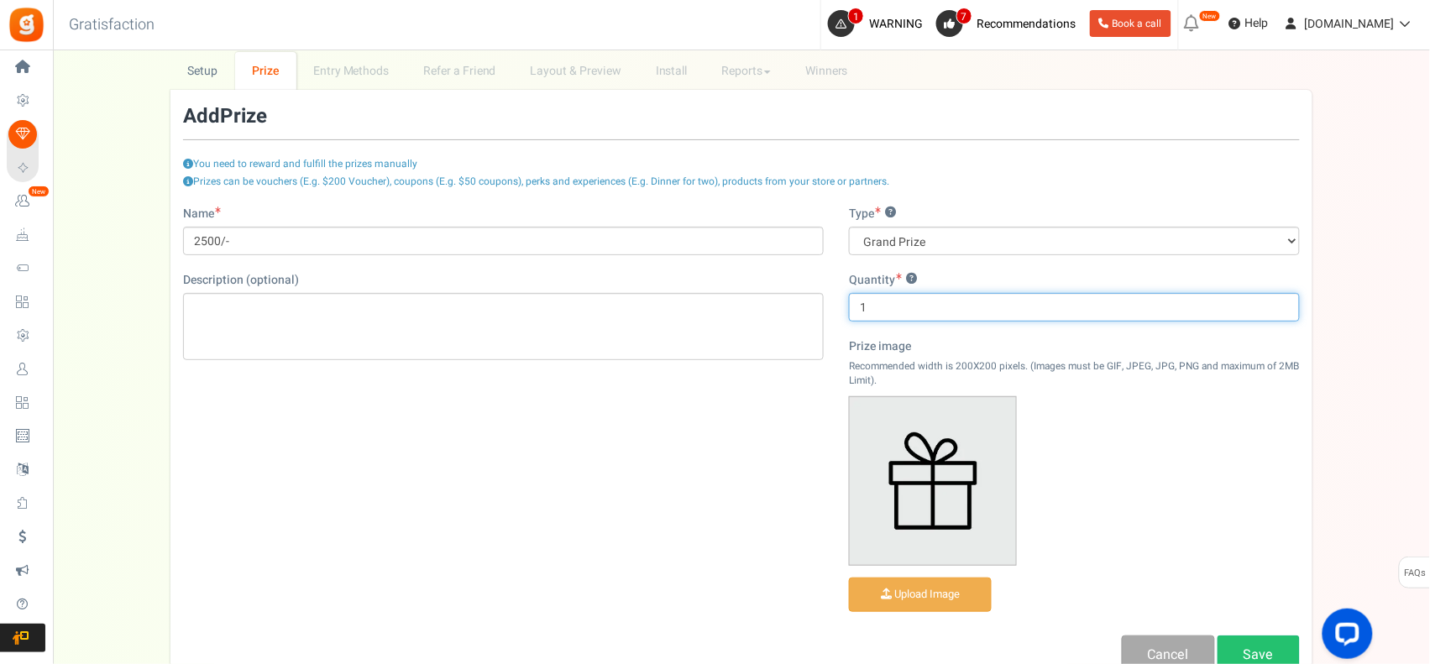
click at [904, 305] on input "1" at bounding box center [1074, 307] width 451 height 29
type input "10"
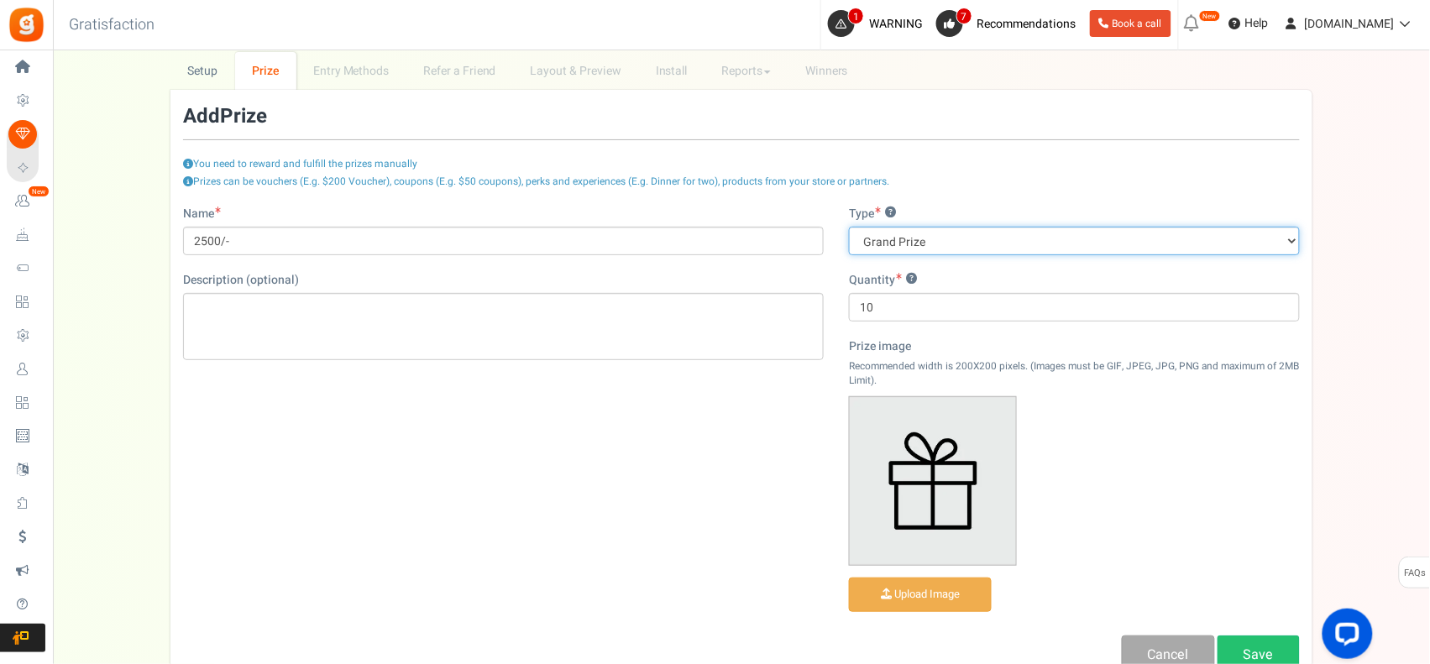
click at [938, 245] on select "Grand Prize Daily Prize Weekly Prize Monthly Prize" at bounding box center [1074, 241] width 451 height 29
select select "monthly"
click at [849, 227] on select "Grand Prize Daily Prize Weekly Prize Monthly Prize" at bounding box center [1074, 241] width 451 height 29
click at [556, 410] on div "Name 2500/- Description (optional) Type ? Grand Prize Daily Prize Weekly Prize …" at bounding box center [741, 441] width 1142 height 470
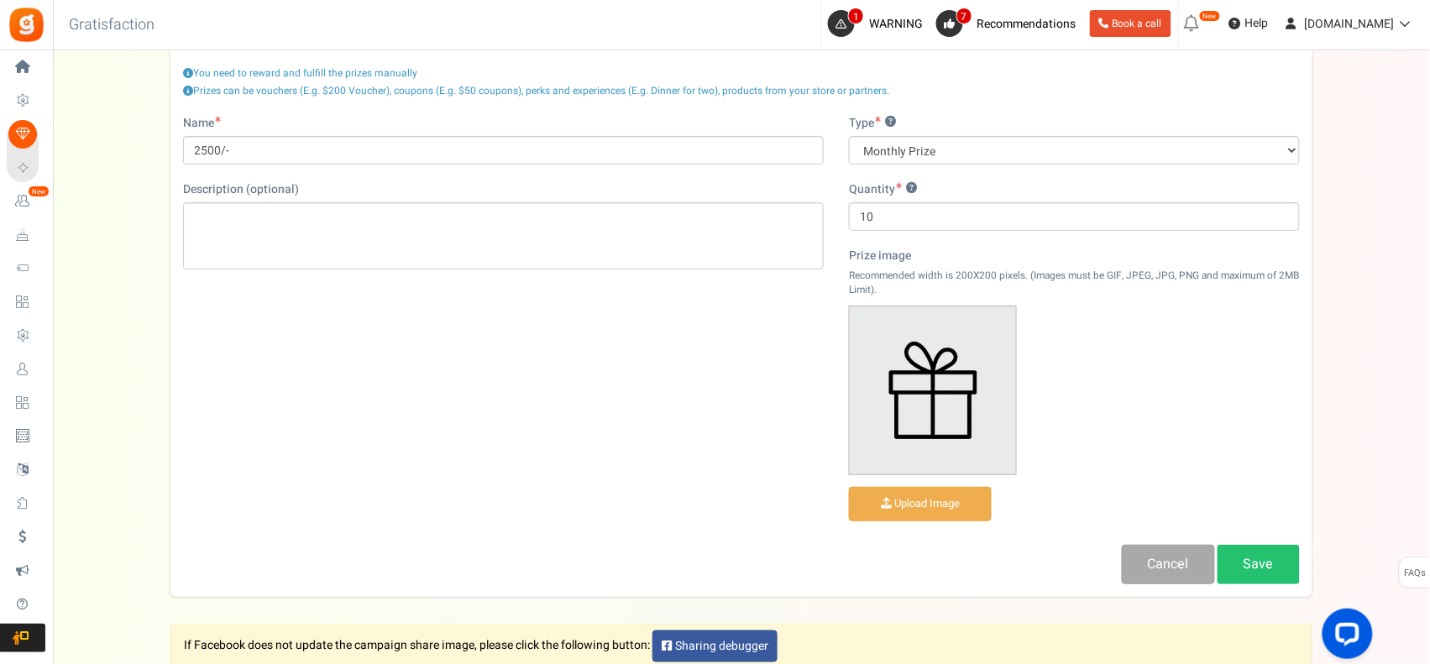
scroll to position [382, 0]
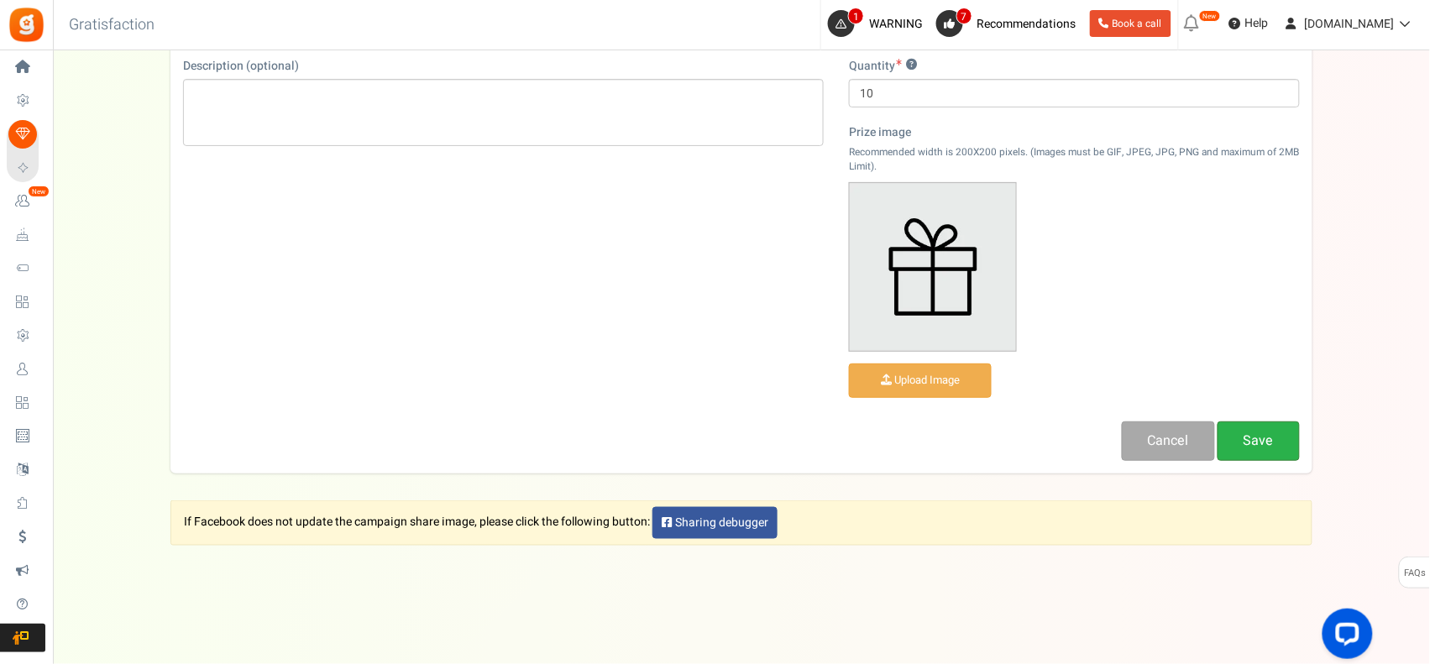
click at [1265, 433] on link "Save" at bounding box center [1259, 441] width 82 height 39
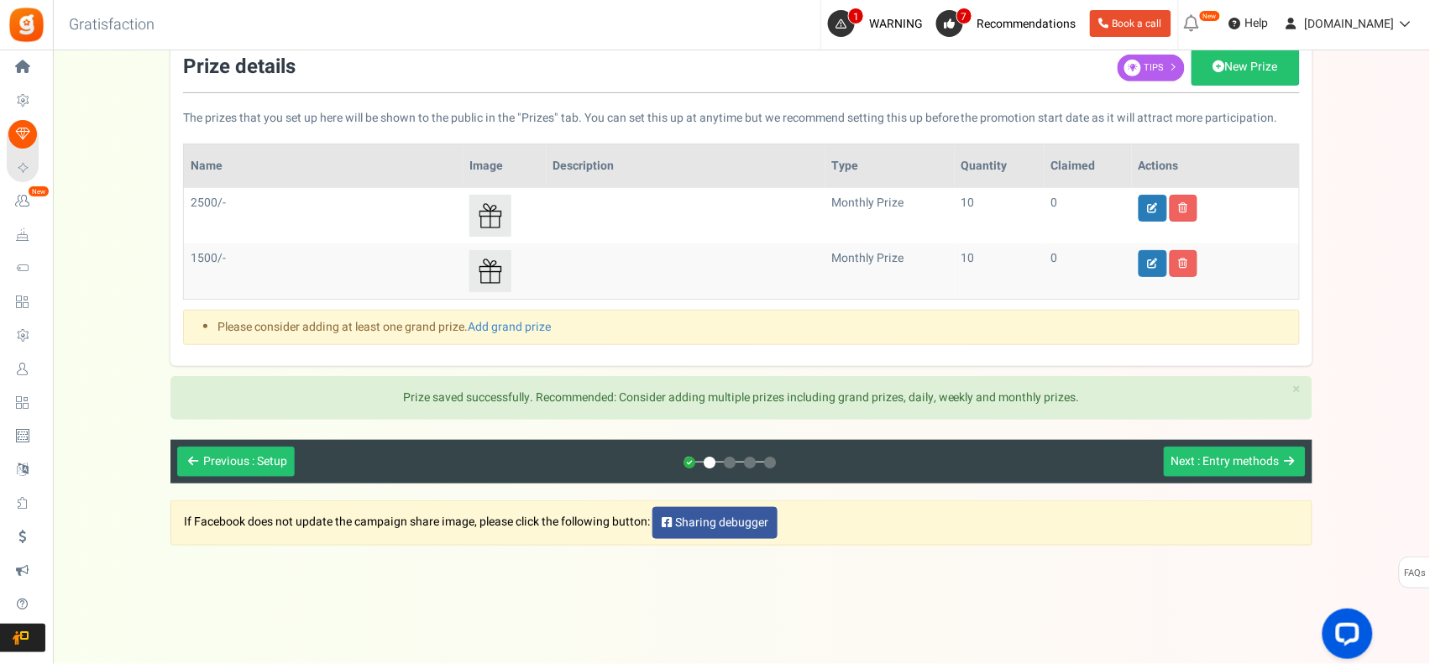
scroll to position [223, 0]
click at [1247, 59] on link "New Prize" at bounding box center [1246, 67] width 108 height 37
select select "grand"
type input "1"
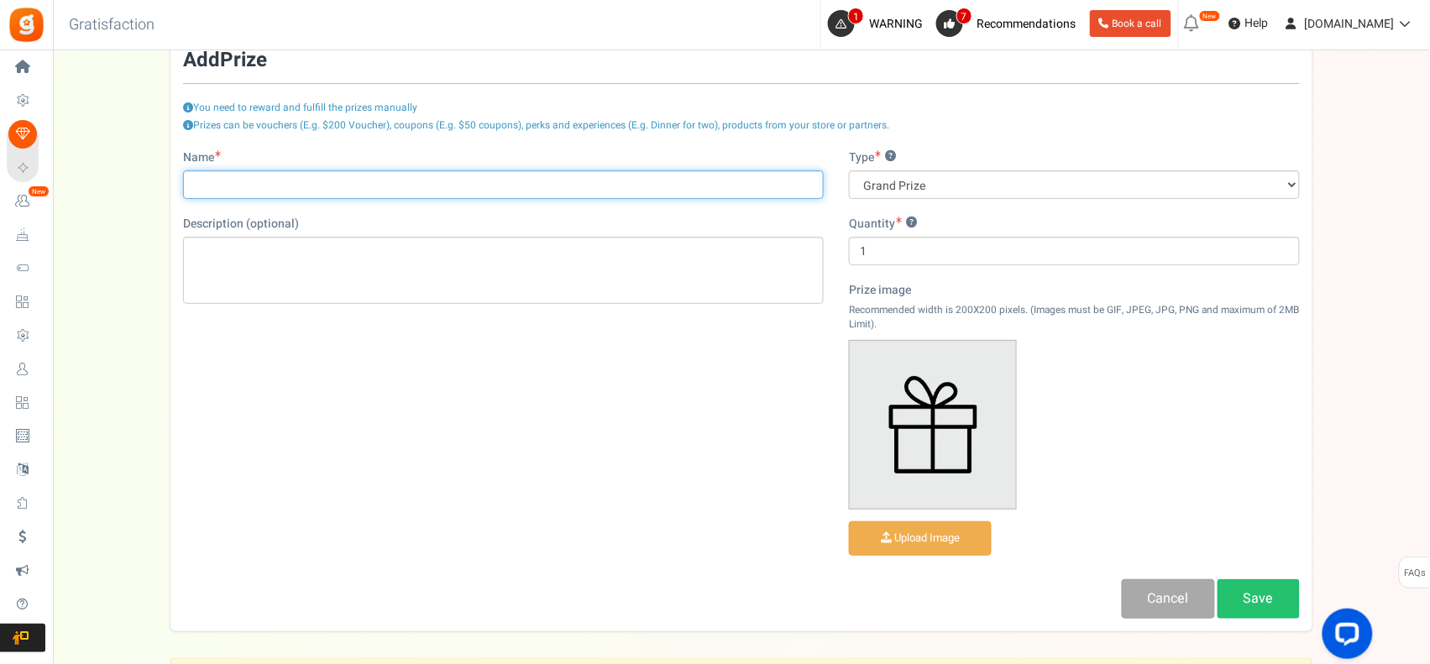
click at [460, 189] on input "Name" at bounding box center [503, 184] width 641 height 29
type input "1200/-"
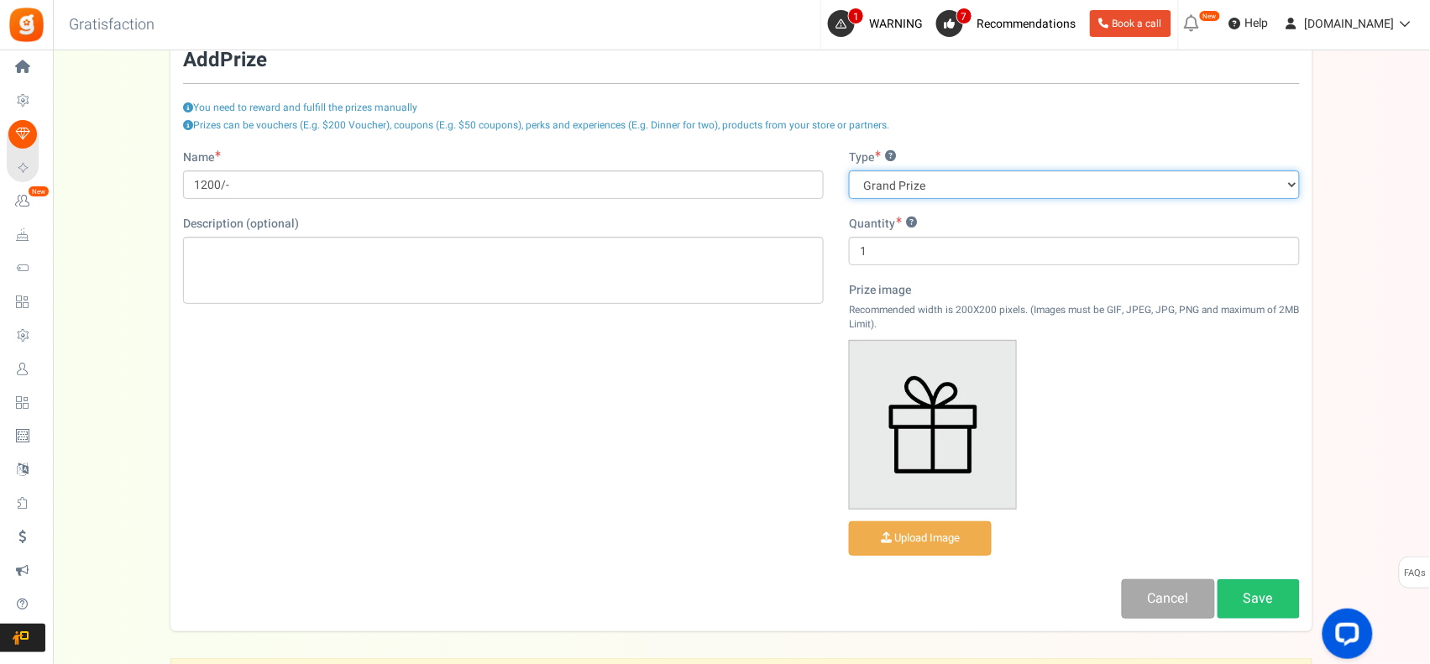
click at [921, 190] on select "Grand Prize Daily Prize Weekly Prize Monthly Prize" at bounding box center [1074, 184] width 451 height 29
select select "monthly"
click at [849, 170] on select "Grand Prize Daily Prize Weekly Prize Monthly Prize" at bounding box center [1074, 184] width 451 height 29
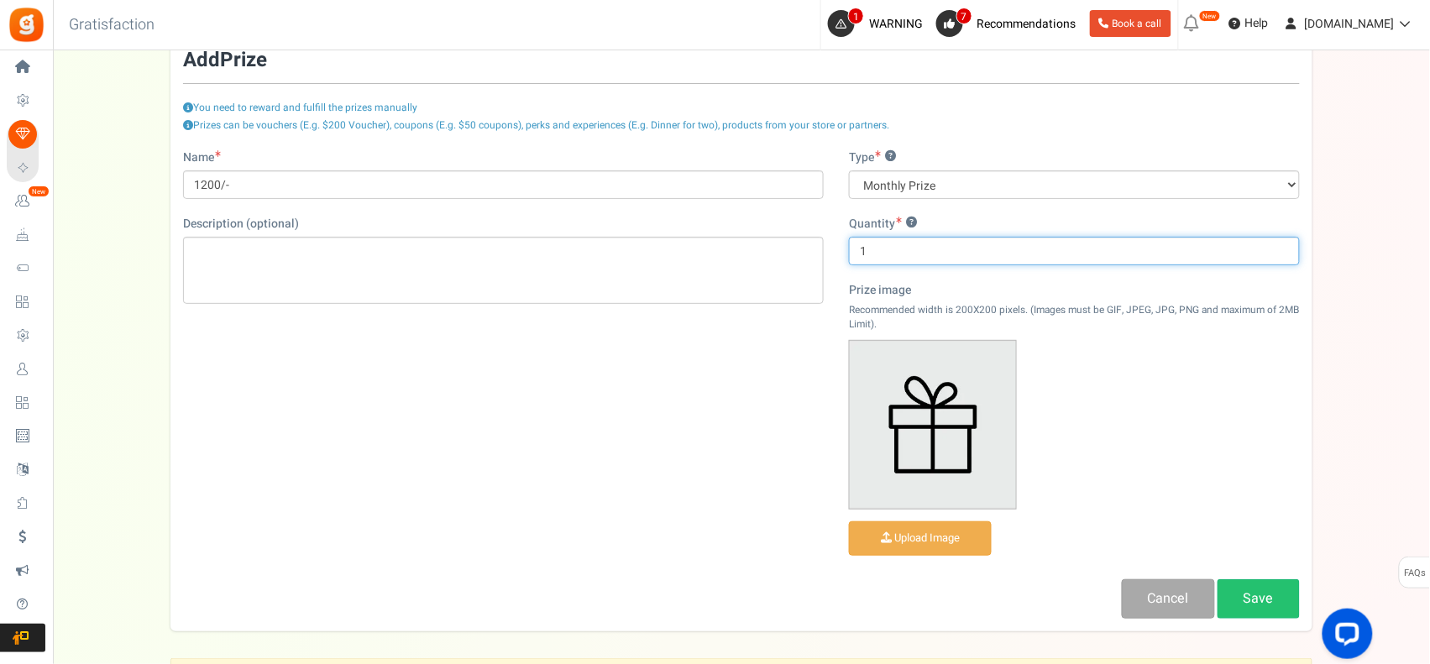
drag, startPoint x: 884, startPoint y: 252, endPoint x: 795, endPoint y: 252, distance: 88.2
click at [795, 252] on div "Name 1200/- Description (optional) Type ? Grand Prize Daily Prize Weekly Prize …" at bounding box center [741, 385] width 1142 height 470
type input "10"
click at [749, 489] on div "Name 1200/- Description (optional) Type ? Grand Prize Daily Prize Weekly Prize …" at bounding box center [741, 385] width 1142 height 470
click at [1262, 590] on link "Save" at bounding box center [1259, 599] width 82 height 39
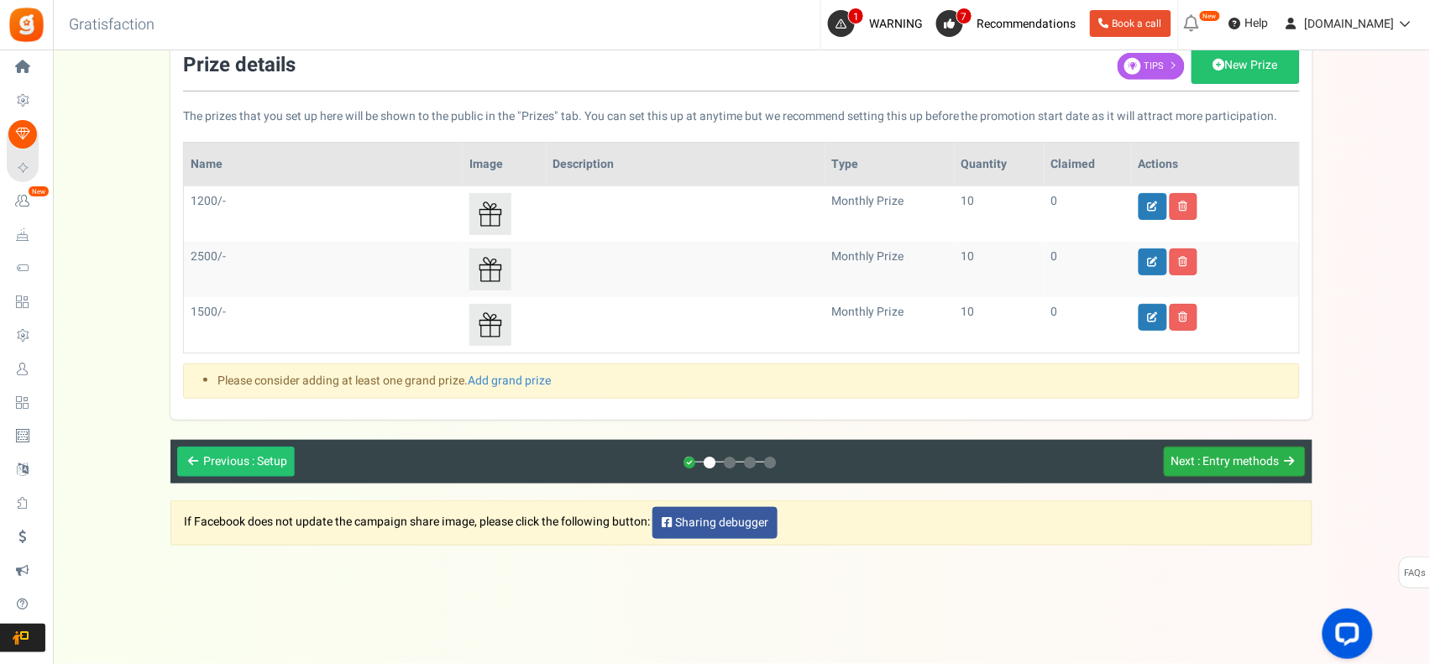
scroll to position [223, 0]
click at [1256, 458] on span ": Entry methods" at bounding box center [1239, 462] width 81 height 18
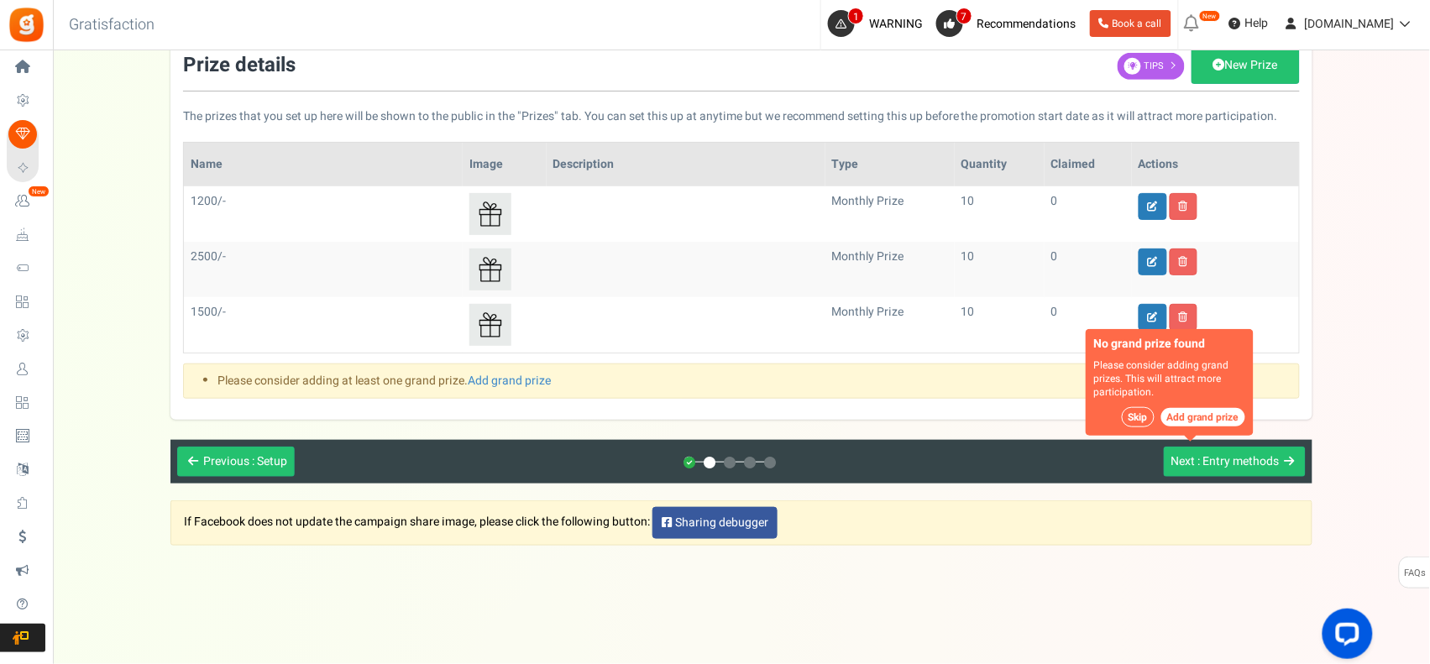
click at [1132, 417] on button "Skip" at bounding box center [1138, 417] width 33 height 20
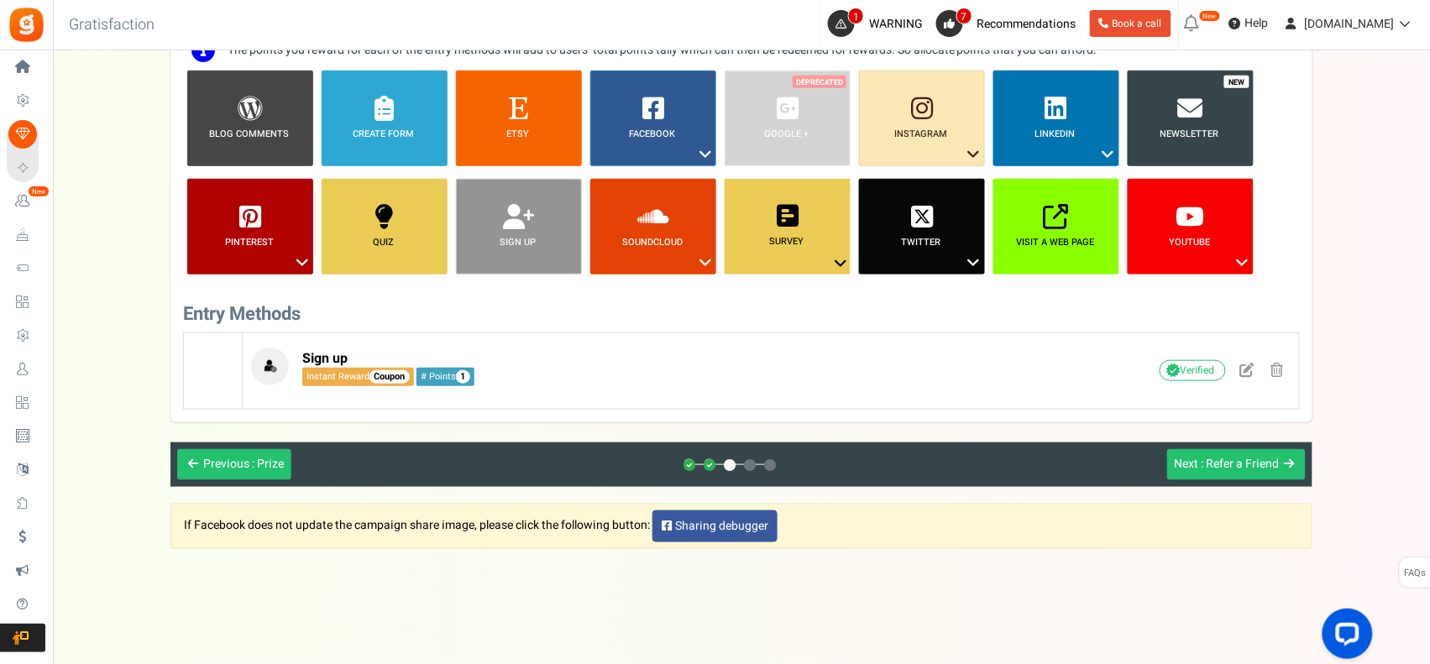
scroll to position [294, 0]
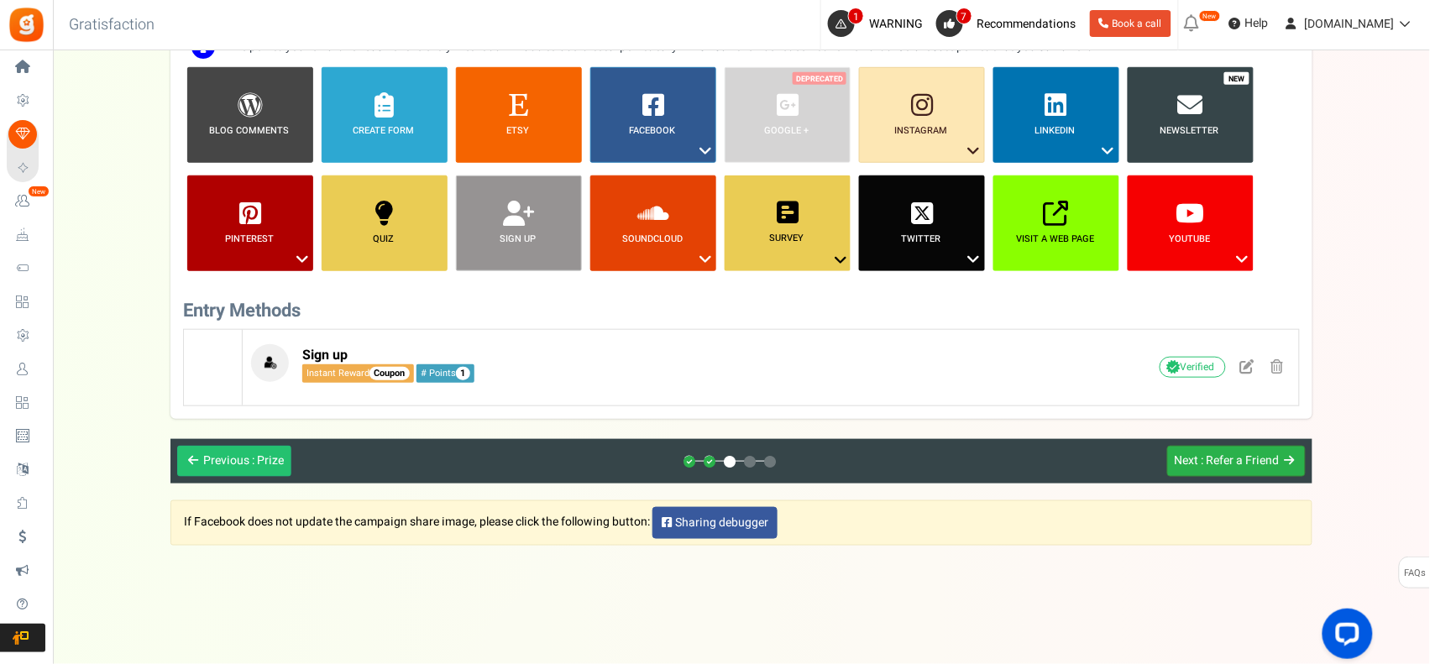
click at [1265, 462] on span ": Refer a Friend" at bounding box center [1241, 461] width 78 height 18
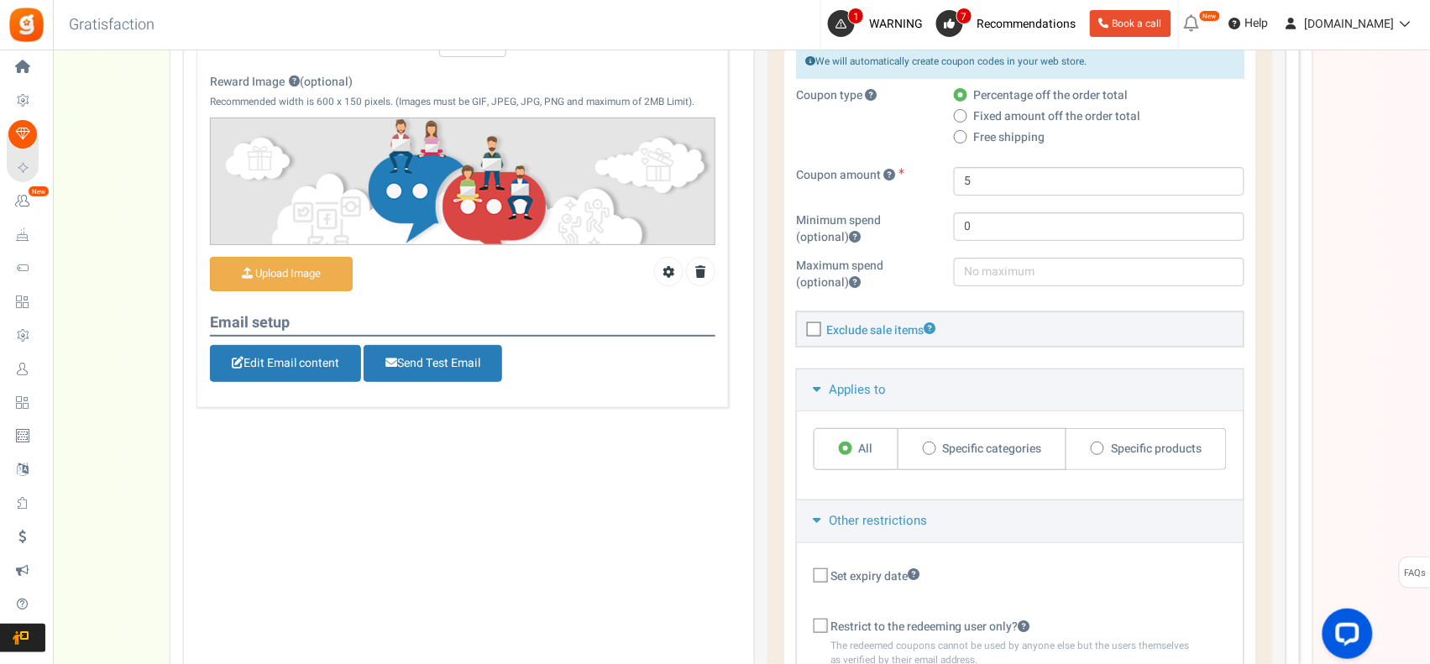
scroll to position [0, 0]
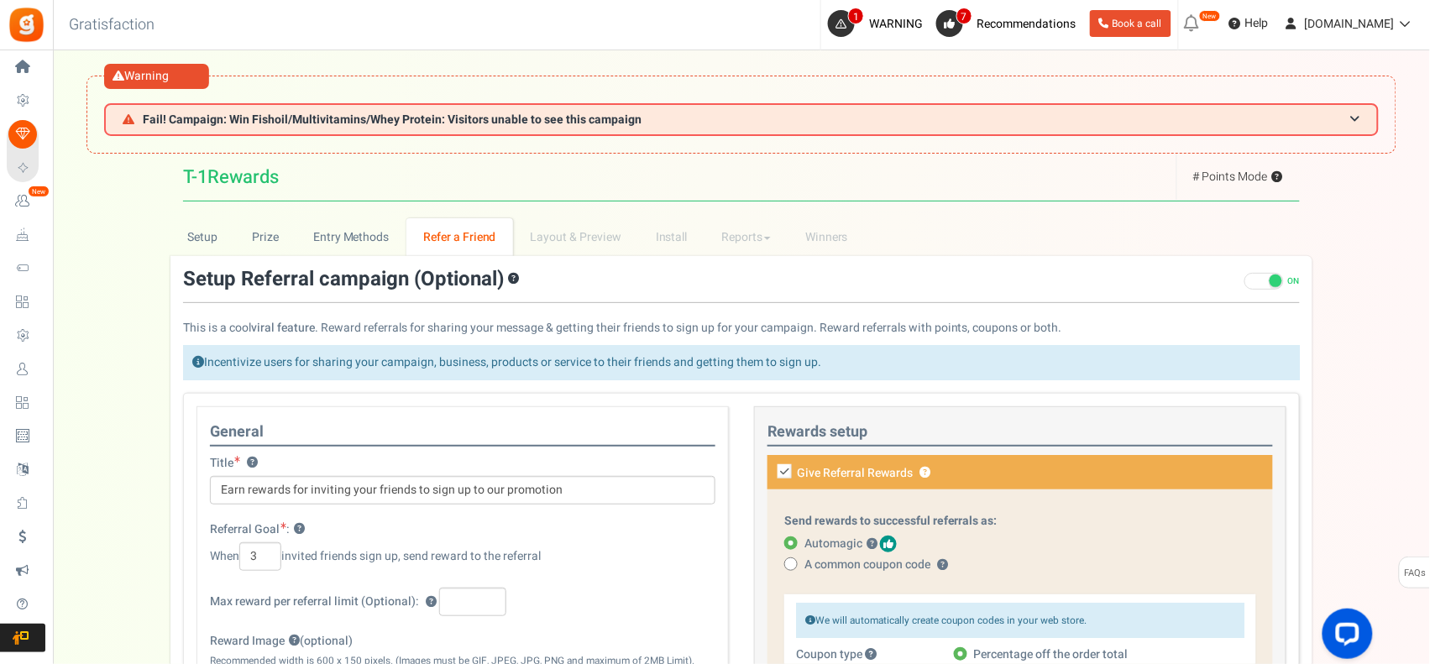
click at [785, 479] on input "Give Referral Rewards ? Coupon over" at bounding box center [1014, 483] width 506 height 29
checkbox input "false"
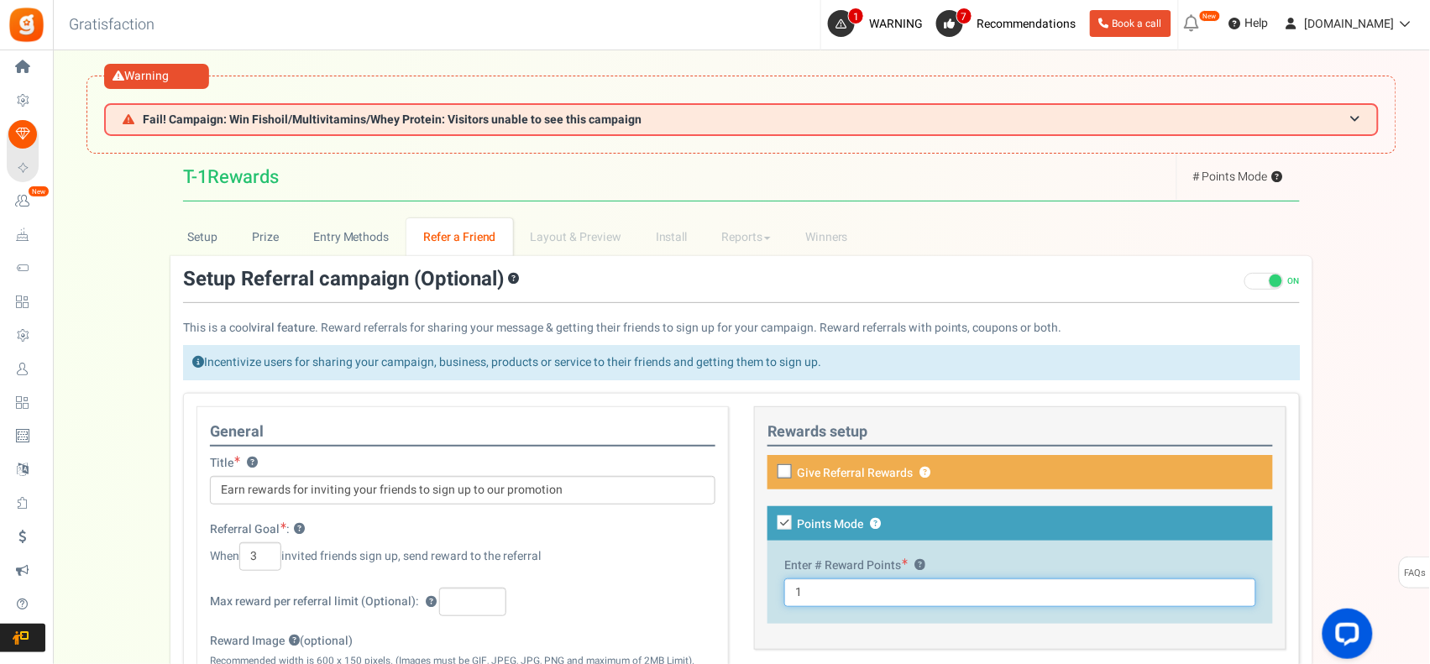
click at [888, 592] on input "1" at bounding box center [1020, 593] width 472 height 29
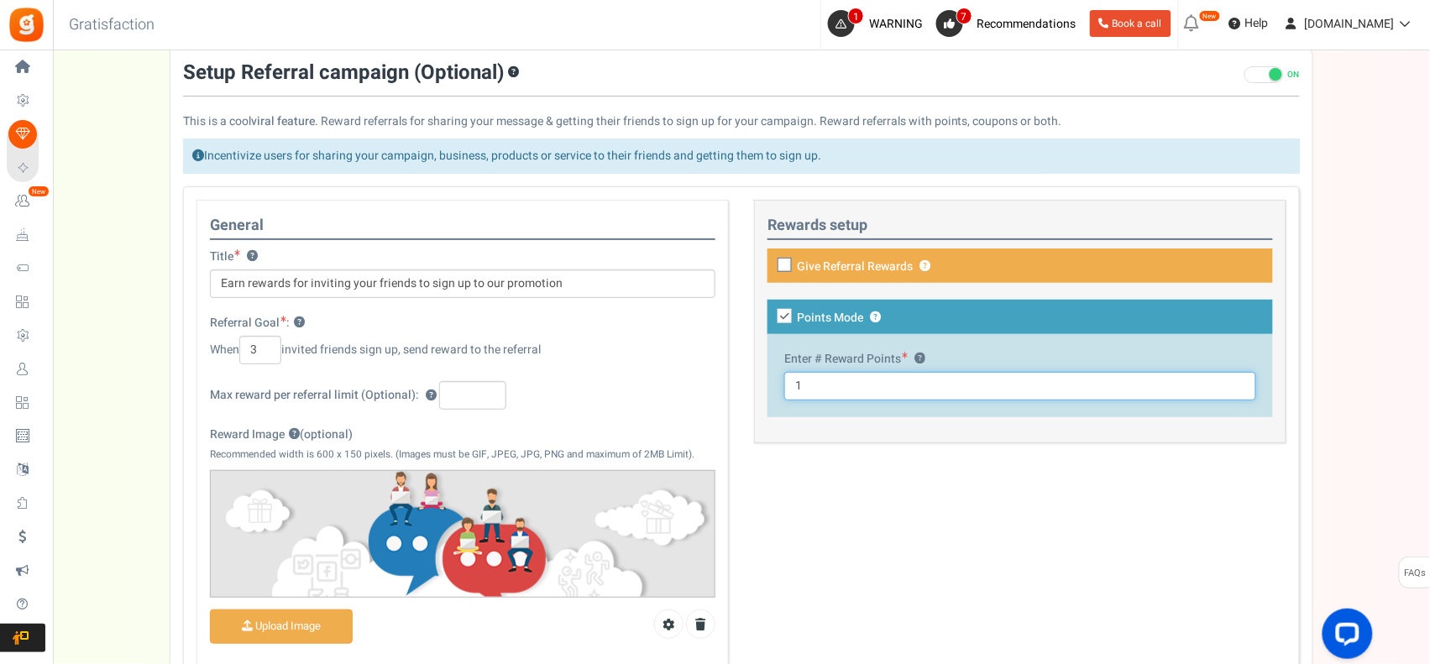
scroll to position [139, 0]
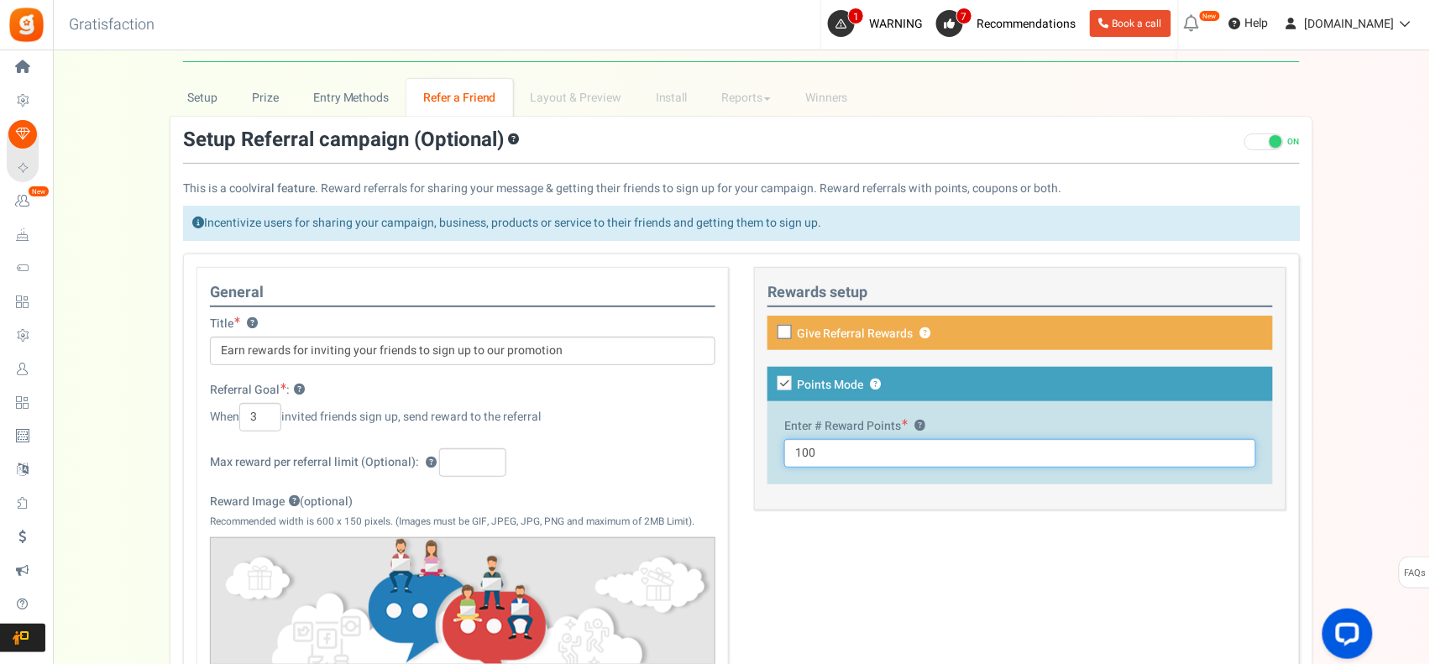
type input "100"
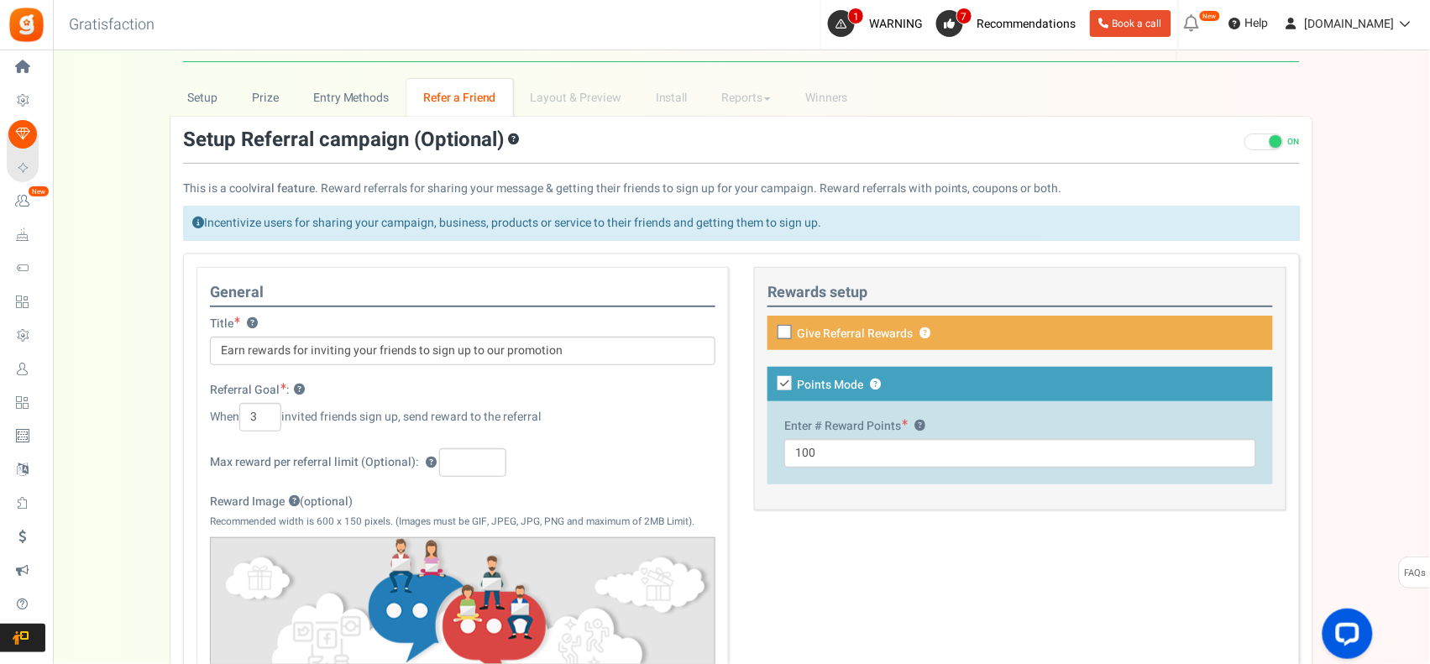
click at [894, 530] on div "General Title ? Earn rewards for inviting your friends to sign up to our promot…" at bounding box center [741, 557] width 1117 height 606
click at [779, 380] on icon at bounding box center [785, 383] width 14 height 14
click at [779, 380] on input "Points Mode ?" at bounding box center [1014, 394] width 506 height 29
checkbox input "false"
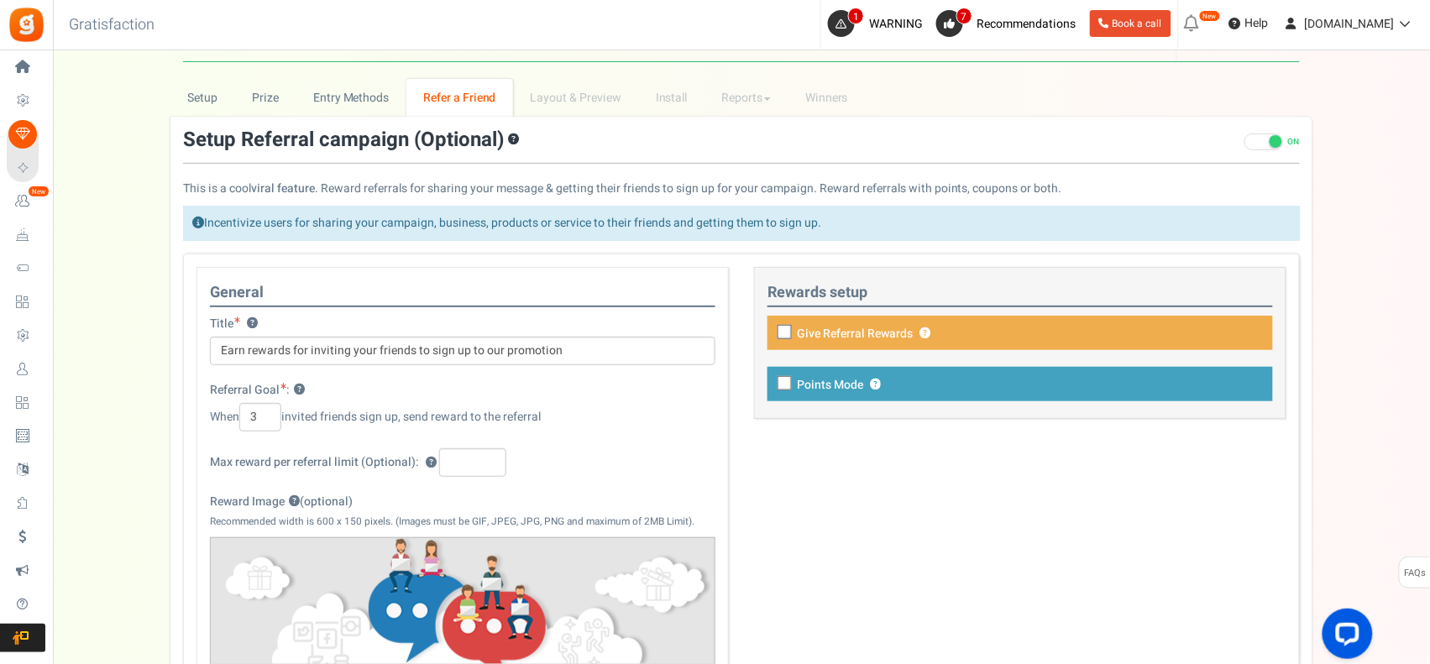
click at [785, 333] on icon at bounding box center [785, 333] width 11 height 11
click at [785, 333] on input "Give Referral Rewards ? Coupon over" at bounding box center [1014, 343] width 506 height 29
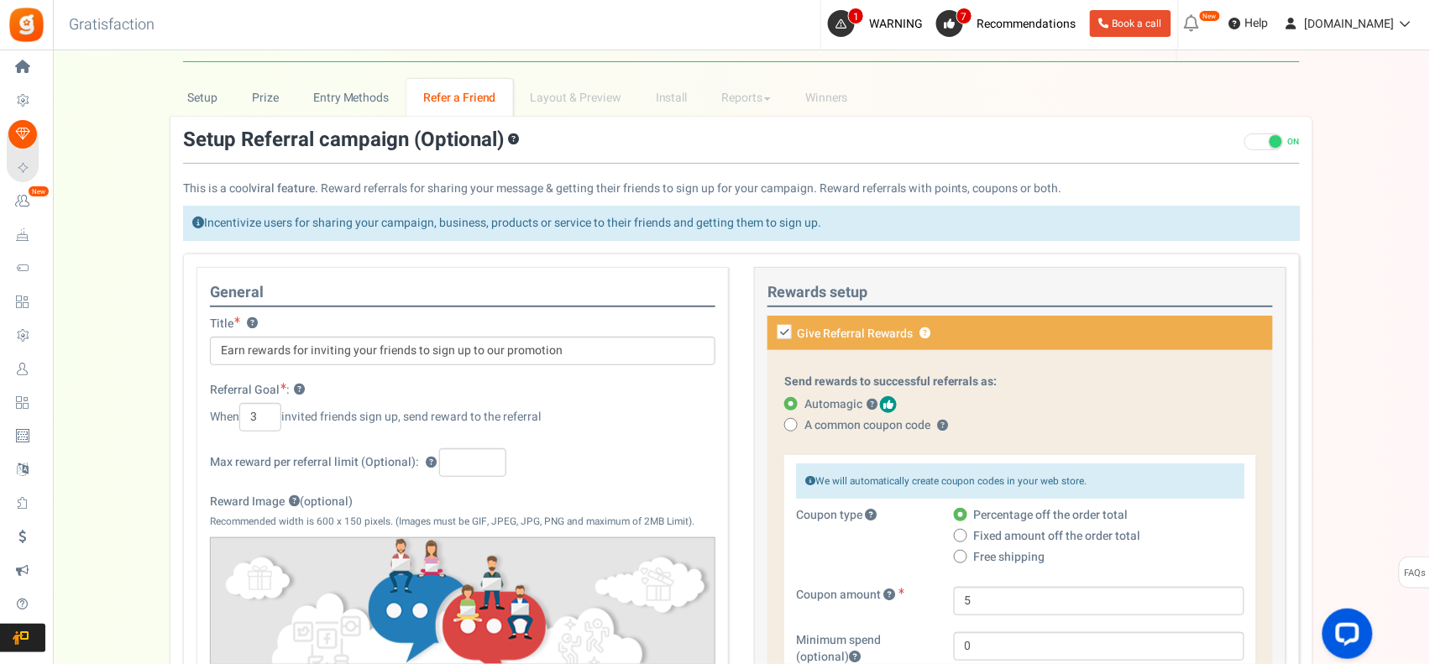
click at [782, 329] on icon at bounding box center [785, 332] width 14 height 14
click at [782, 329] on input "Give Referral Rewards ? Coupon over" at bounding box center [1014, 343] width 506 height 29
checkbox input "false"
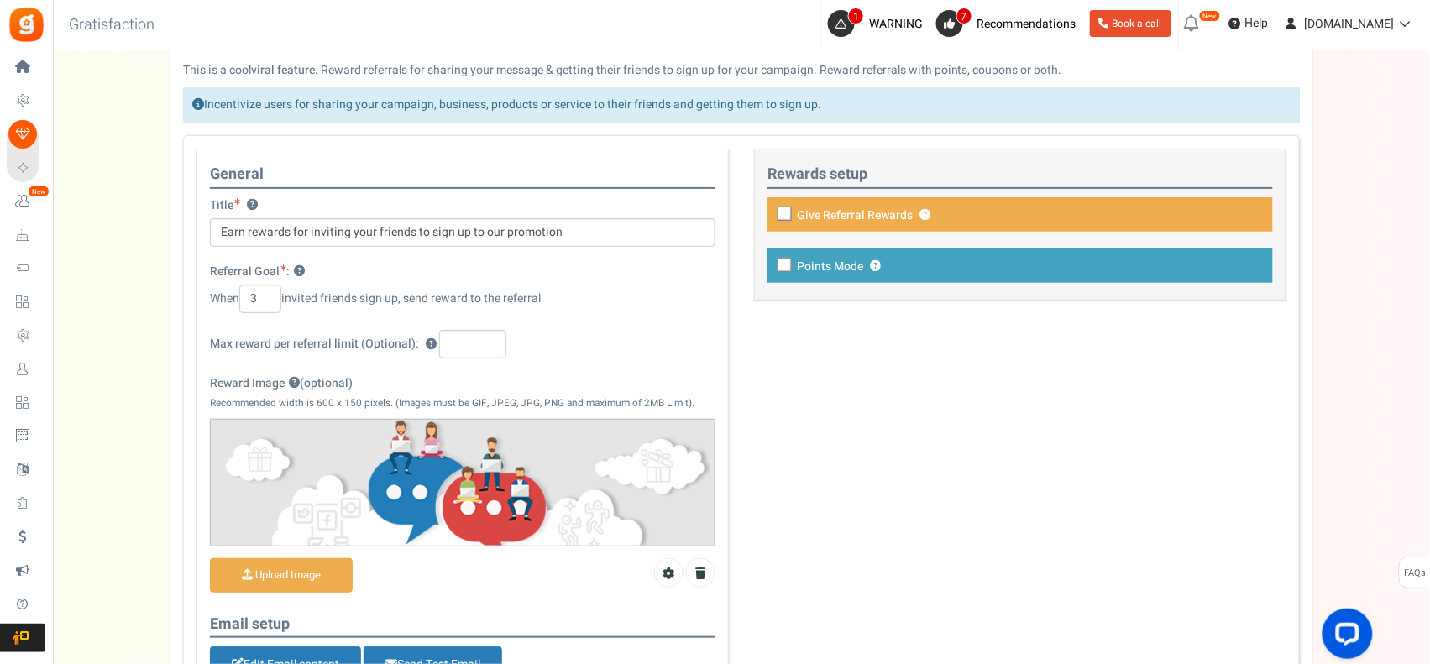
scroll to position [420, 0]
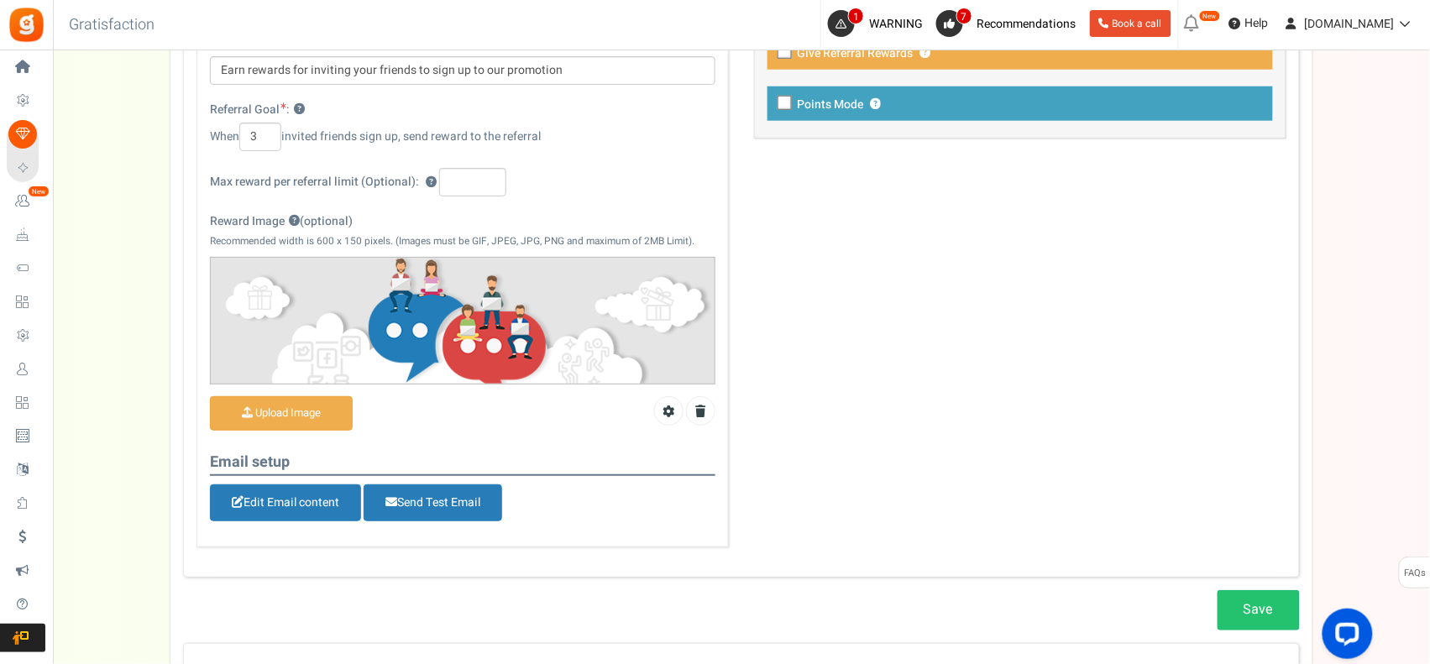
click at [780, 105] on icon at bounding box center [785, 104] width 11 height 11
click at [779, 105] on input "Points Mode ?" at bounding box center [1014, 114] width 506 height 29
checkbox input "true"
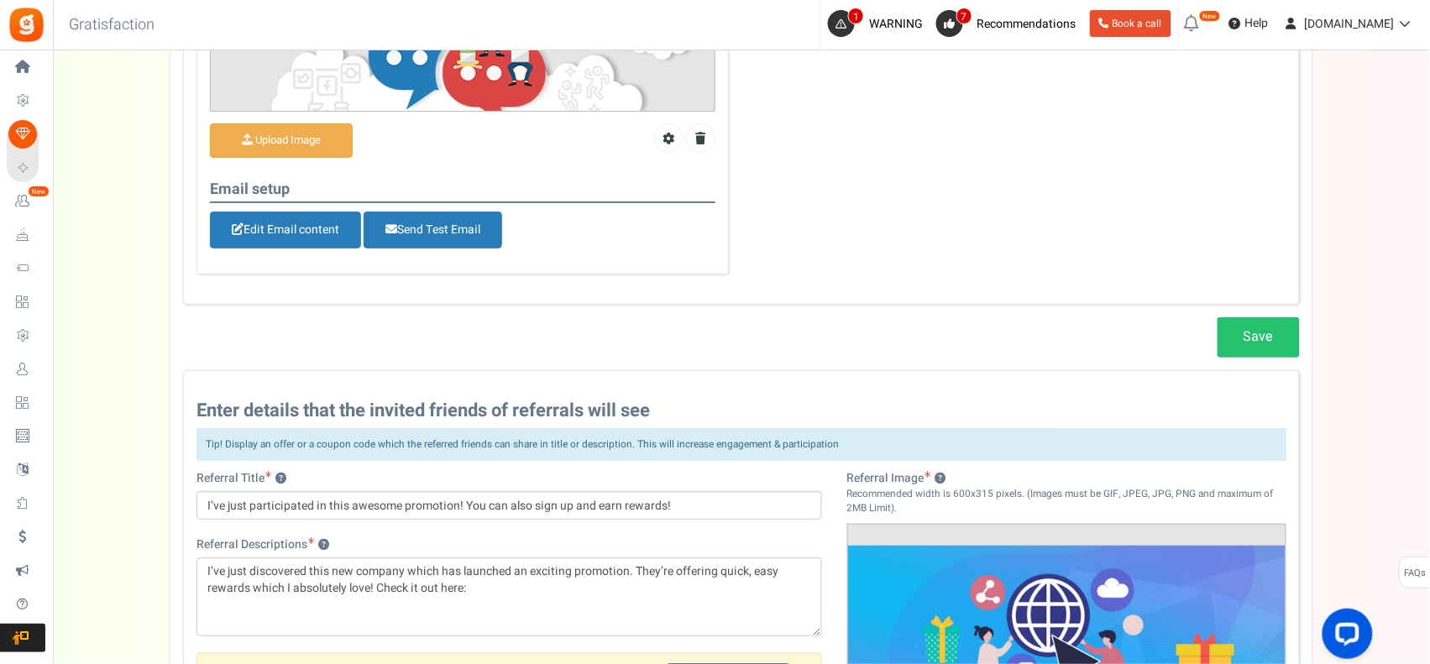
scroll to position [840, 0]
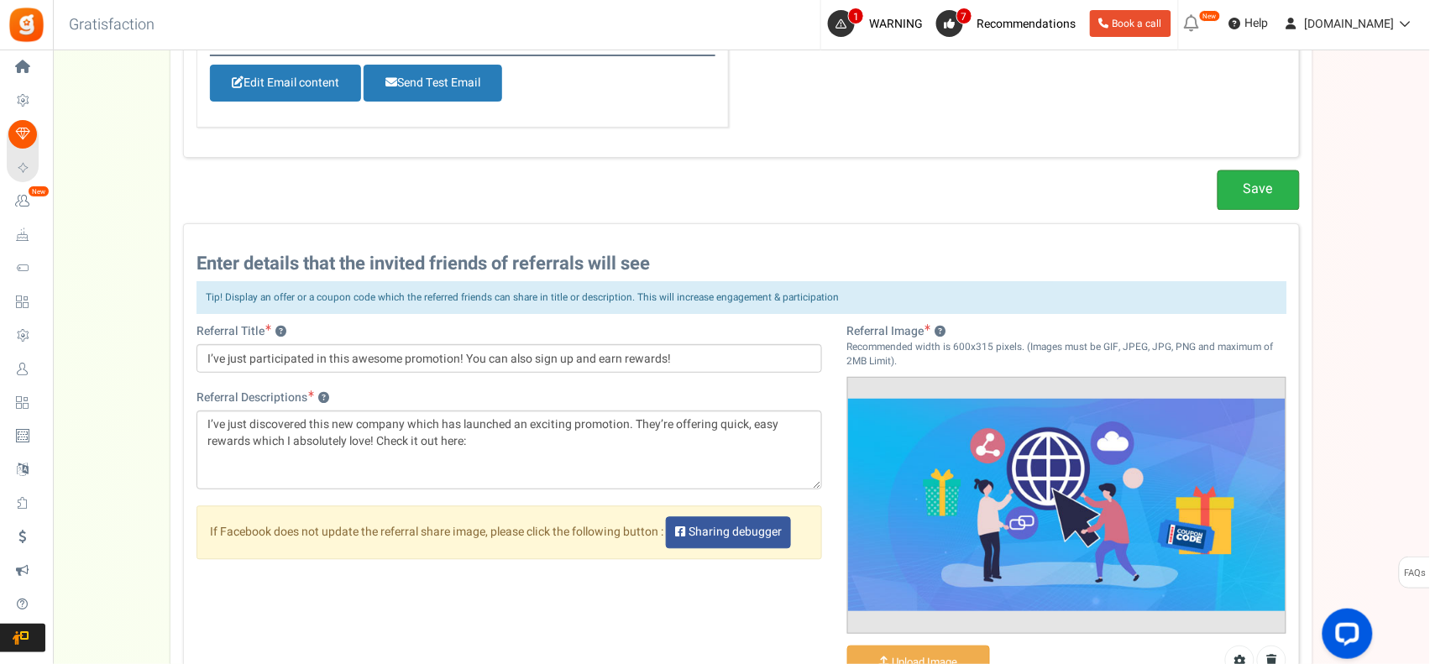
click at [1245, 191] on link "Save" at bounding box center [1259, 189] width 82 height 39
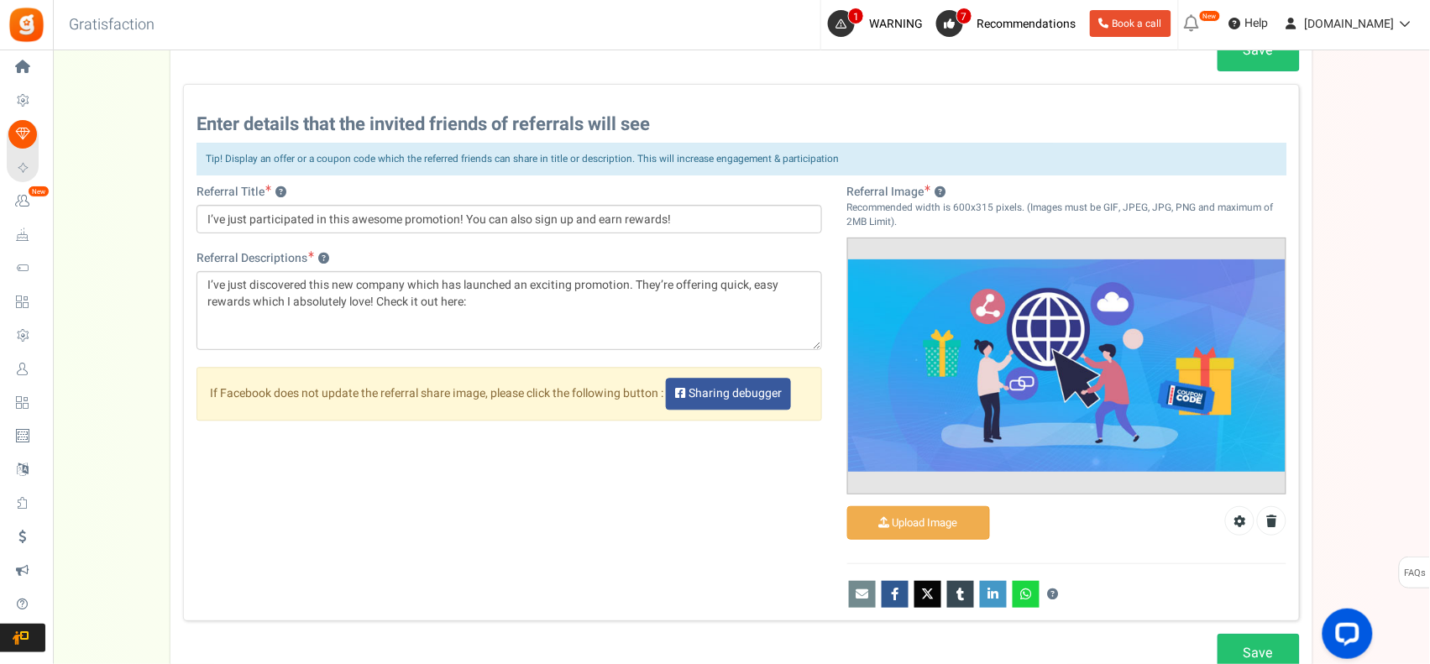
scroll to position [1250, 0]
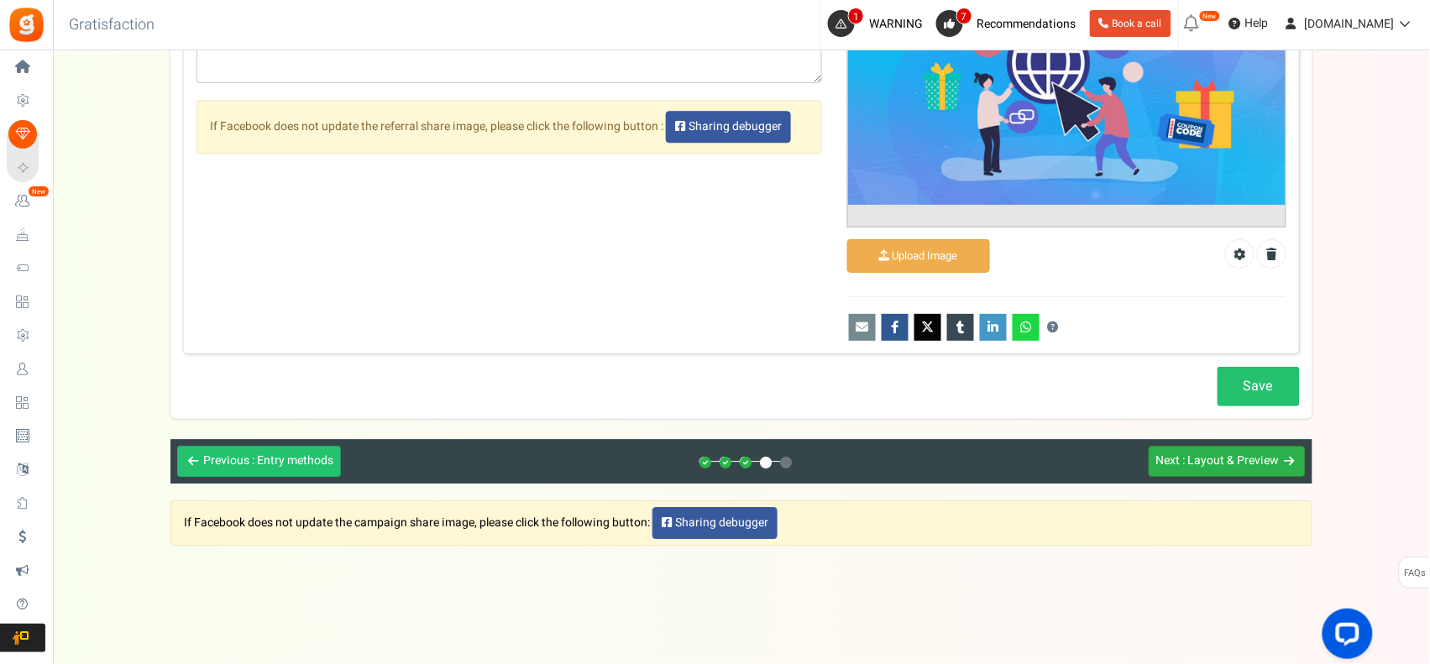
click at [1235, 455] on span ": Layout & Preview" at bounding box center [1231, 461] width 97 height 18
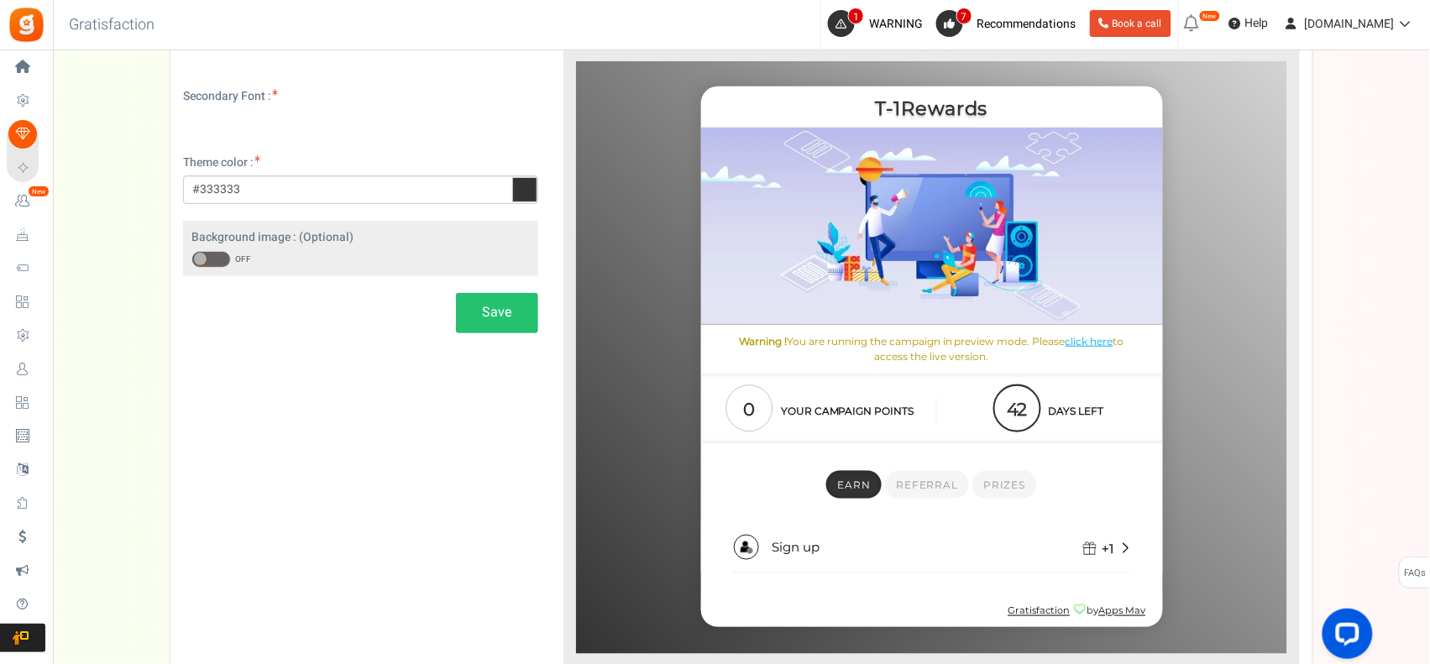
scroll to position [0, 0]
click at [927, 485] on span "Referral" at bounding box center [927, 484] width 61 height 13
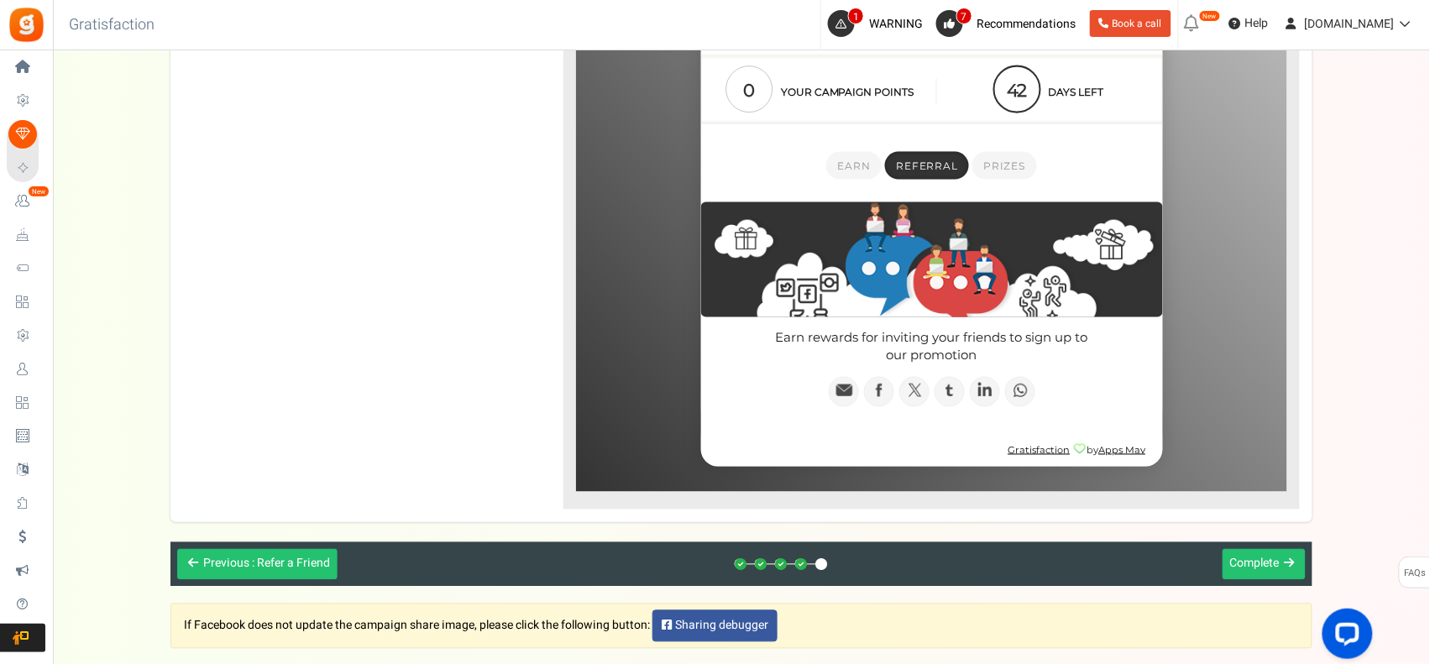
scroll to position [438, 0]
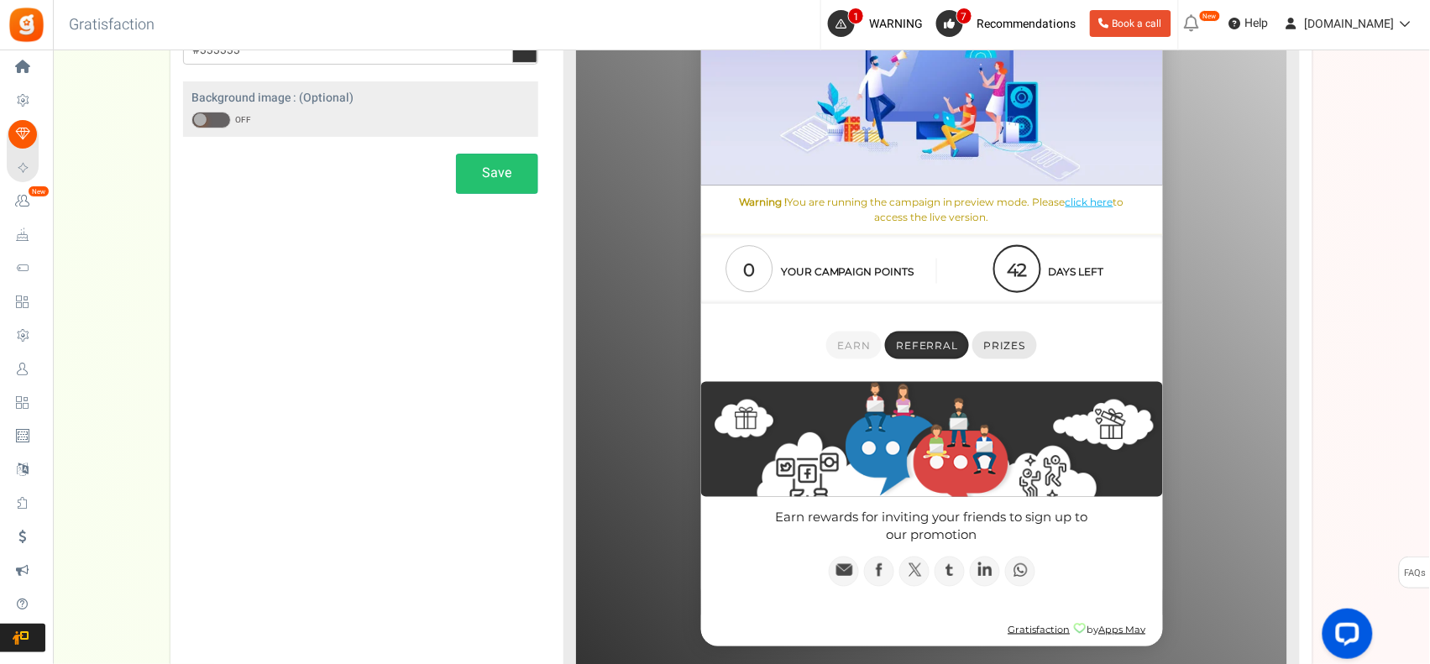
click at [1015, 349] on span "Prizes" at bounding box center [1005, 346] width 42 height 13
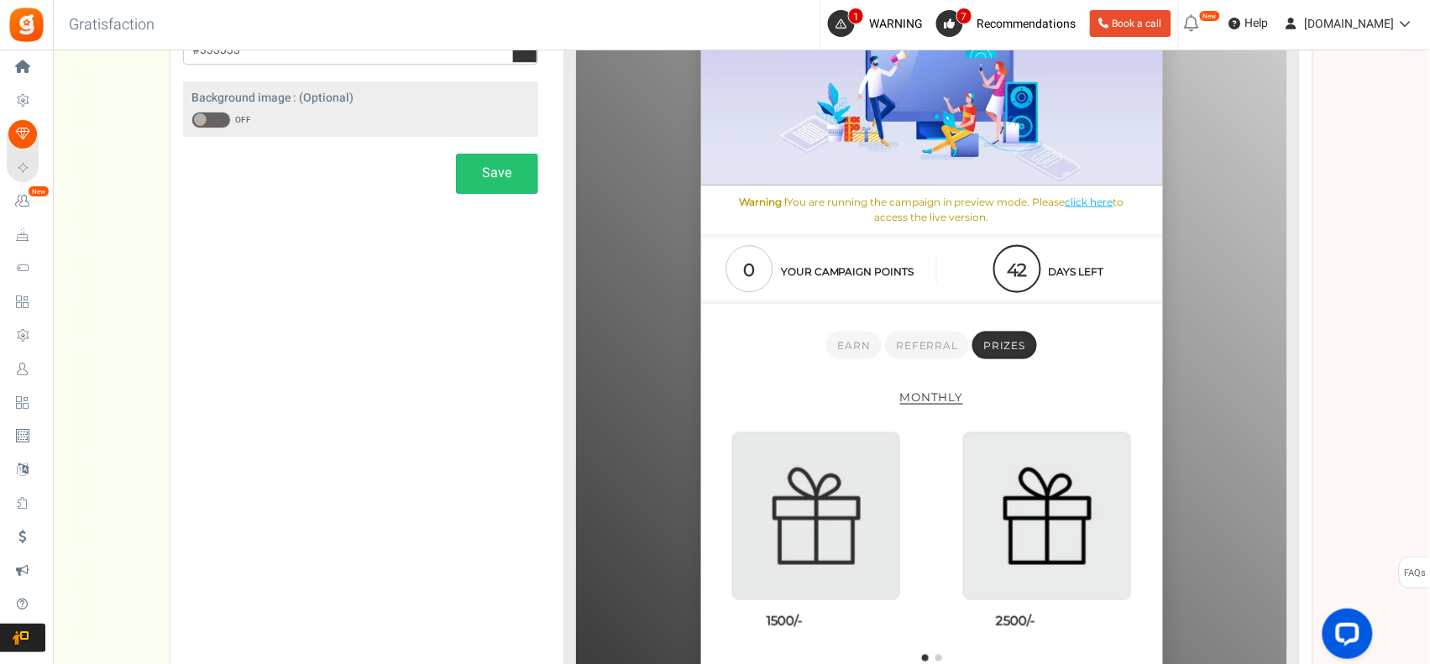
scroll to position [439, 0]
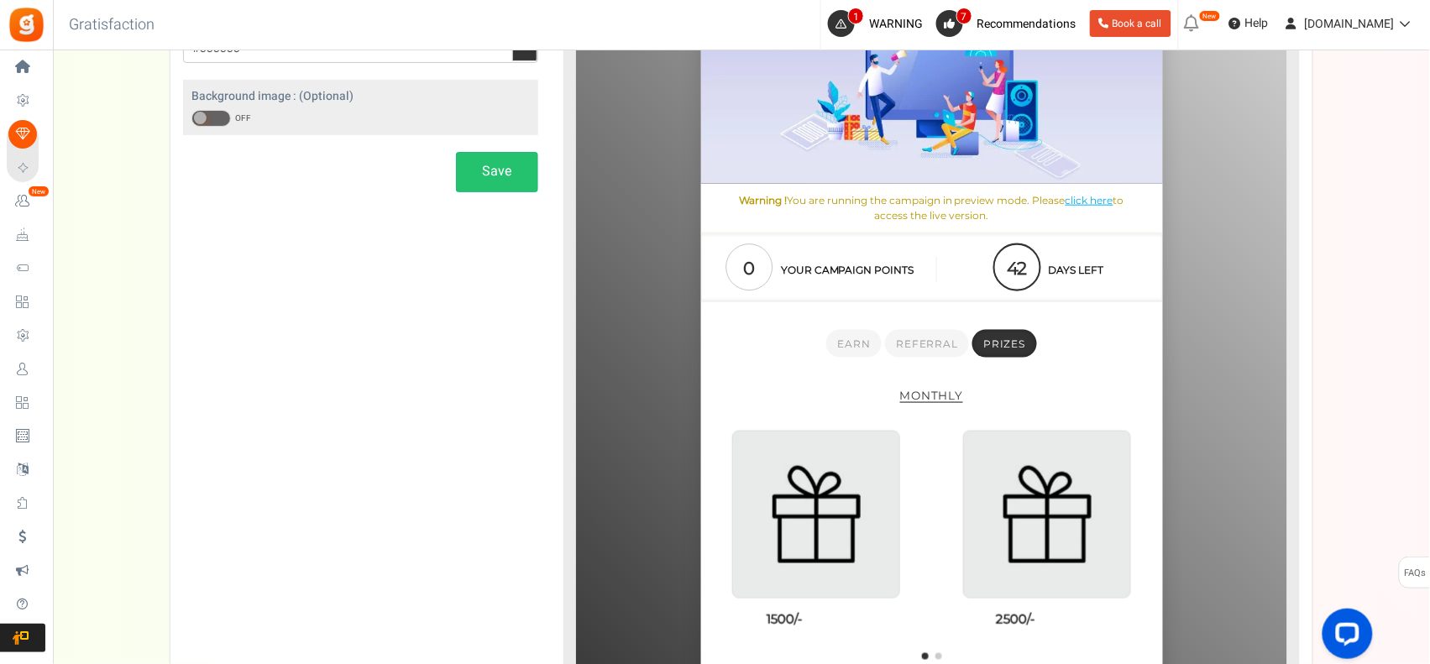
click at [270, 275] on div "Font family : Secondary Font : Embed Font Link: CSS font rule: Theme color : #3…" at bounding box center [741, 297] width 1142 height 934
click at [221, 120] on span at bounding box center [210, 118] width 39 height 17
click at [191, 120] on input "ON OFF" at bounding box center [191, 118] width 0 height 11
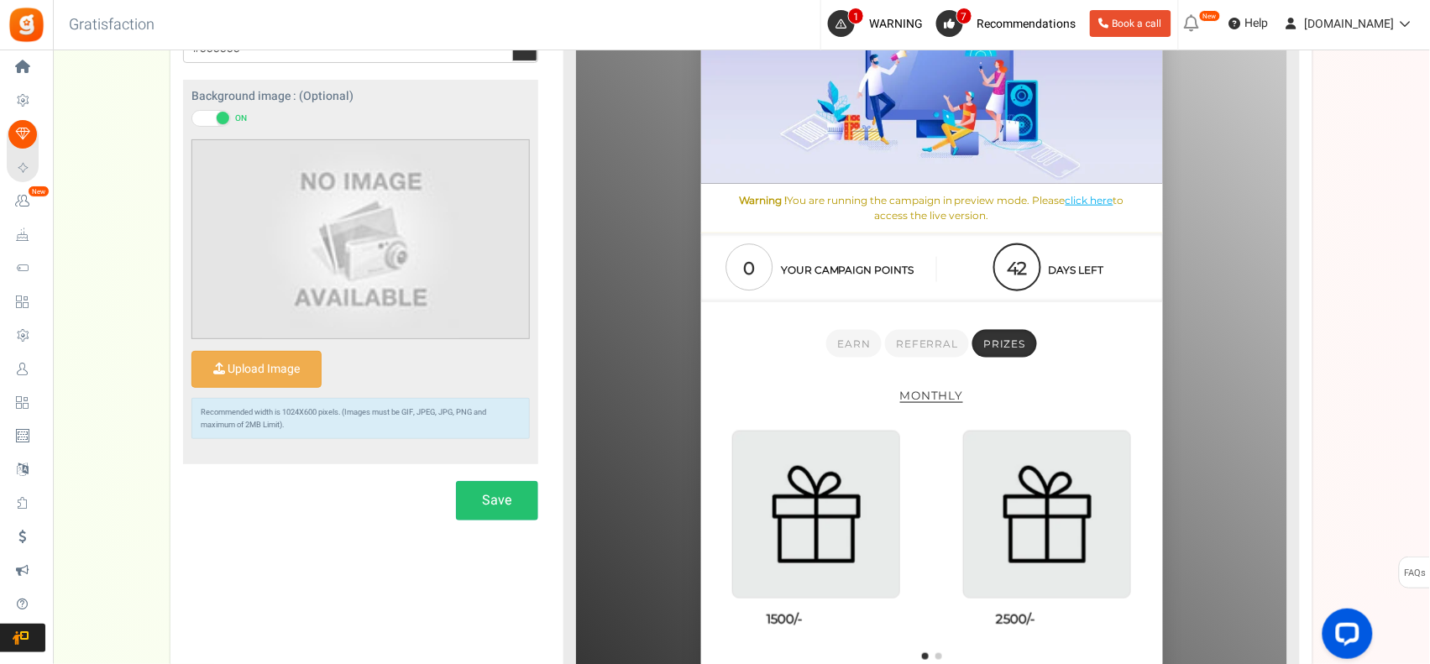
scroll to position [375, 0]
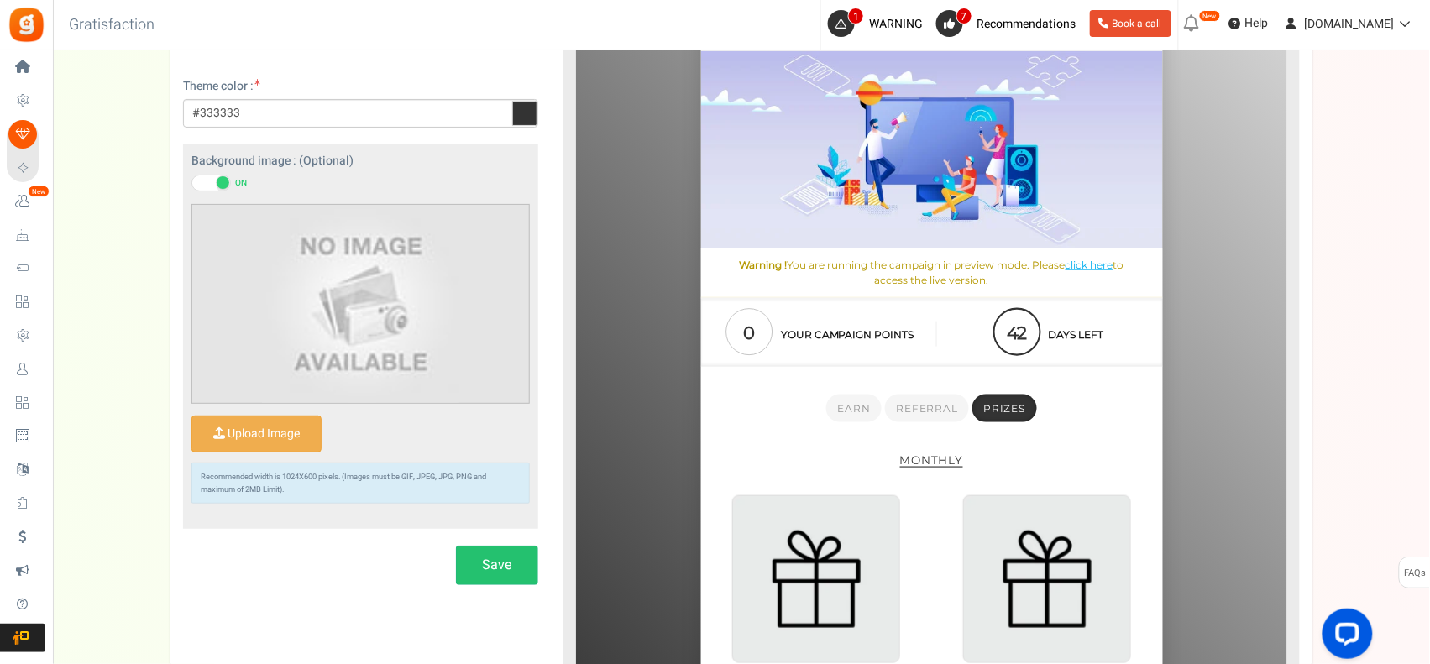
drag, startPoint x: 1304, startPoint y: 414, endPoint x: 1313, endPoint y: 470, distance: 57.0
click at [1313, 470] on div "Setup Prize Entry Methods Reward Setup Refer a Friend Layout & Preview Layout &…" at bounding box center [741, 349] width 1377 height 1011
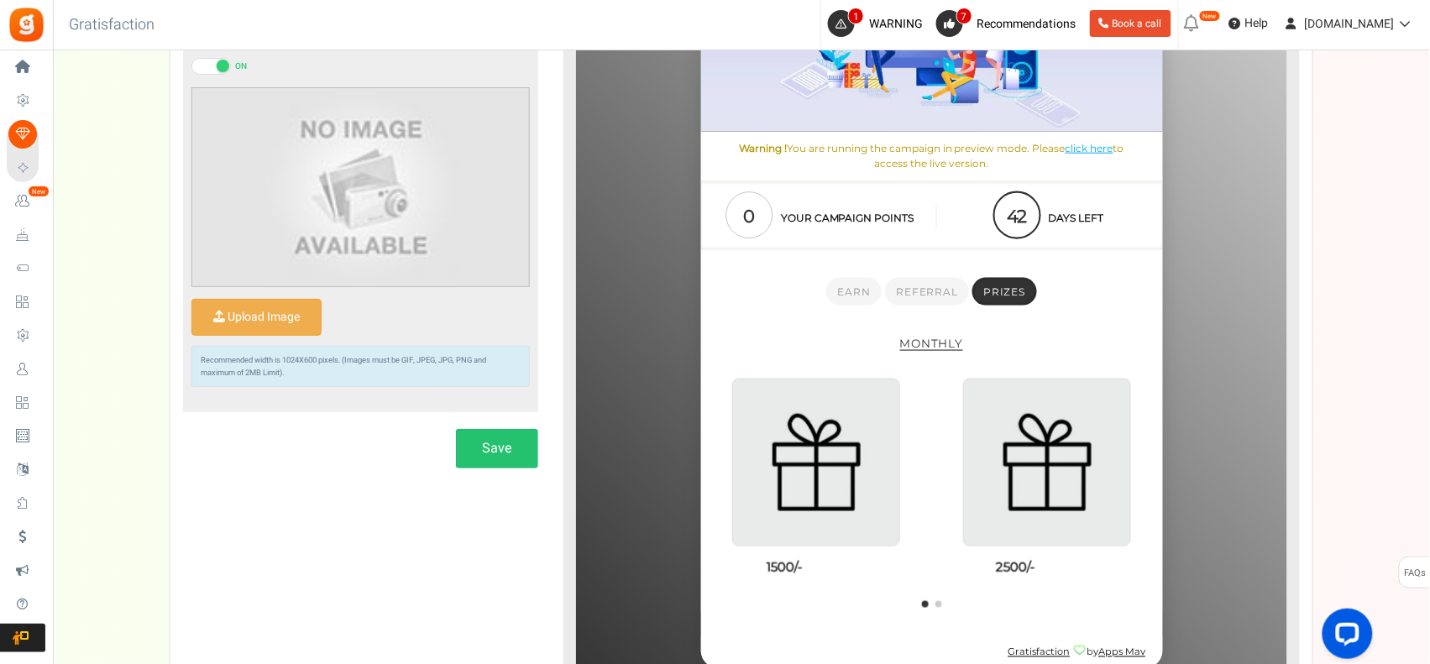
scroll to position [515, 0]
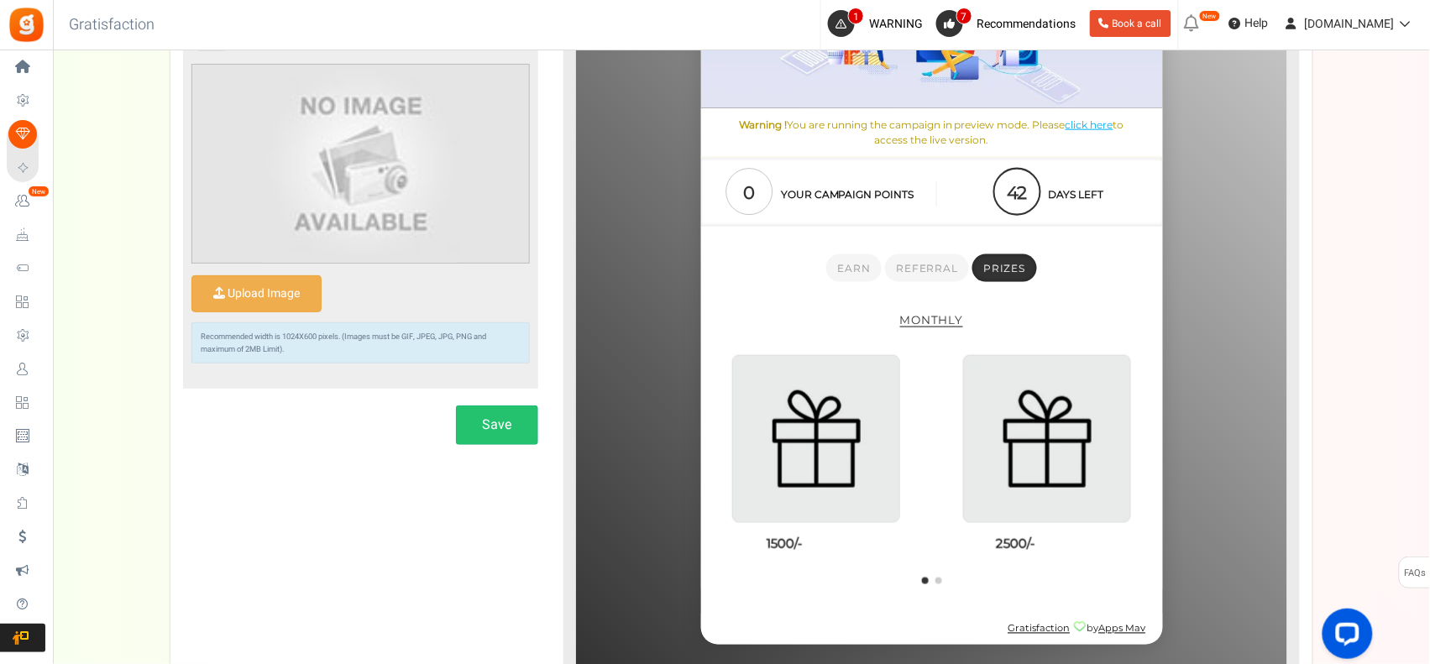
click at [1276, 595] on html "Oops! Sorry, something went wrong. Please try again. Continue T-1Rewards Warnin…" at bounding box center [931, 258] width 711 height 826
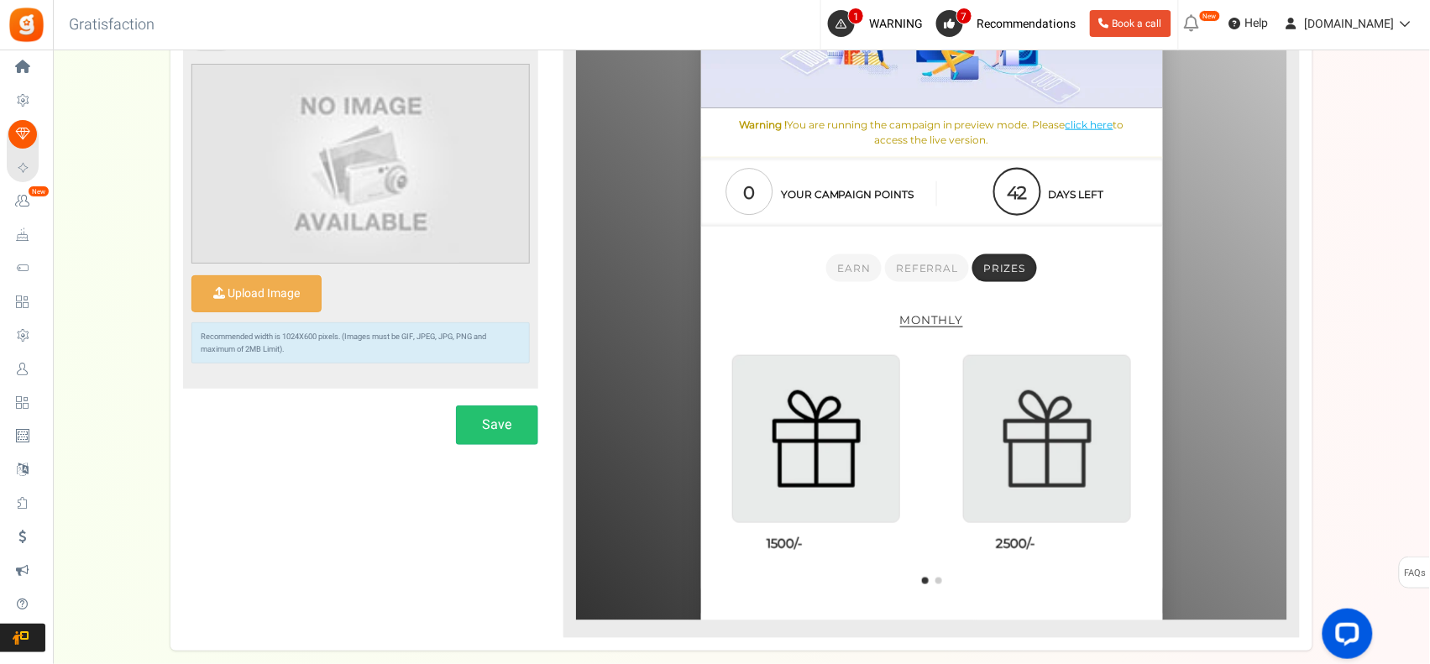
click at [964, 463] on img at bounding box center [1047, 440] width 166 height 166
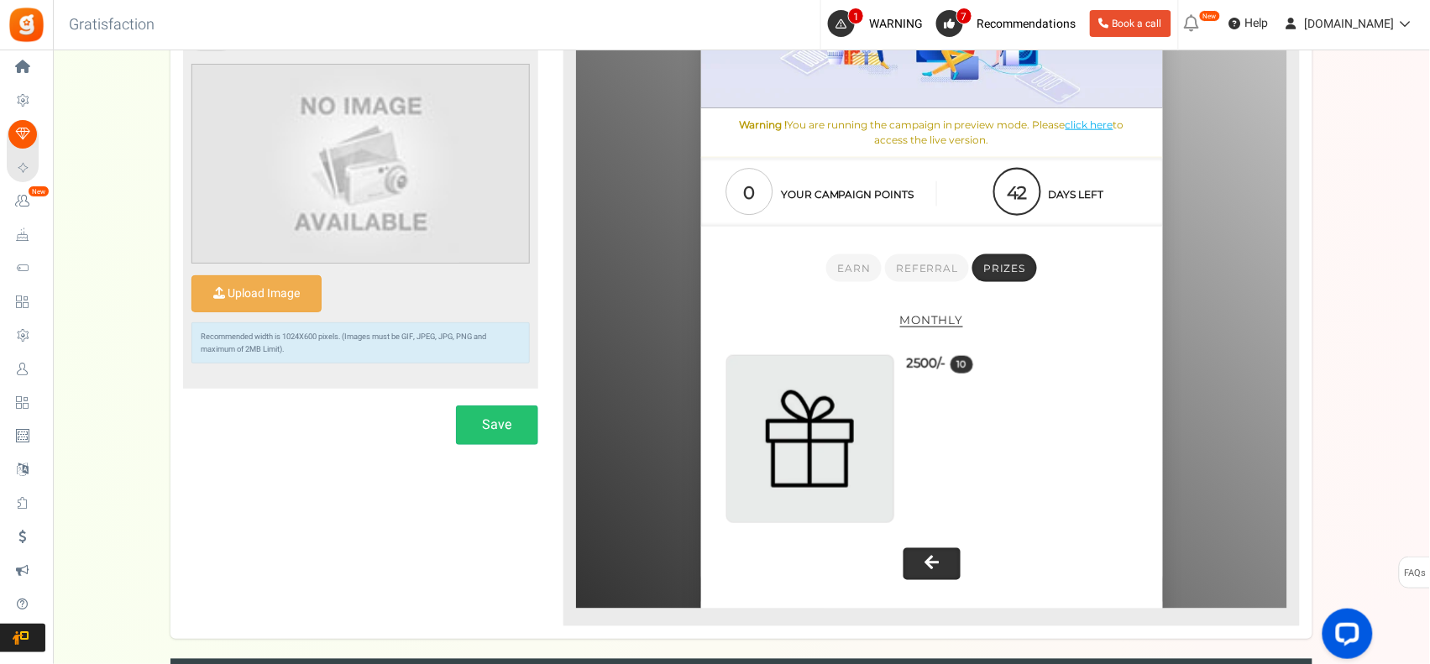
click at [927, 317] on span "Monthly" at bounding box center [931, 320] width 63 height 13
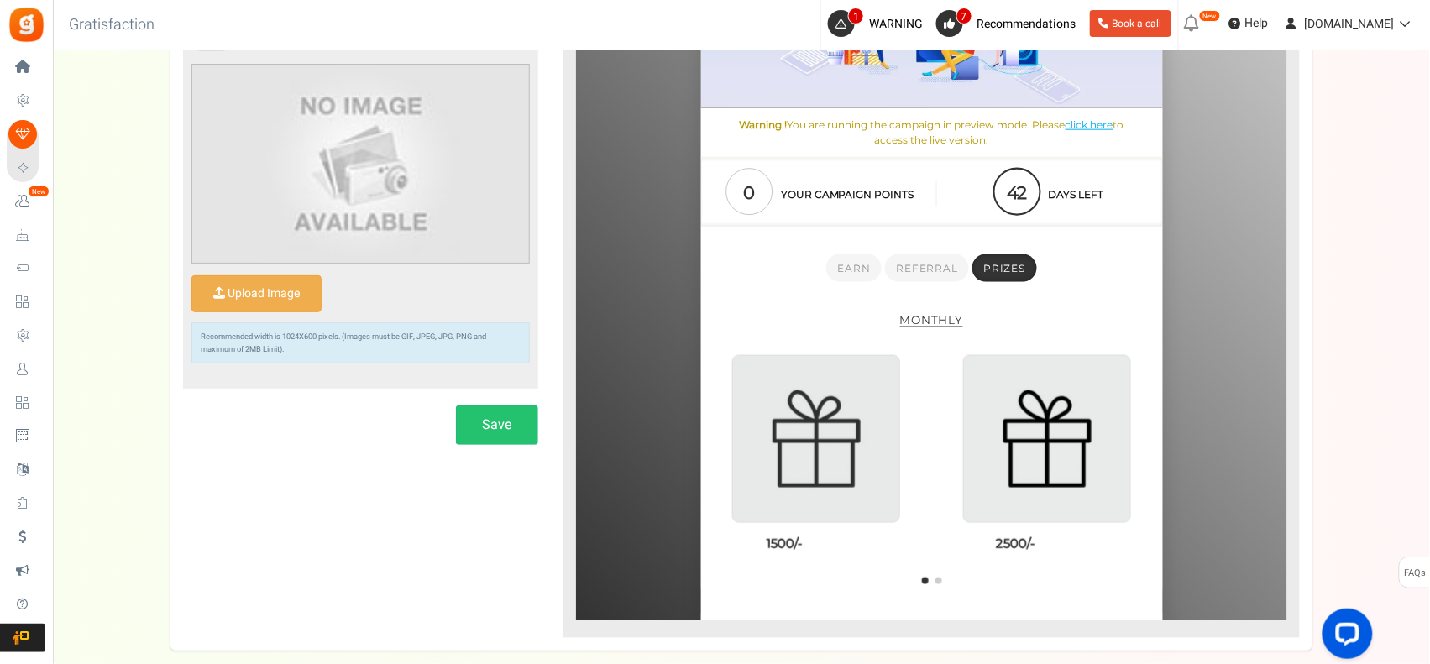
click at [828, 446] on img at bounding box center [816, 440] width 166 height 166
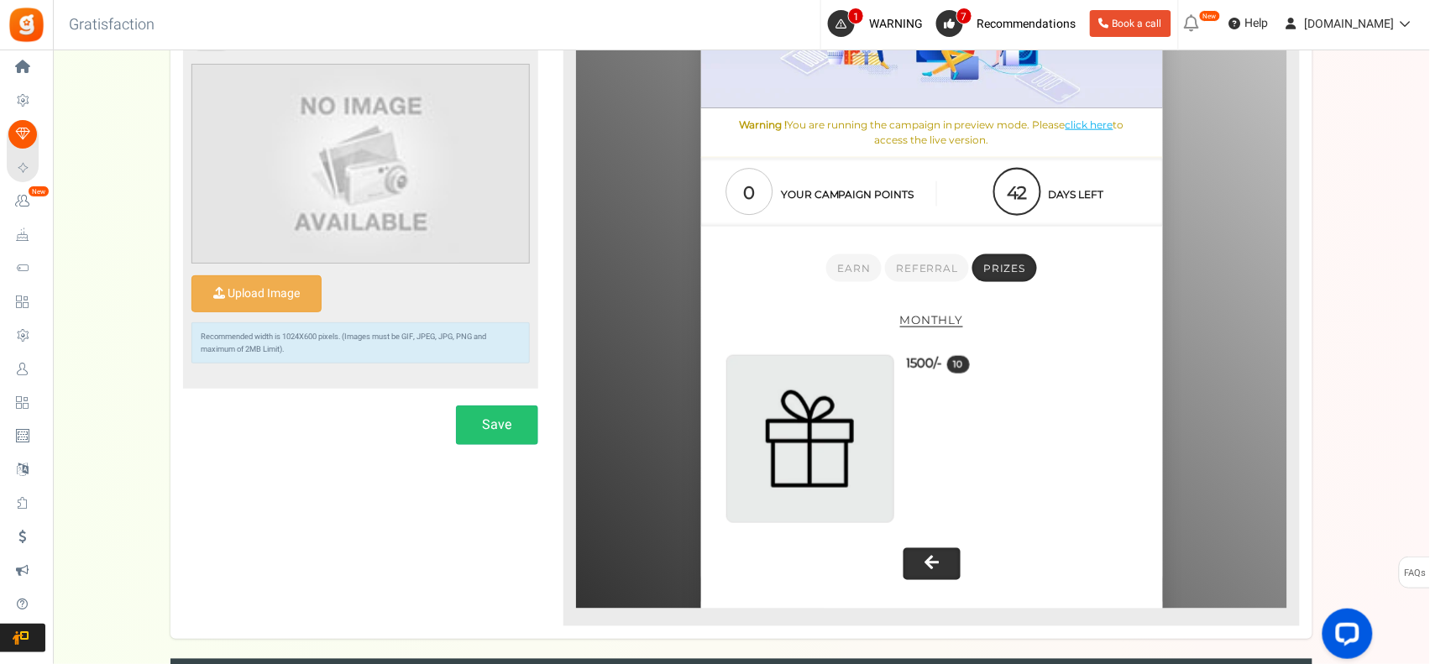
click at [931, 321] on span "Monthly" at bounding box center [931, 320] width 63 height 13
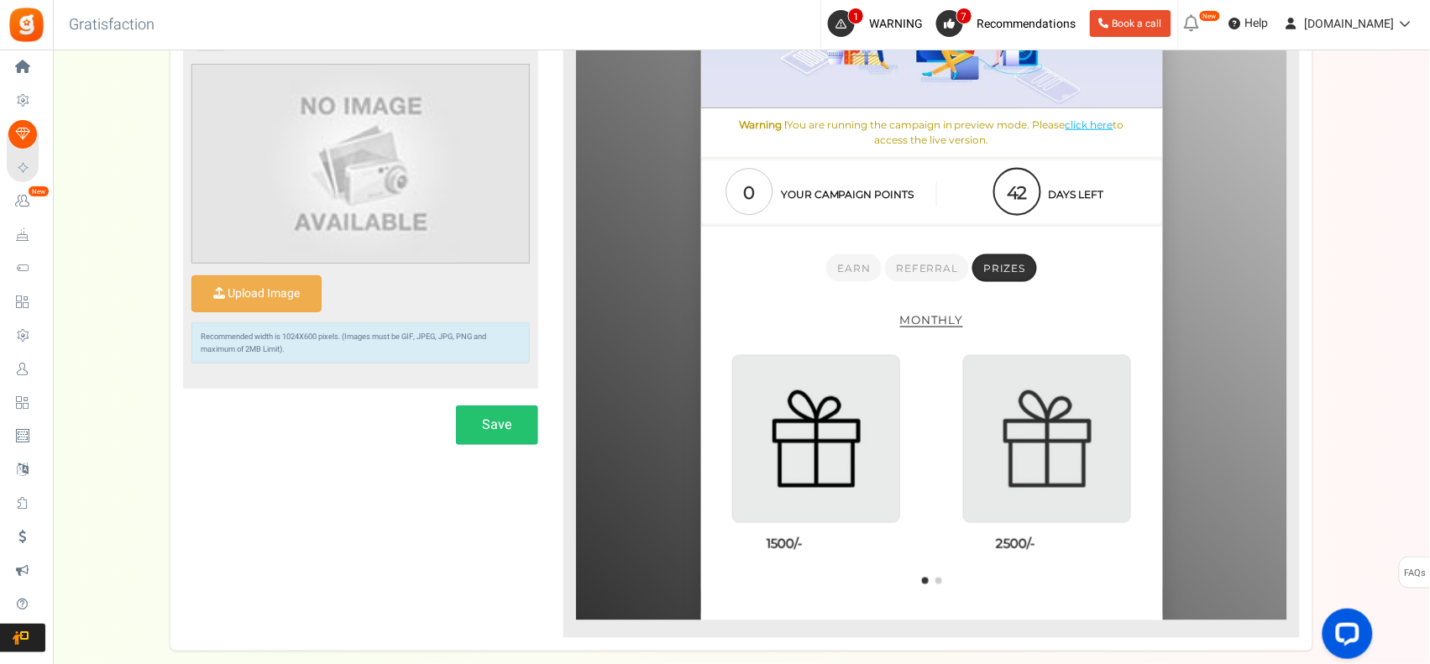
click at [1052, 421] on img at bounding box center [1047, 440] width 166 height 166
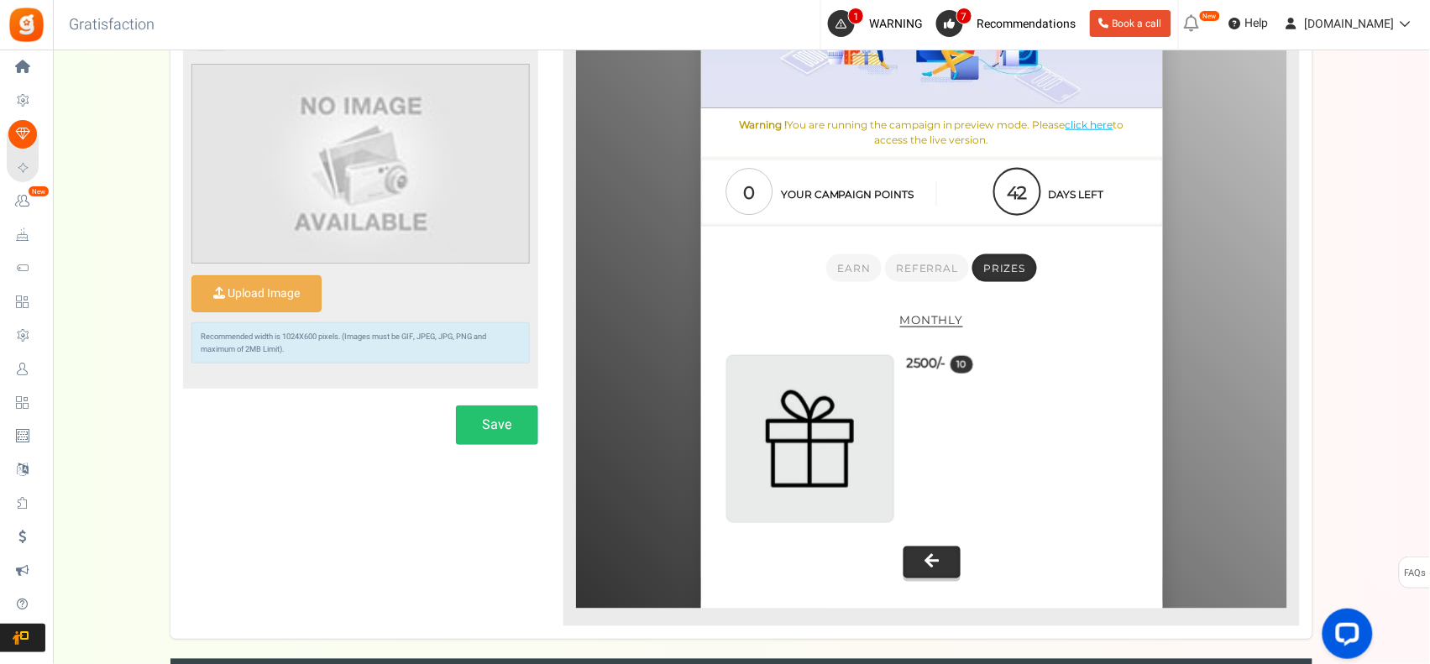
click at [933, 569] on icon at bounding box center [932, 562] width 17 height 17
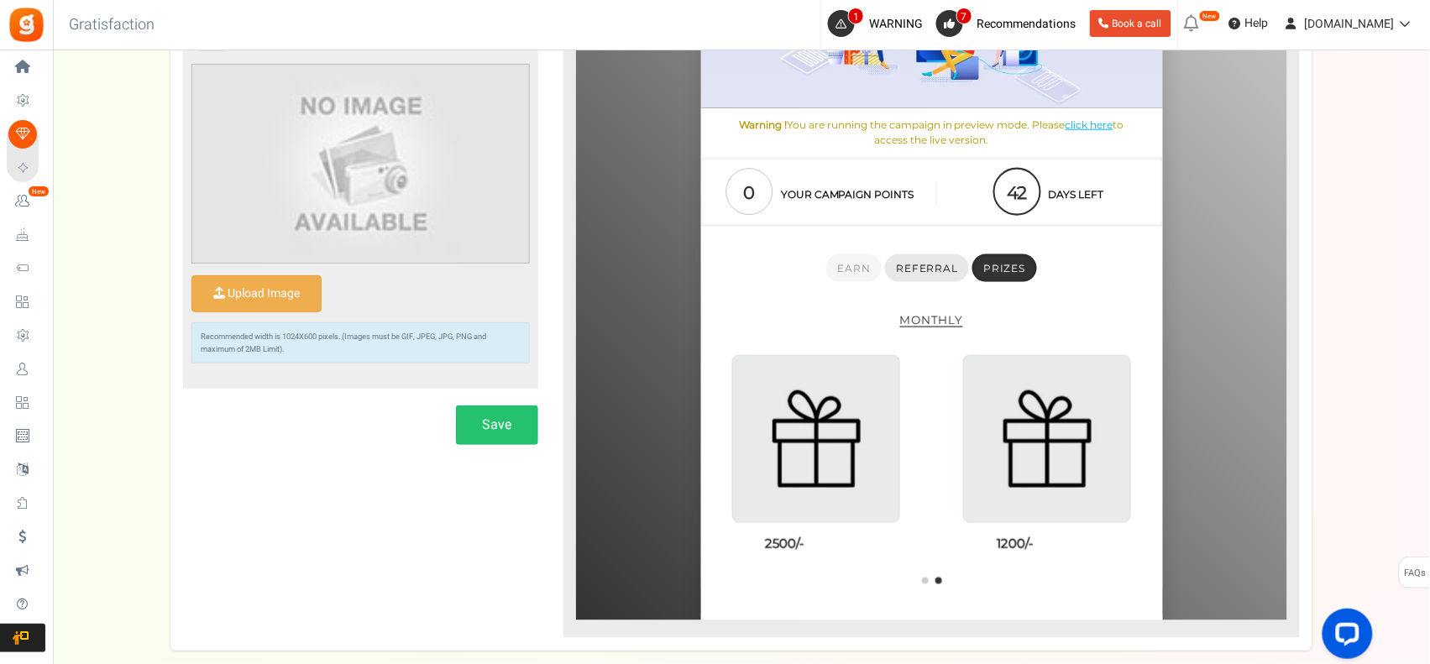
click at [918, 268] on span "Referral" at bounding box center [927, 269] width 61 height 13
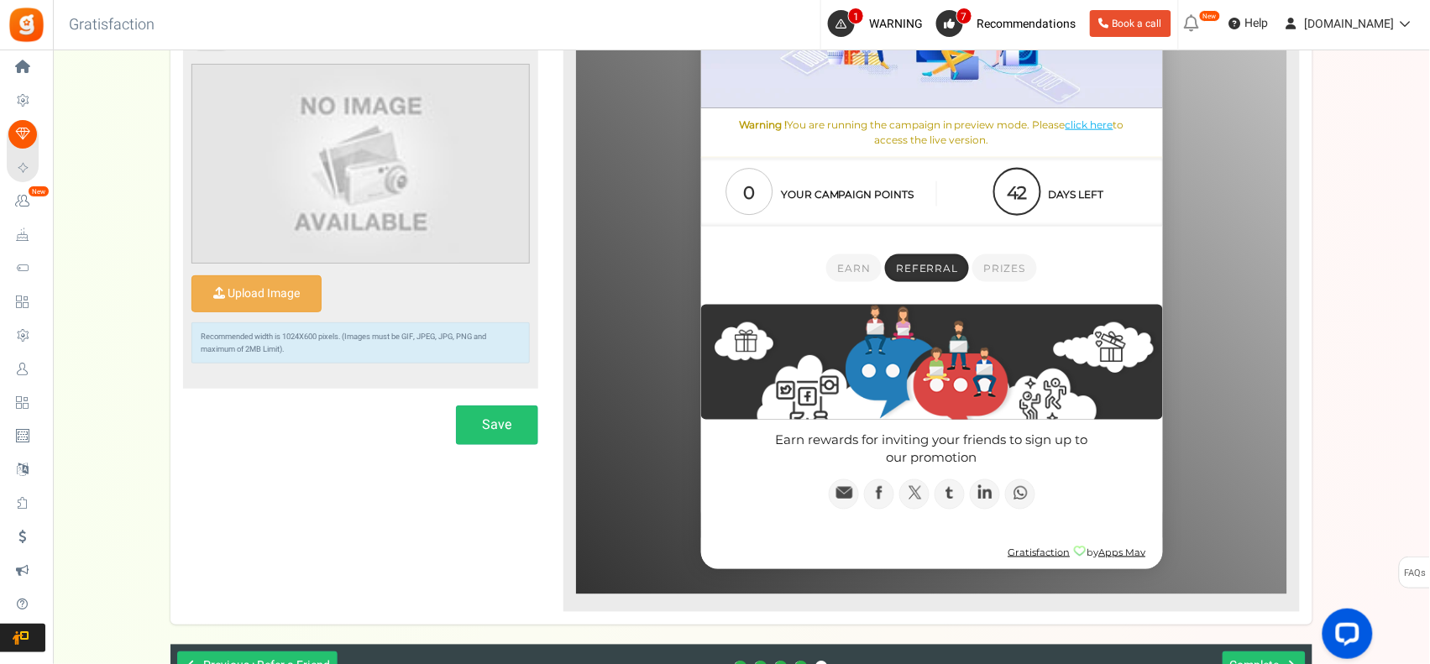
drag, startPoint x: 752, startPoint y: 439, endPoint x: 1147, endPoint y: 421, distance: 396.0
click at [1149, 418] on div "Earn rewards for inviting your friends to sign up to our promotion Aw Shucks! U…" at bounding box center [932, 408] width 462 height 205
click at [1036, 454] on p "Earn rewards for inviting your friends to sign up to our promotion" at bounding box center [932, 450] width 462 height 34
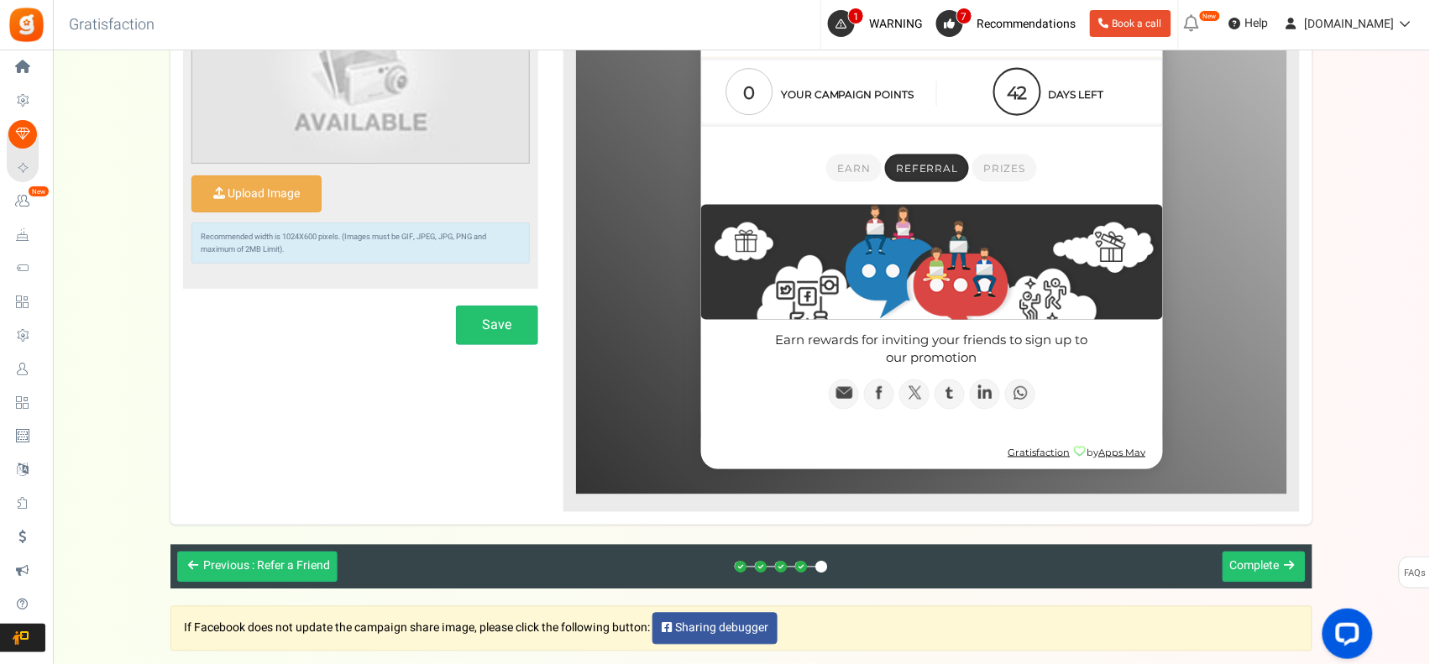
scroll to position [21, 0]
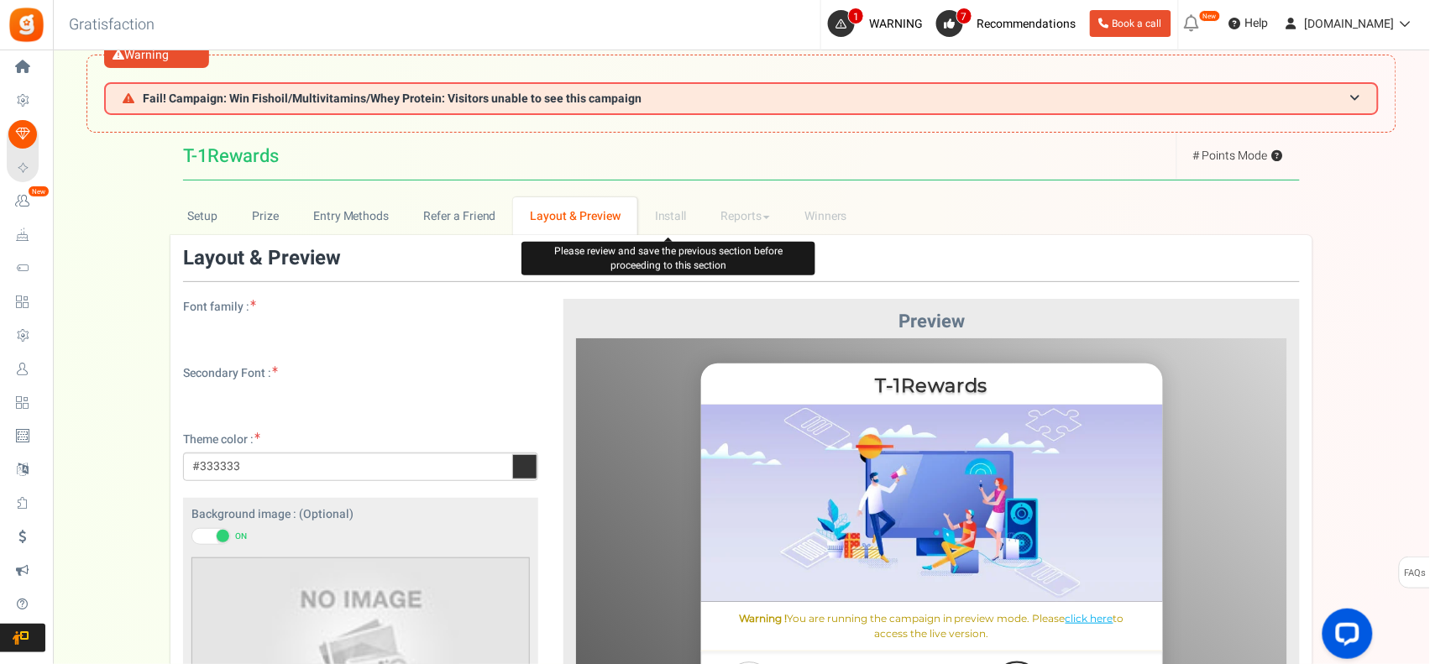
click at [665, 212] on li "Install" at bounding box center [670, 216] width 66 height 38
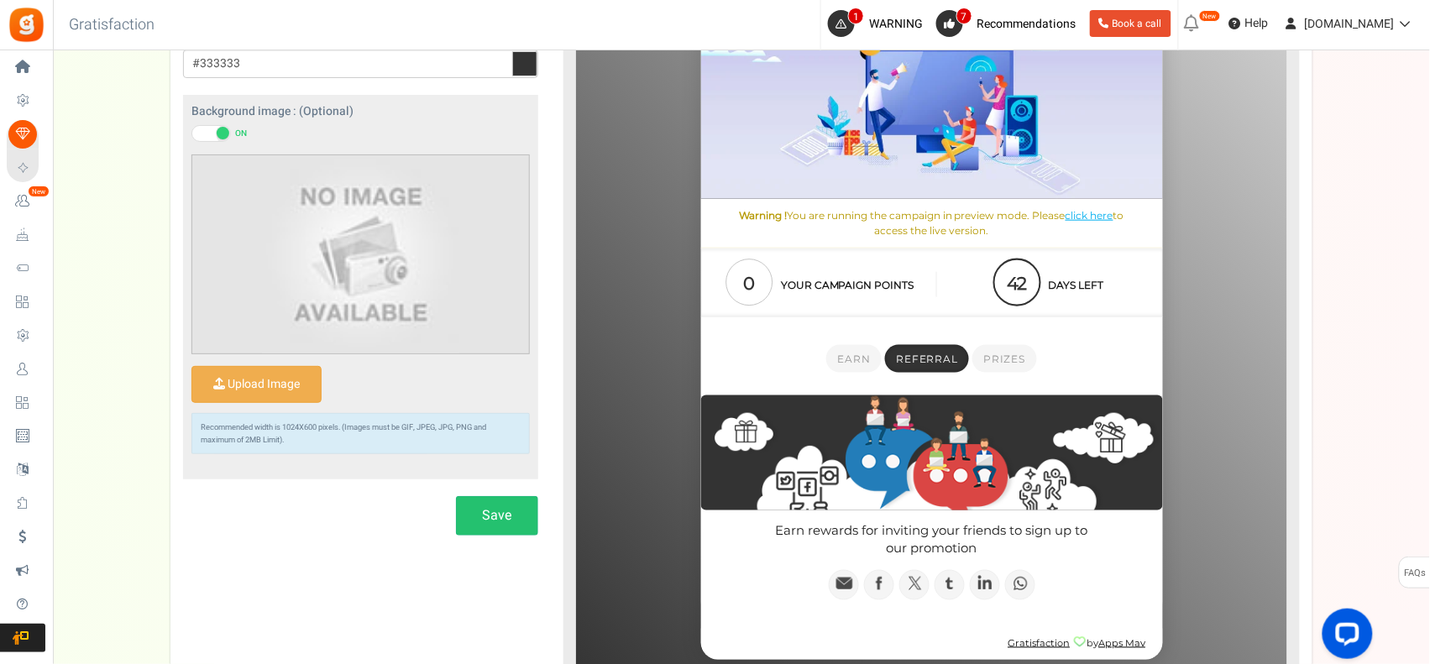
scroll to position [441, 0]
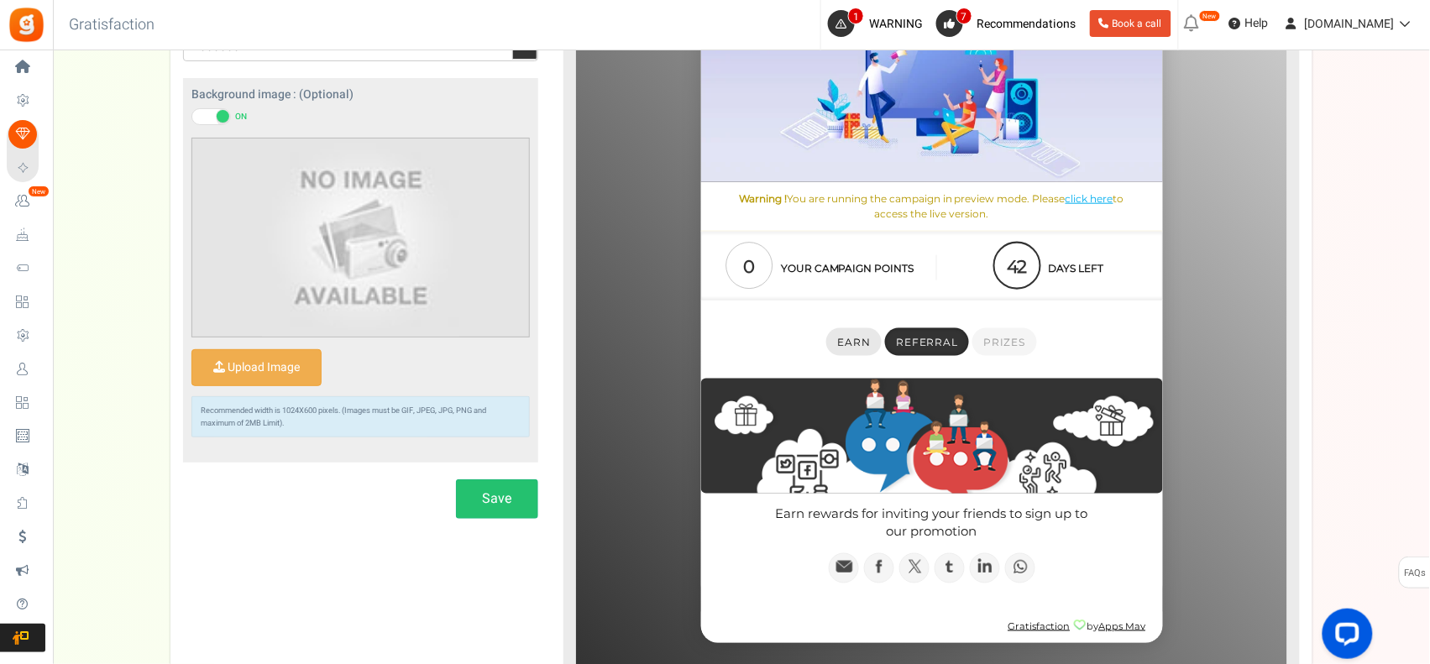
click at [858, 345] on span "Earn" at bounding box center [854, 343] width 33 height 13
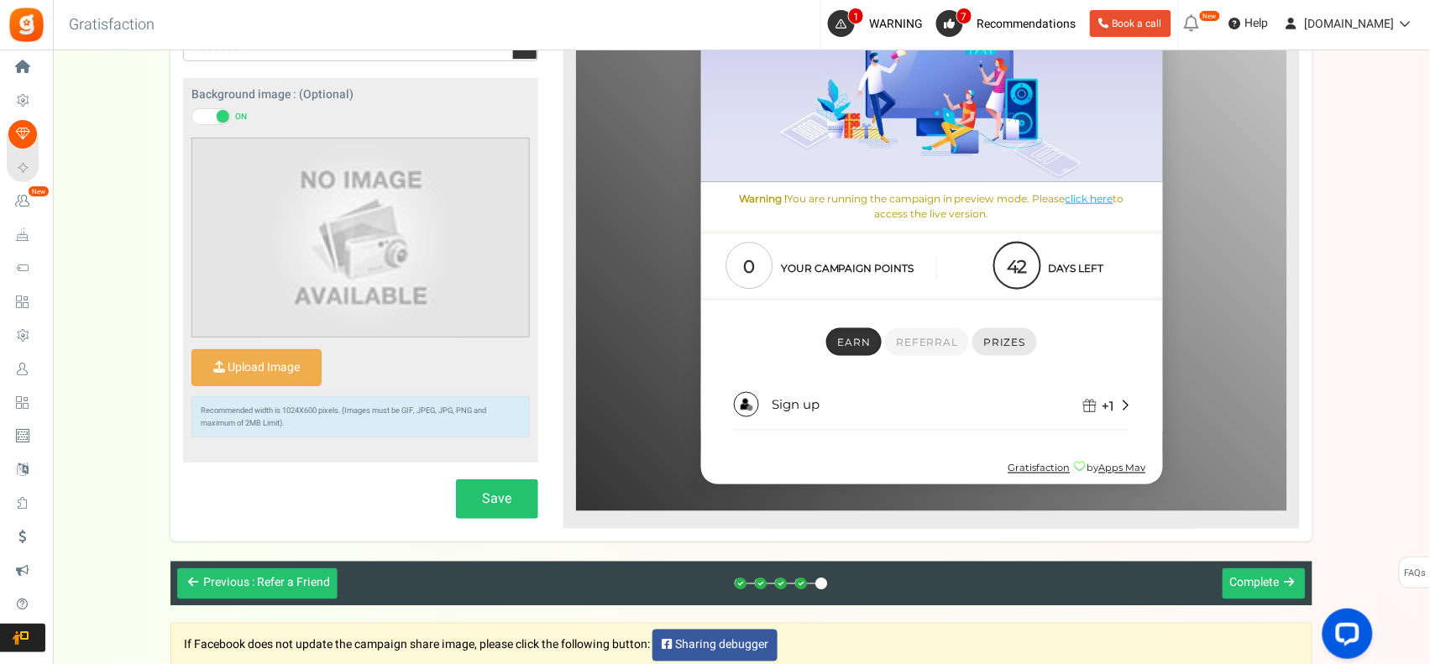
click at [998, 345] on span "Prizes" at bounding box center [1005, 343] width 42 height 13
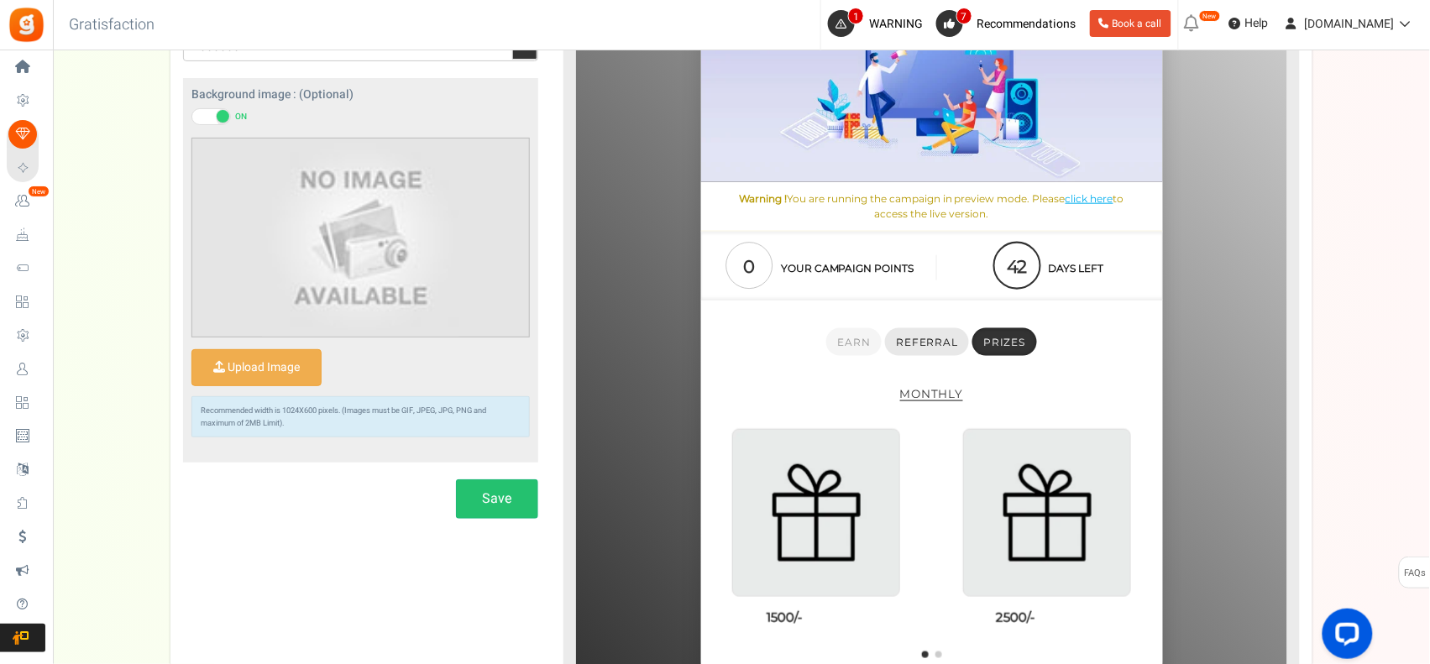
click at [922, 344] on span "Referral" at bounding box center [927, 343] width 61 height 13
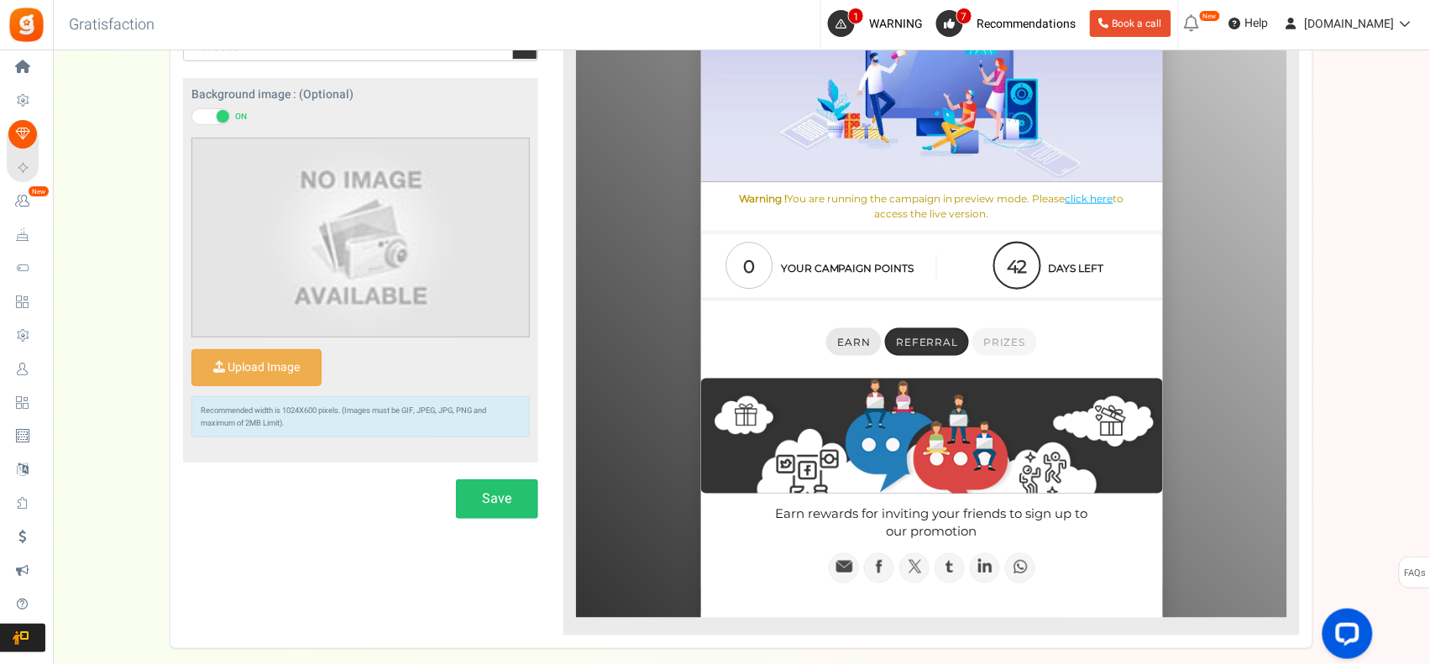
click at [862, 340] on span "Earn" at bounding box center [854, 343] width 33 height 13
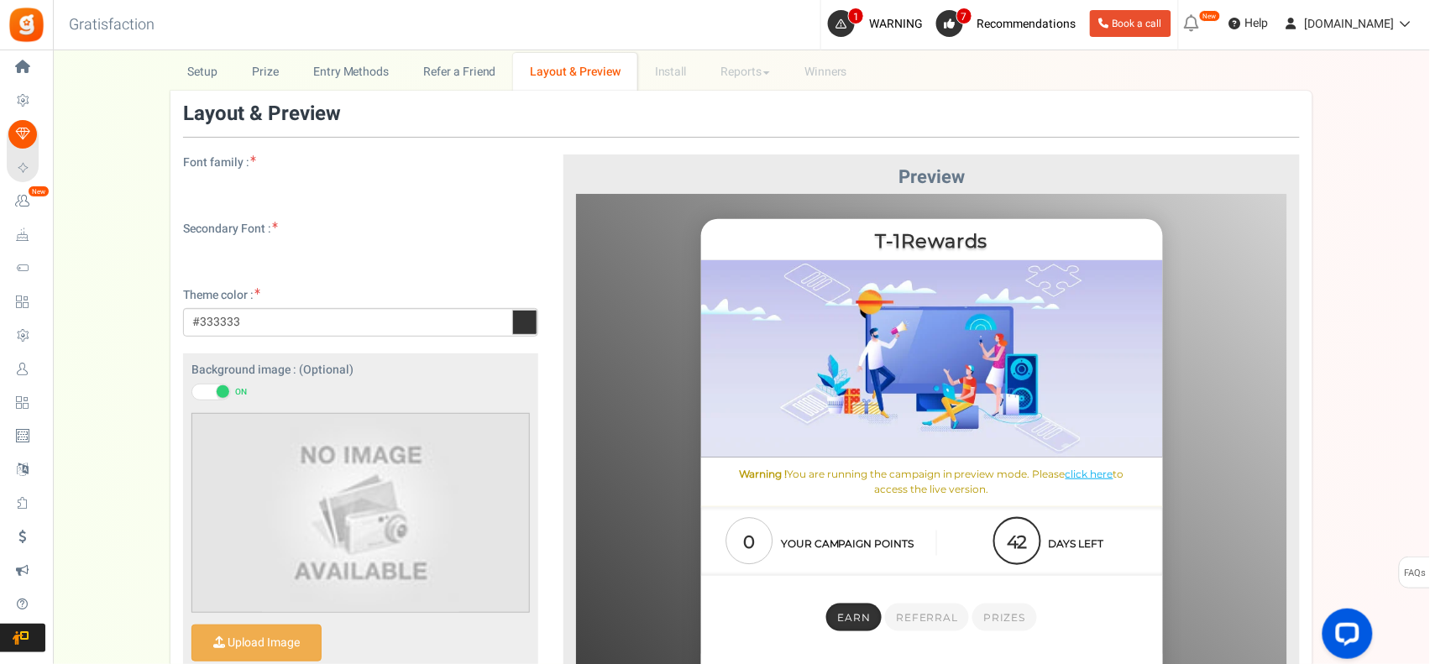
scroll to position [0, 0]
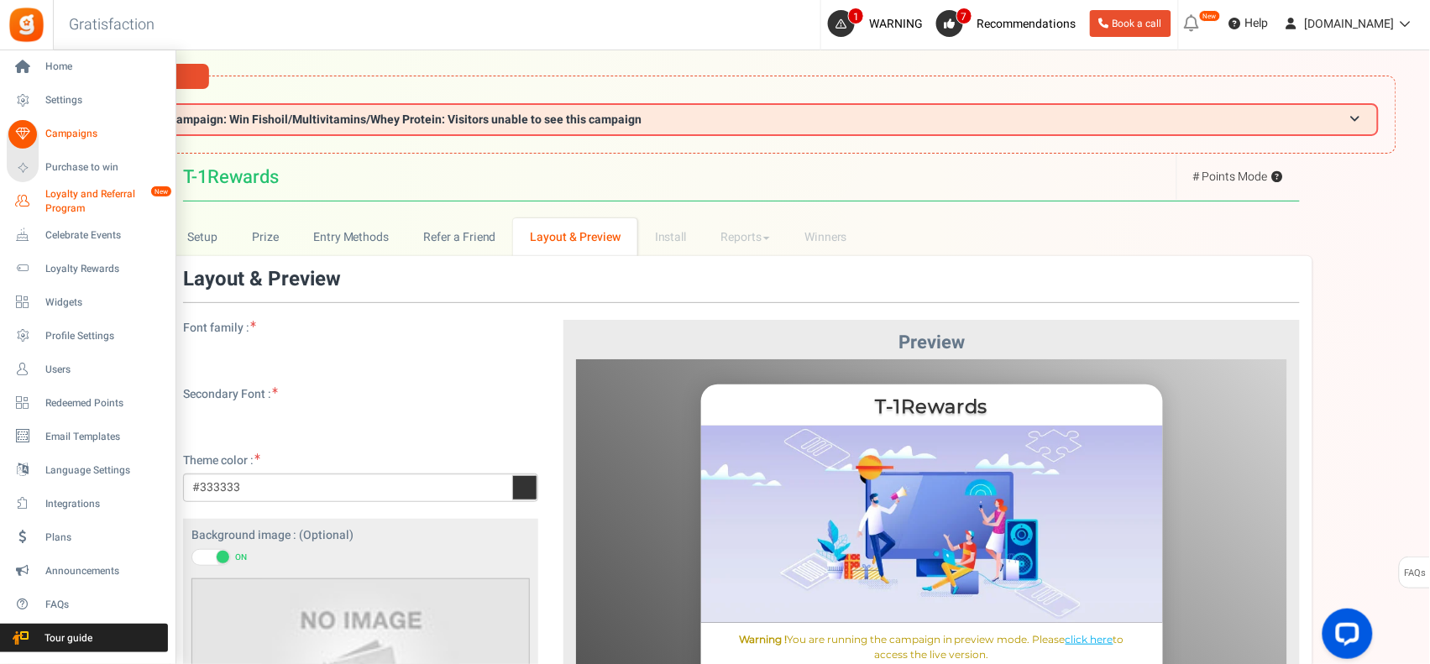
click at [101, 202] on span "Loyalty and Referral Program" at bounding box center [106, 201] width 123 height 29
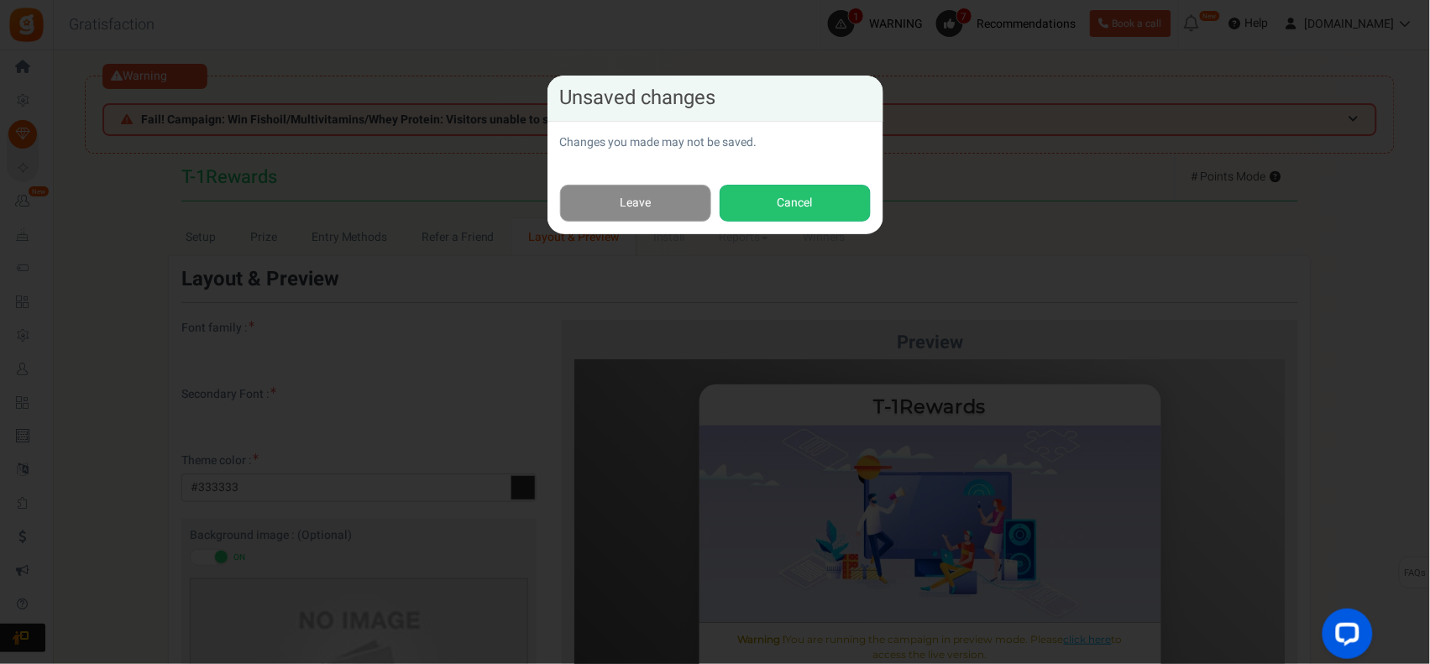
click at [657, 202] on link "Leave" at bounding box center [635, 204] width 151 height 38
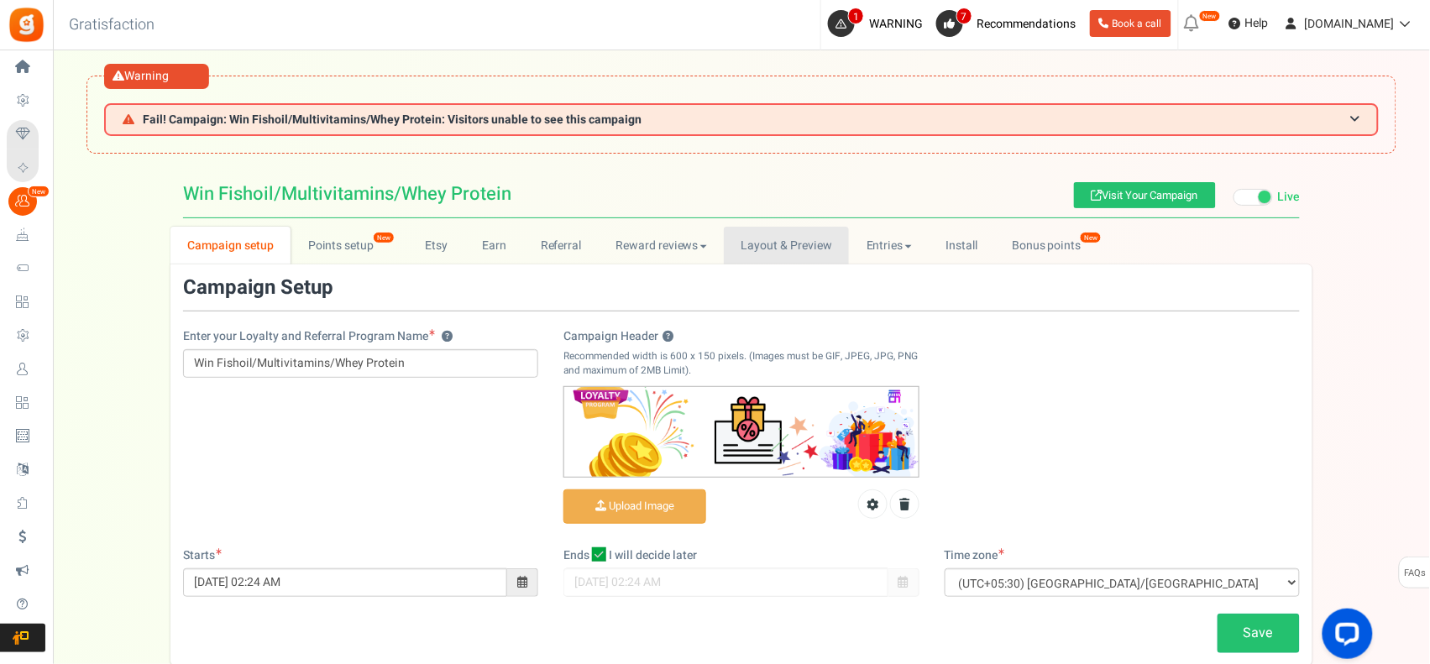
click at [754, 244] on link "Layout & Preview" at bounding box center [786, 246] width 125 height 38
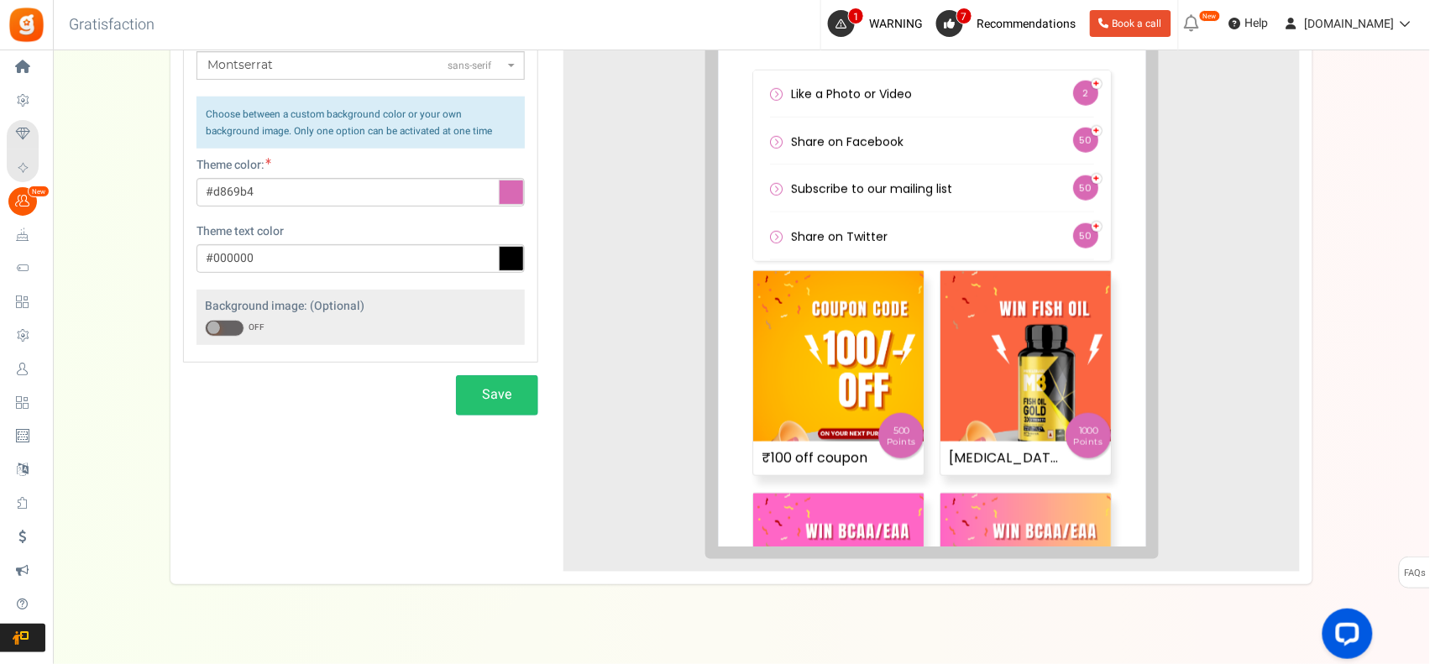
scroll to position [559, 0]
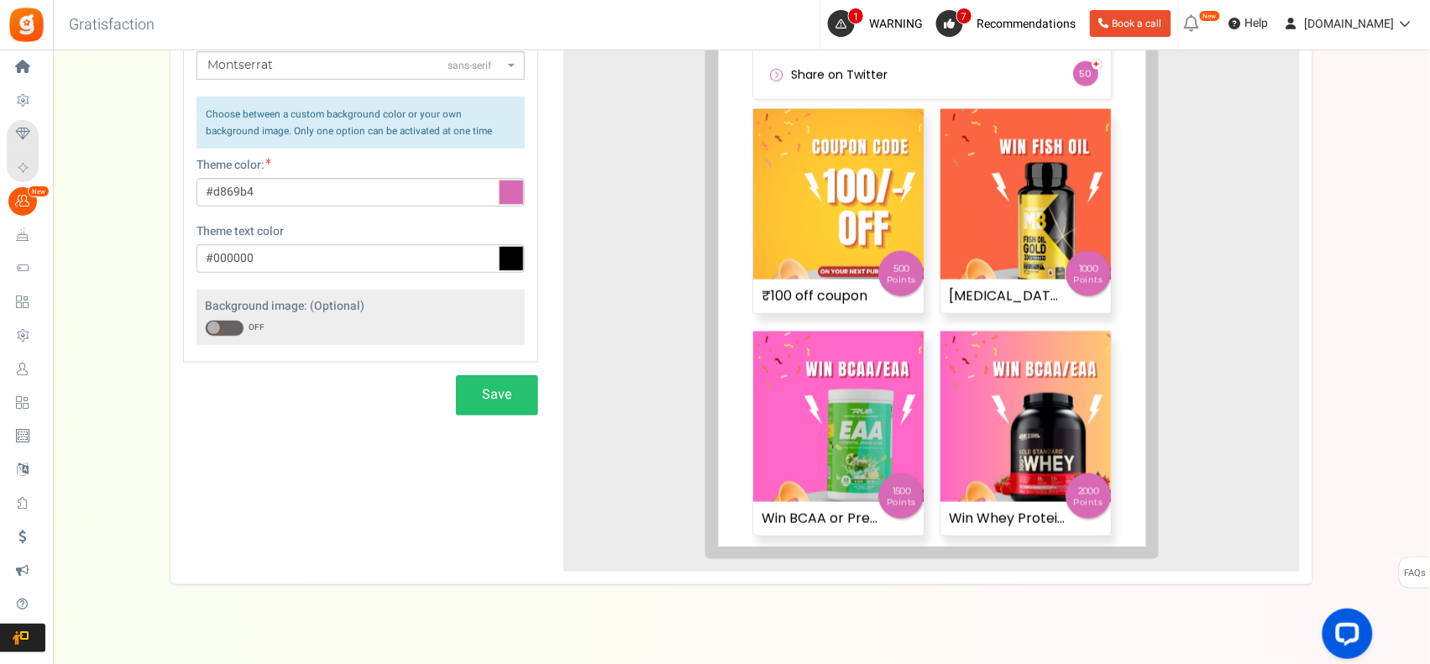
click at [840, 223] on img at bounding box center [825, 182] width 170 height 170
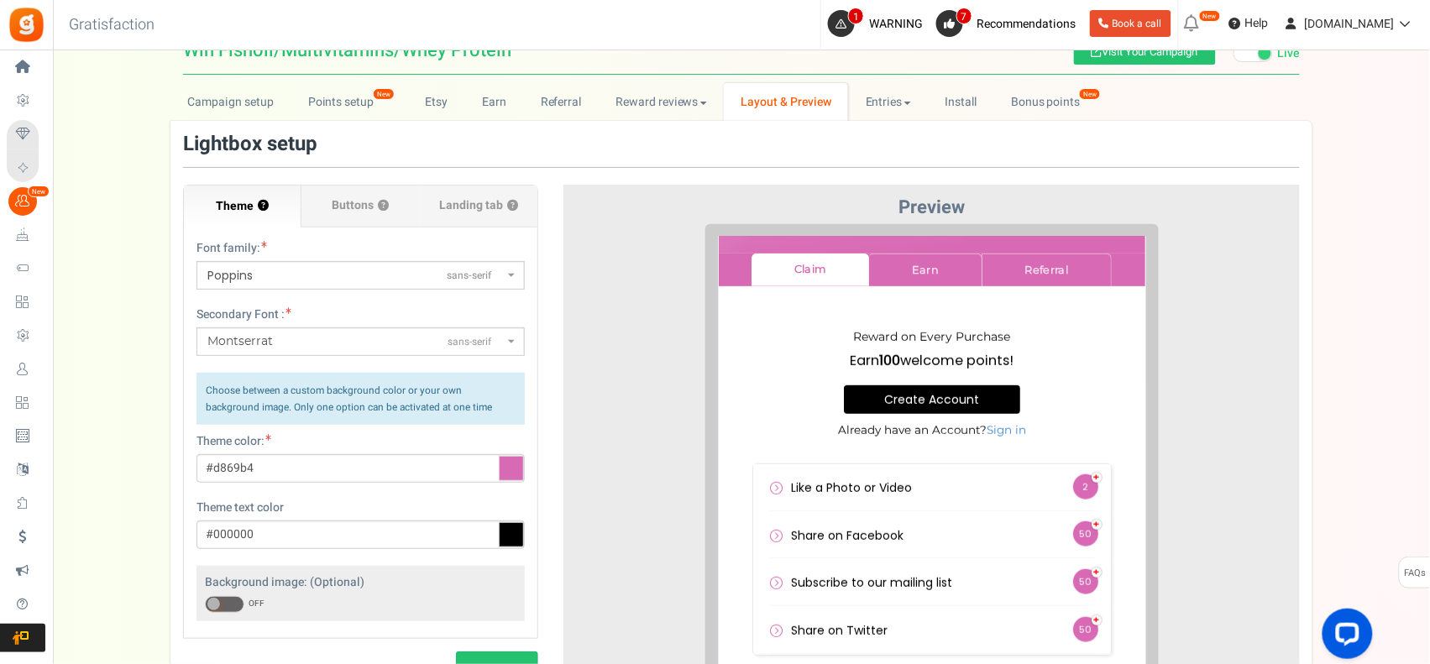
scroll to position [0, 0]
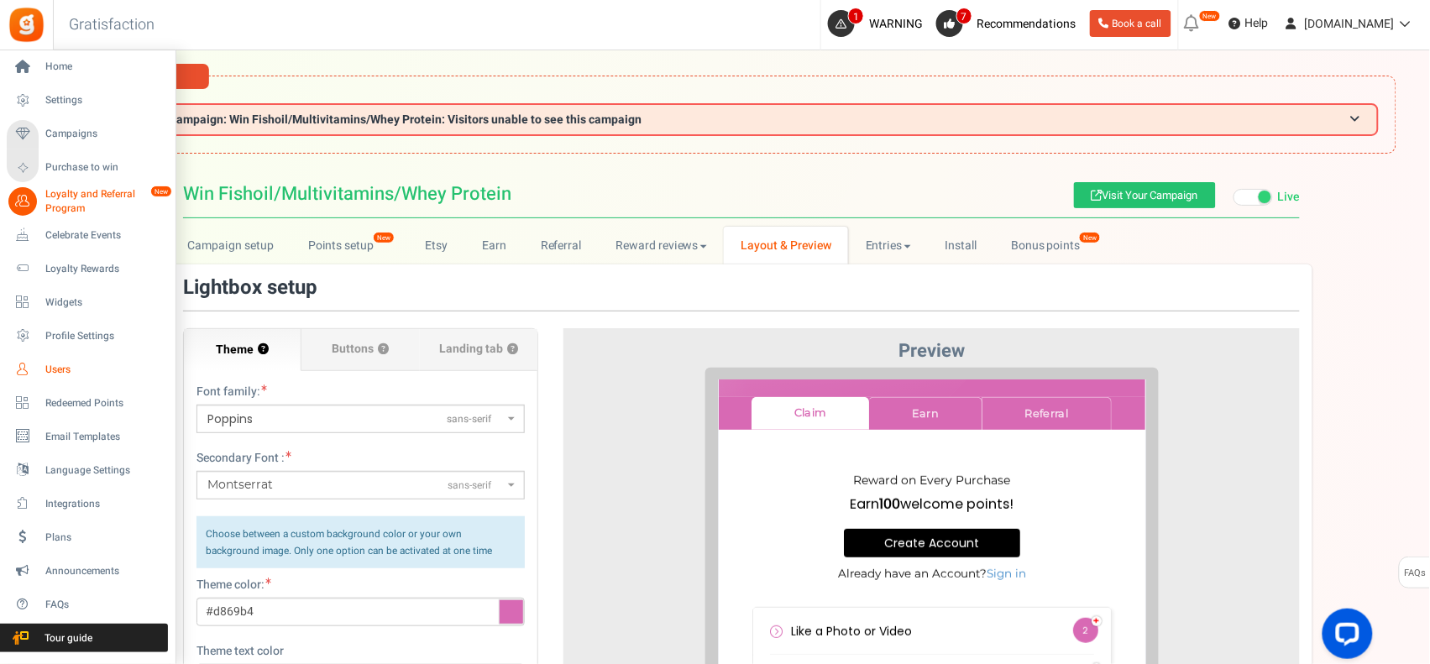
click at [101, 362] on link "Users" at bounding box center [87, 369] width 161 height 29
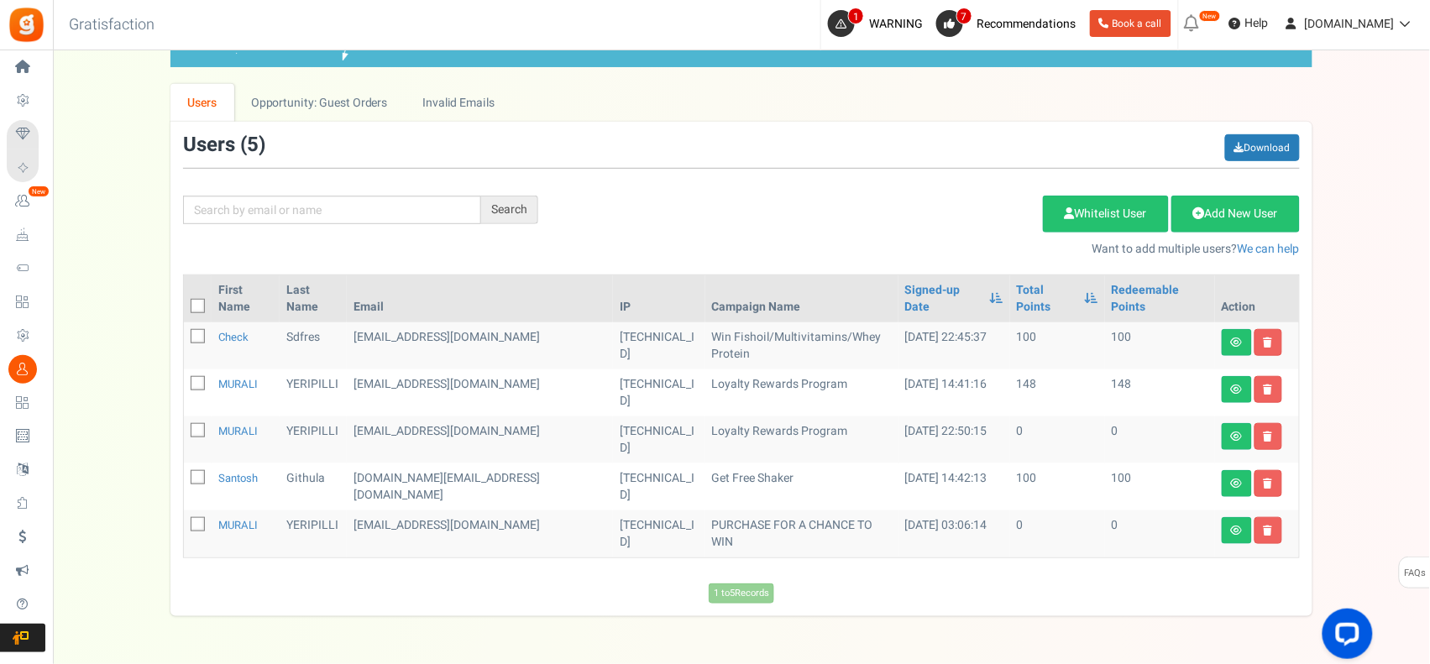
scroll to position [202, 0]
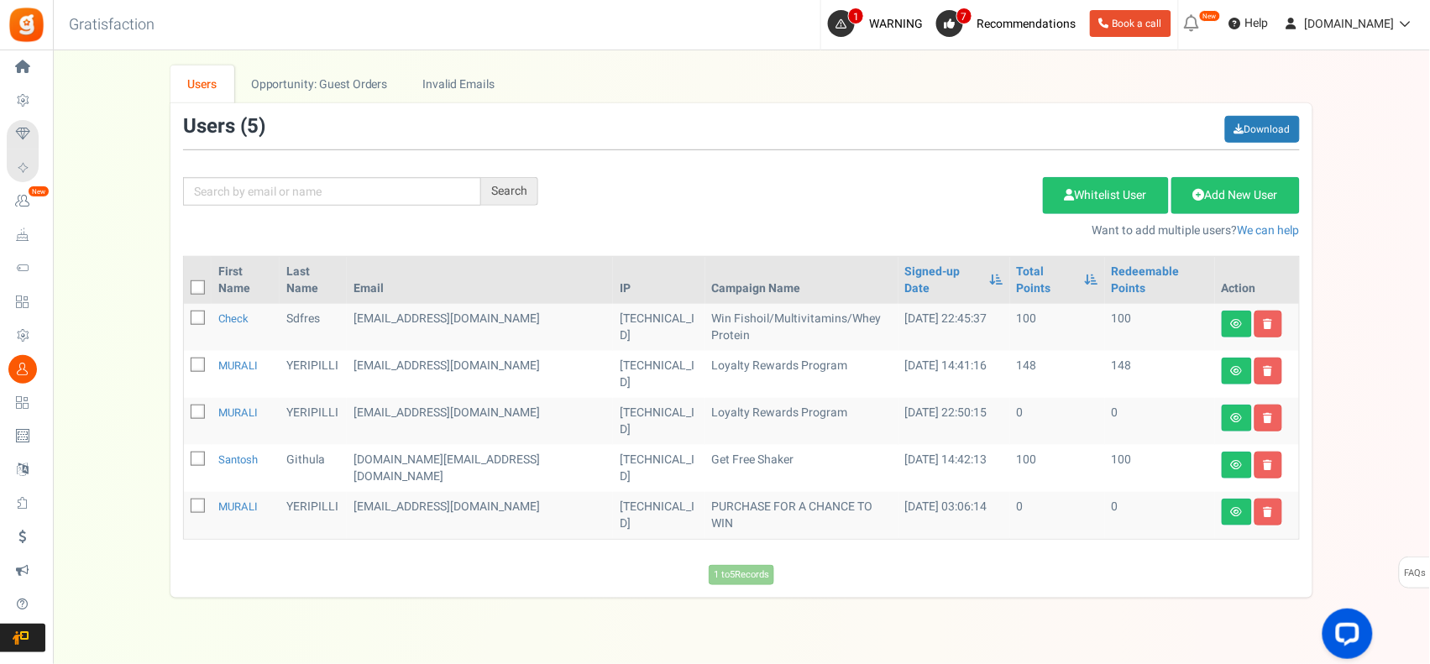
click at [194, 314] on icon at bounding box center [198, 319] width 11 height 11
click at [185, 314] on input "checkbox" at bounding box center [179, 319] width 11 height 11
checkbox input "true"
click at [1231, 315] on link at bounding box center [1237, 324] width 30 height 27
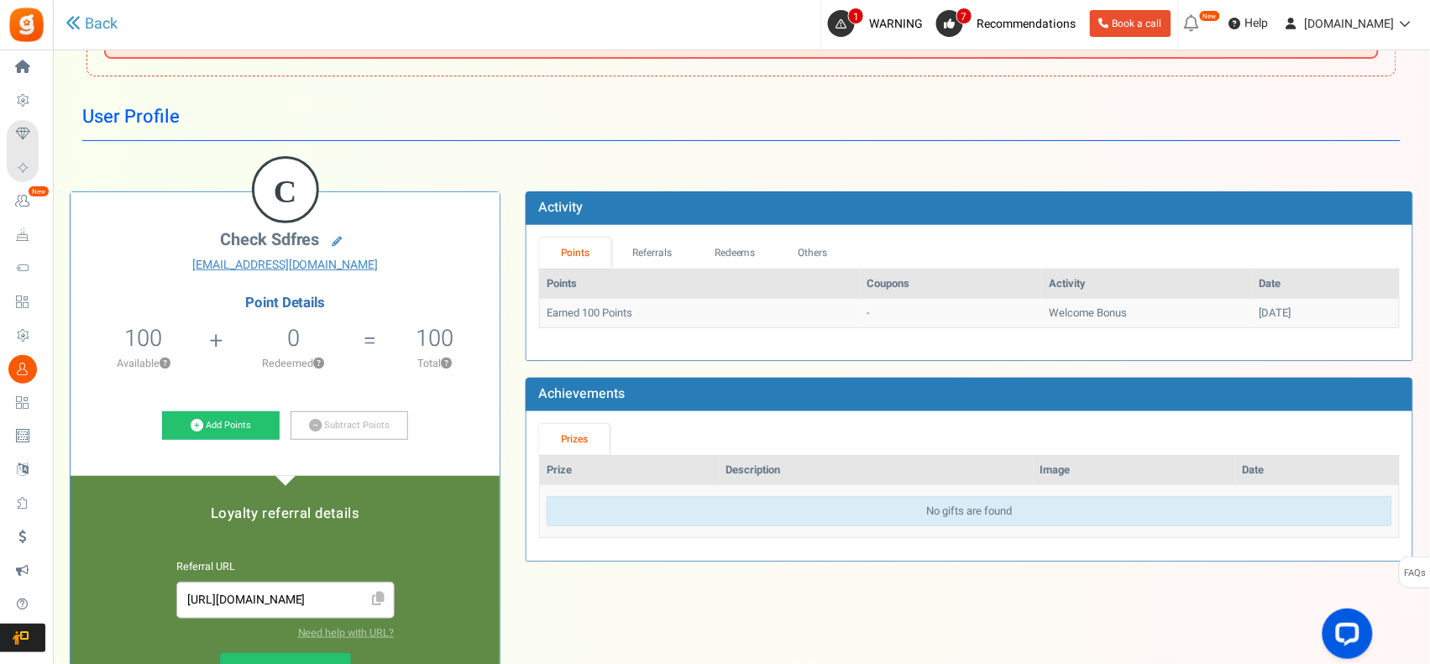
scroll to position [139, 0]
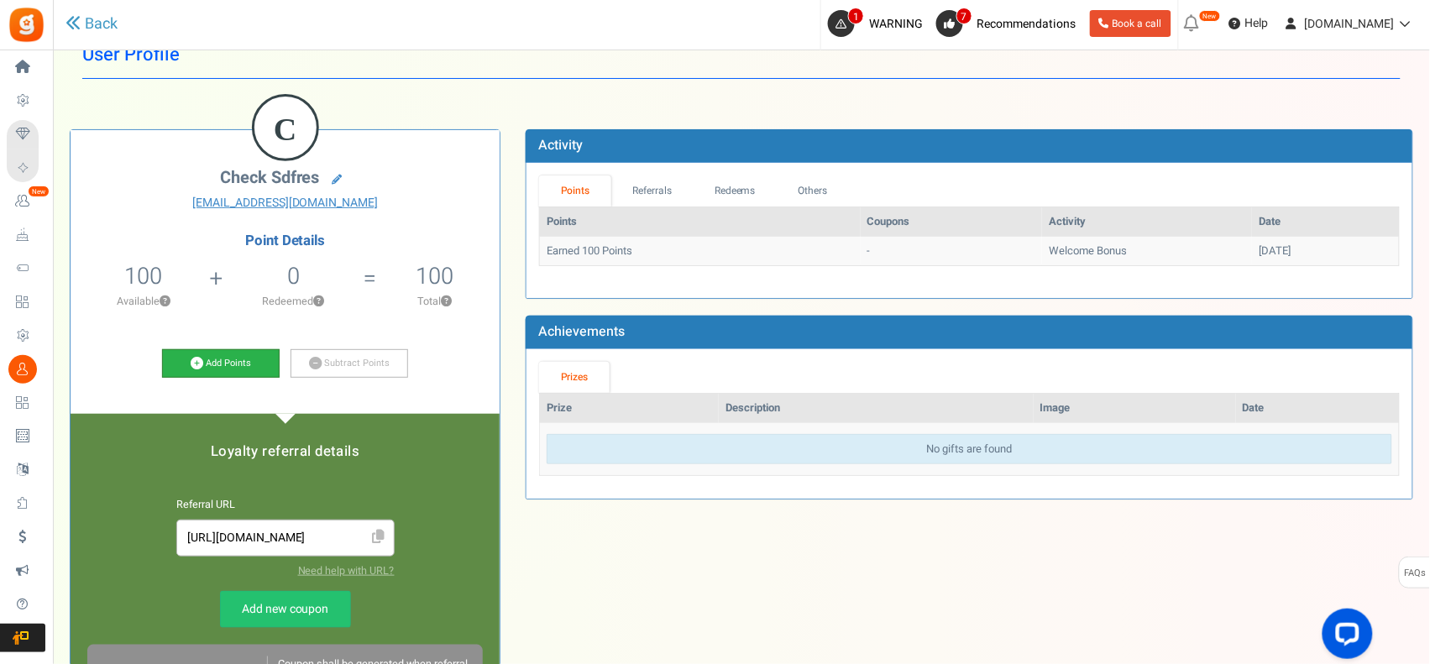
click at [216, 359] on link "Add Points" at bounding box center [221, 363] width 118 height 29
select select "67452"
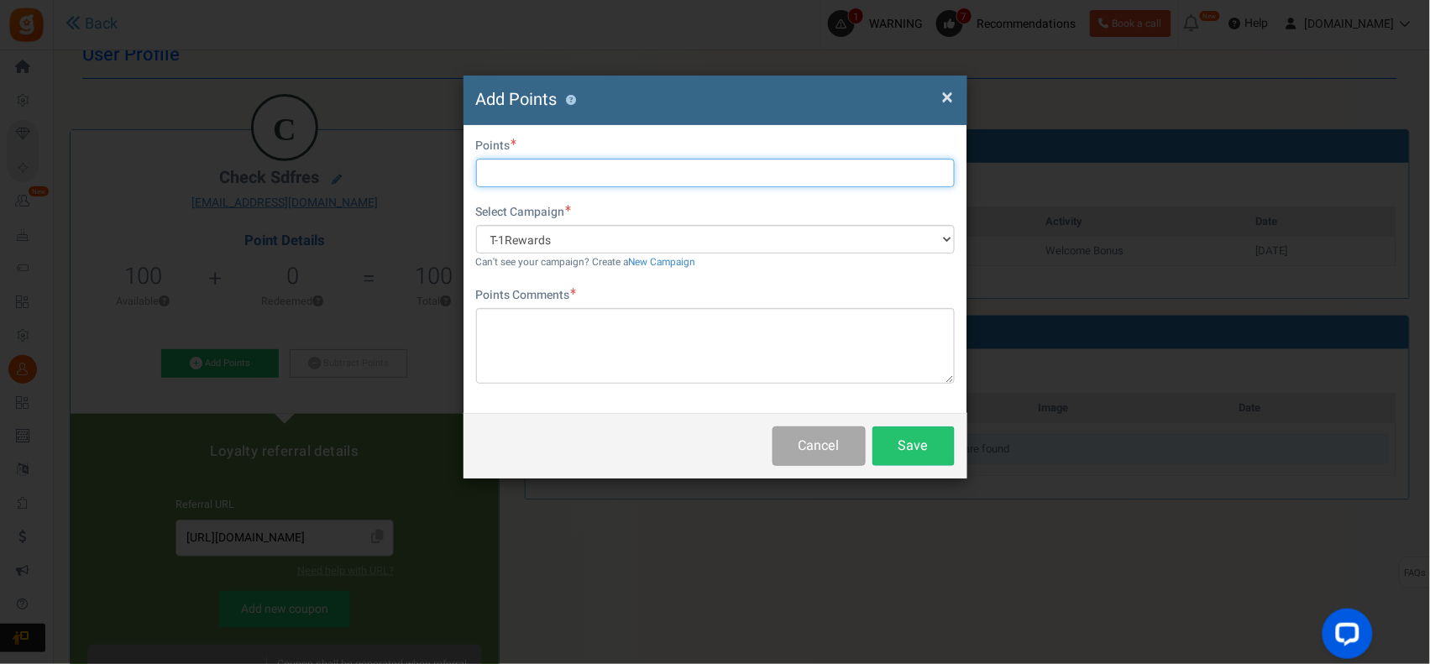
click at [552, 173] on input "text" at bounding box center [715, 173] width 479 height 29
type input "500"
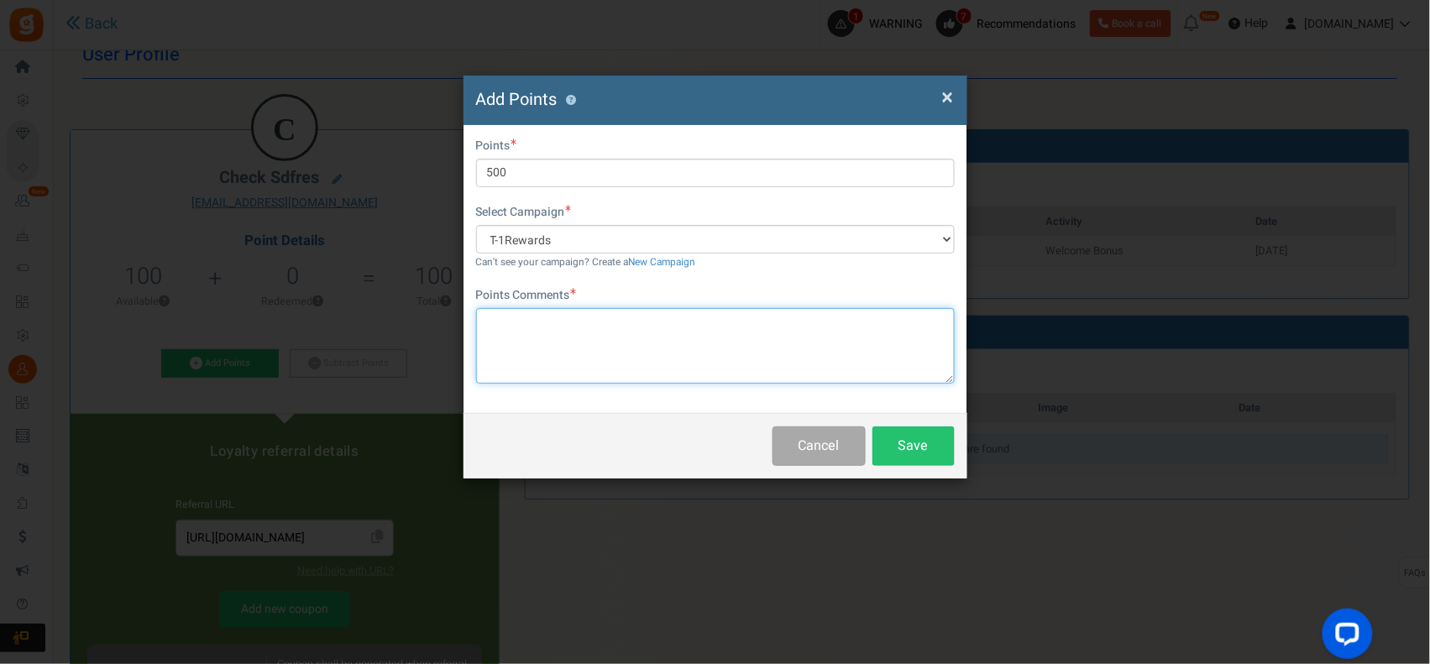
click at [757, 359] on textarea at bounding box center [715, 346] width 479 height 76
type textarea "supporting"
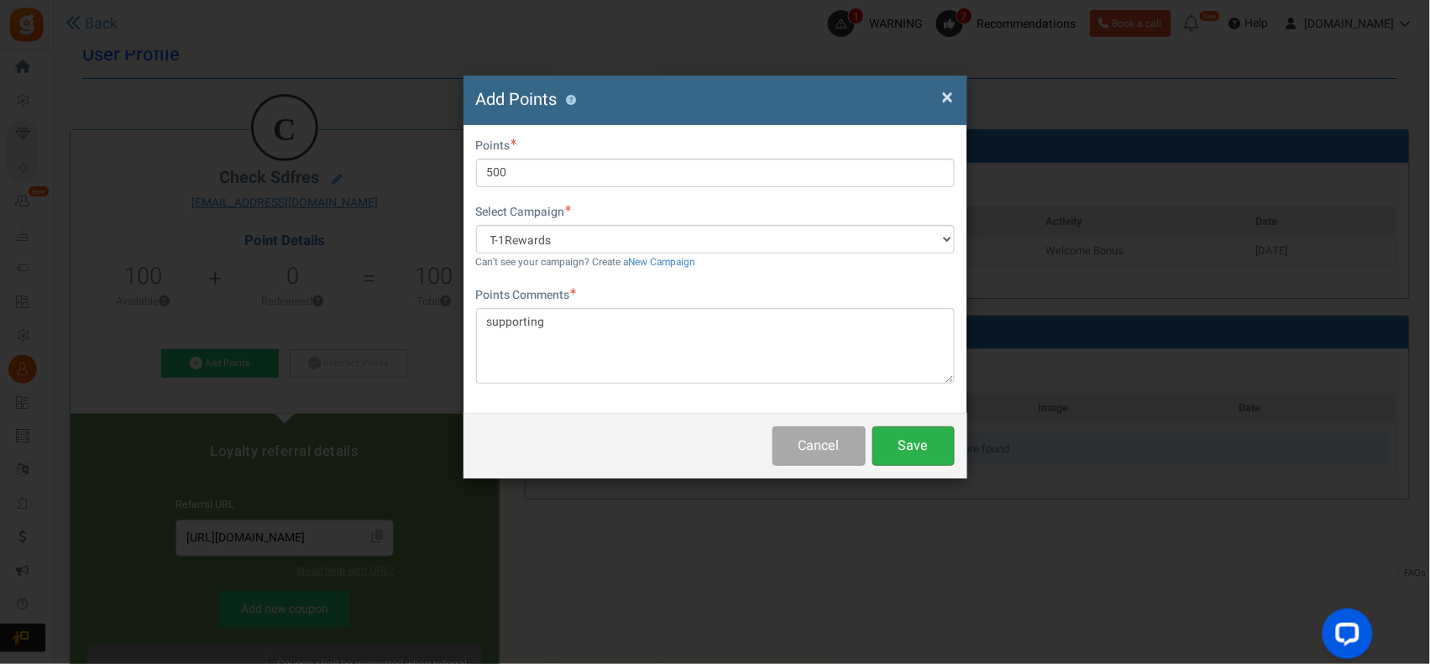
click at [908, 452] on button "Save" at bounding box center [914, 446] width 82 height 39
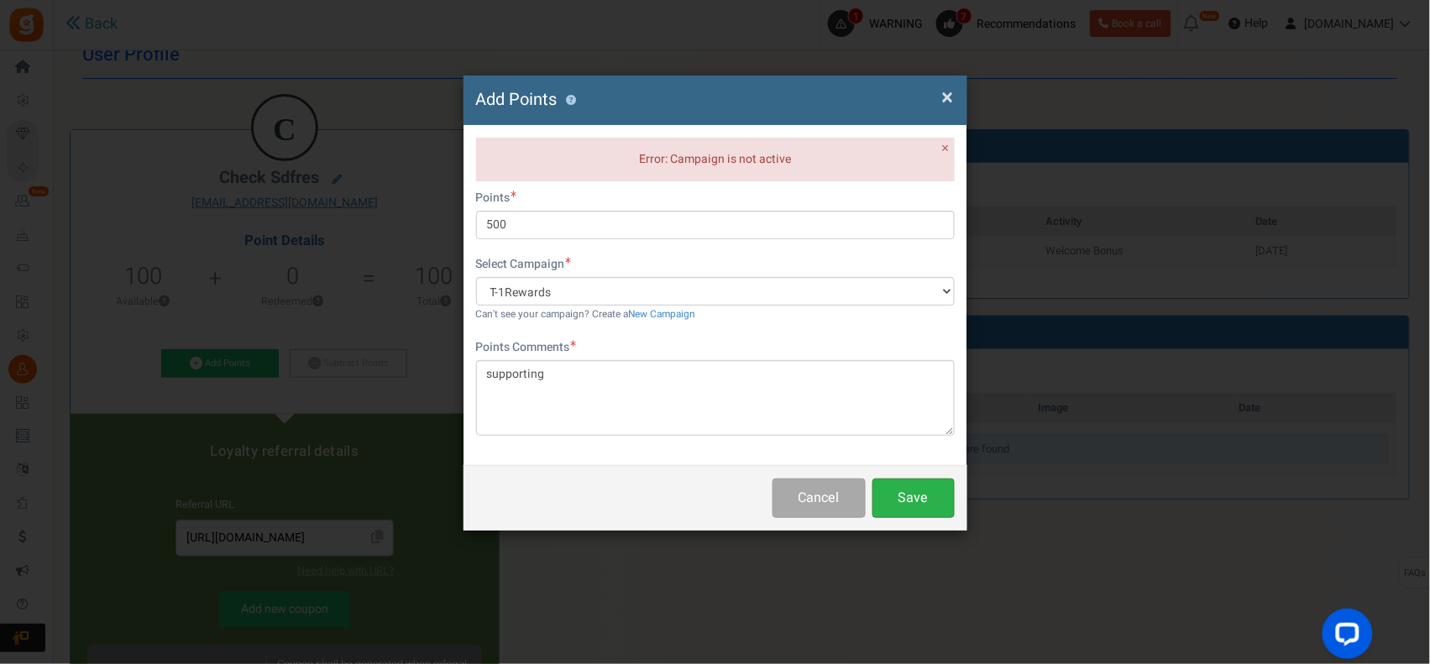
scroll to position [0, 0]
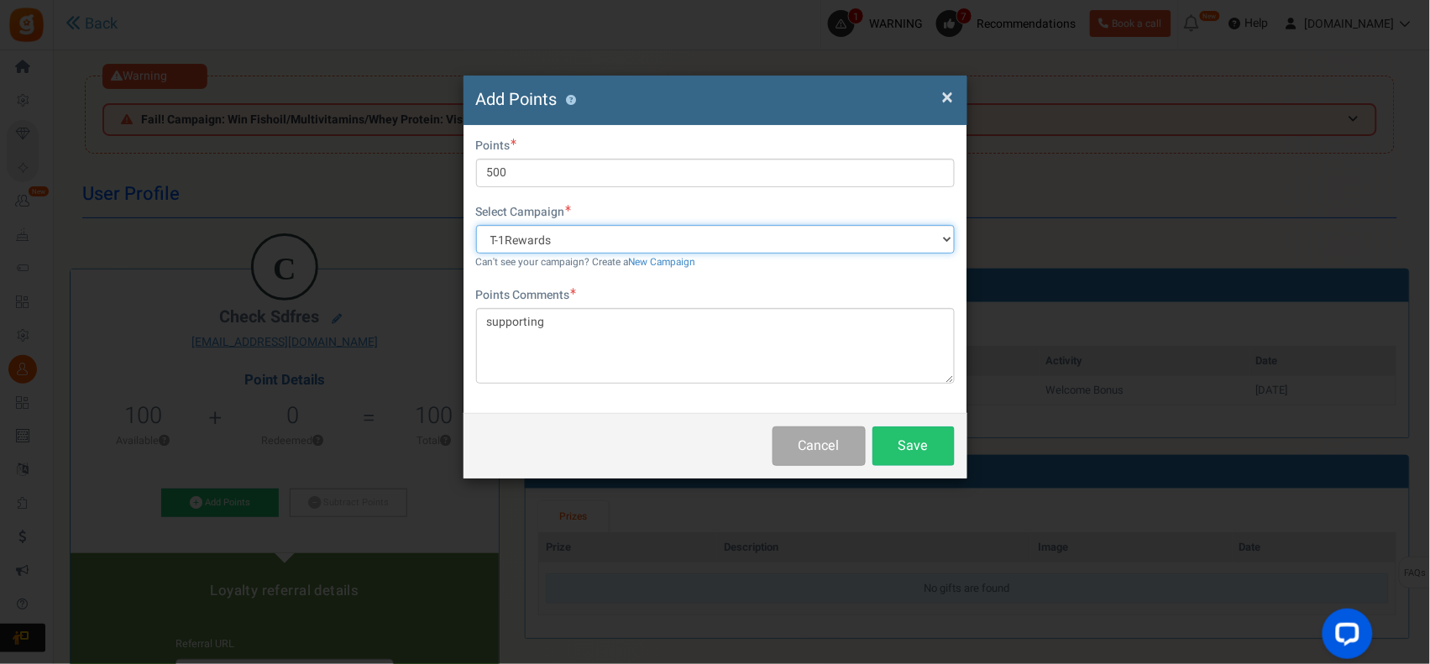
click at [832, 236] on select "T-Rewards T-1Rewards Win Fishoil/Multivitamins/Whey Protein T-Rewards Win Free …" at bounding box center [715, 239] width 479 height 29
select select "67144"
click at [476, 225] on select "T-Rewards T-1Rewards Win Fishoil/Multivitamins/Whey Protein T-Rewards Win Free …" at bounding box center [715, 239] width 479 height 29
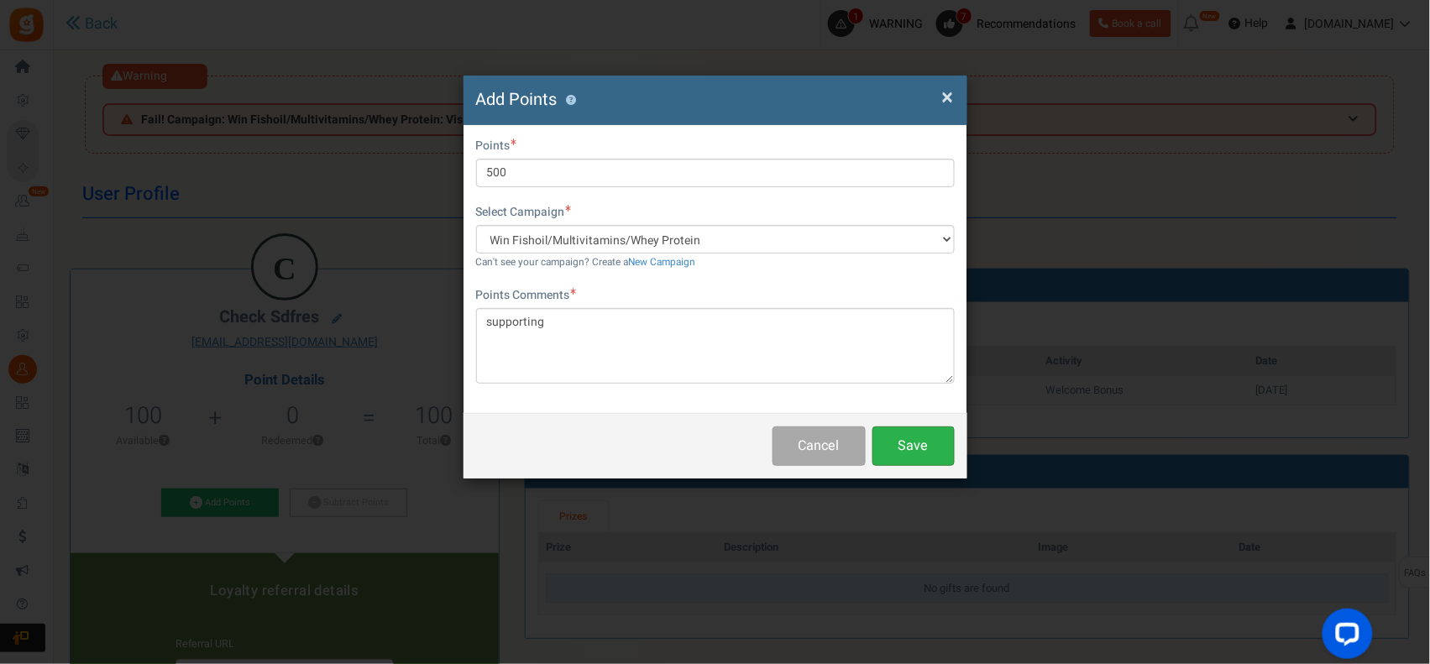
click at [920, 448] on button "Save" at bounding box center [914, 446] width 82 height 39
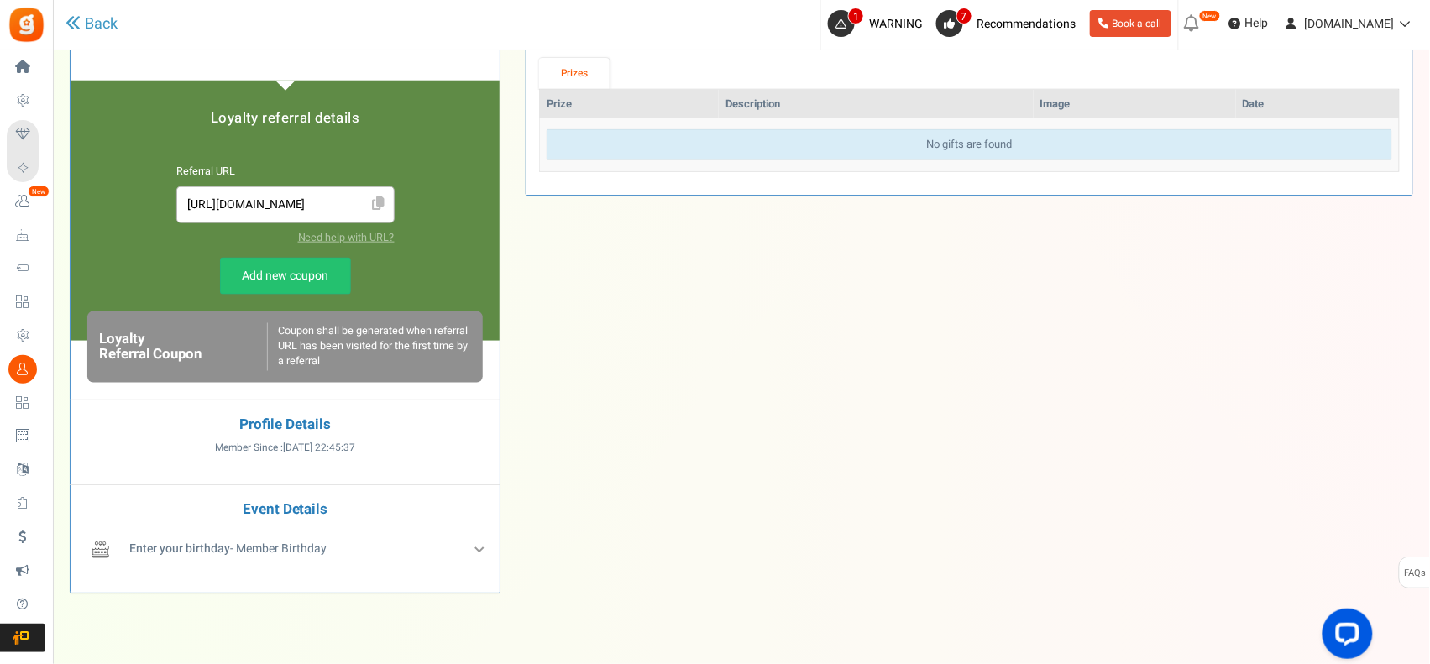
scroll to position [522, 0]
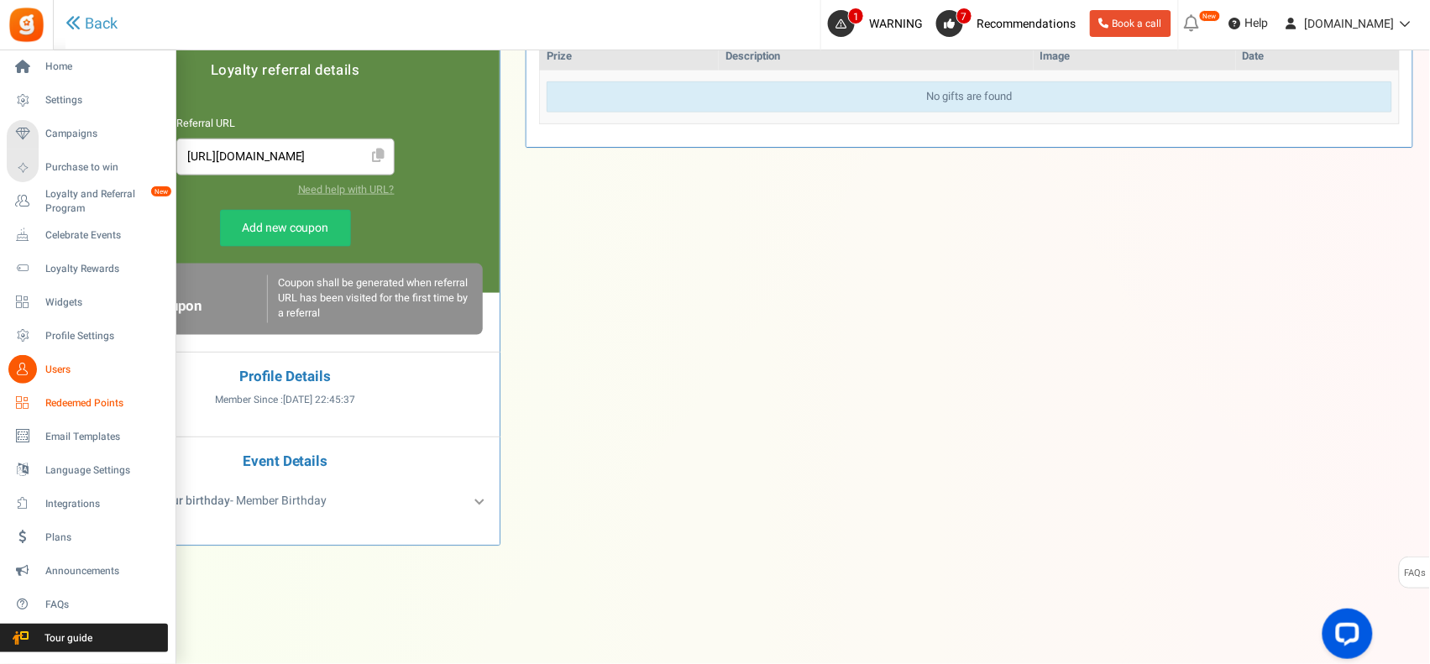
click at [86, 404] on span "Redeemed Points" at bounding box center [104, 403] width 118 height 14
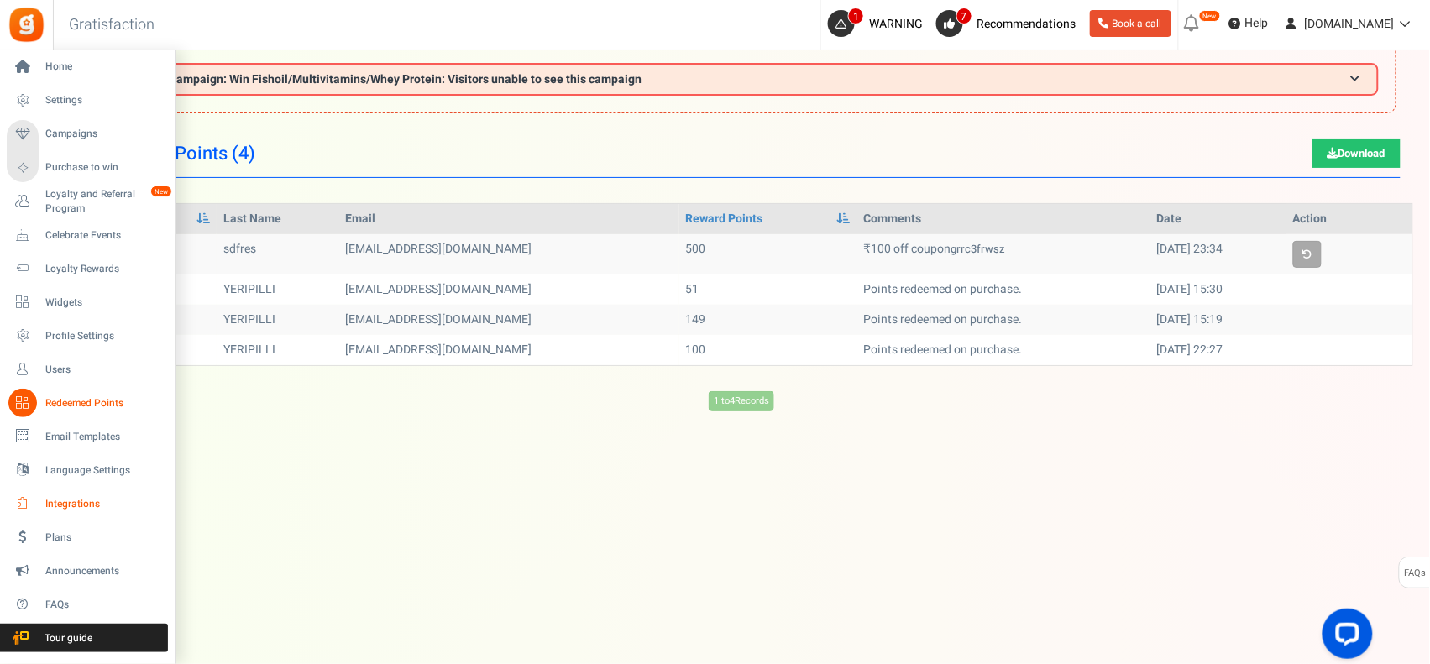
scroll to position [70, 0]
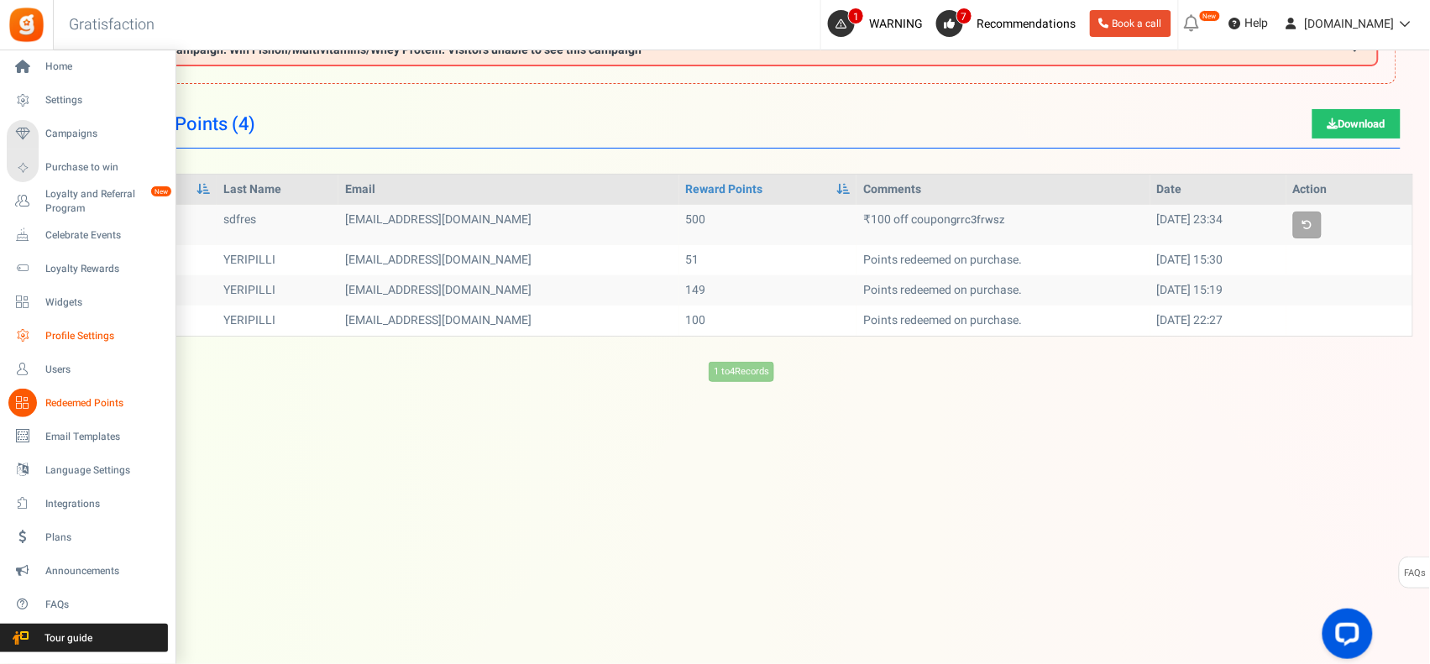
click at [97, 332] on span "Profile Settings" at bounding box center [104, 336] width 118 height 14
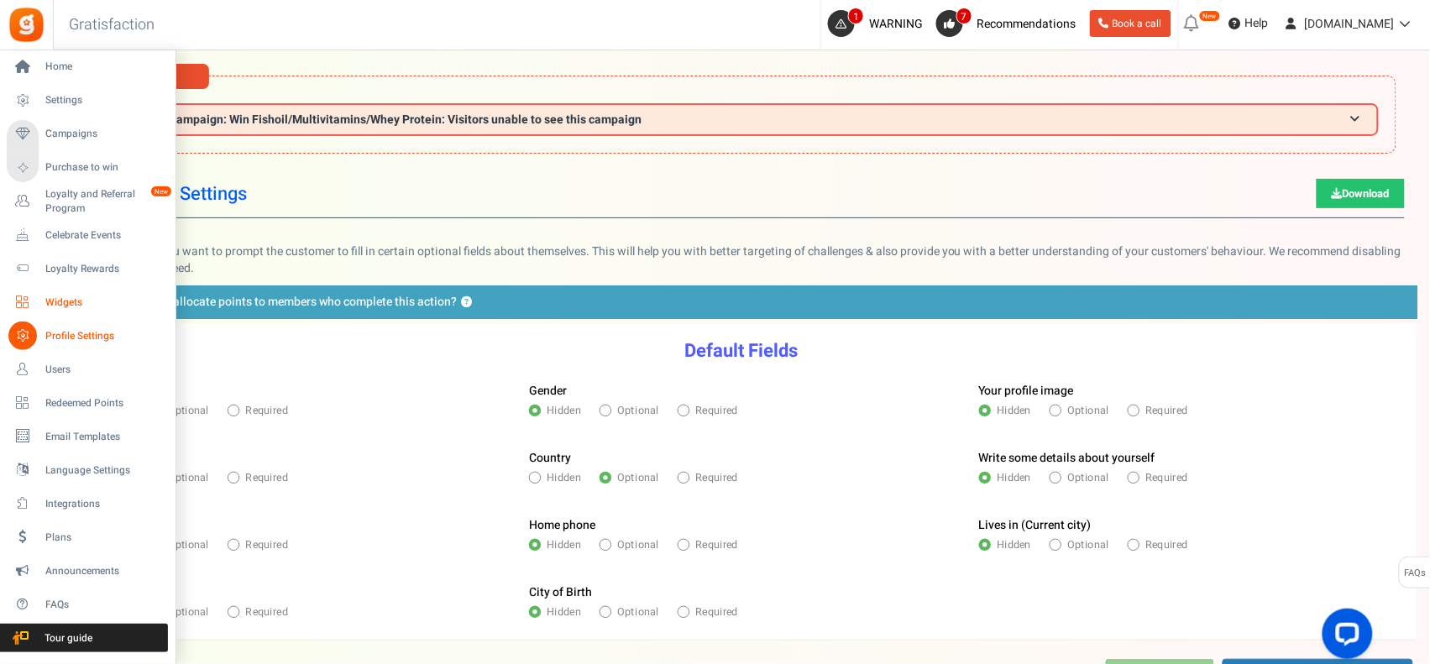
click at [70, 301] on span "Widgets" at bounding box center [104, 303] width 118 height 14
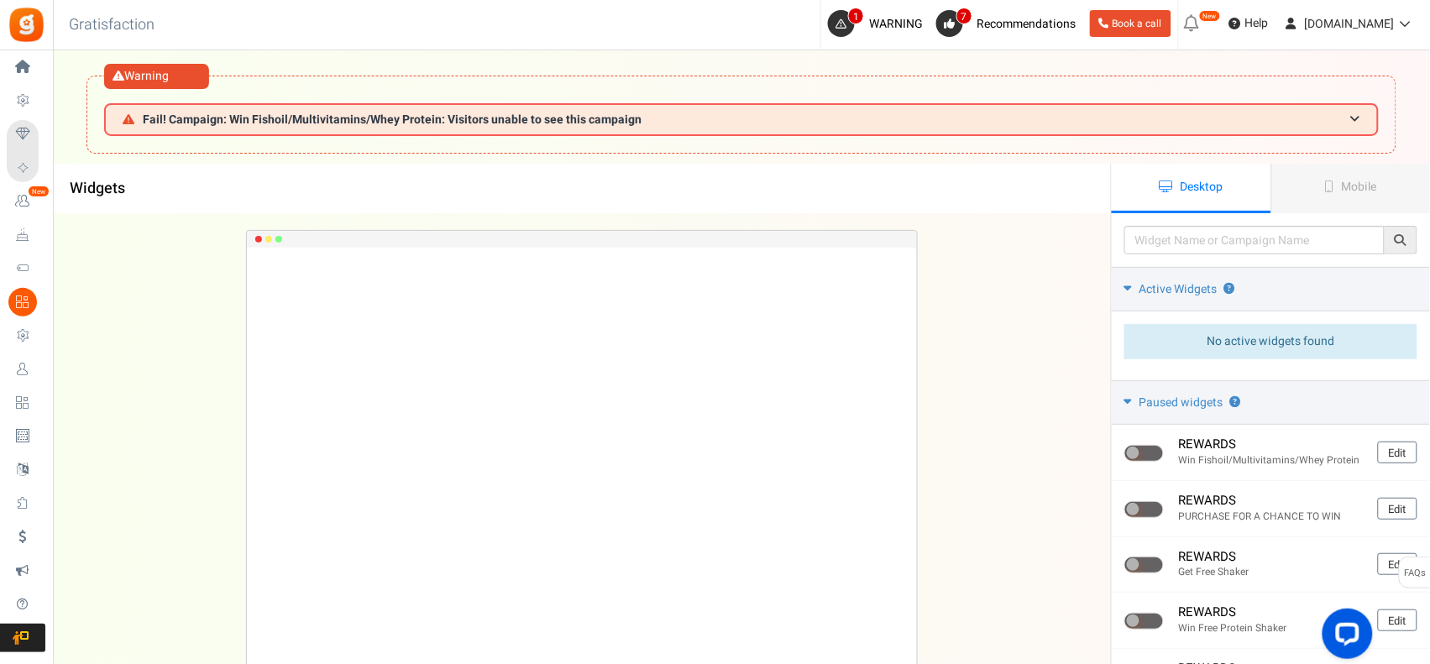
scroll to position [280, 0]
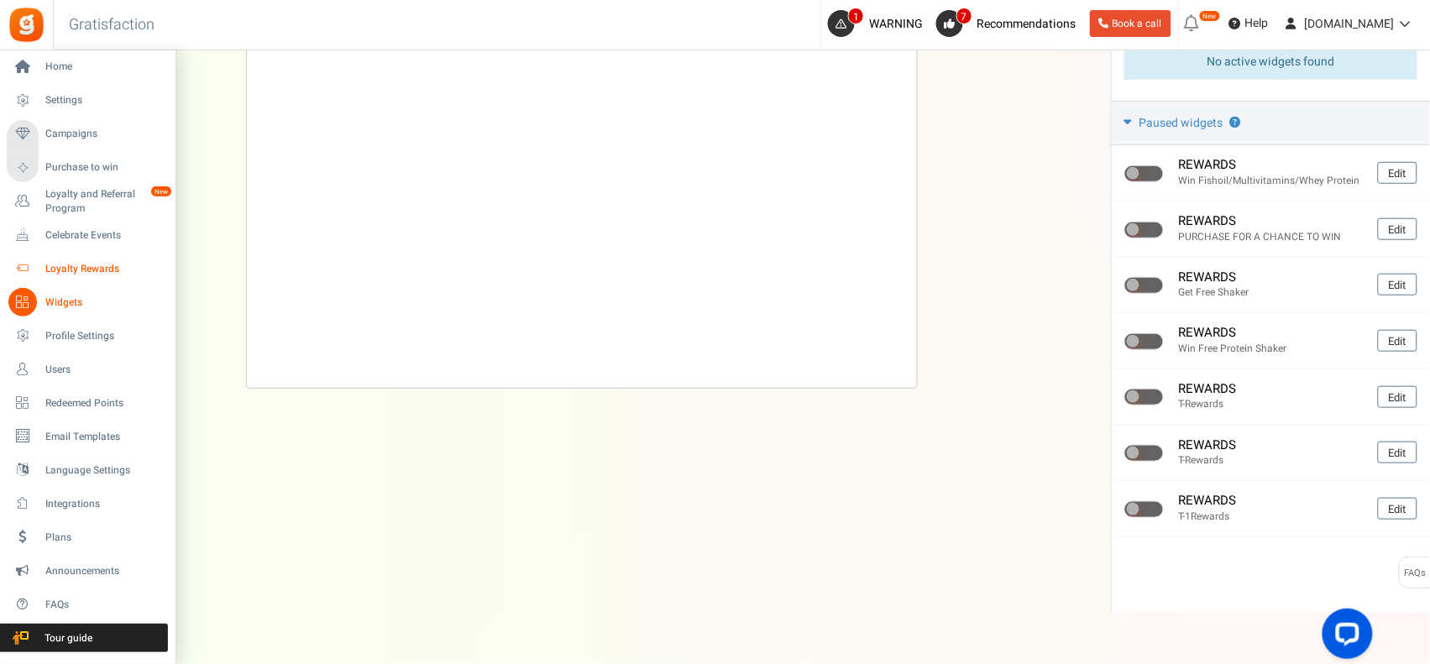
click at [67, 262] on span "Loyalty Rewards" at bounding box center [104, 269] width 118 height 14
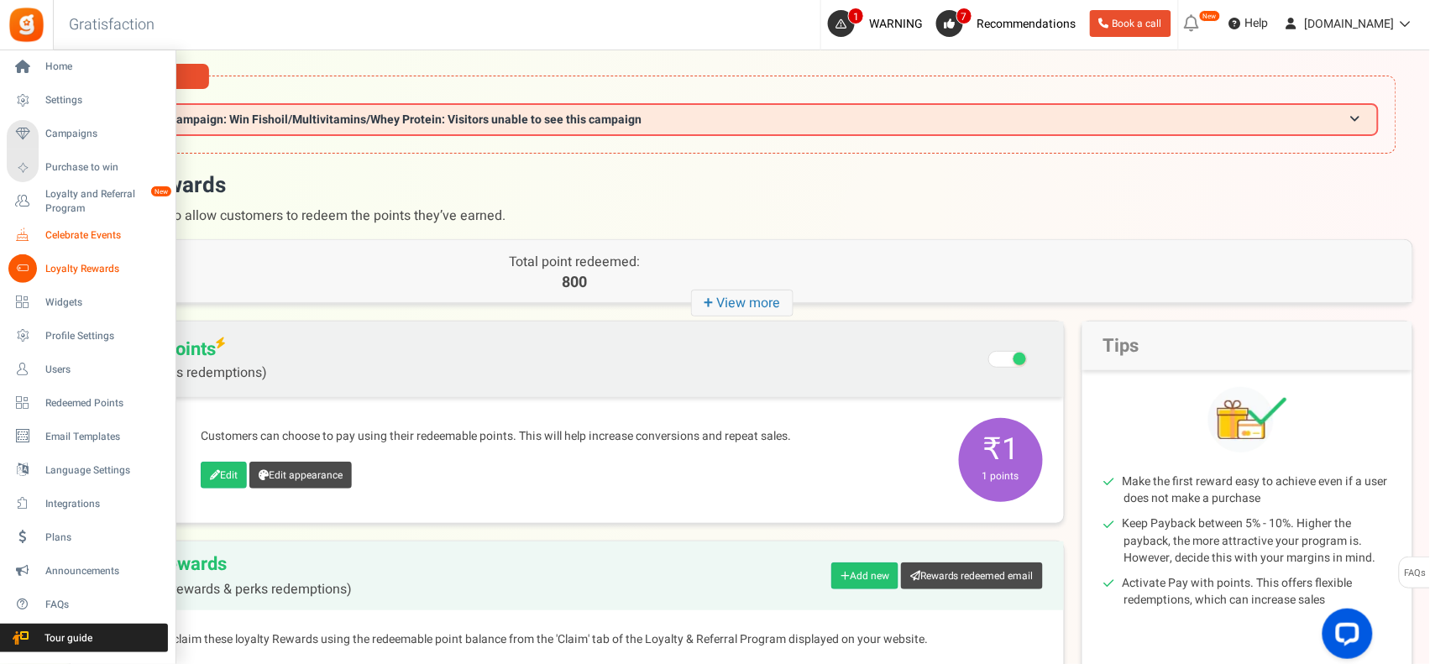
click at [78, 229] on span "Celebrate Events" at bounding box center [104, 235] width 118 height 14
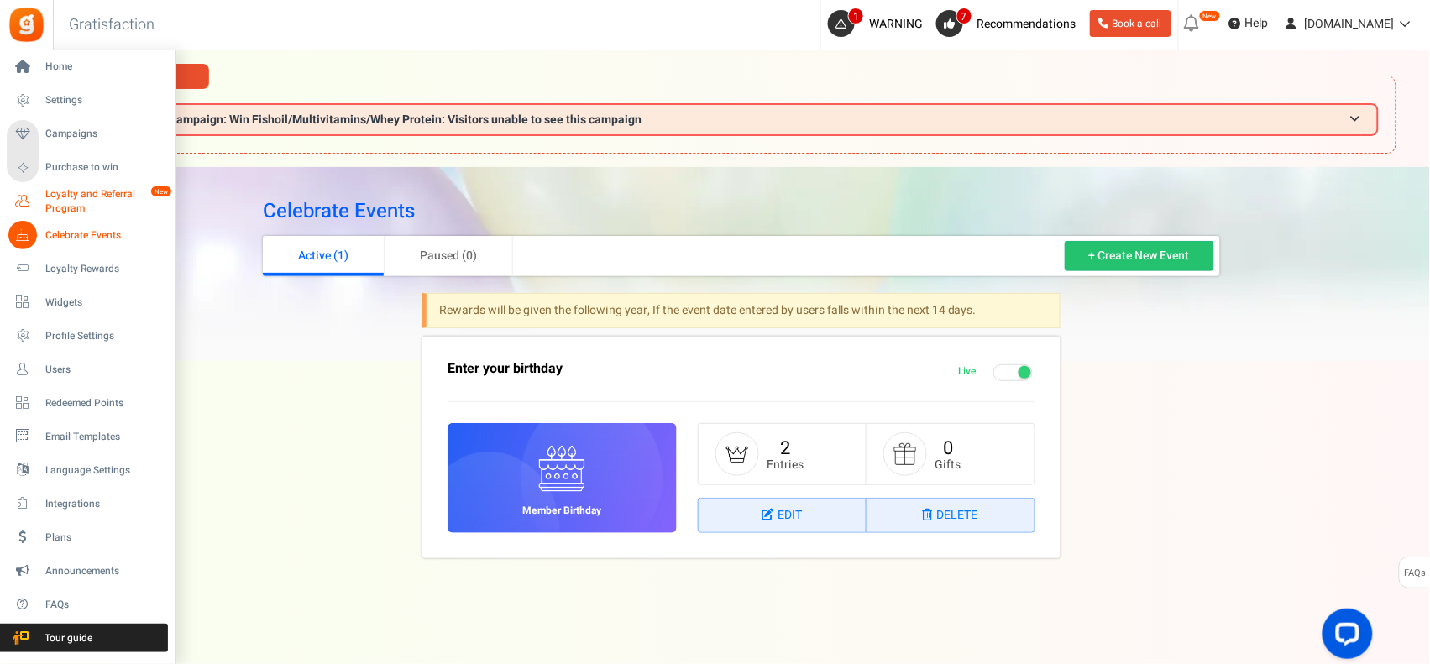
click at [78, 202] on span "Loyalty and Referral Program" at bounding box center [106, 201] width 123 height 29
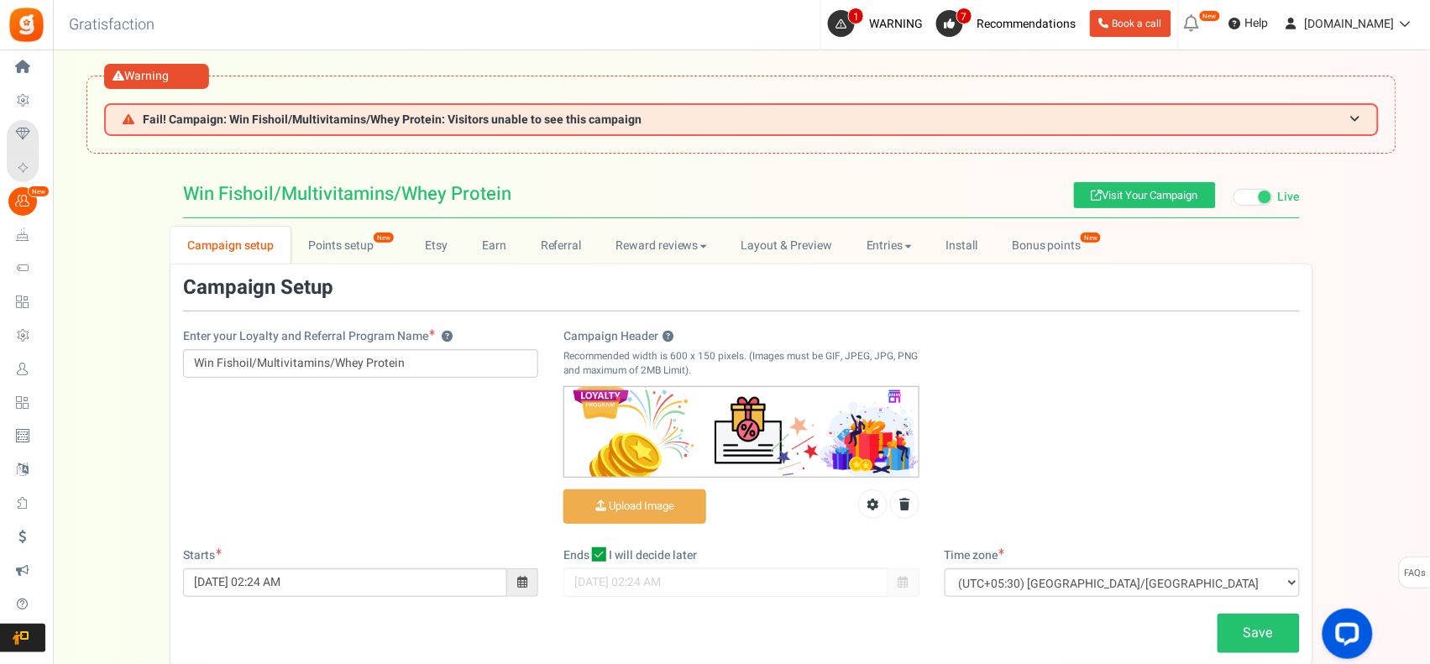
scroll to position [103, 0]
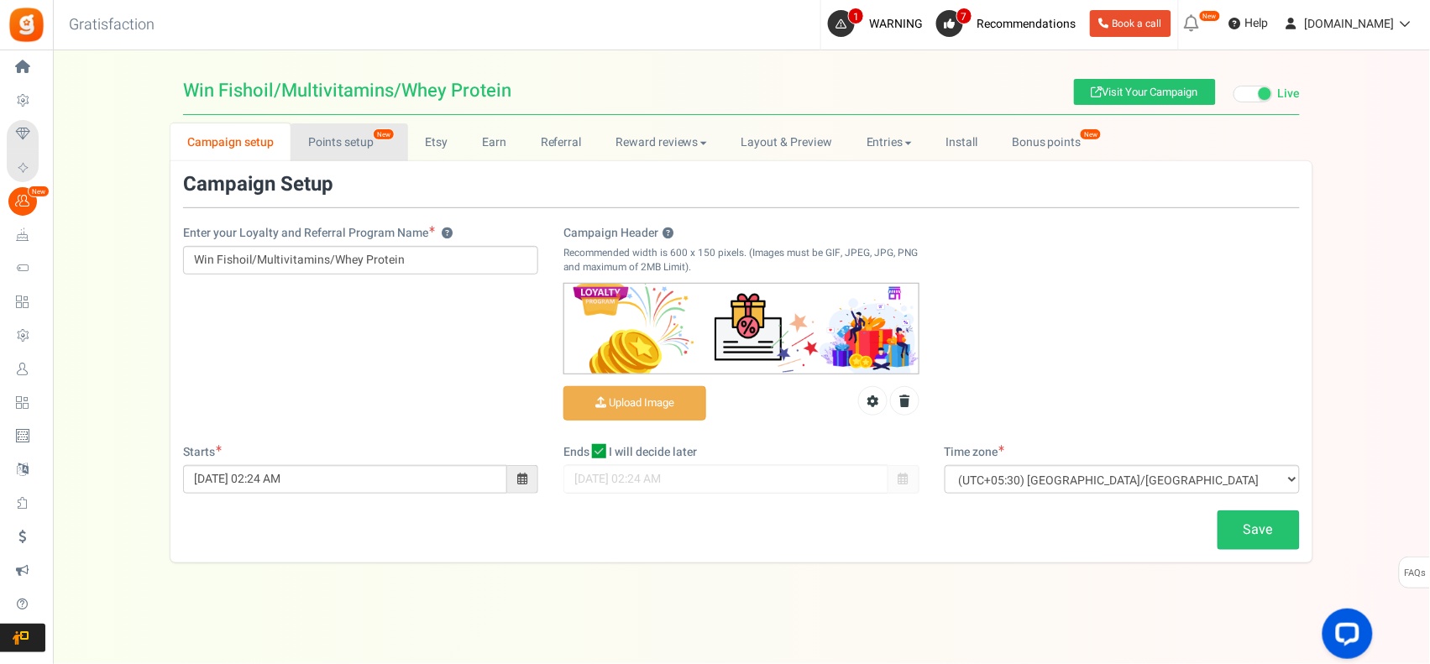
click at [328, 140] on link "Points setup New" at bounding box center [349, 142] width 117 height 38
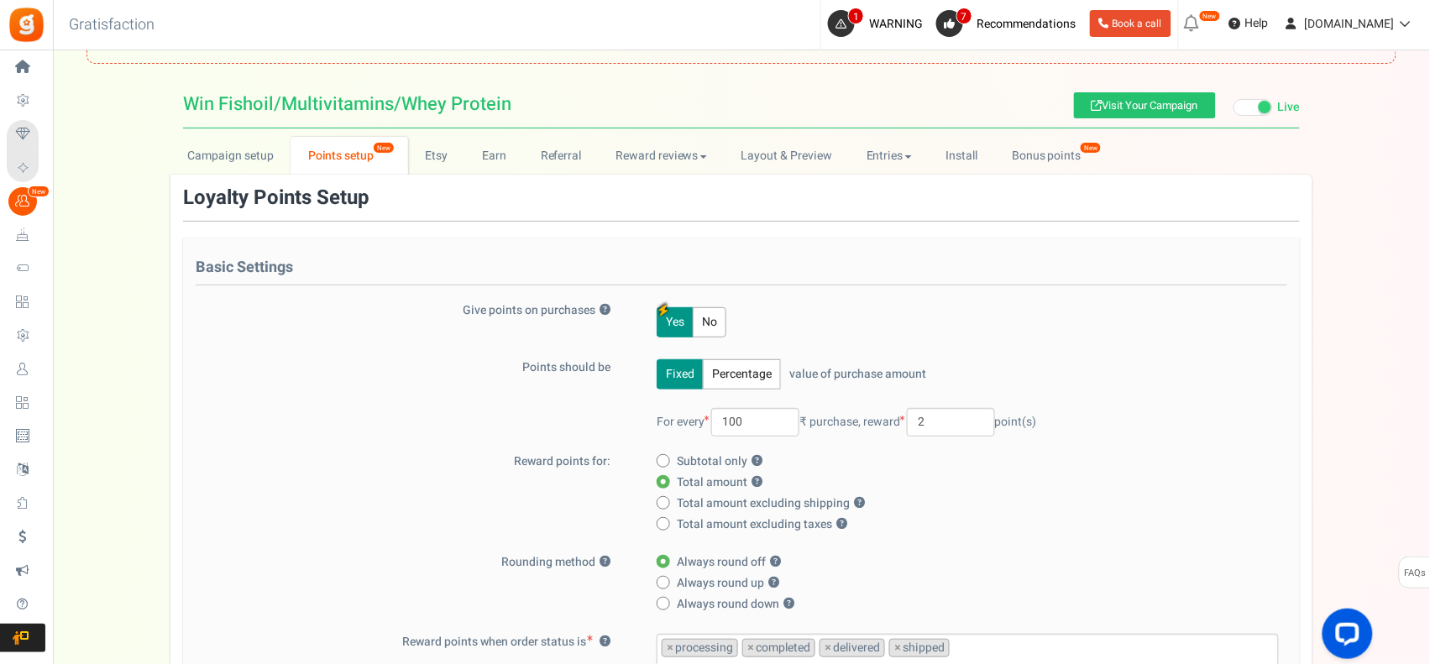
scroll to position [0, 0]
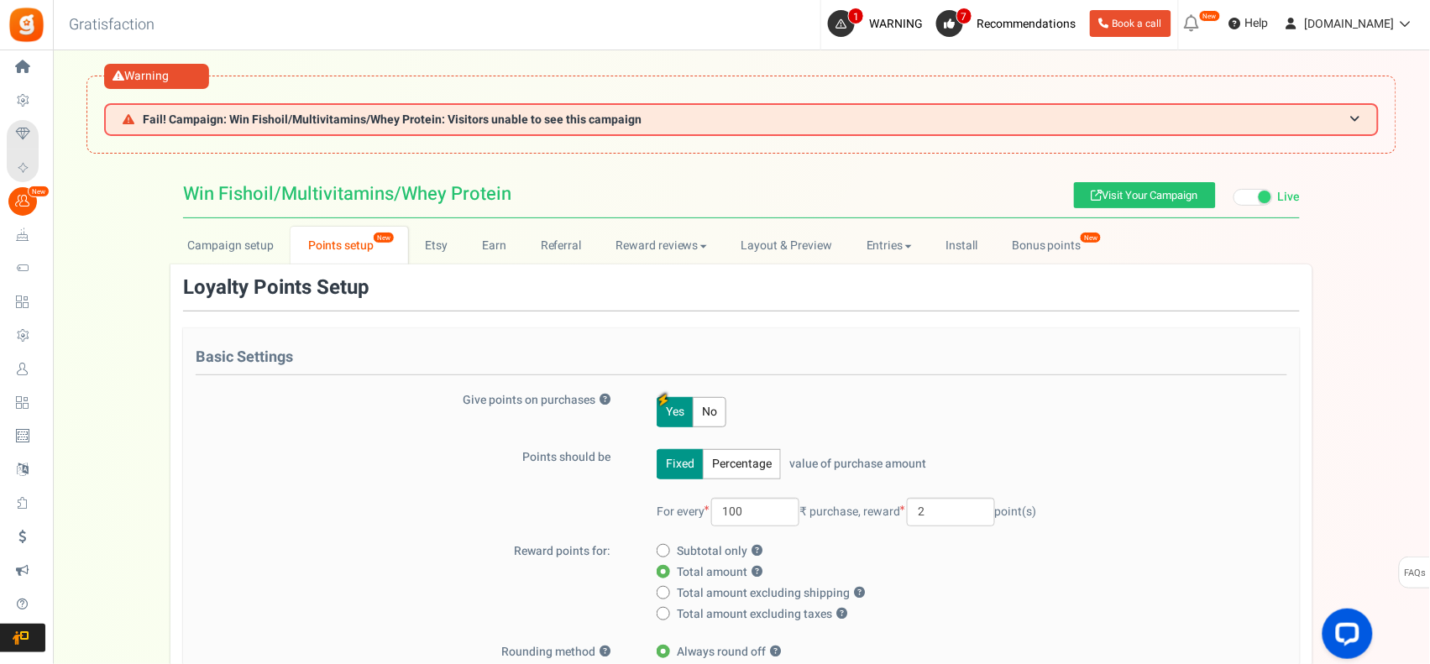
click at [737, 467] on button "Percentage" at bounding box center [742, 464] width 78 height 30
click at [689, 509] on input "100" at bounding box center [682, 512] width 50 height 29
type input "10"
click at [551, 515] on div "Points should be Fixed Percentage value of purchase amount 10 % of purchase amo…" at bounding box center [742, 496] width 1092 height 94
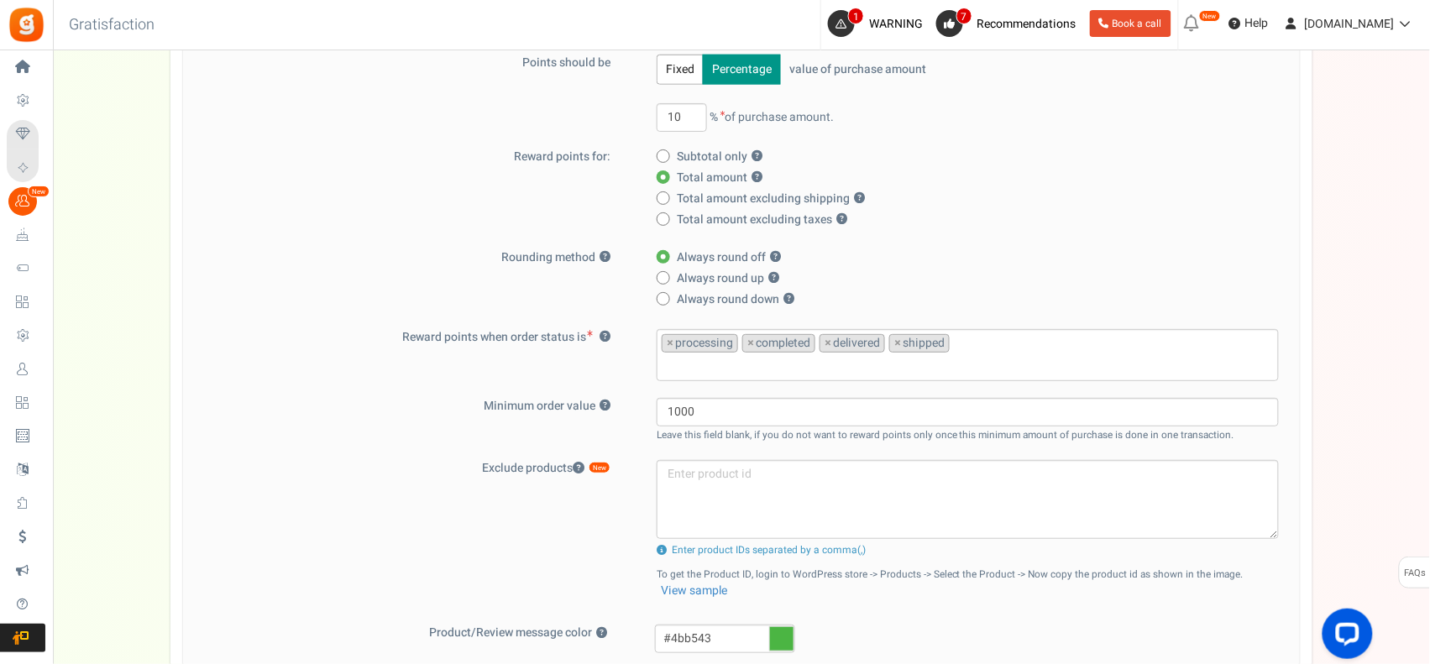
scroll to position [420, 0]
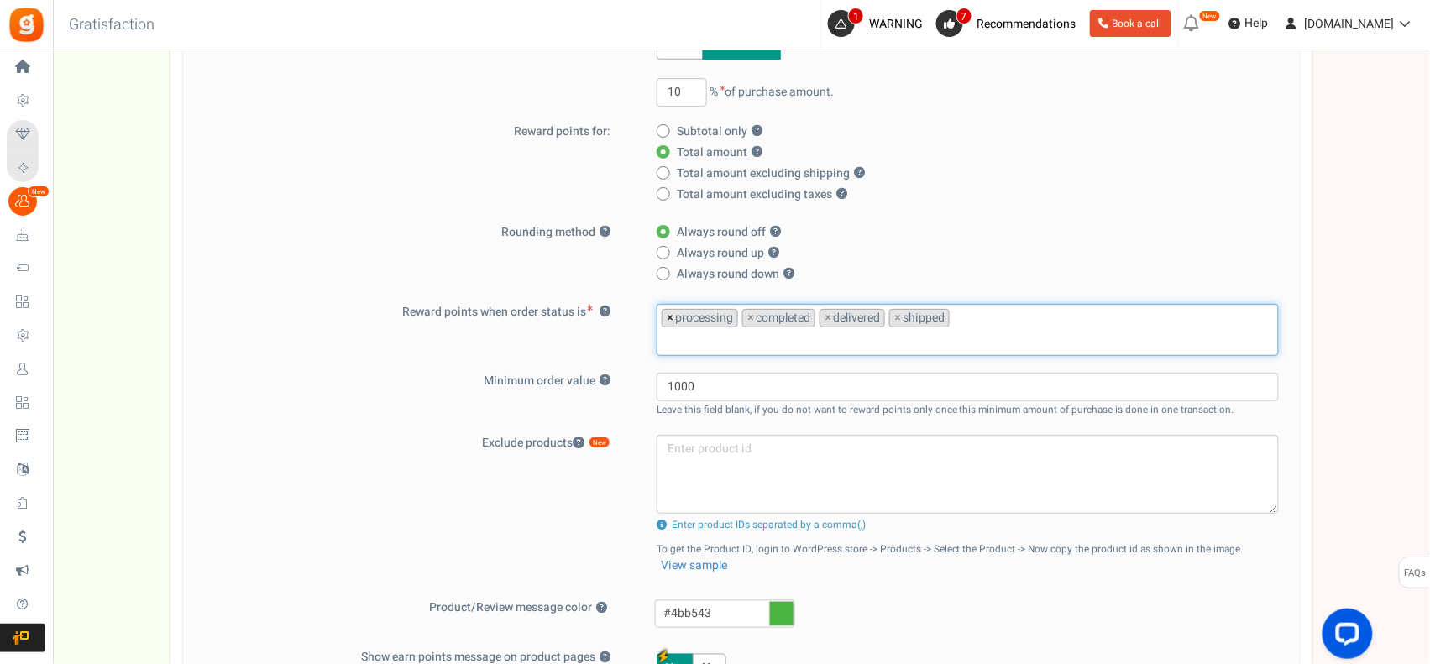
click at [668, 316] on span "×" at bounding box center [670, 318] width 7 height 17
select select "completed"
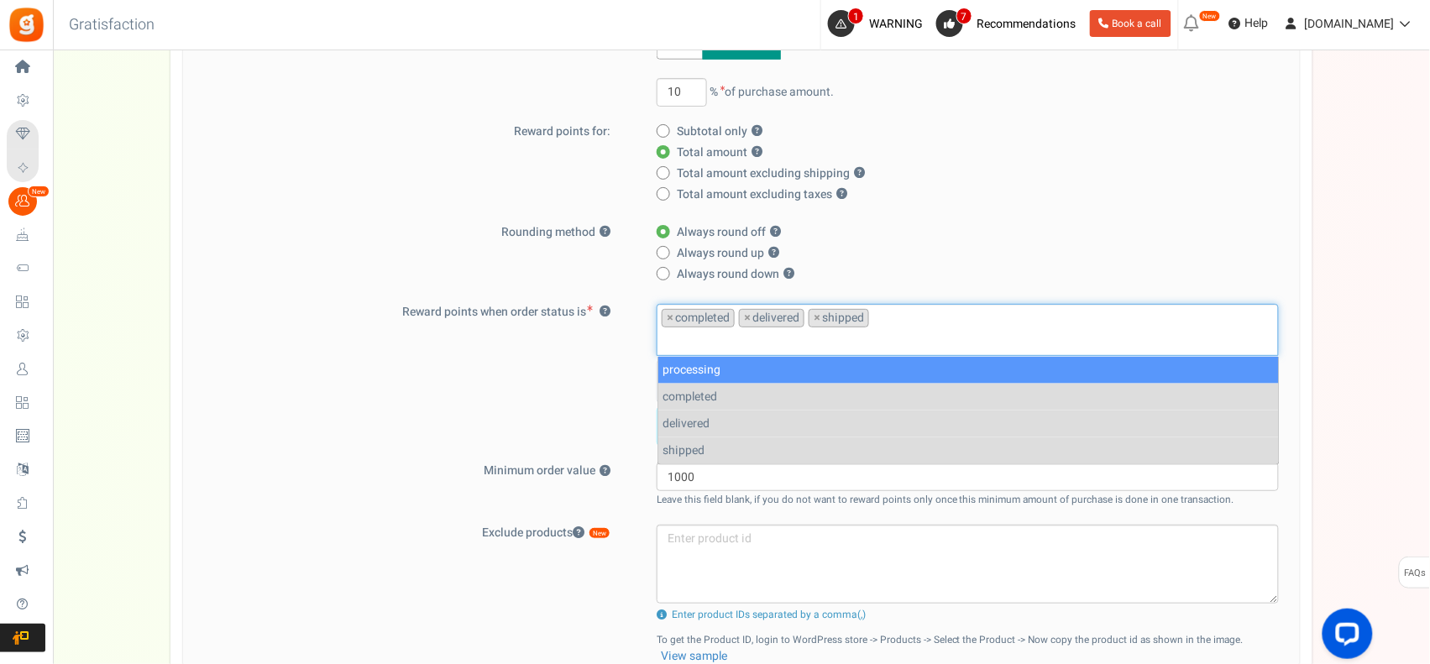
click at [593, 366] on div "Reward points when order status is ? processing completed delivered shipped × c…" at bounding box center [742, 375] width 1092 height 143
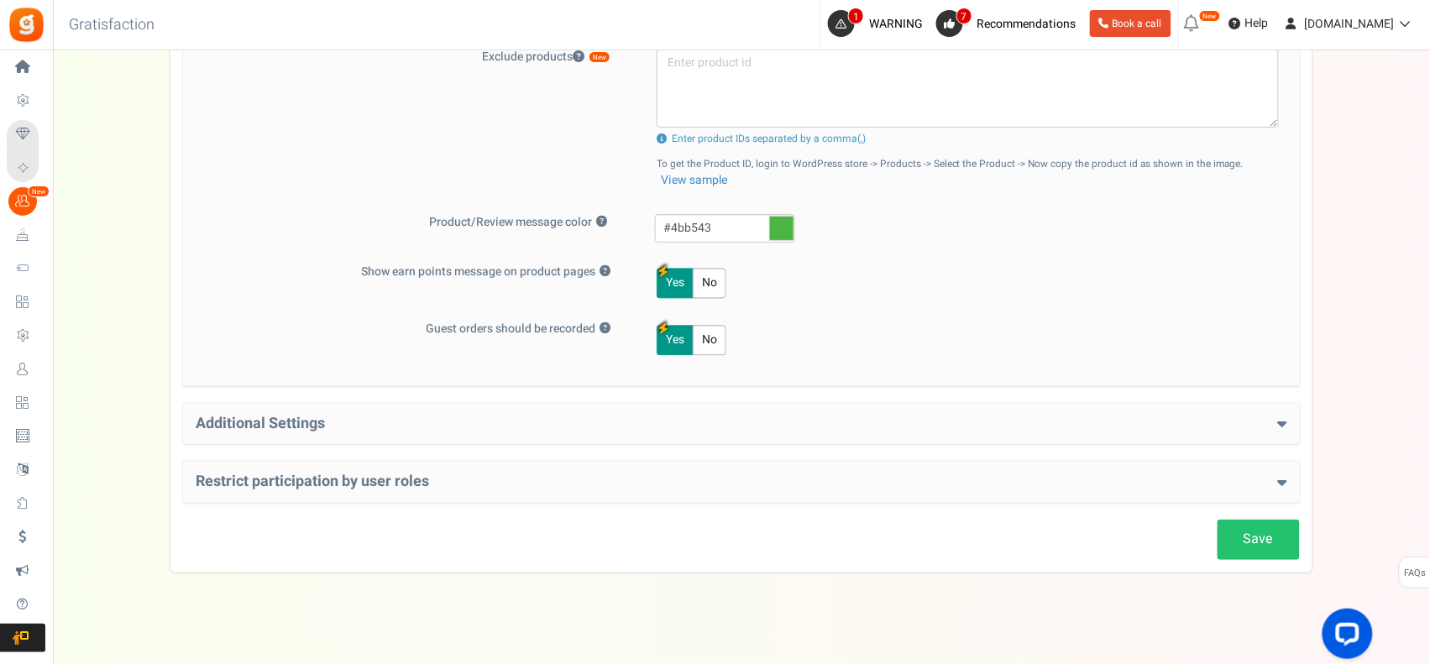
scroll to position [909, 0]
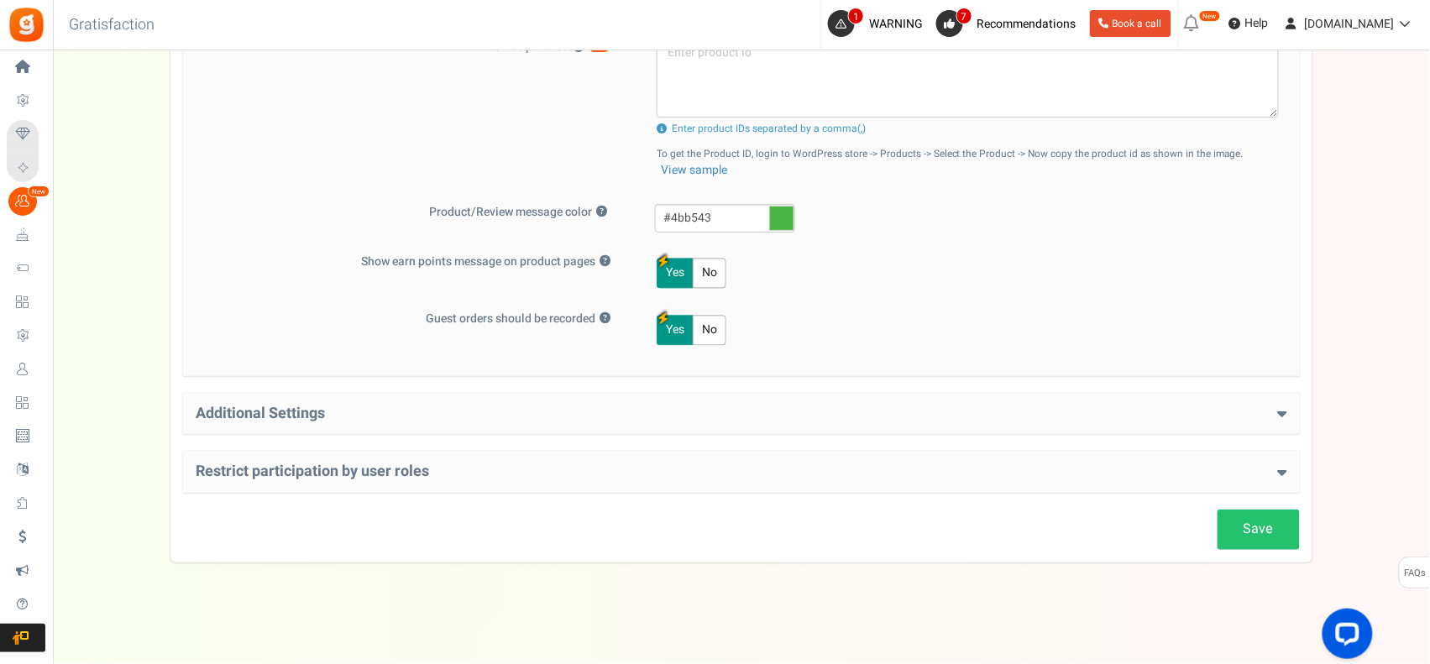
click at [716, 278] on button "No" at bounding box center [710, 274] width 34 height 30
click at [590, 401] on div "Additional Settings Welcome Bonus ? Yes No Enter Welcome Points 100 Welcome Not…" at bounding box center [741, 414] width 1117 height 42
click at [1277, 412] on h4 "Additional Settings" at bounding box center [742, 414] width 1092 height 17
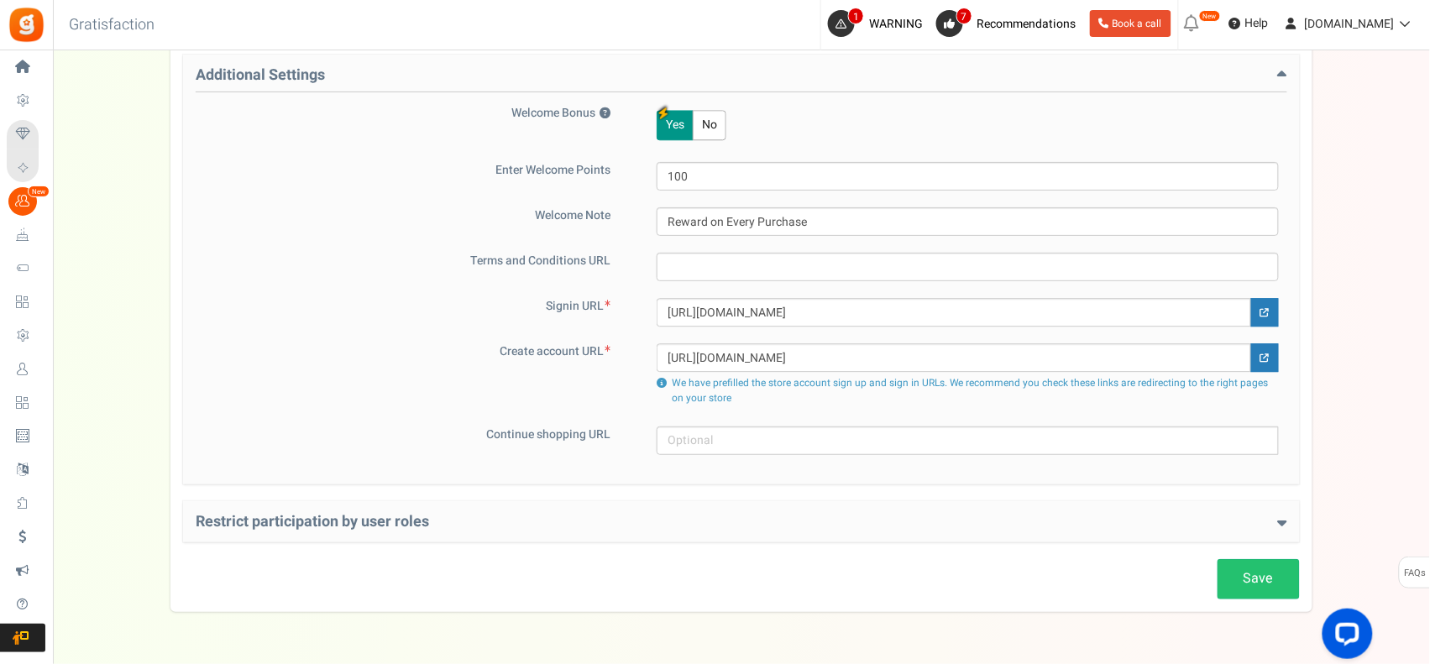
scroll to position [1298, 0]
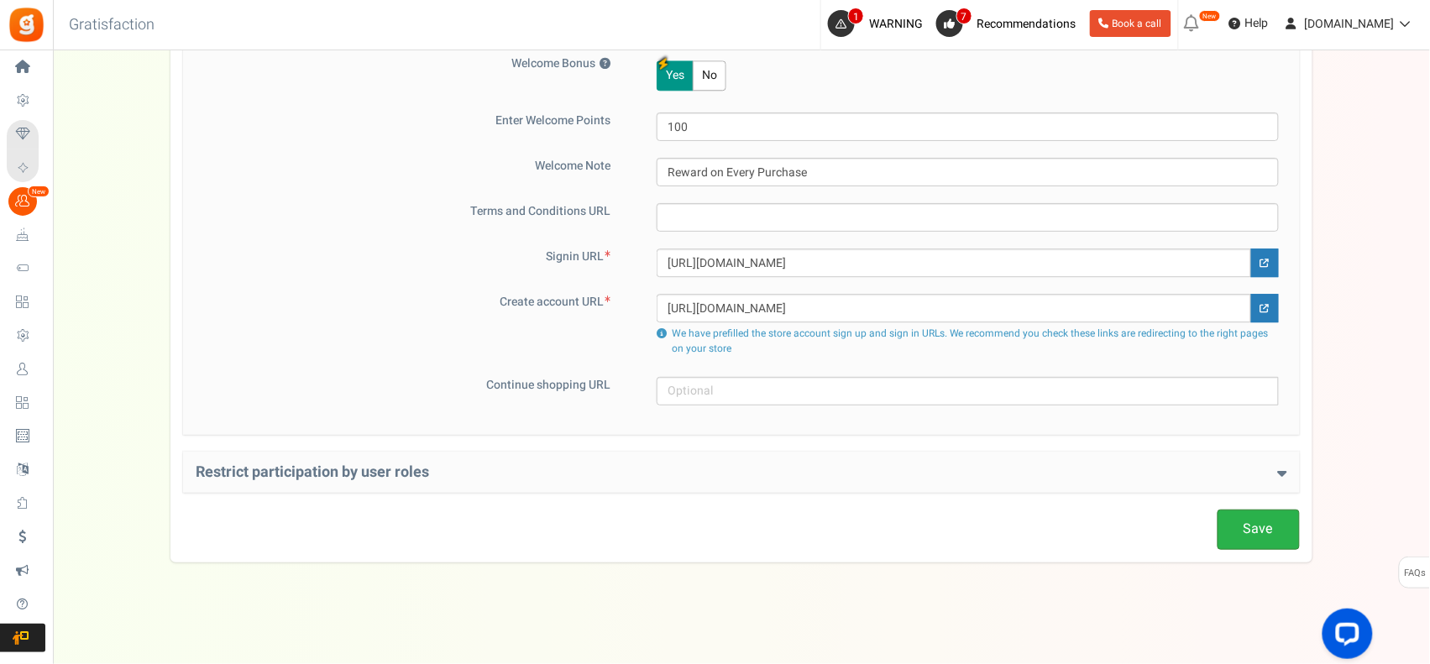
click at [1232, 538] on link "Save" at bounding box center [1259, 529] width 82 height 39
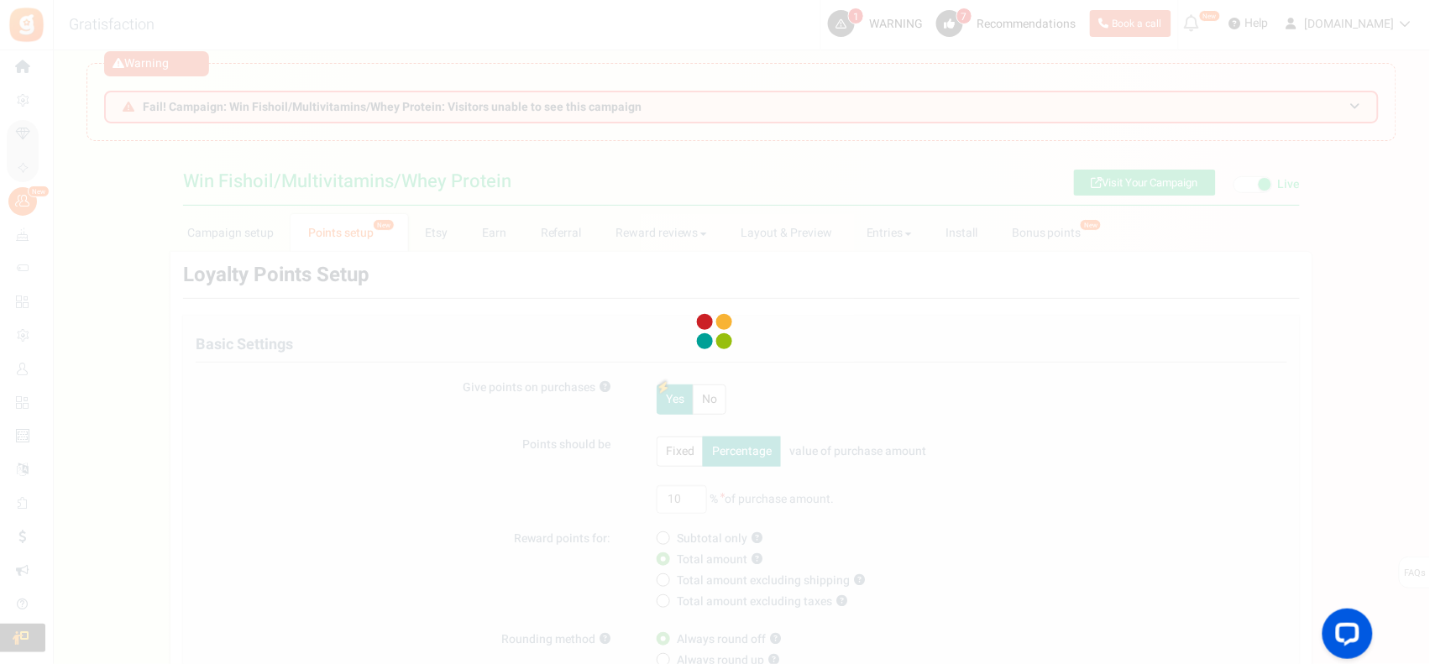
scroll to position [0, 0]
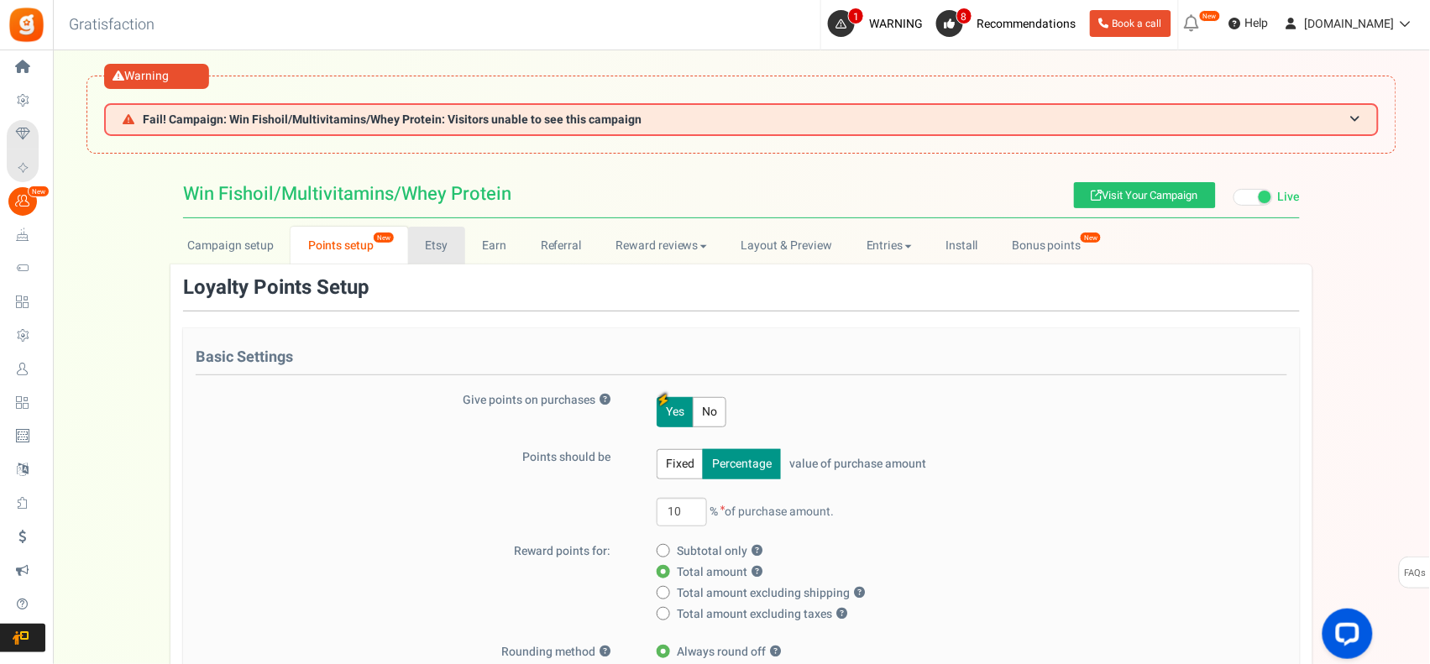
click at [443, 244] on link "Etsy" at bounding box center [436, 246] width 57 height 38
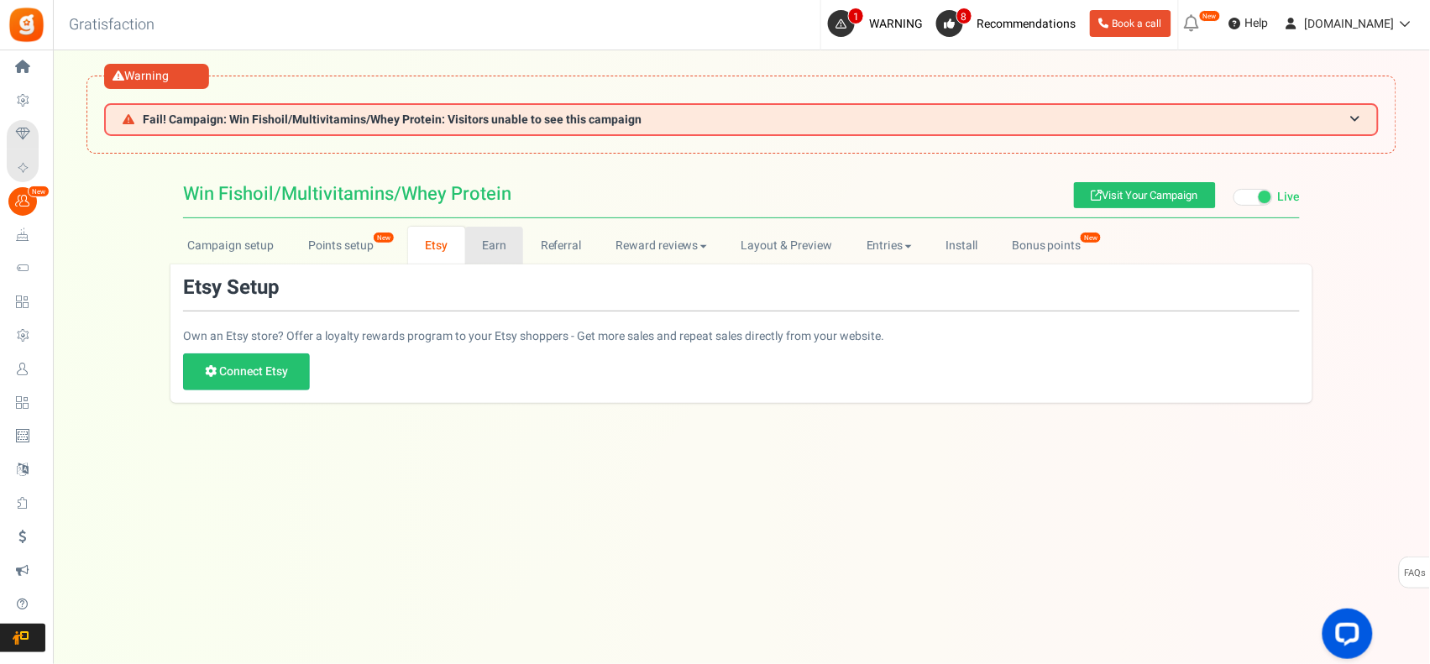
click at [477, 248] on link "Earn" at bounding box center [494, 246] width 59 height 38
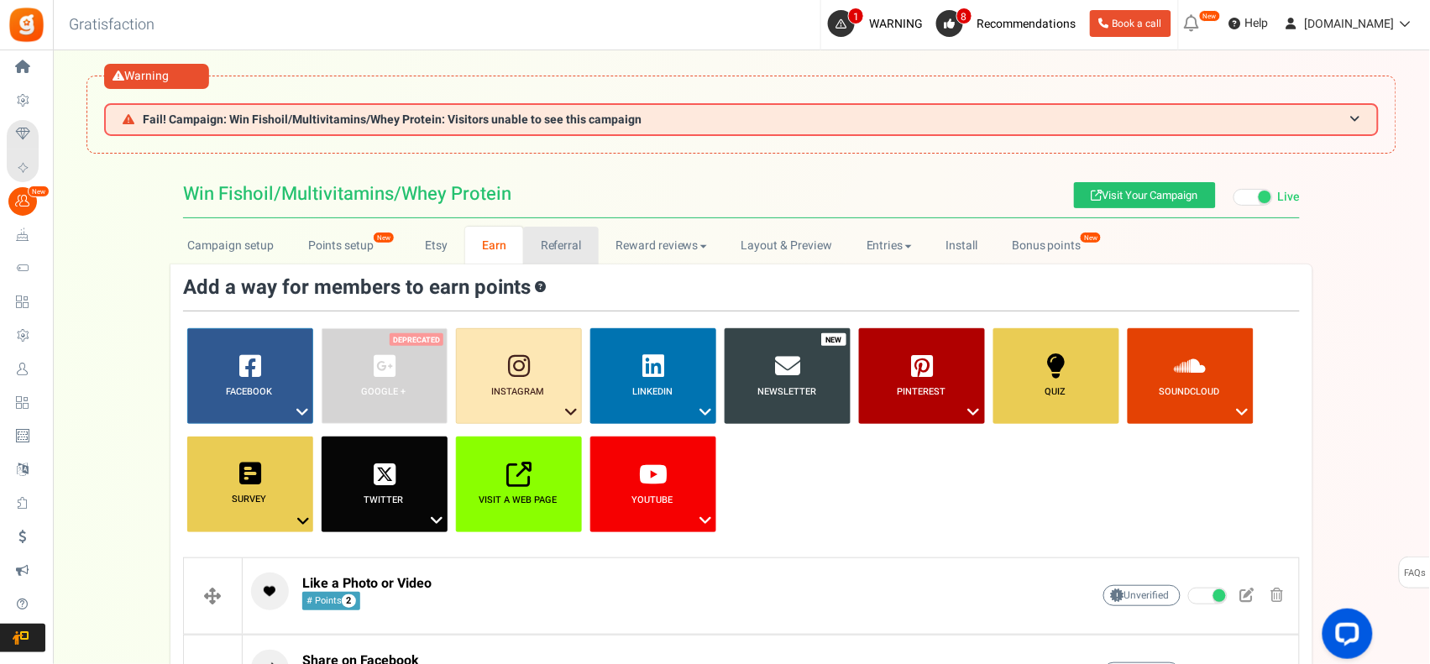
click at [561, 248] on link "Referral" at bounding box center [561, 246] width 76 height 38
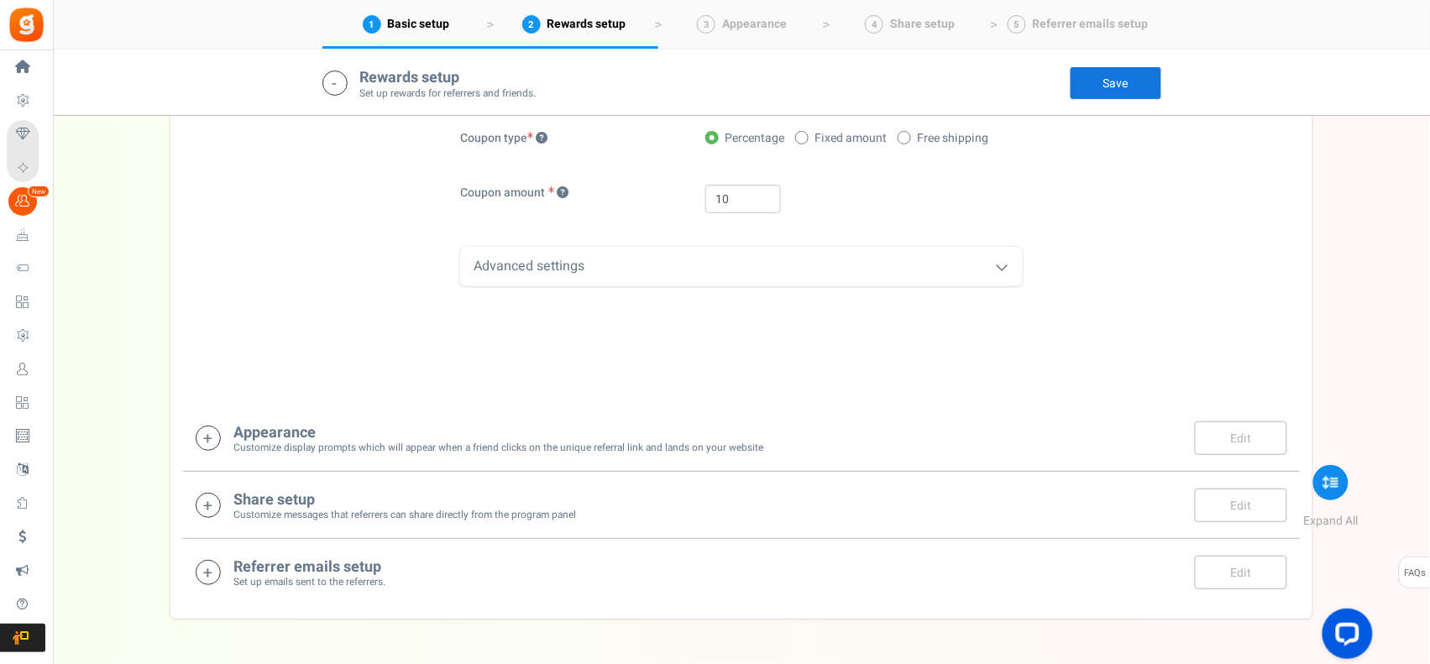
scroll to position [420, 0]
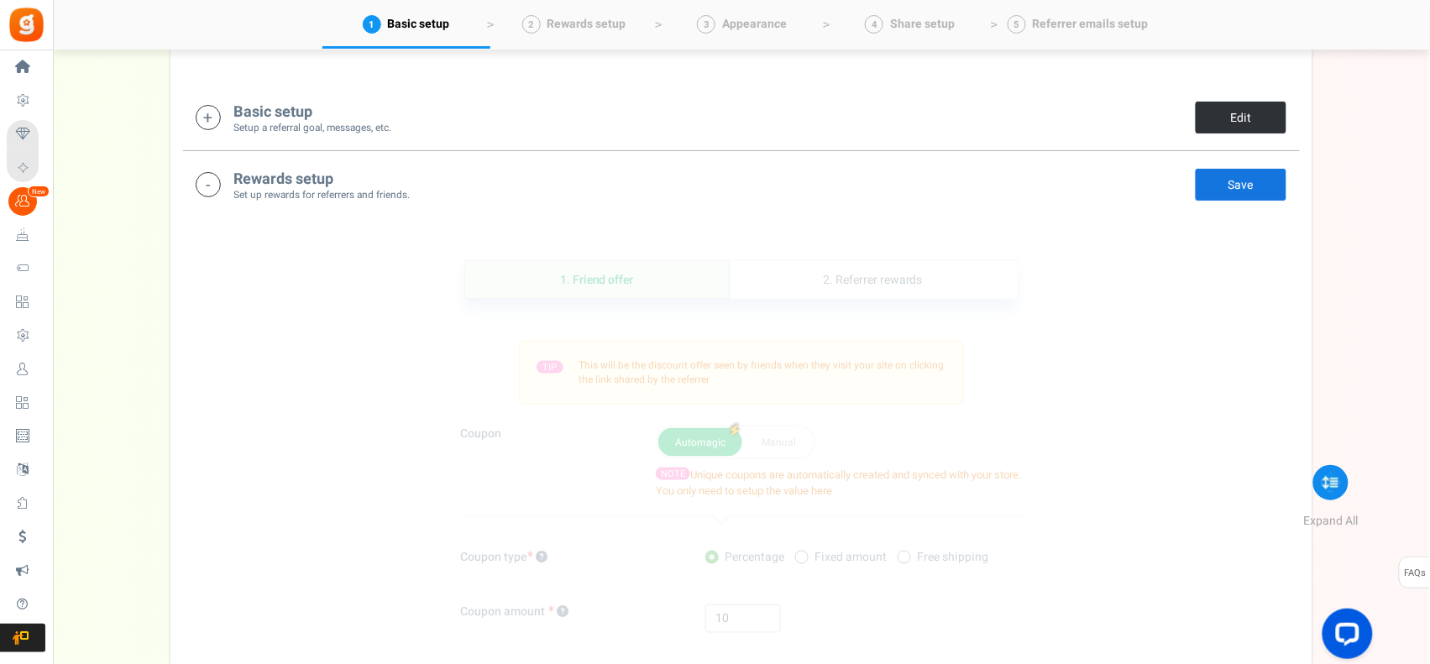
click at [1262, 126] on link "Edit" at bounding box center [1241, 118] width 92 height 34
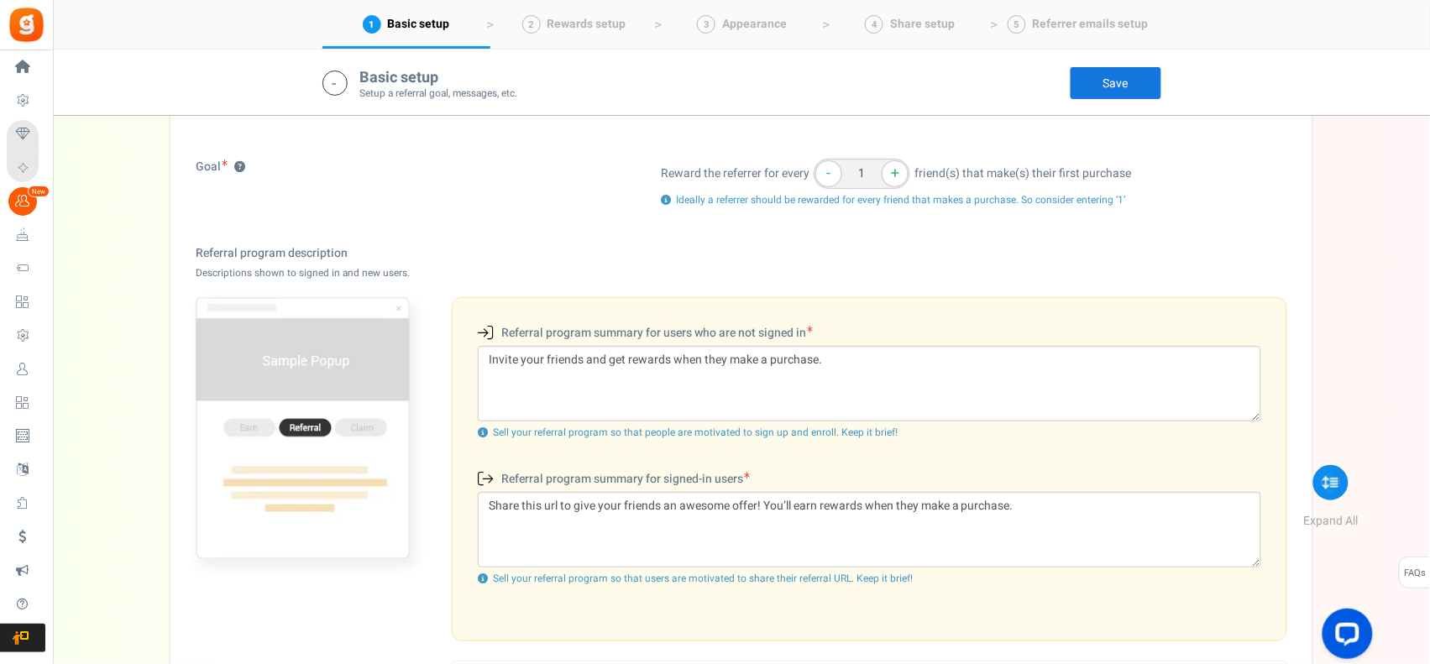
scroll to position [594, 0]
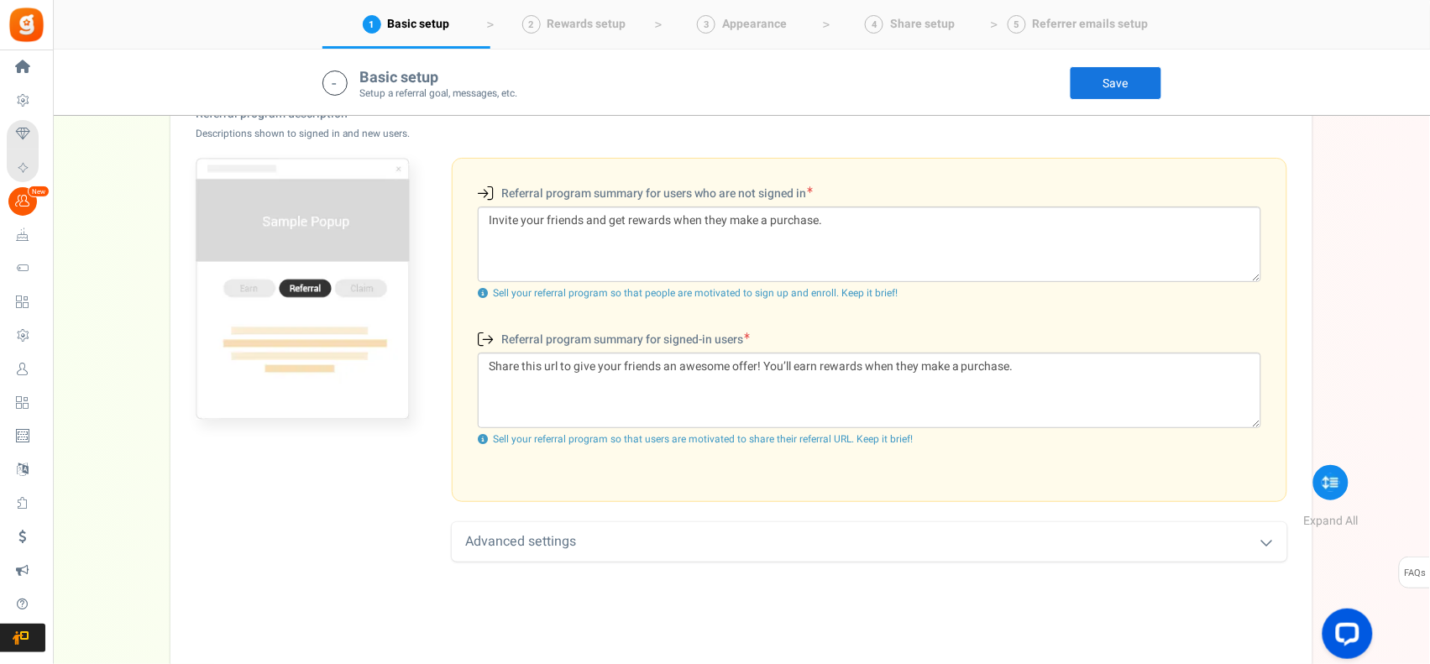
click at [1203, 543] on div "Advanced settings" at bounding box center [870, 541] width 836 height 39
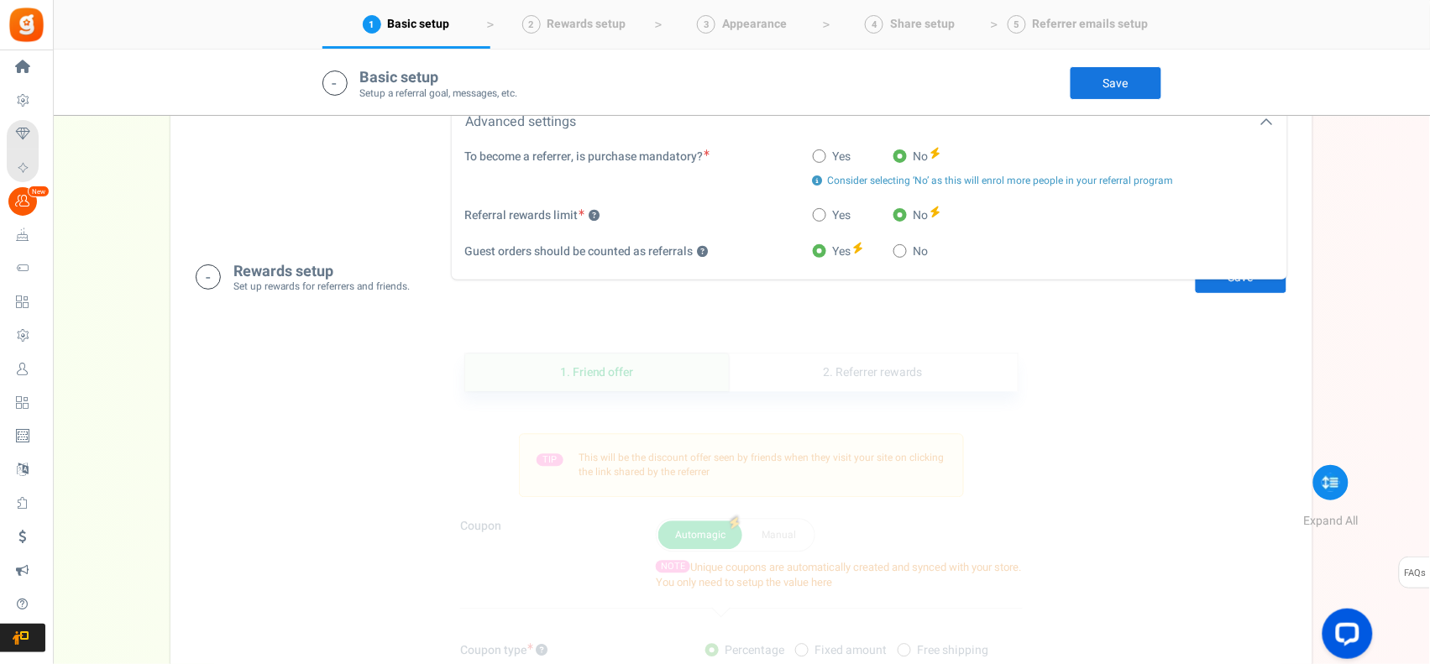
scroll to position [1434, 0]
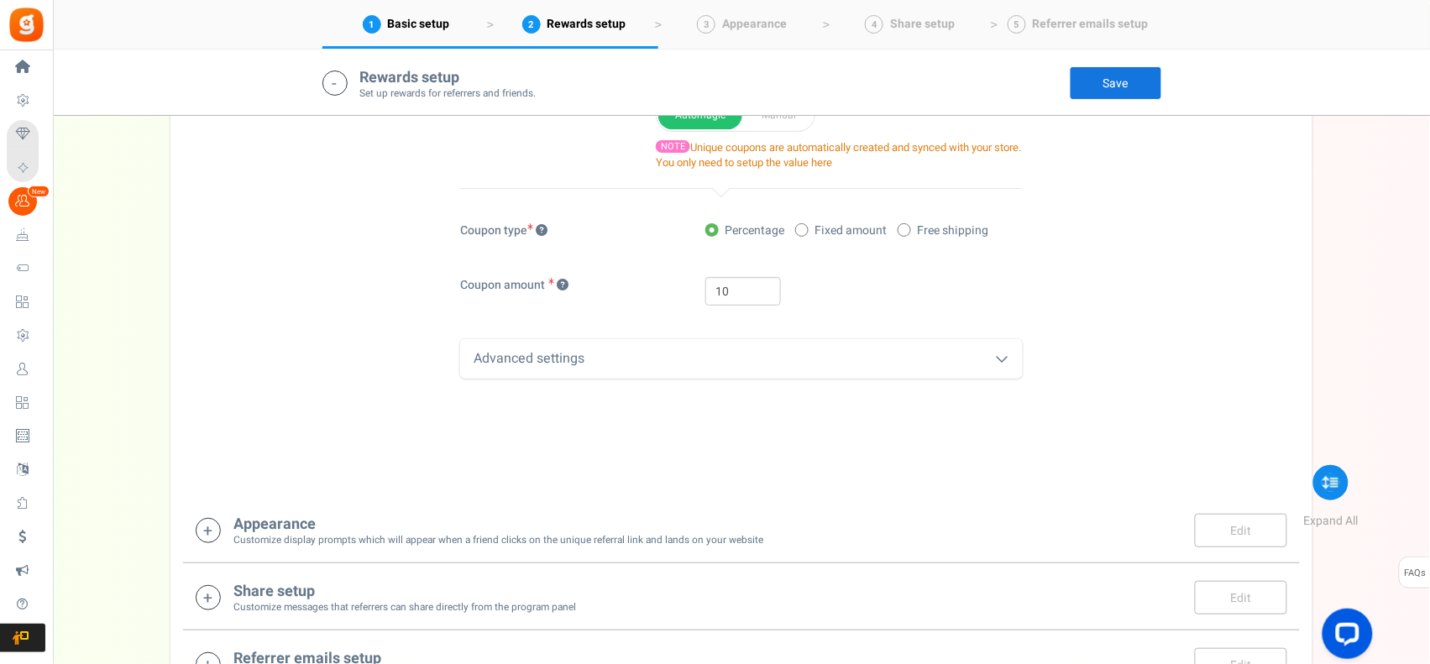
click at [750, 519] on h4 "Appearance" at bounding box center [498, 525] width 530 height 17
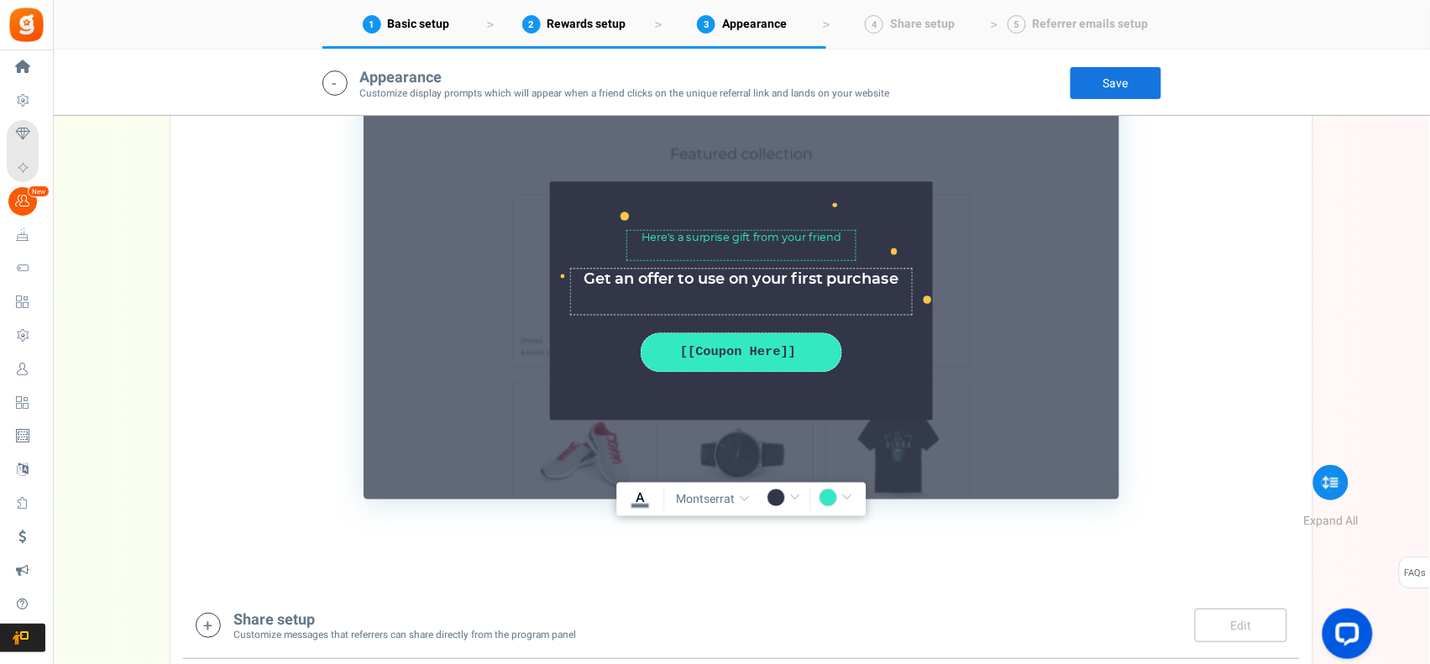
scroll to position [1881, 0]
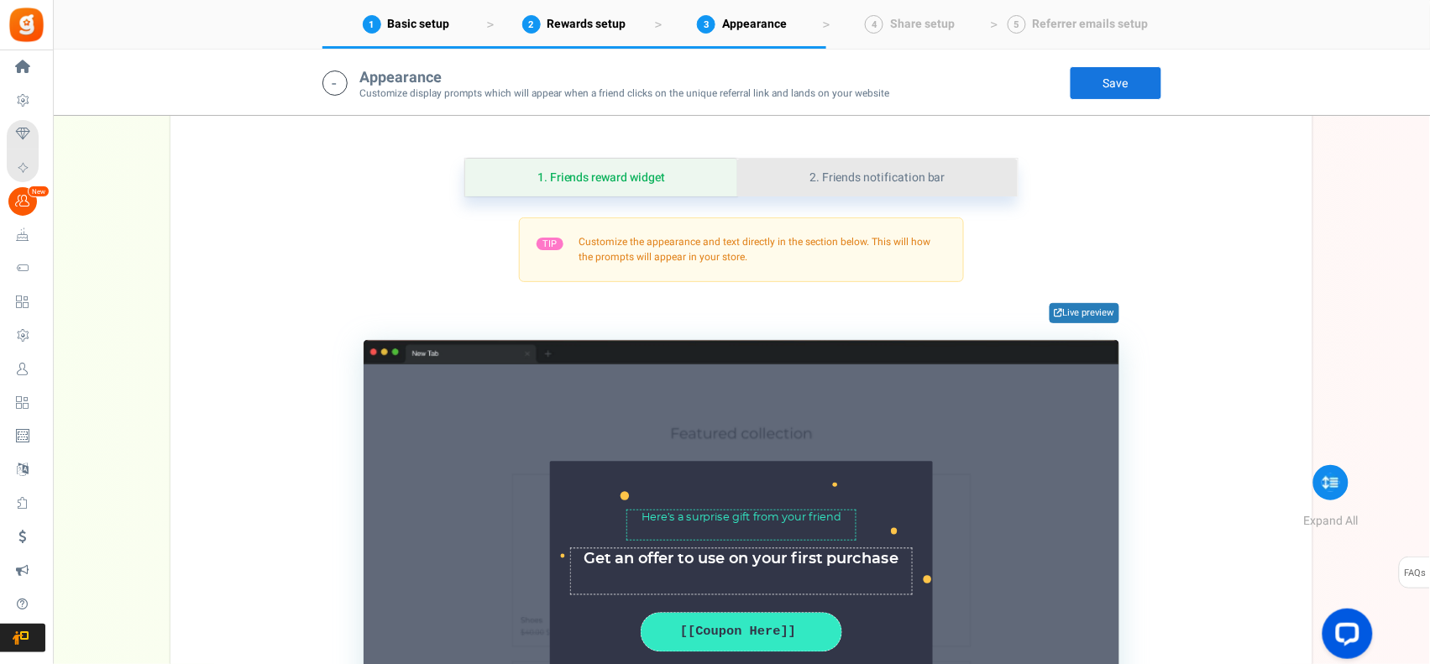
click at [889, 177] on link "2. Friends notification bar" at bounding box center [877, 178] width 281 height 38
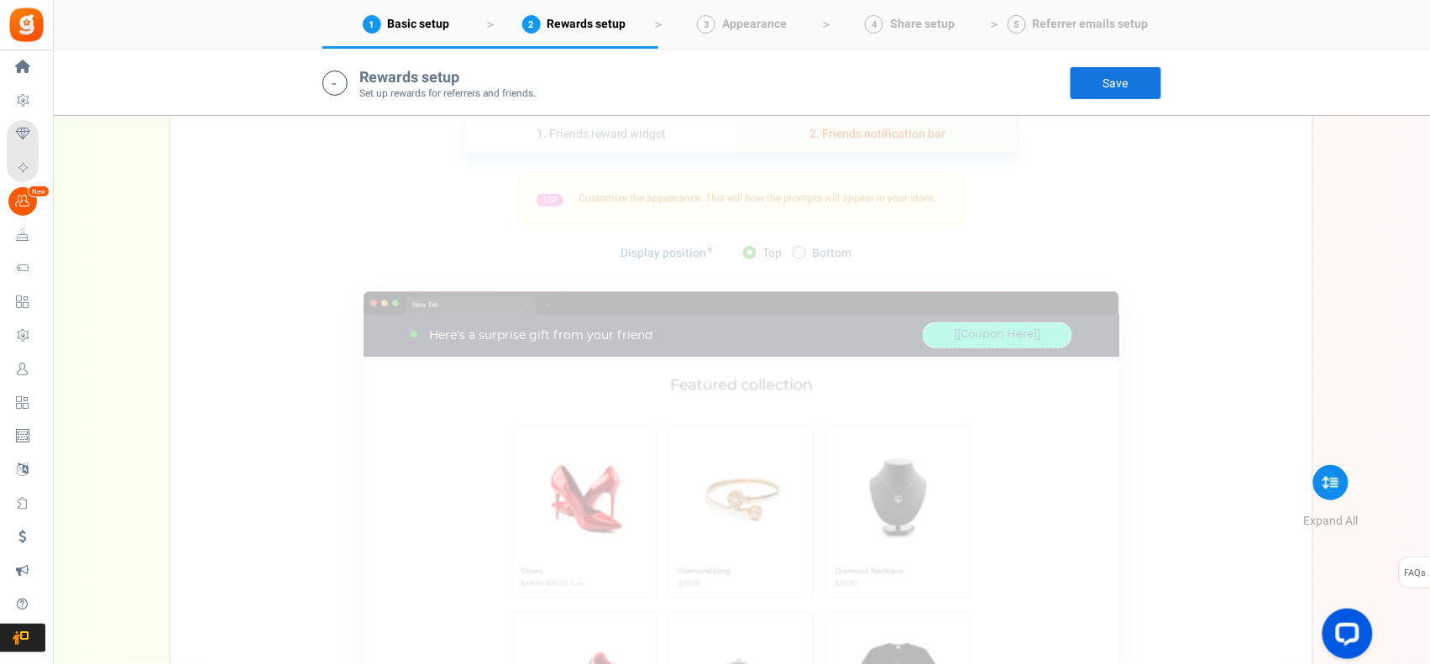
scroll to position [1741, 0]
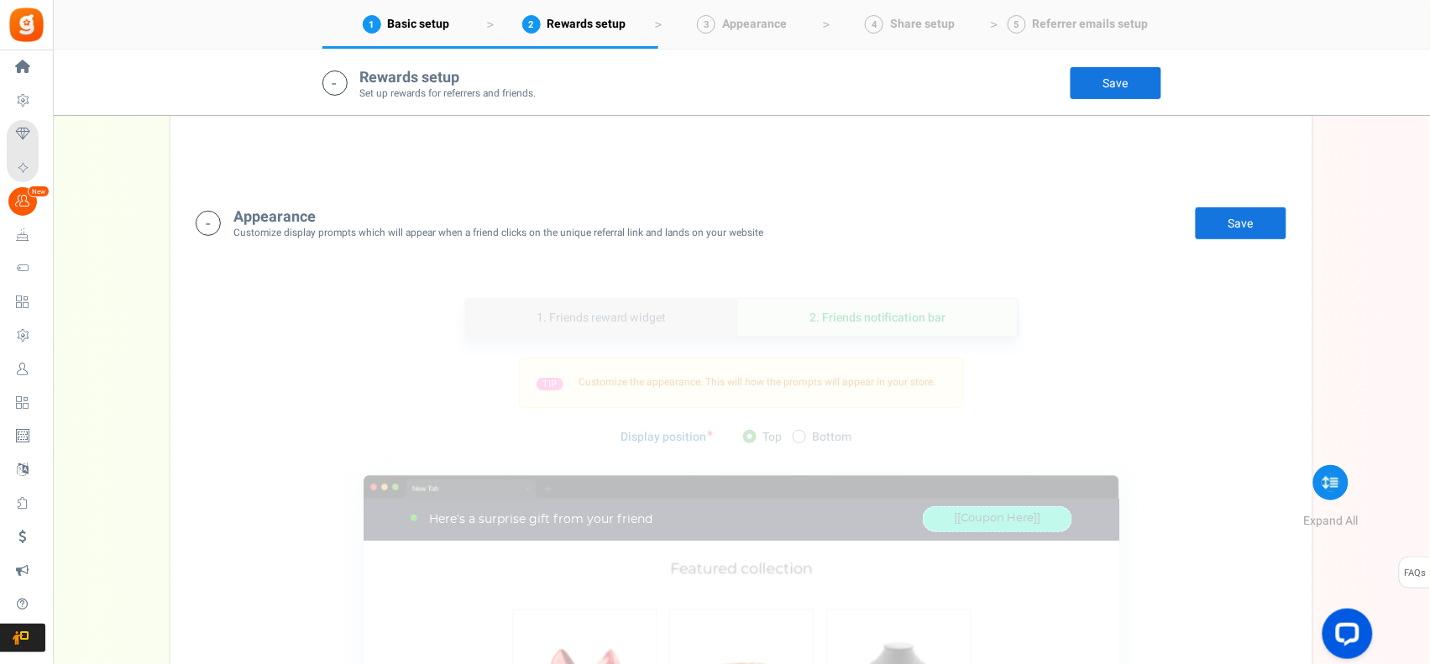
click at [661, 315] on link "1. Friends reward widget" at bounding box center [601, 318] width 273 height 38
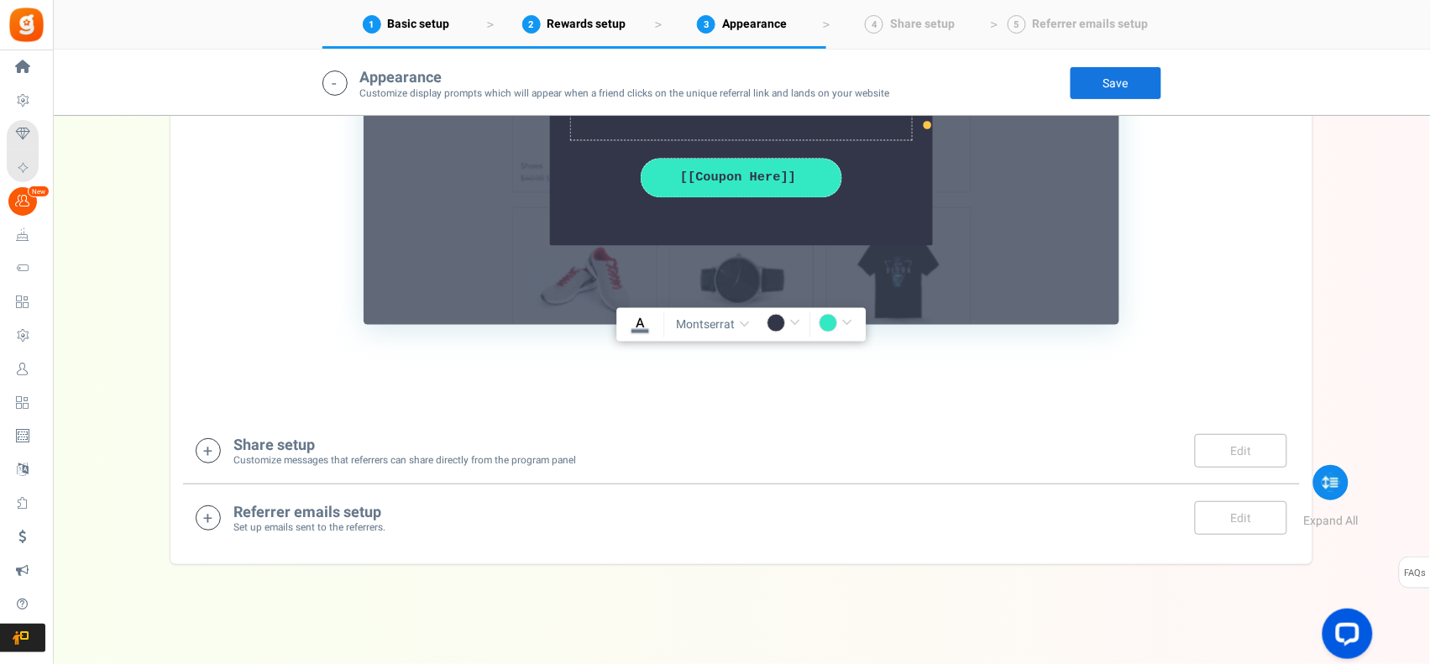
scroll to position [2337, 0]
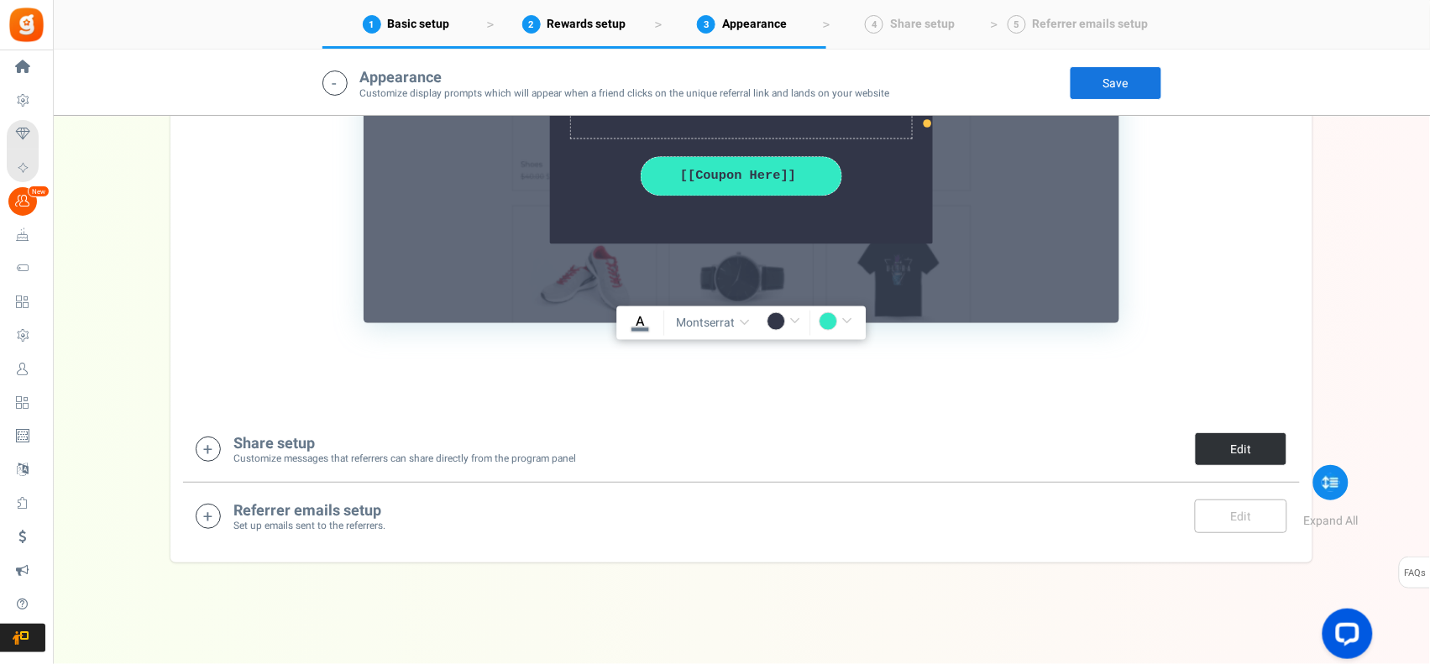
click at [1222, 454] on link "Edit" at bounding box center [1241, 450] width 92 height 34
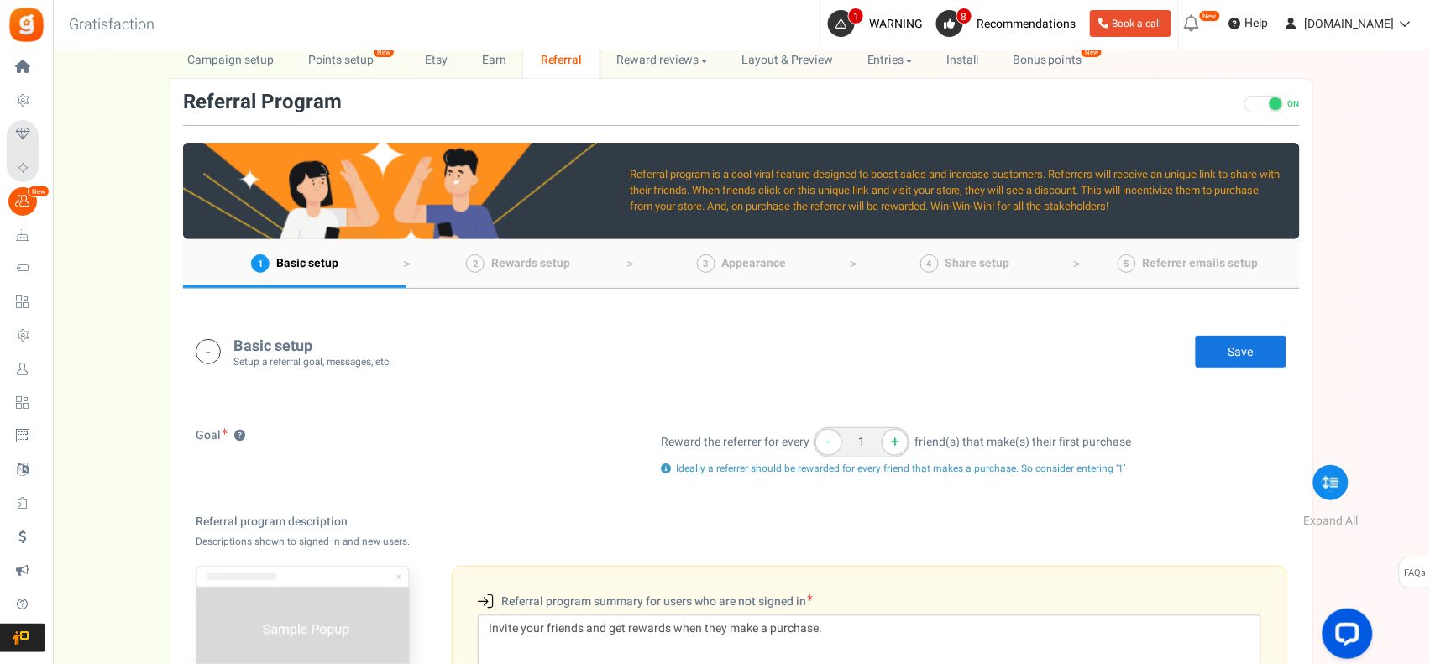
scroll to position [0, 0]
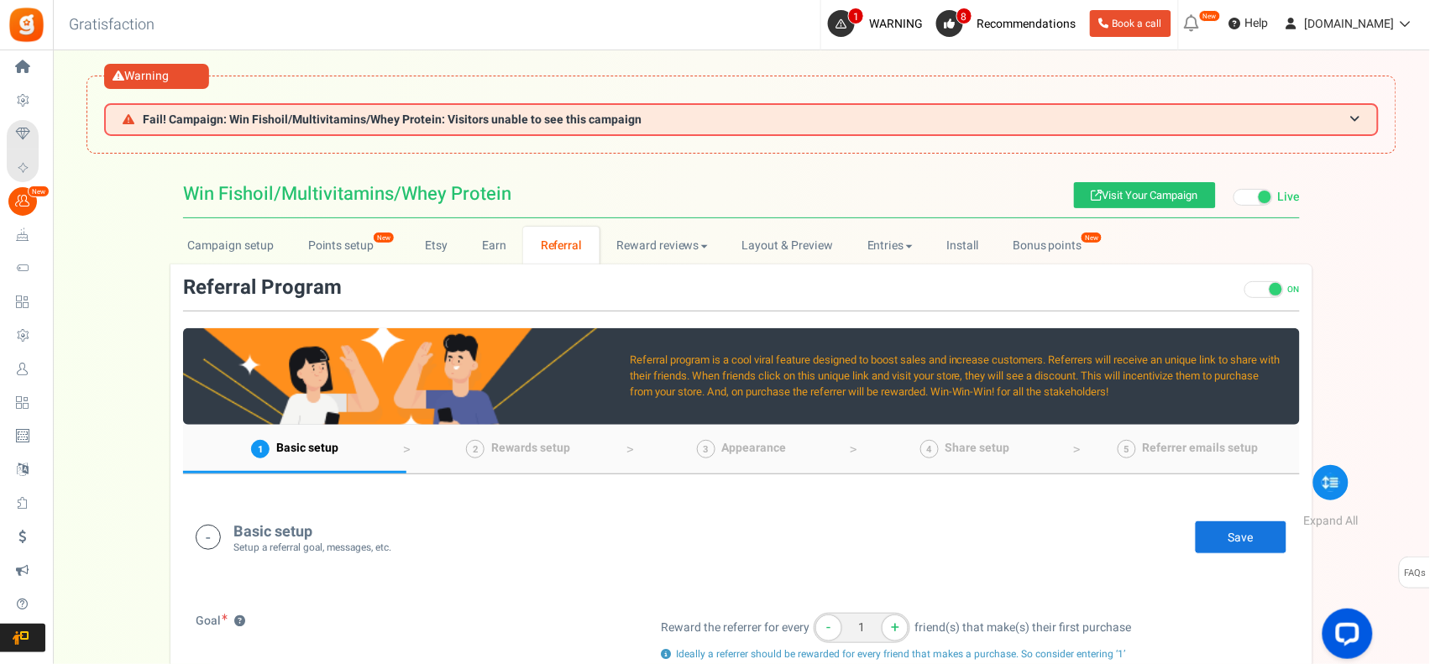
click at [1282, 546] on link "Save" at bounding box center [1241, 538] width 92 height 34
